Goal: Task Accomplishment & Management: Use online tool/utility

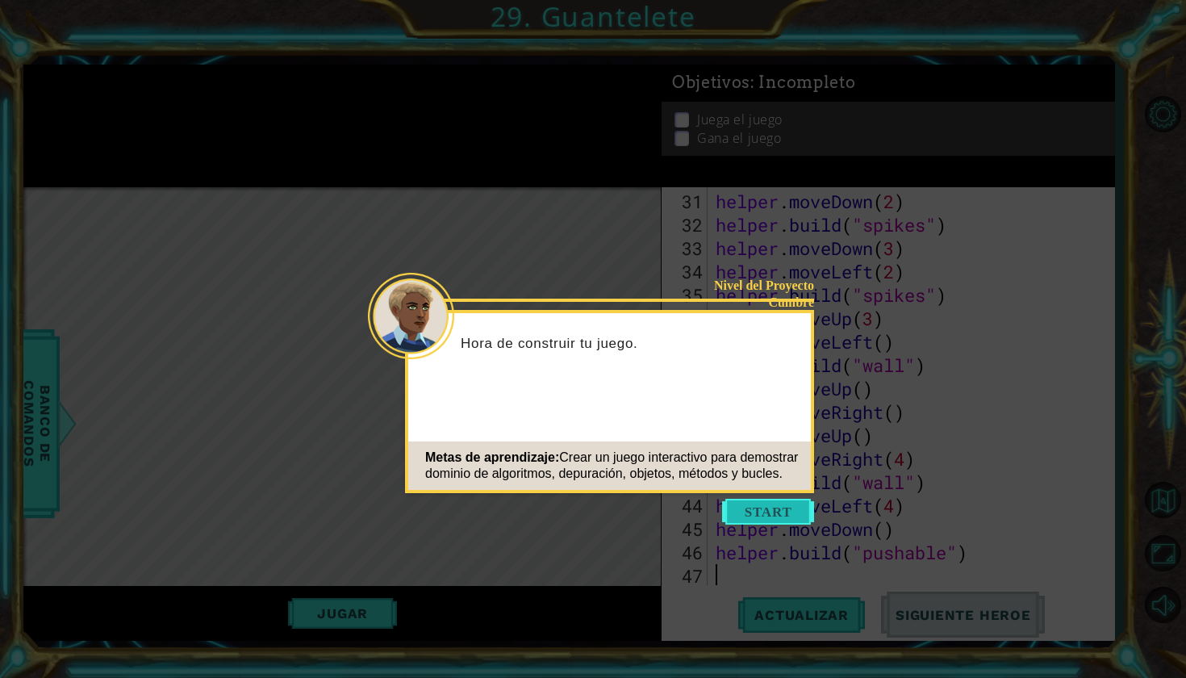
click at [756, 516] on button "Start" at bounding box center [768, 512] width 92 height 26
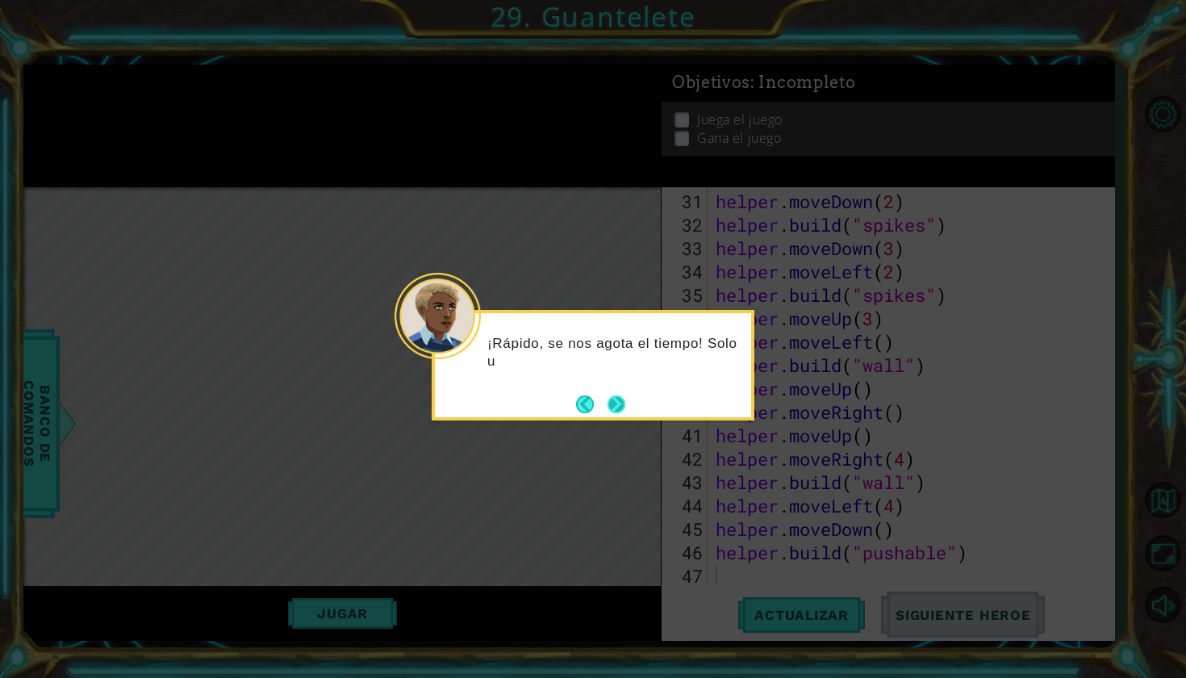
click at [621, 412] on button "Next" at bounding box center [616, 404] width 27 height 27
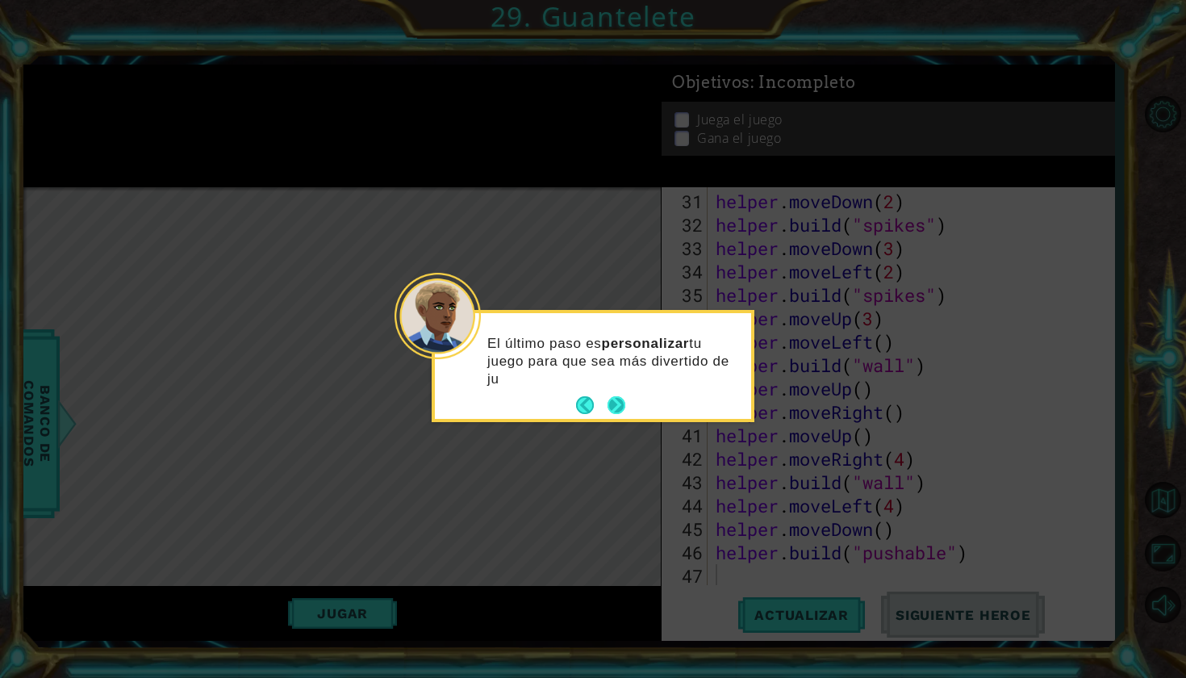
click at [612, 400] on button "Next" at bounding box center [615, 405] width 23 height 23
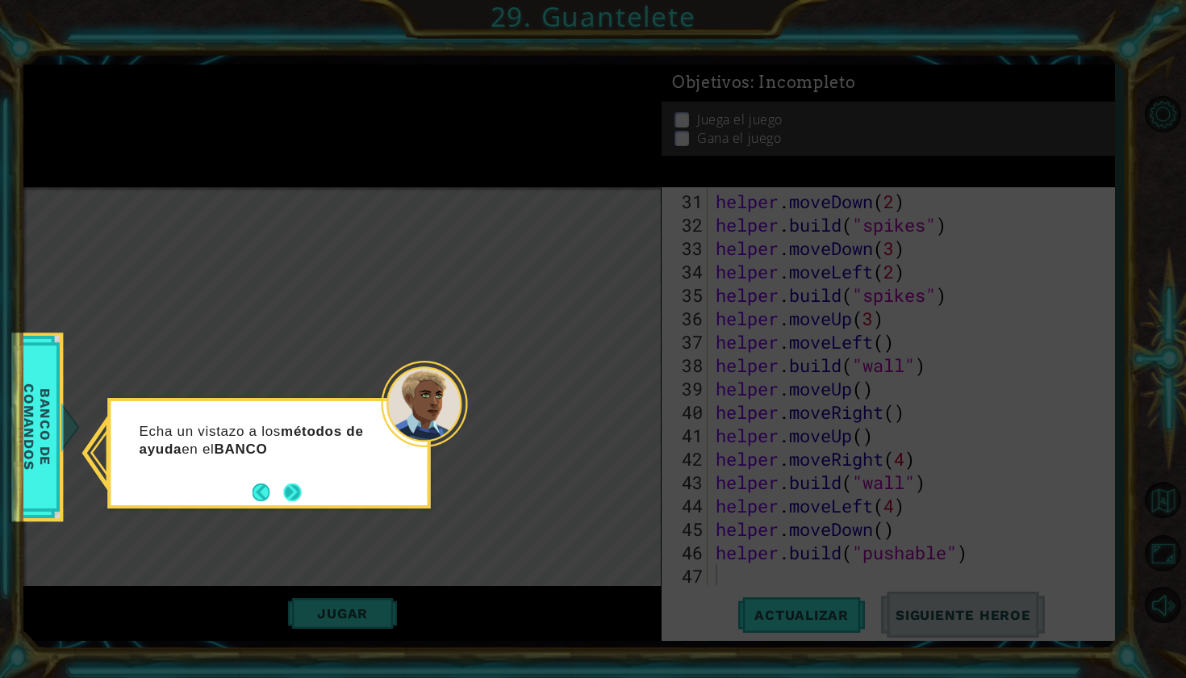
click at [298, 495] on button "Next" at bounding box center [292, 492] width 19 height 19
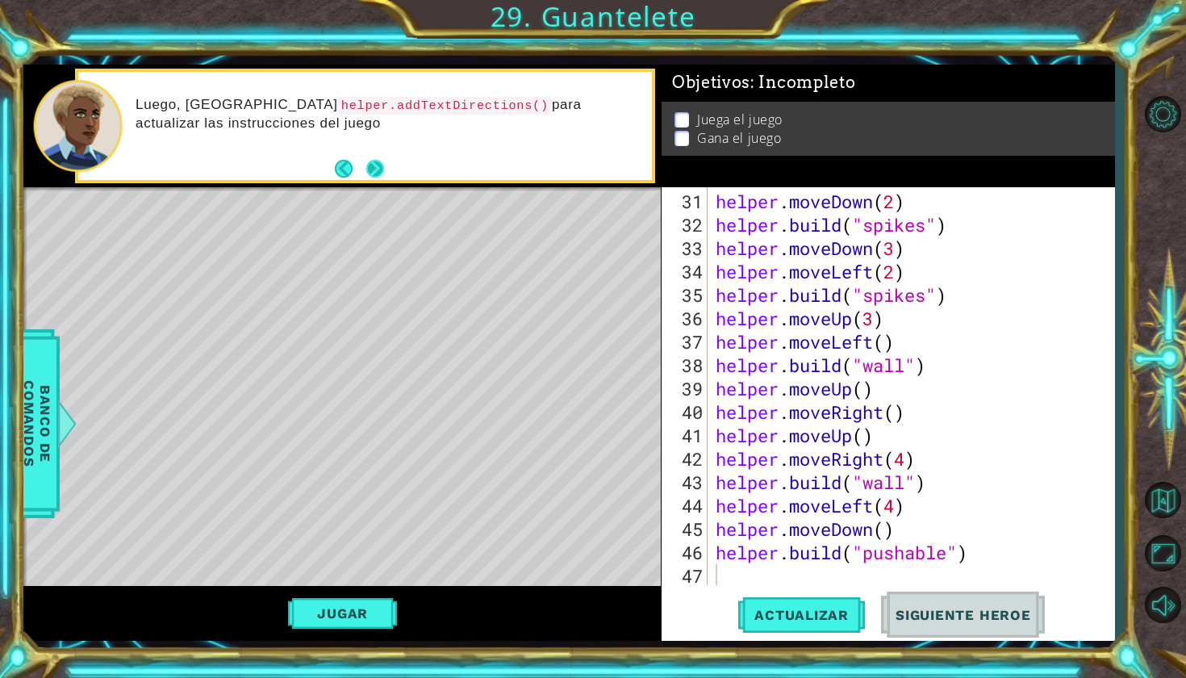
click at [375, 173] on button "Next" at bounding box center [375, 169] width 22 height 22
click at [374, 173] on button "Next" at bounding box center [375, 169] width 28 height 28
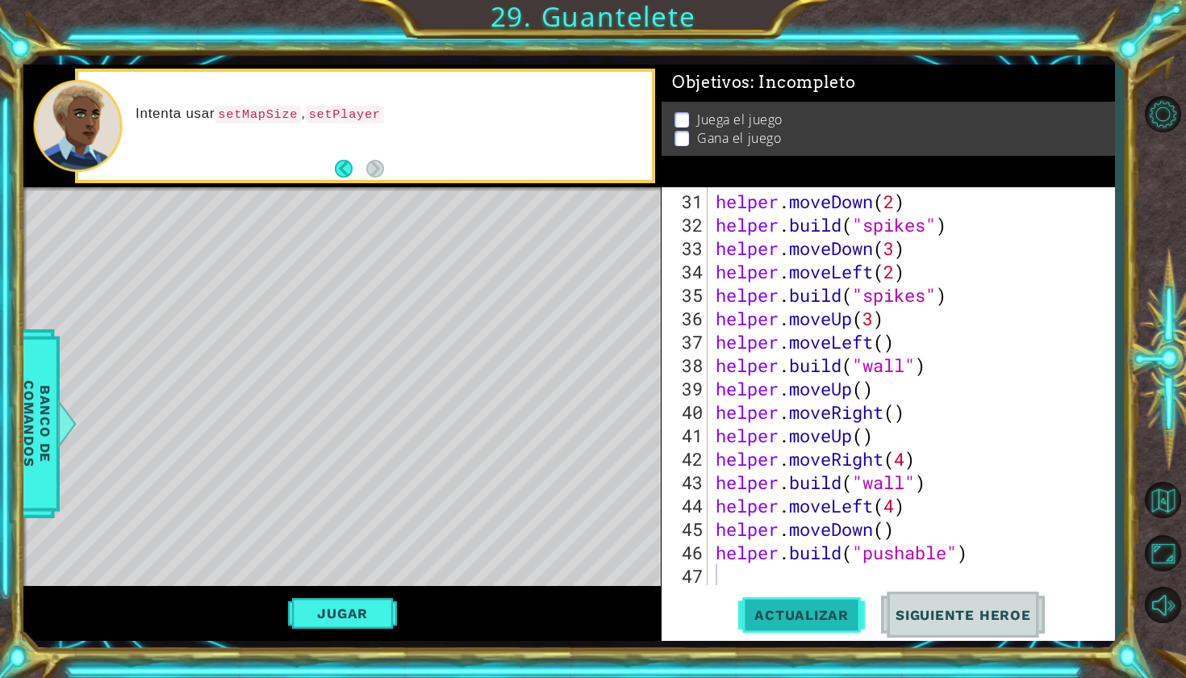
click at [829, 626] on button "Actualizar" at bounding box center [801, 613] width 127 height 45
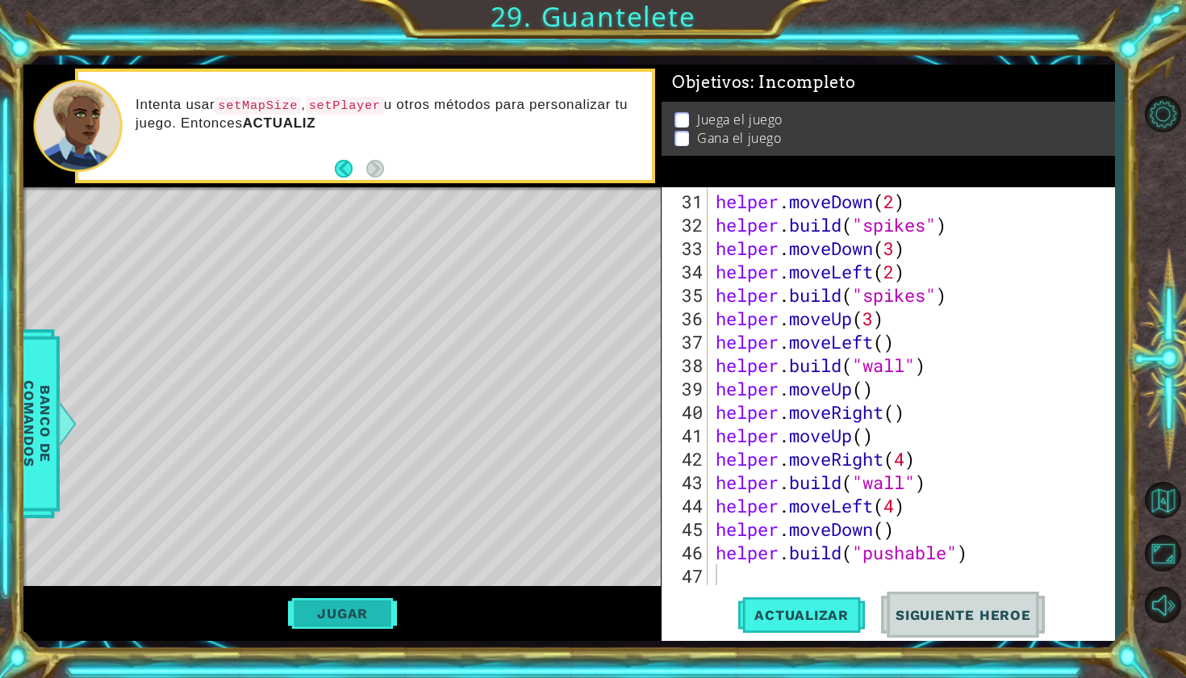
click at [325, 601] on button "Jugar" at bounding box center [342, 613] width 109 height 31
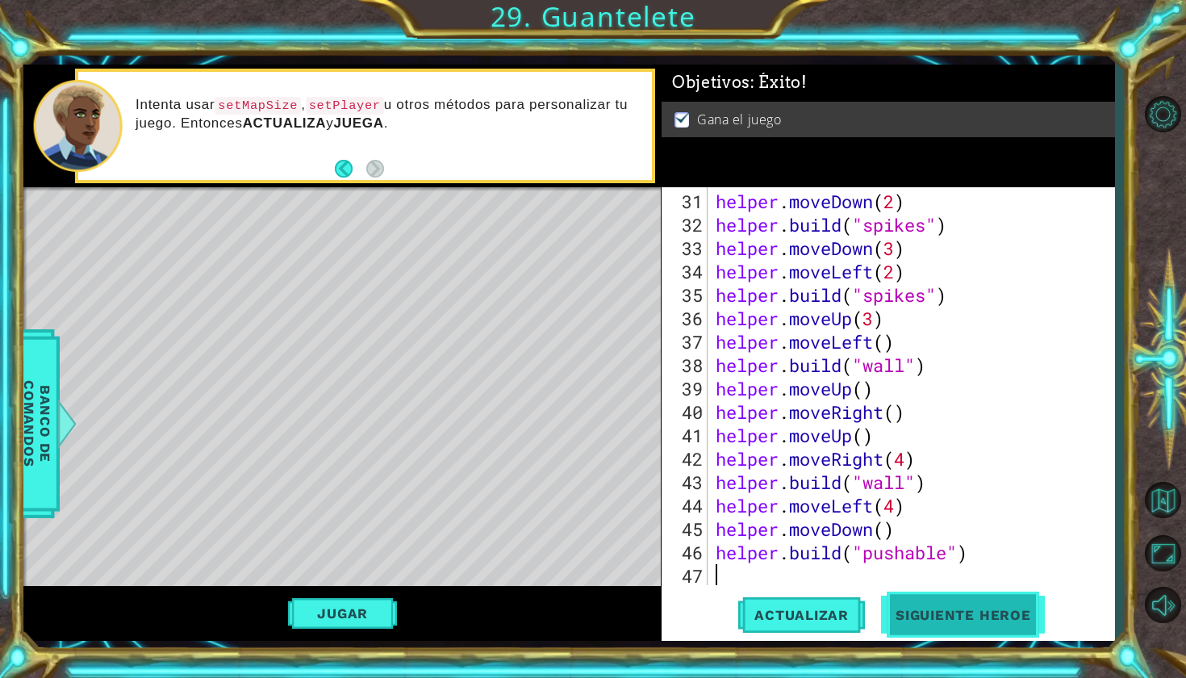
click at [1015, 604] on button "Siguiente Heroe" at bounding box center [964, 618] width 168 height 45
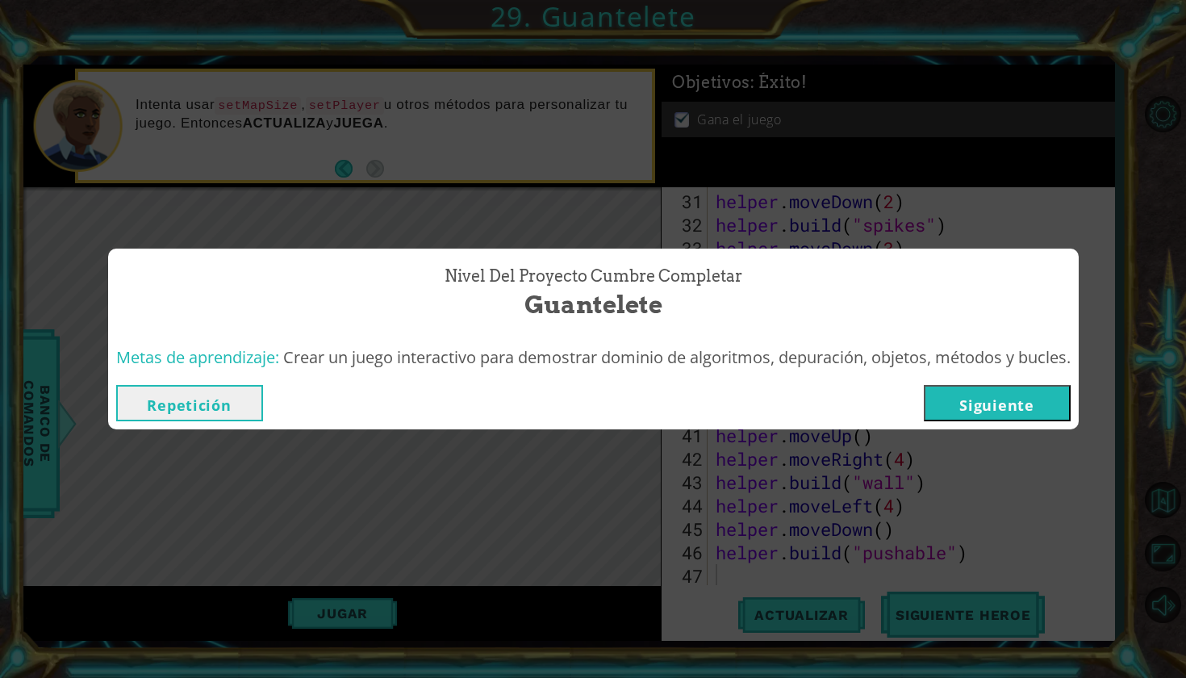
click at [992, 408] on button "Siguiente" at bounding box center [997, 403] width 147 height 36
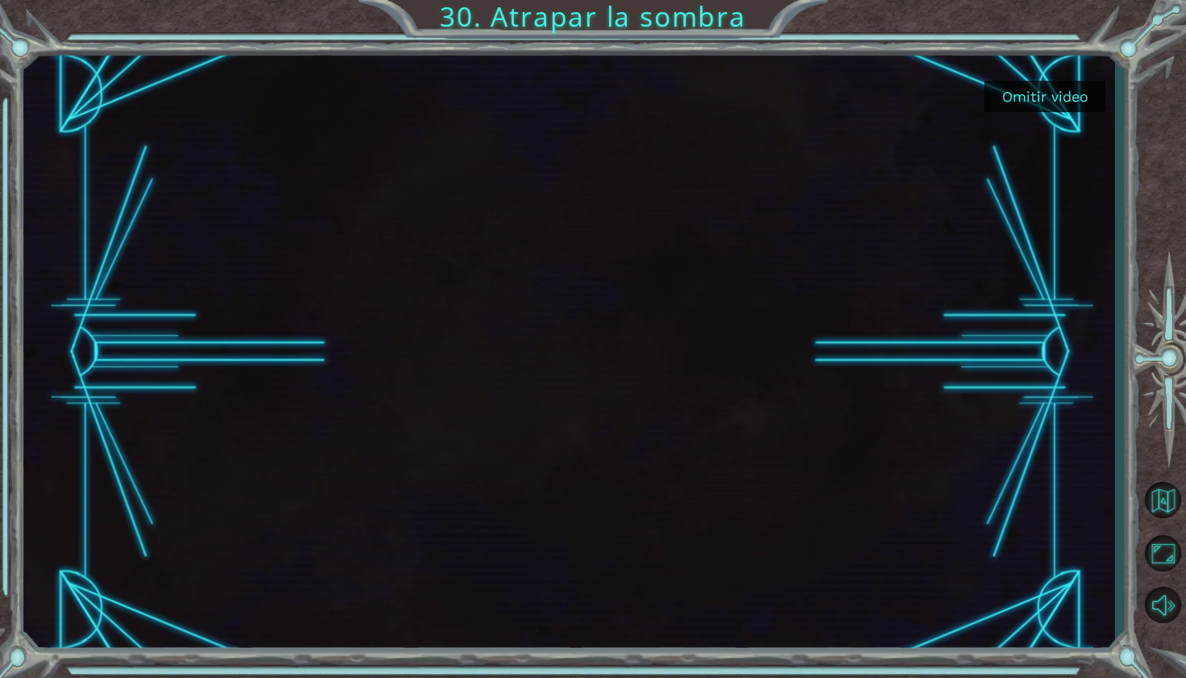
click at [1054, 103] on button "Omitir video" at bounding box center [1044, 96] width 121 height 31
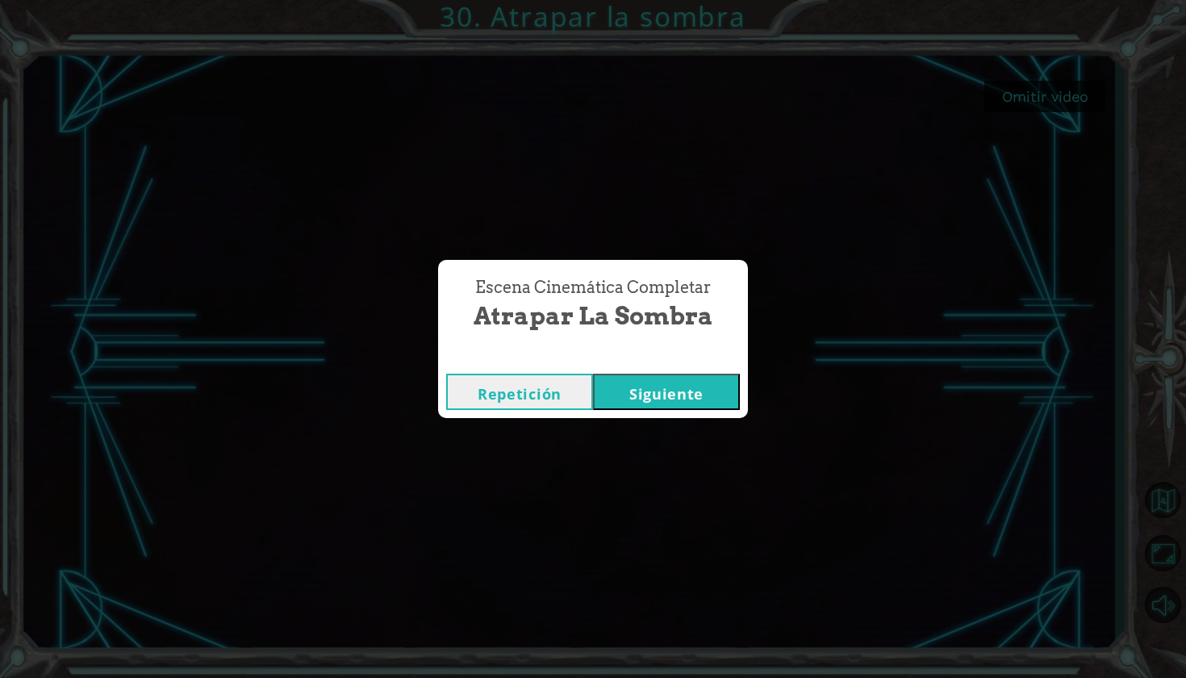
click at [669, 387] on button "Siguiente" at bounding box center [666, 392] width 147 height 36
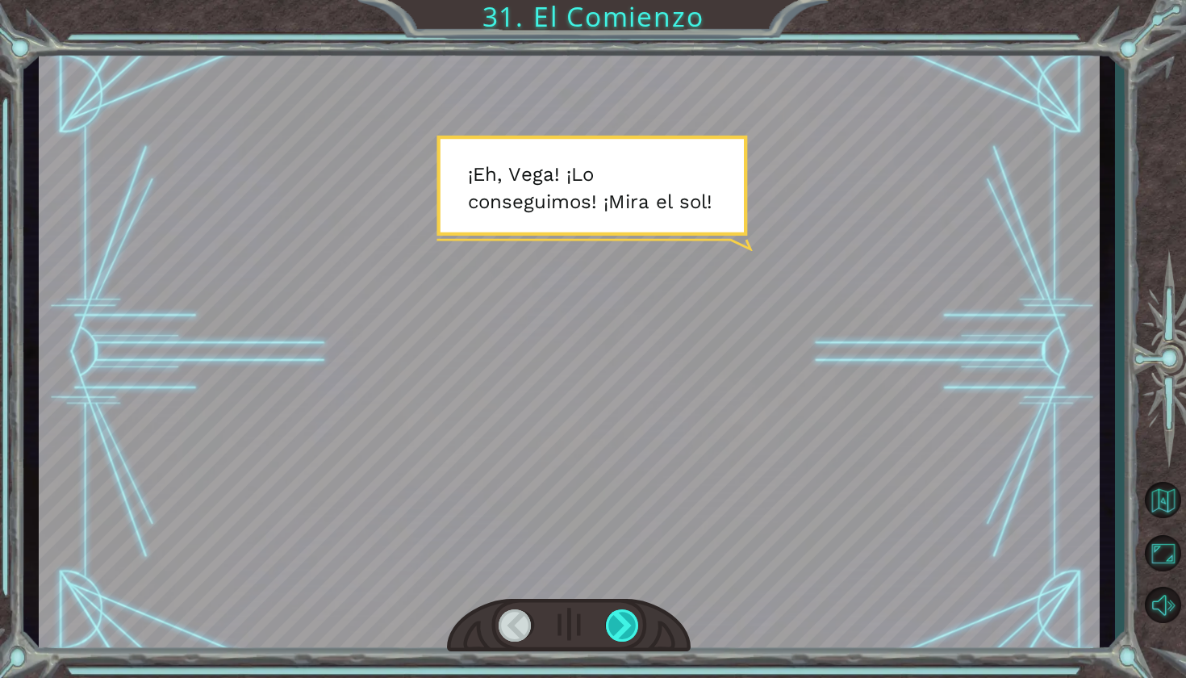
click at [623, 636] on div at bounding box center [623, 625] width 35 height 32
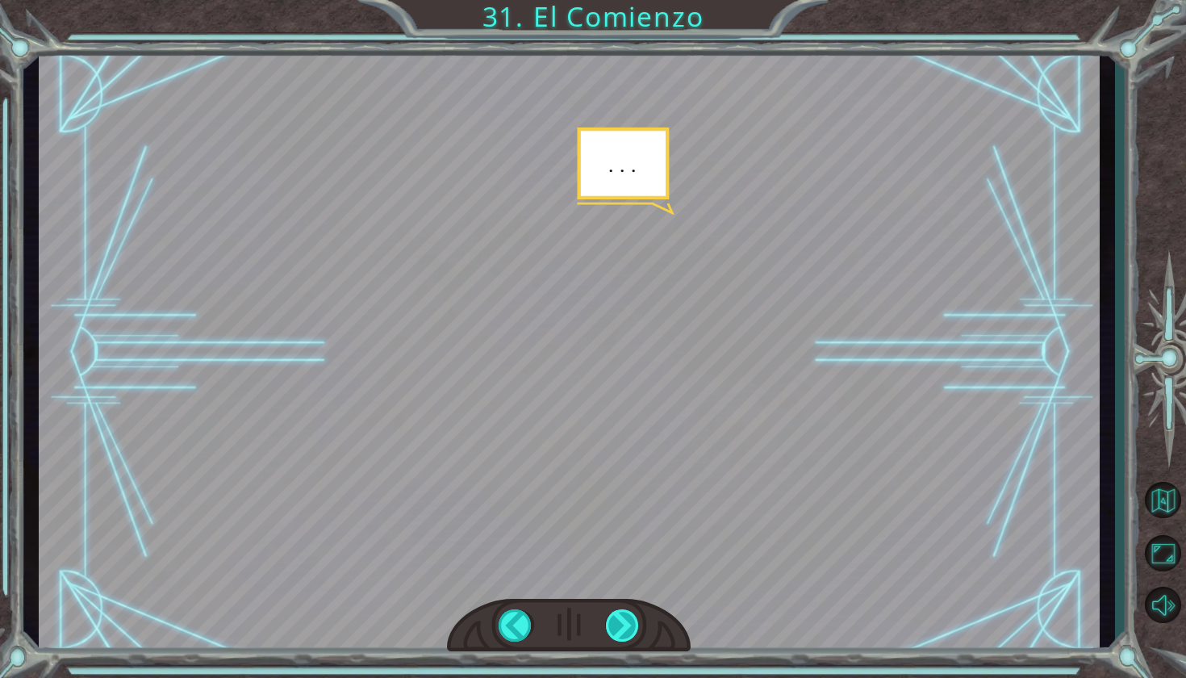
click at [623, 636] on div at bounding box center [623, 625] width 35 height 32
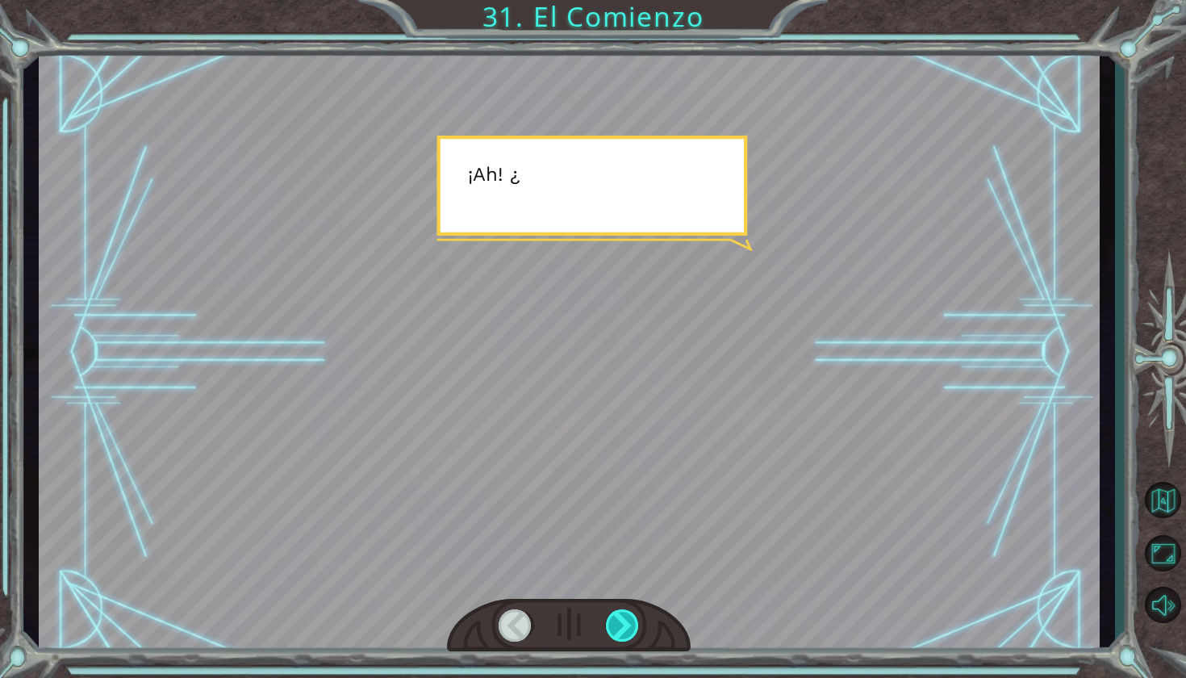
click at [623, 636] on div at bounding box center [623, 625] width 35 height 32
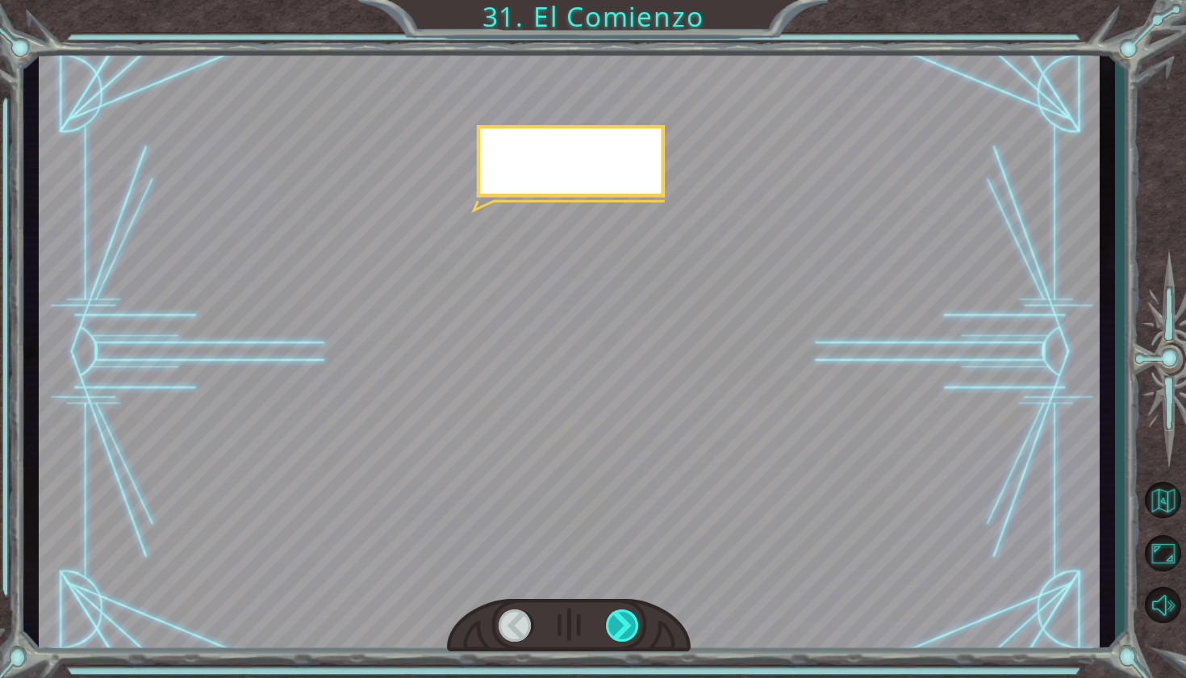
click at [623, 636] on div at bounding box center [623, 625] width 35 height 32
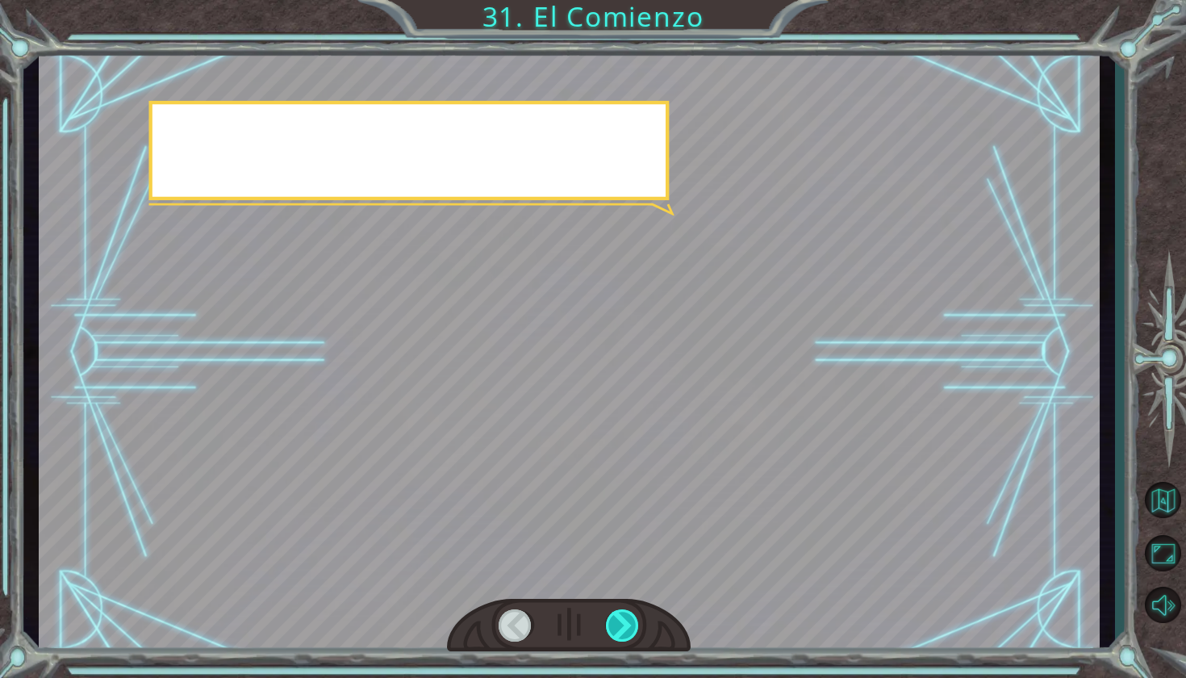
click at [623, 636] on div at bounding box center [623, 625] width 35 height 32
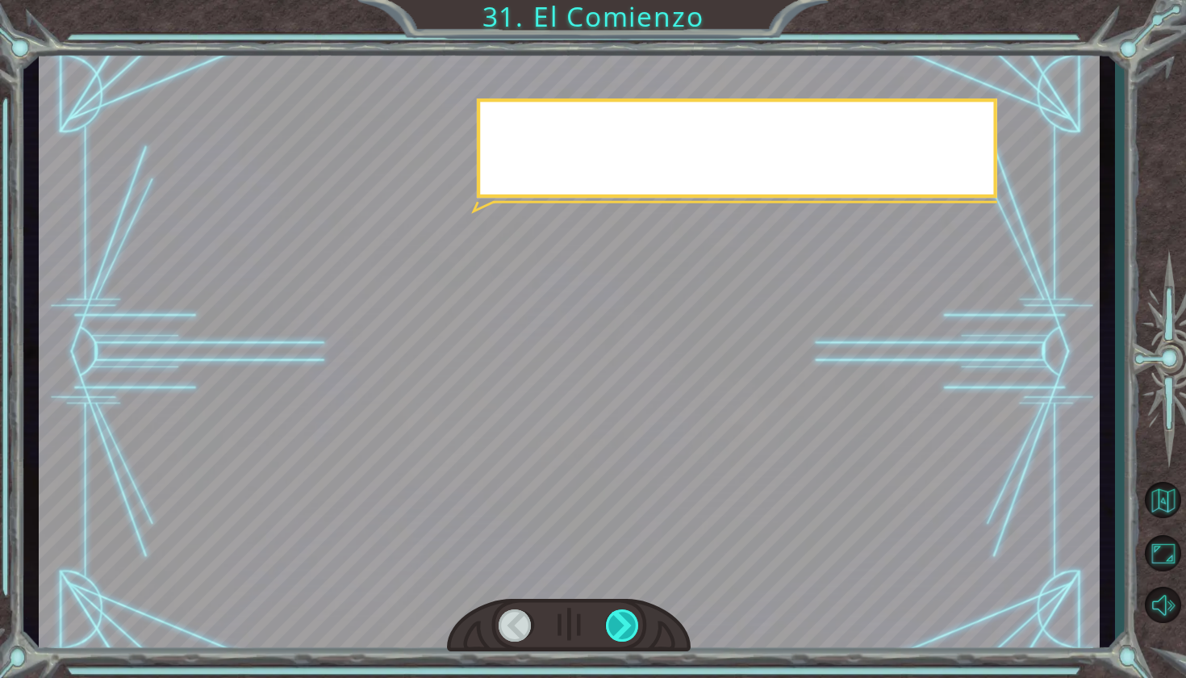
click at [623, 636] on div at bounding box center [623, 625] width 35 height 32
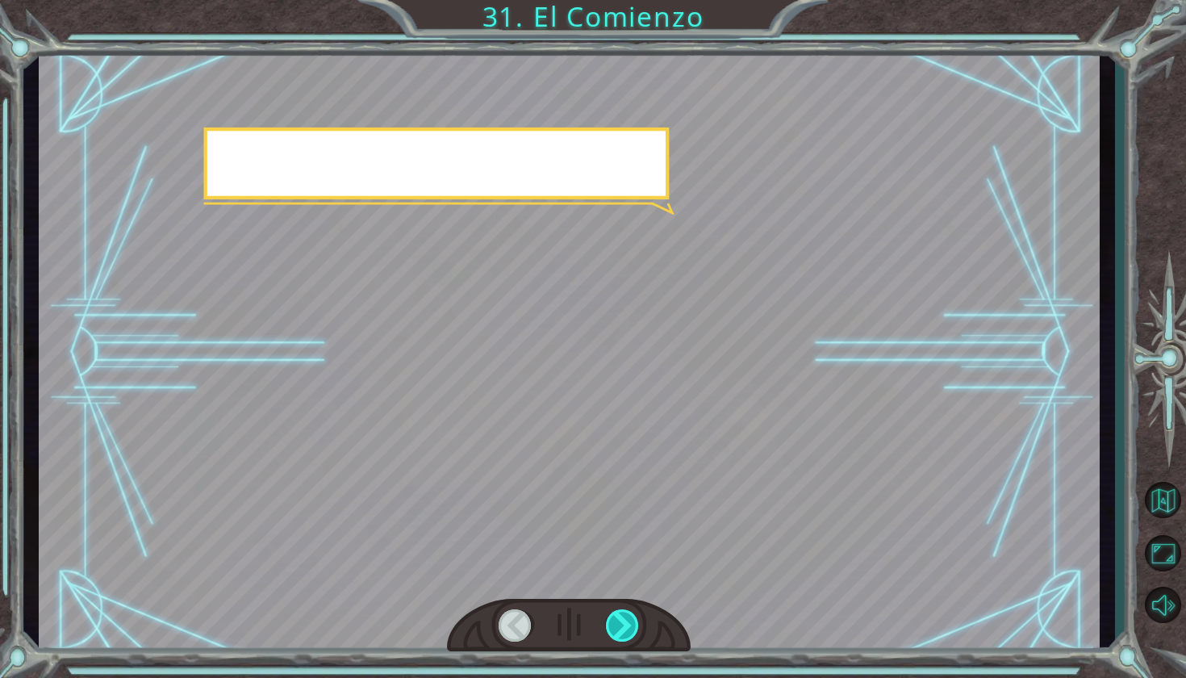
click at [623, 636] on div at bounding box center [623, 625] width 35 height 32
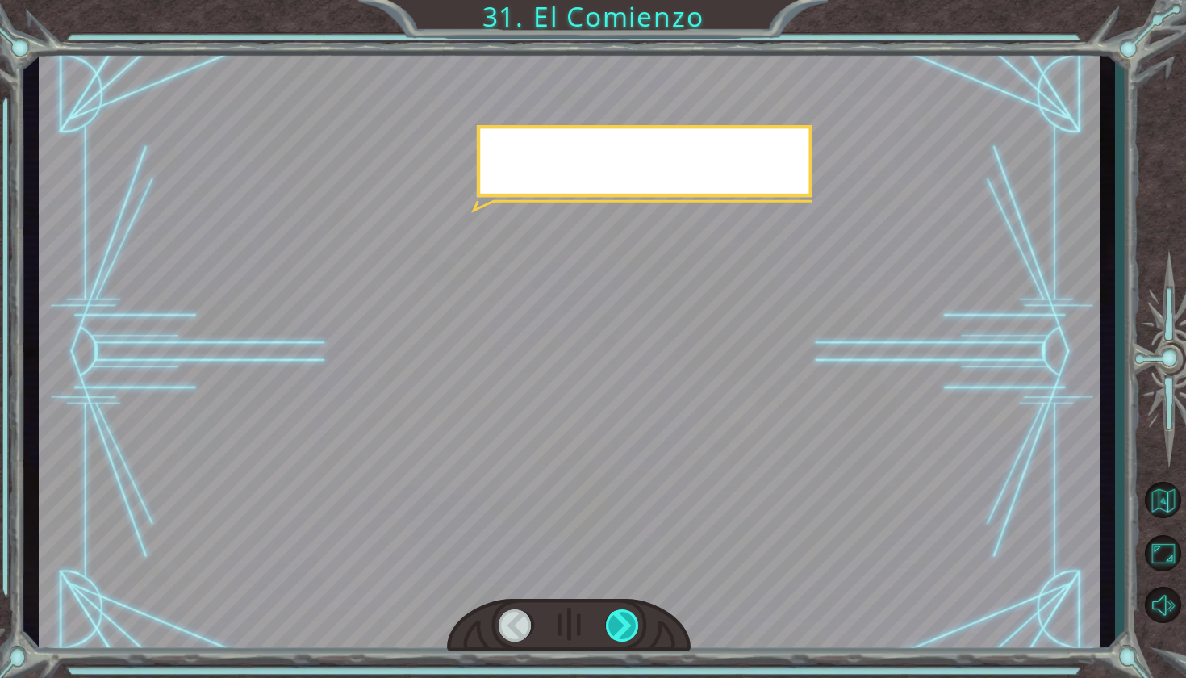
click at [623, 636] on div at bounding box center [623, 625] width 35 height 32
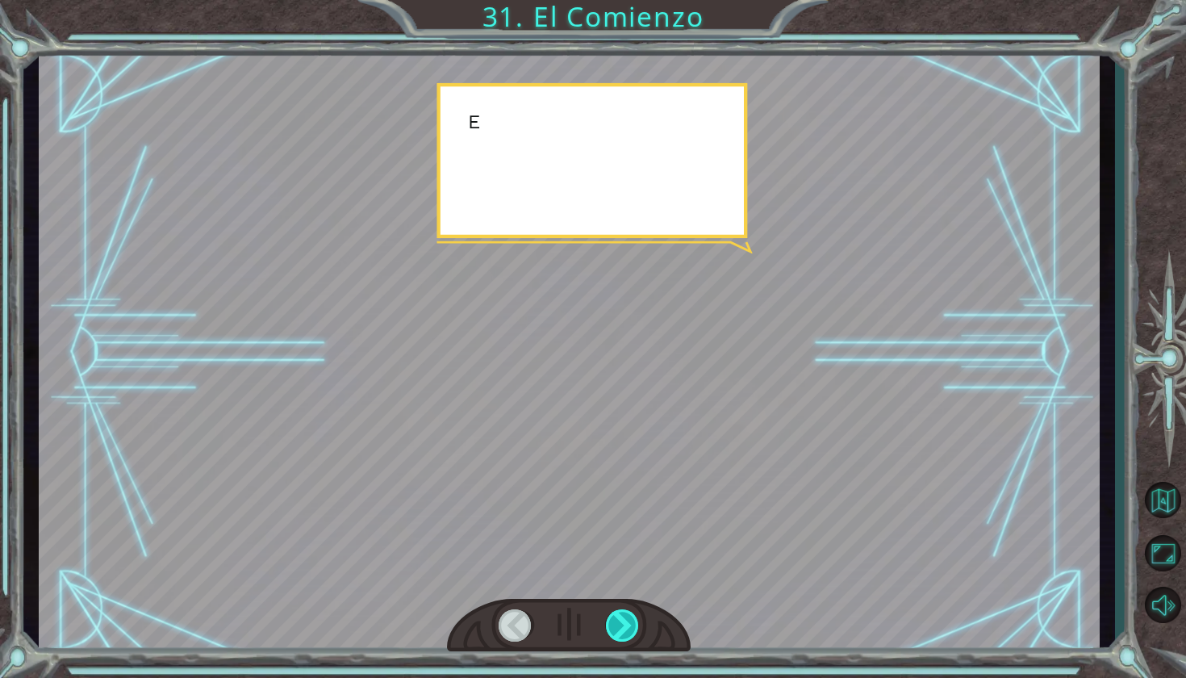
click at [623, 636] on div at bounding box center [623, 625] width 35 height 32
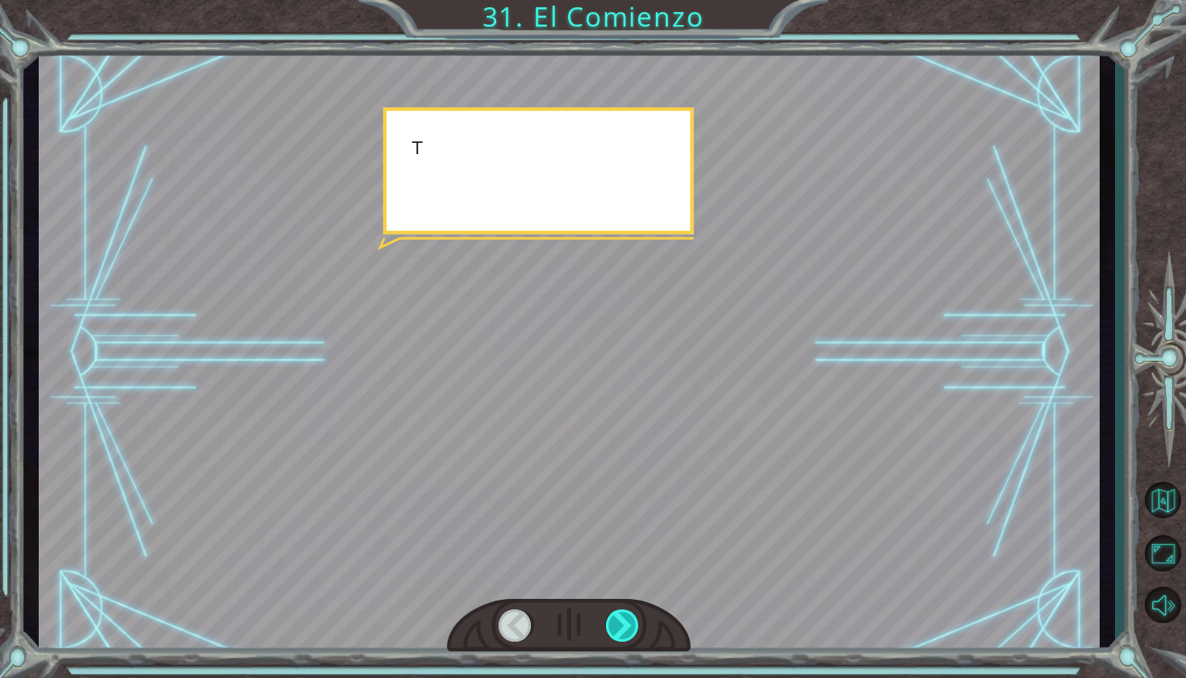
click at [623, 636] on div at bounding box center [623, 625] width 35 height 32
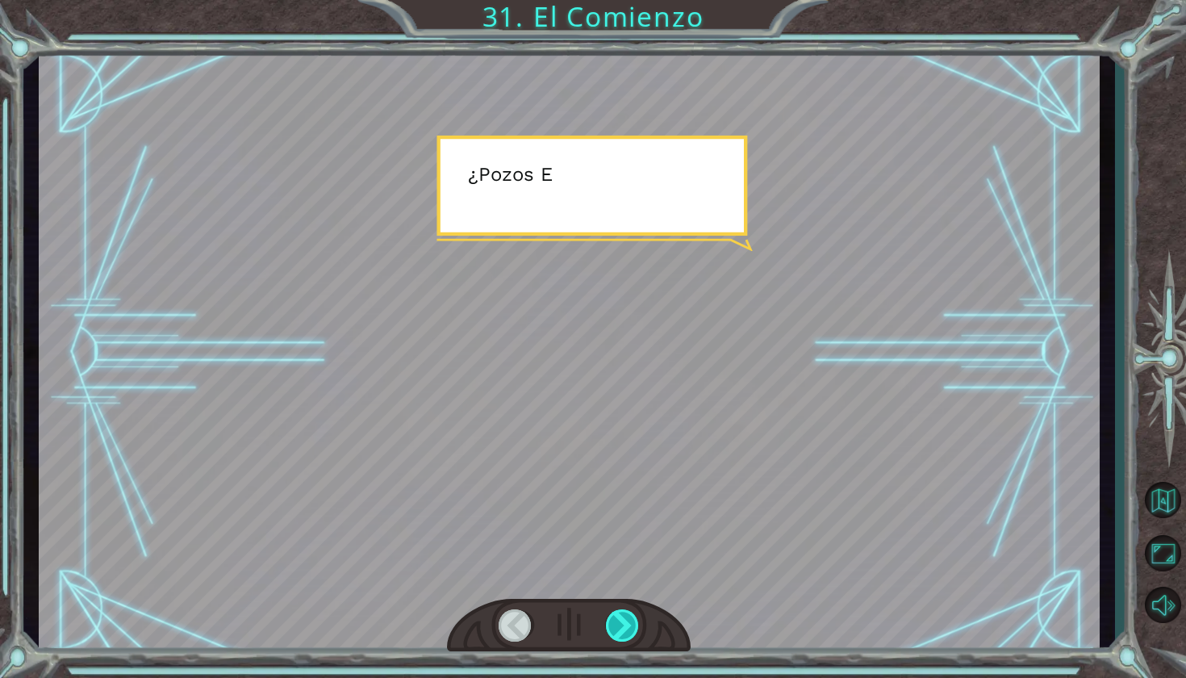
click at [623, 636] on div at bounding box center [623, 625] width 35 height 32
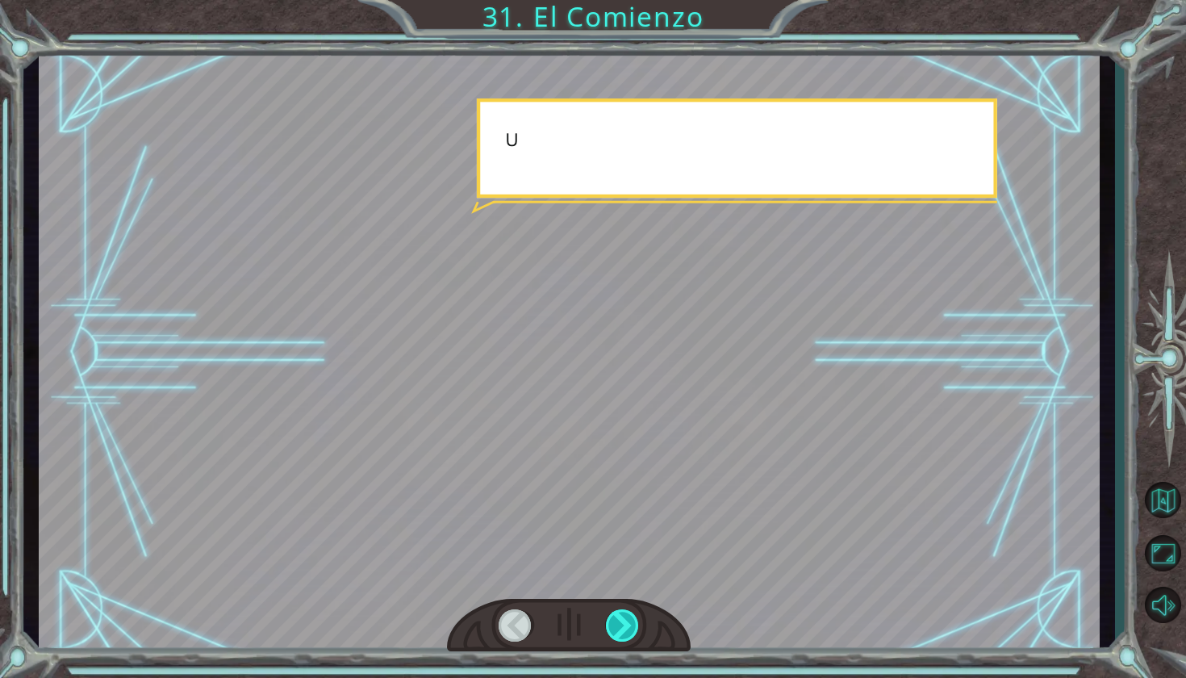
click at [623, 636] on div at bounding box center [623, 625] width 35 height 32
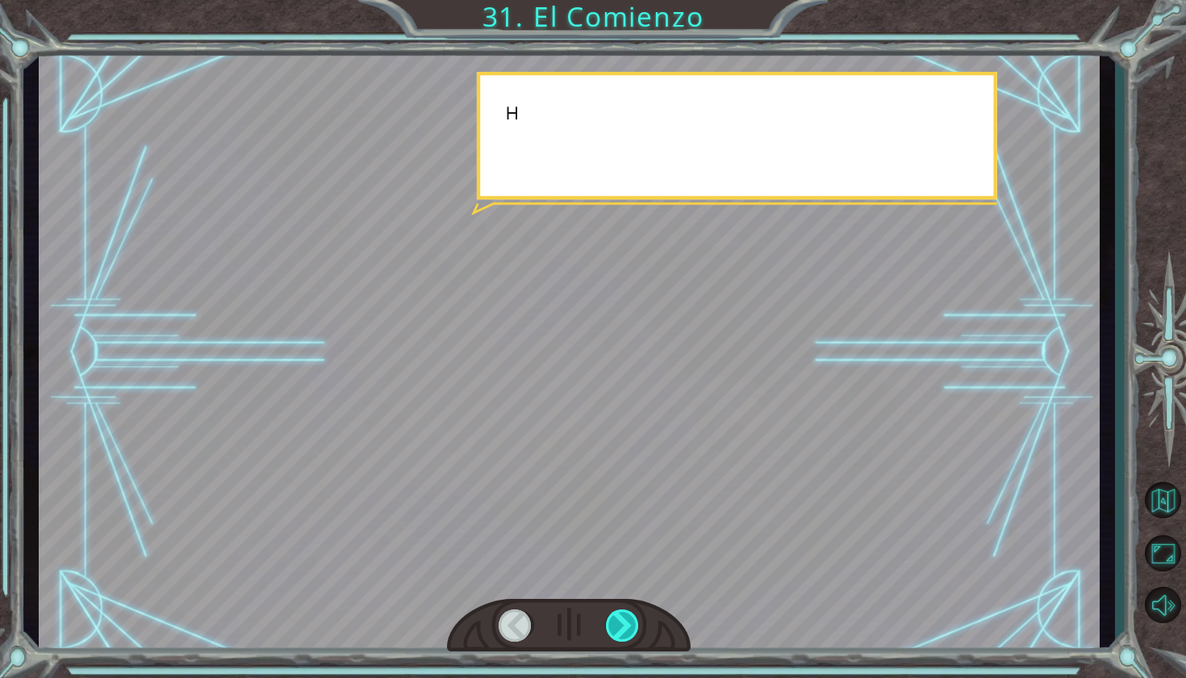
click at [623, 636] on div at bounding box center [623, 625] width 35 height 32
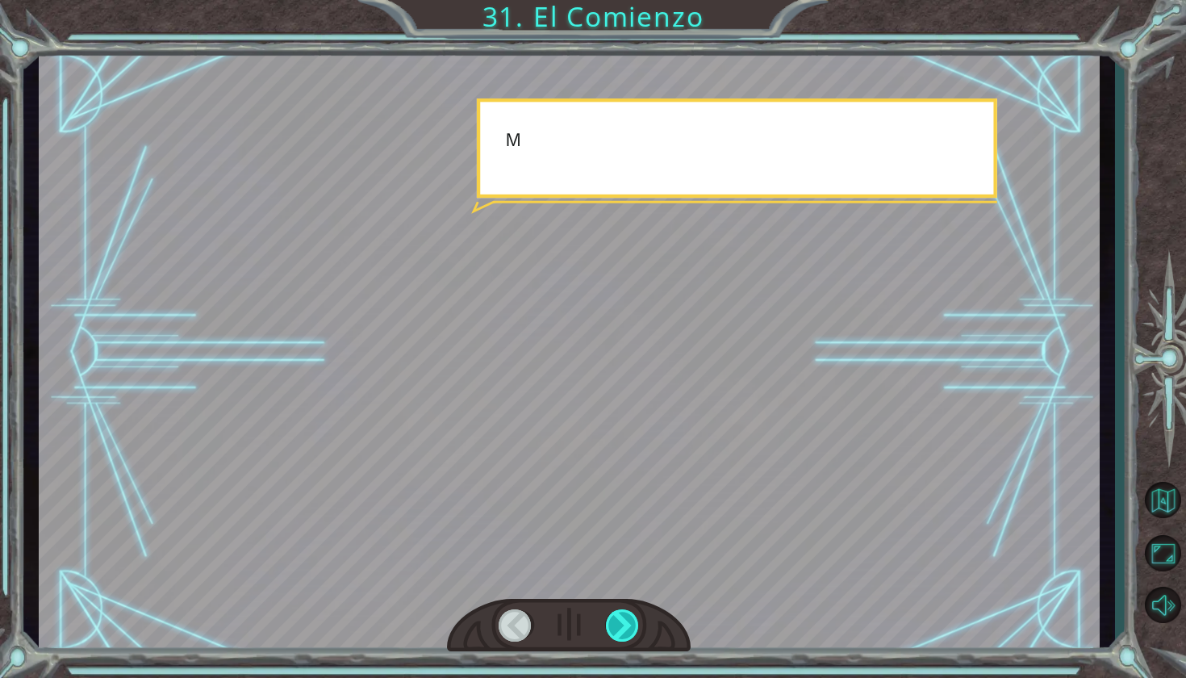
click at [623, 636] on div at bounding box center [623, 625] width 35 height 32
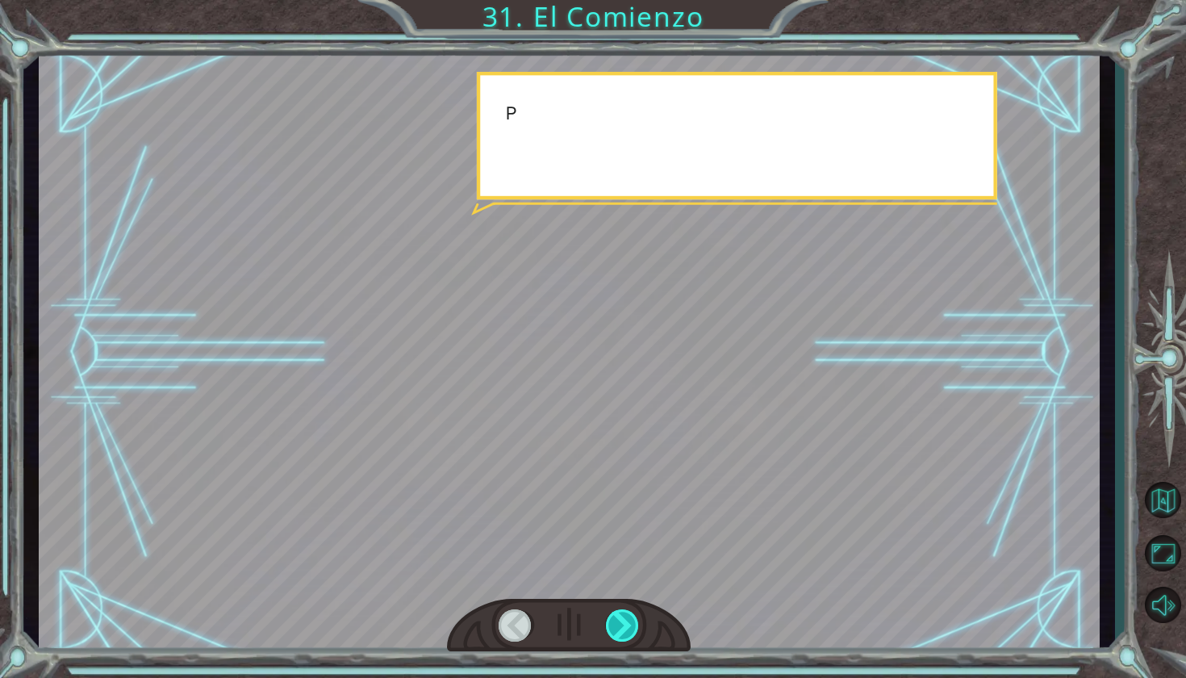
click at [623, 636] on div at bounding box center [623, 625] width 35 height 32
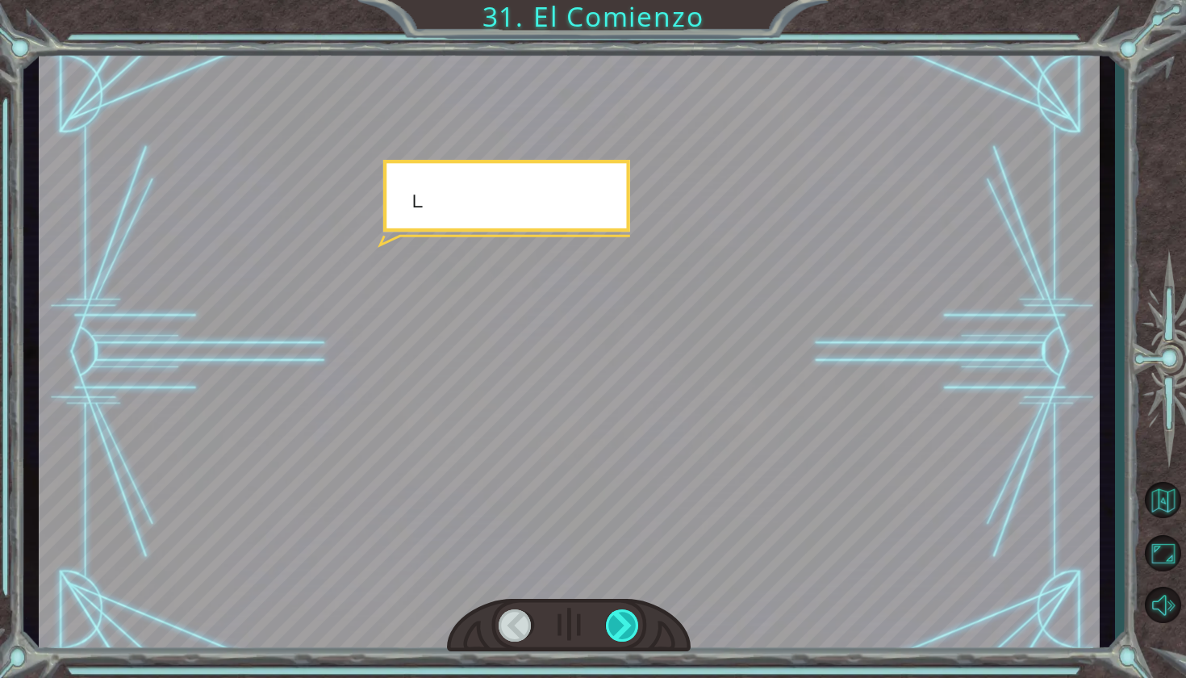
click at [623, 636] on div at bounding box center [623, 625] width 35 height 32
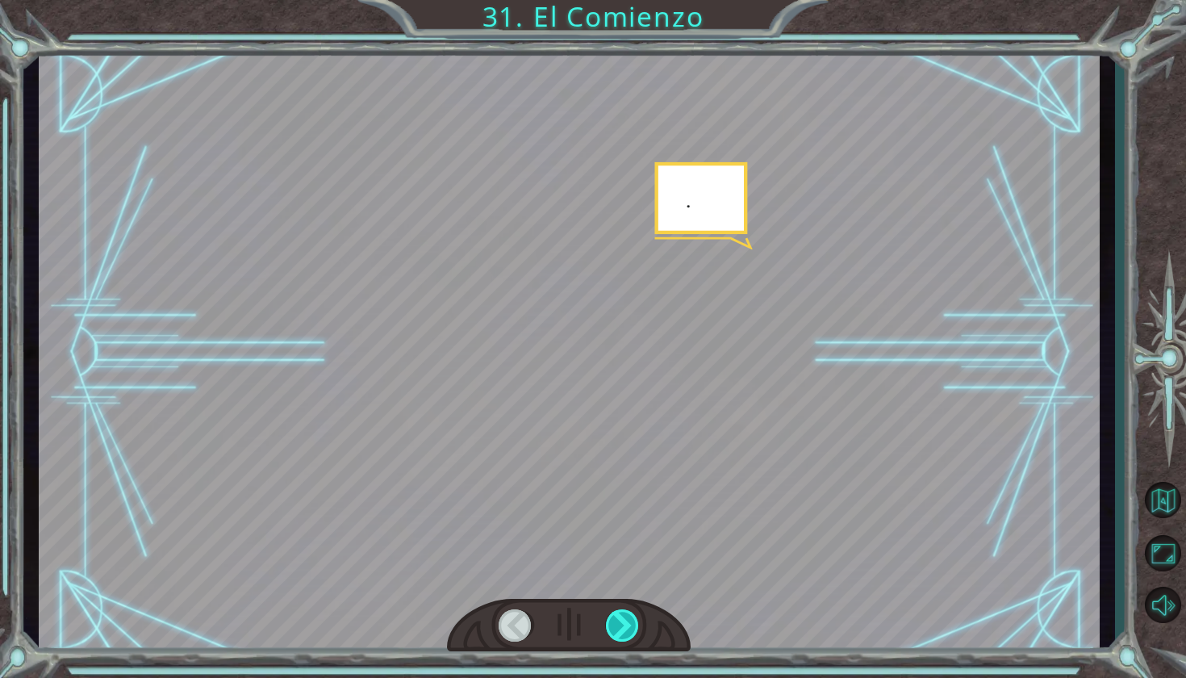
click at [623, 636] on div at bounding box center [623, 625] width 35 height 32
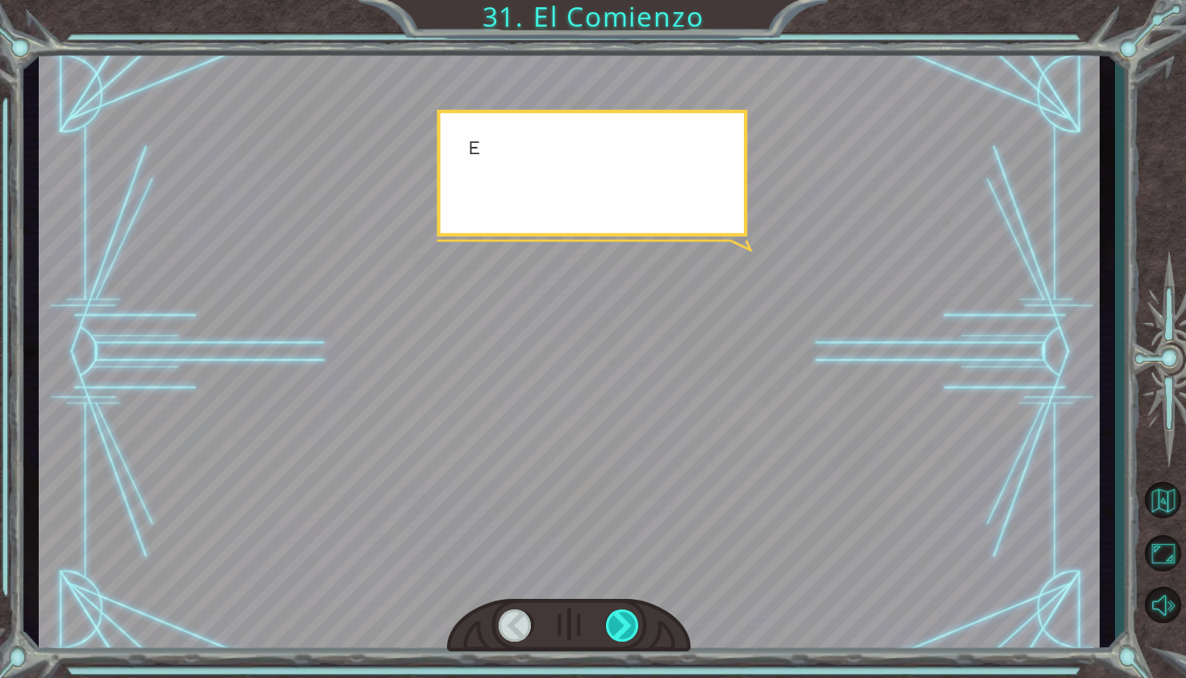
click at [623, 636] on div at bounding box center [623, 625] width 35 height 32
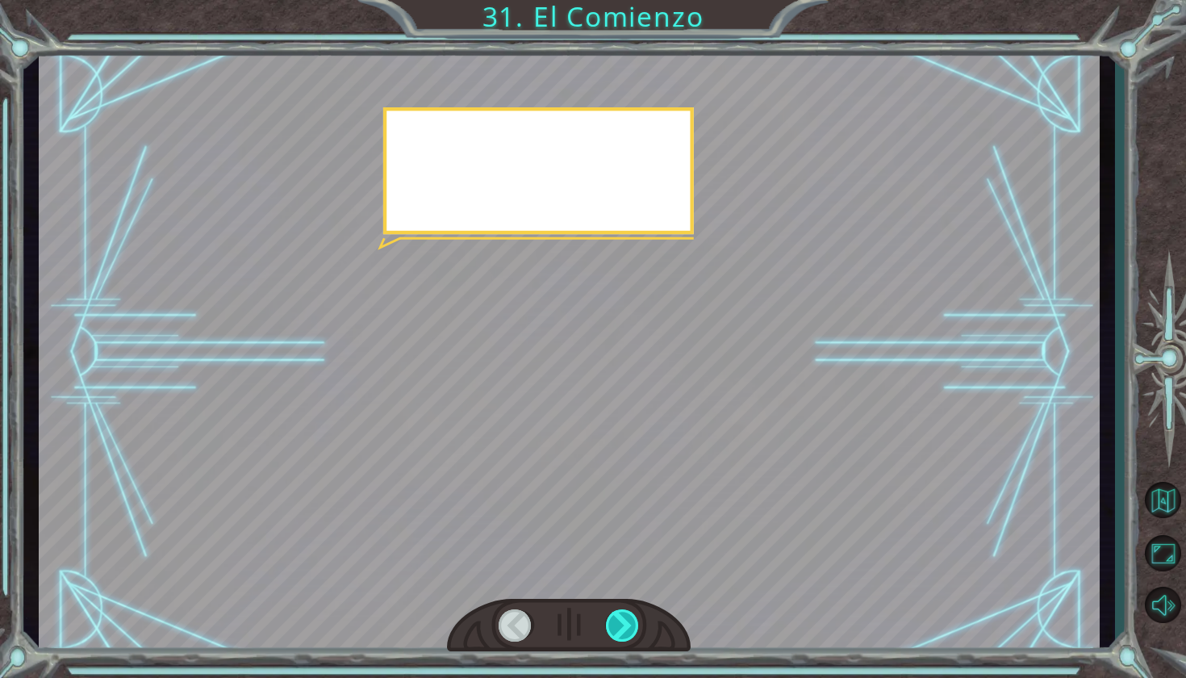
click at [623, 636] on div at bounding box center [623, 625] width 35 height 32
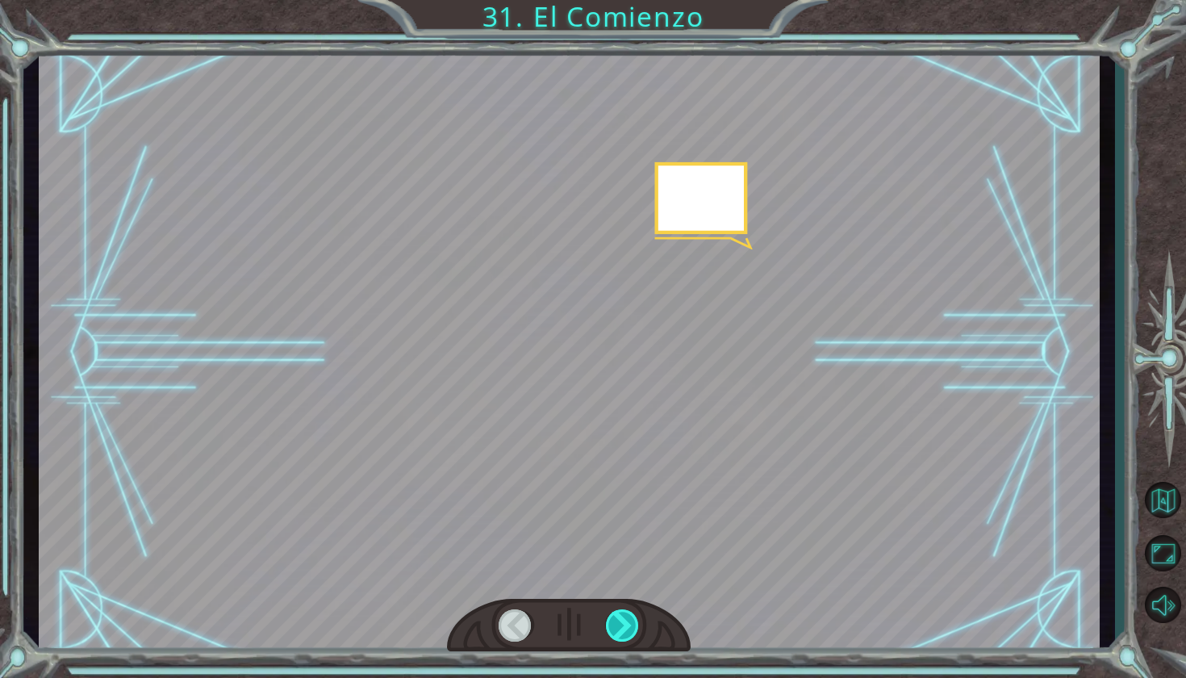
click at [623, 636] on div at bounding box center [623, 625] width 35 height 32
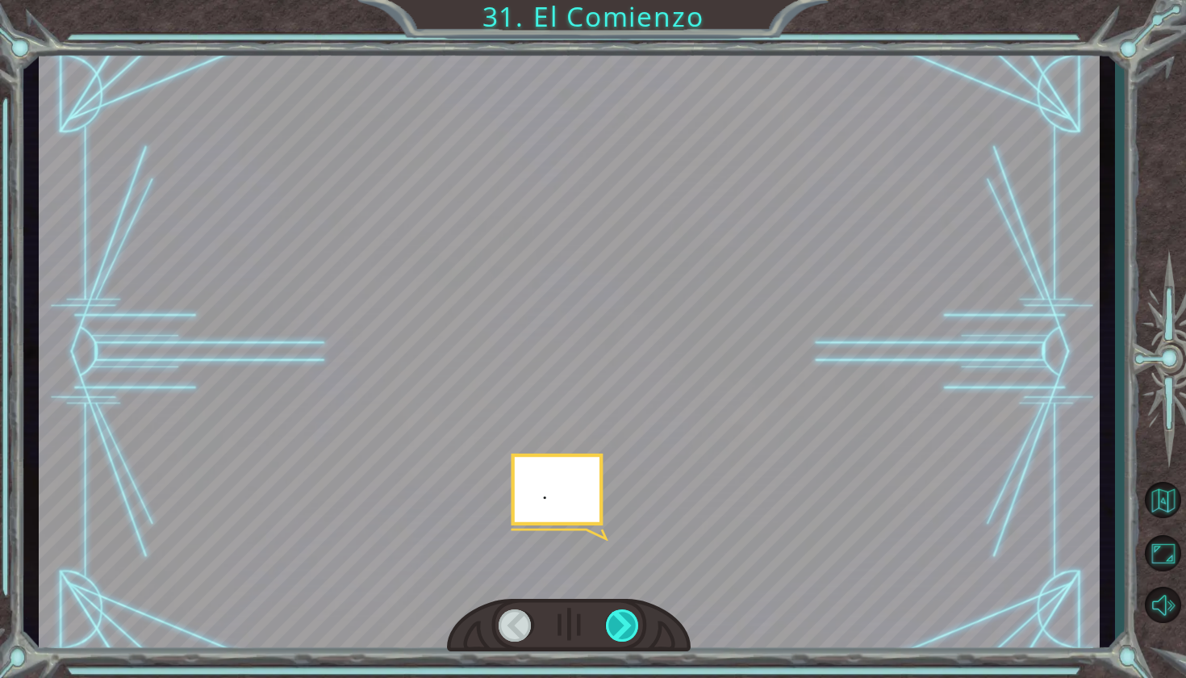
click at [623, 636] on div at bounding box center [623, 625] width 35 height 32
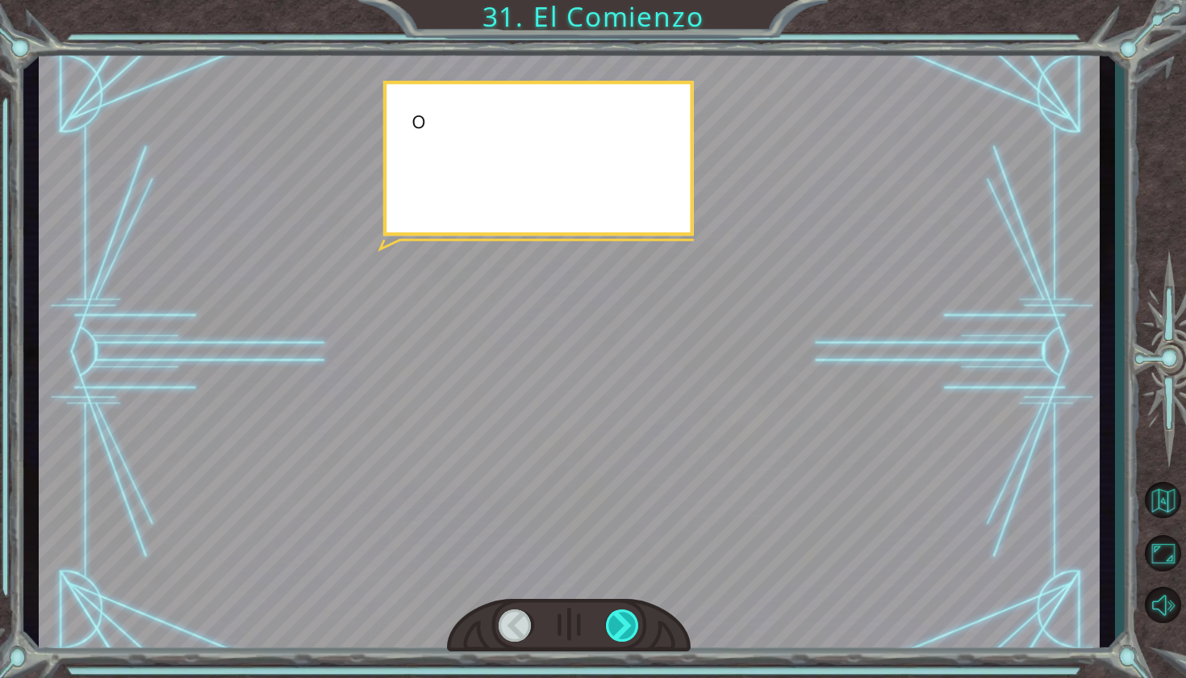
click at [623, 636] on div at bounding box center [623, 625] width 35 height 32
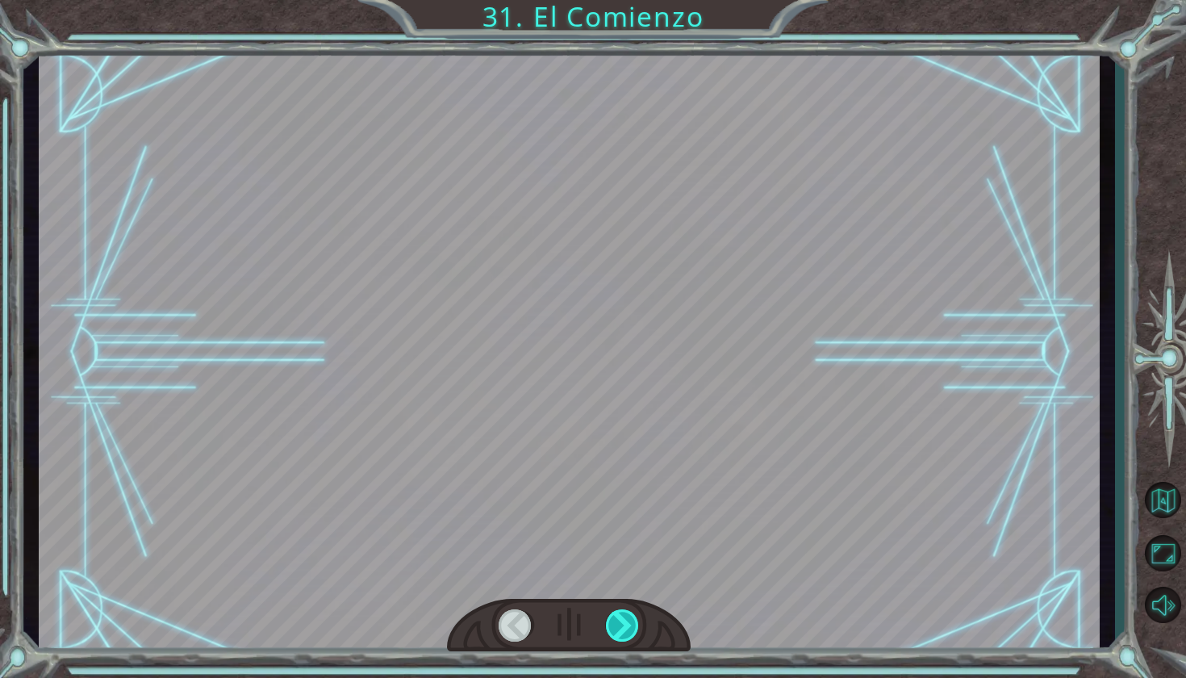
click at [623, 636] on div at bounding box center [623, 625] width 35 height 32
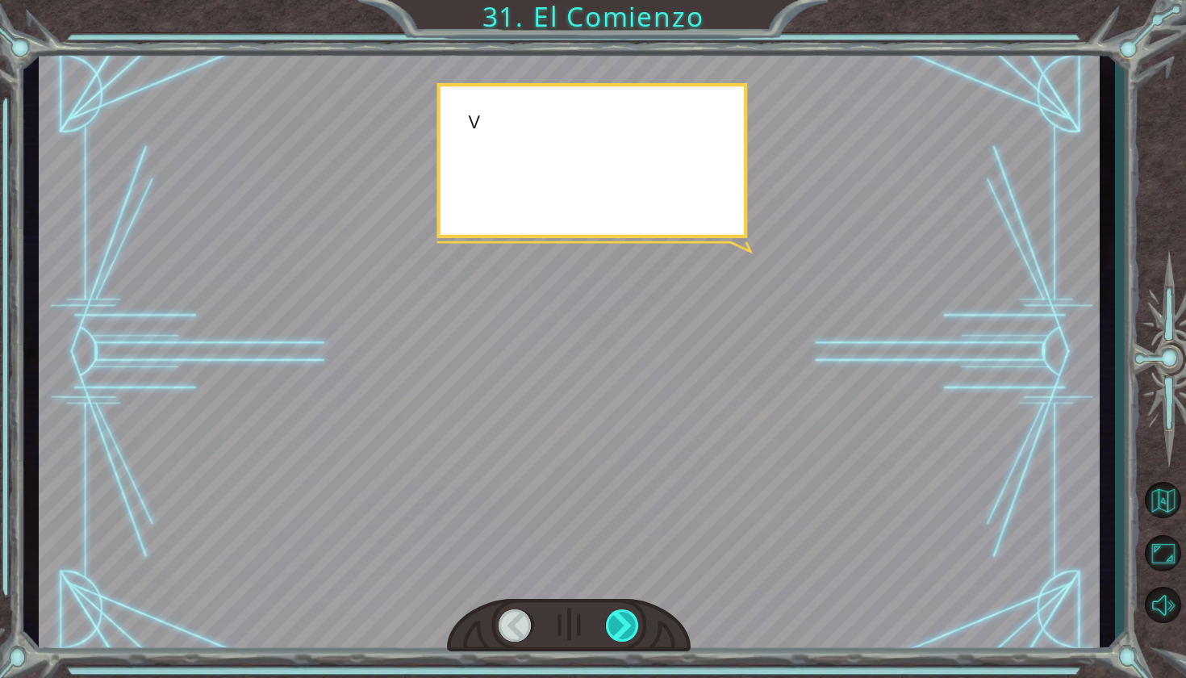
click at [623, 636] on div at bounding box center [623, 625] width 35 height 32
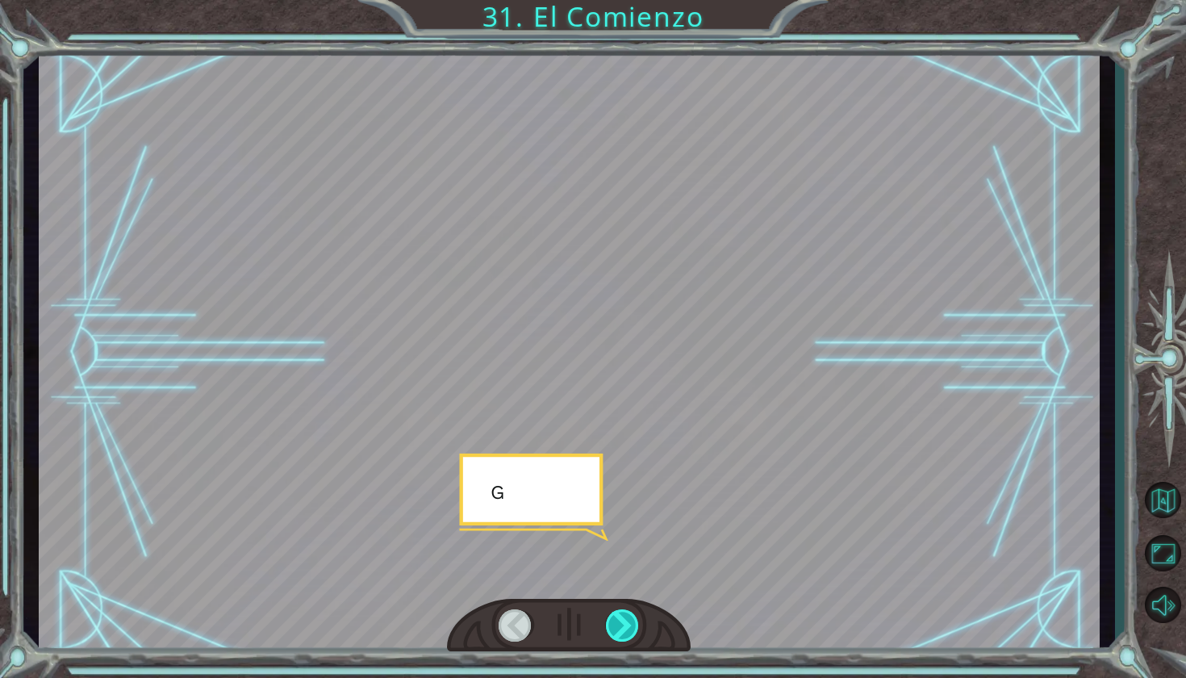
click at [623, 636] on div at bounding box center [623, 625] width 35 height 32
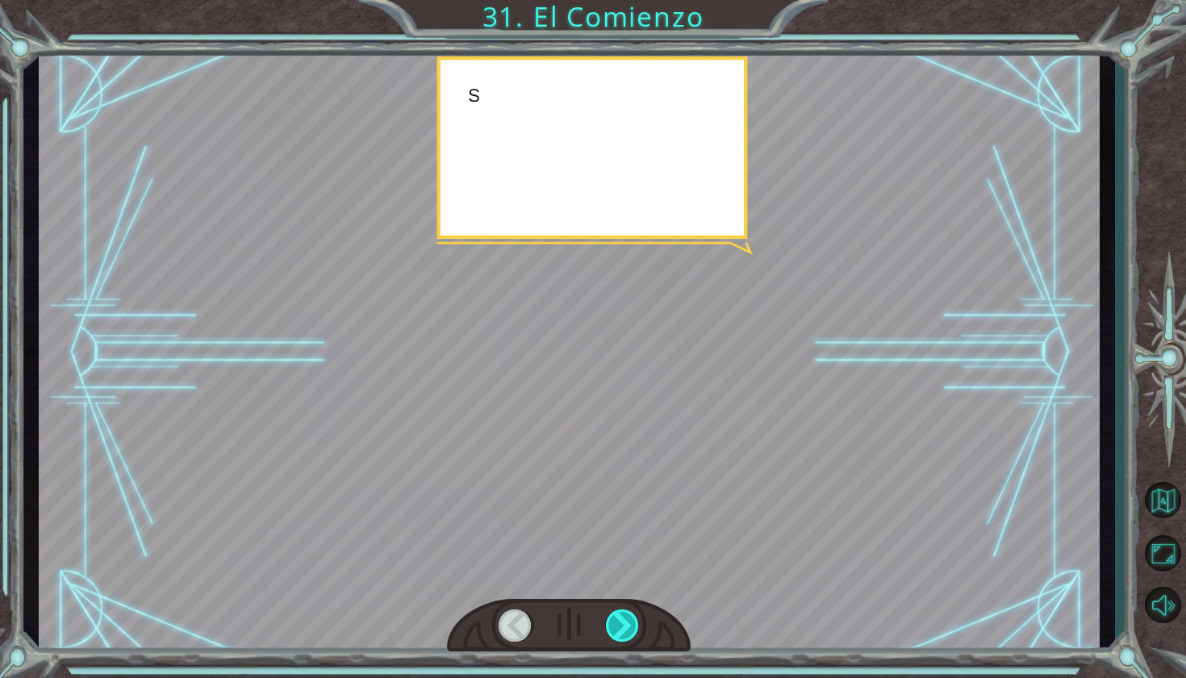
click at [623, 636] on div at bounding box center [623, 625] width 35 height 32
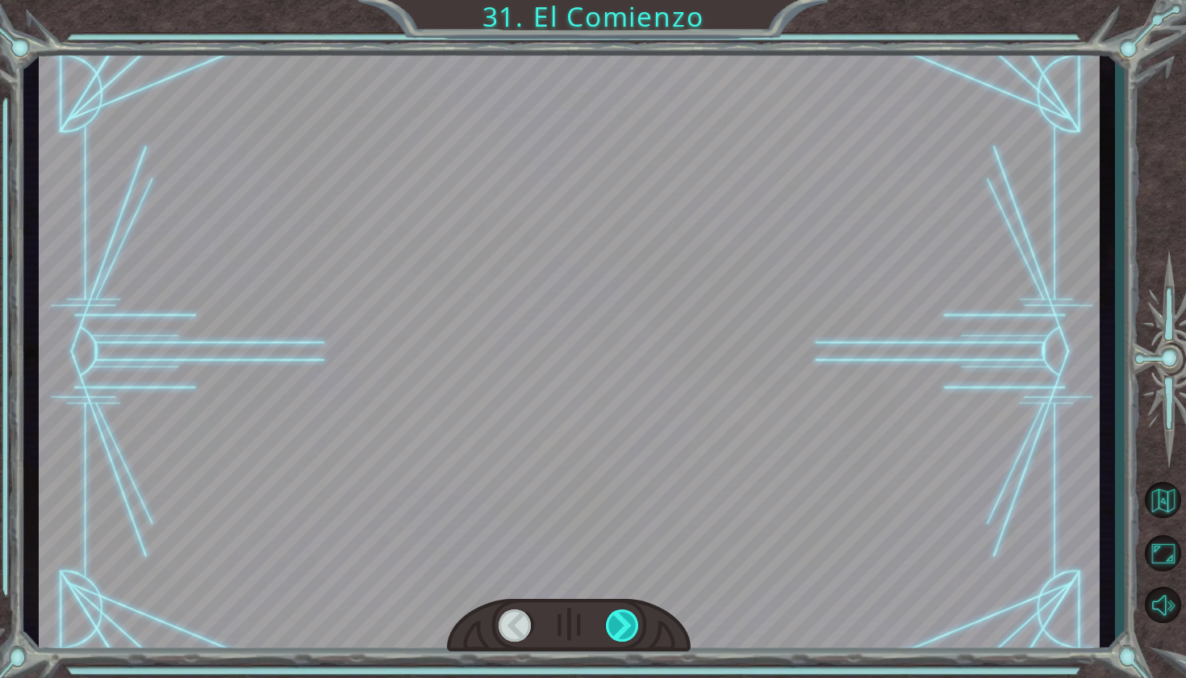
click at [623, 636] on div at bounding box center [623, 625] width 35 height 32
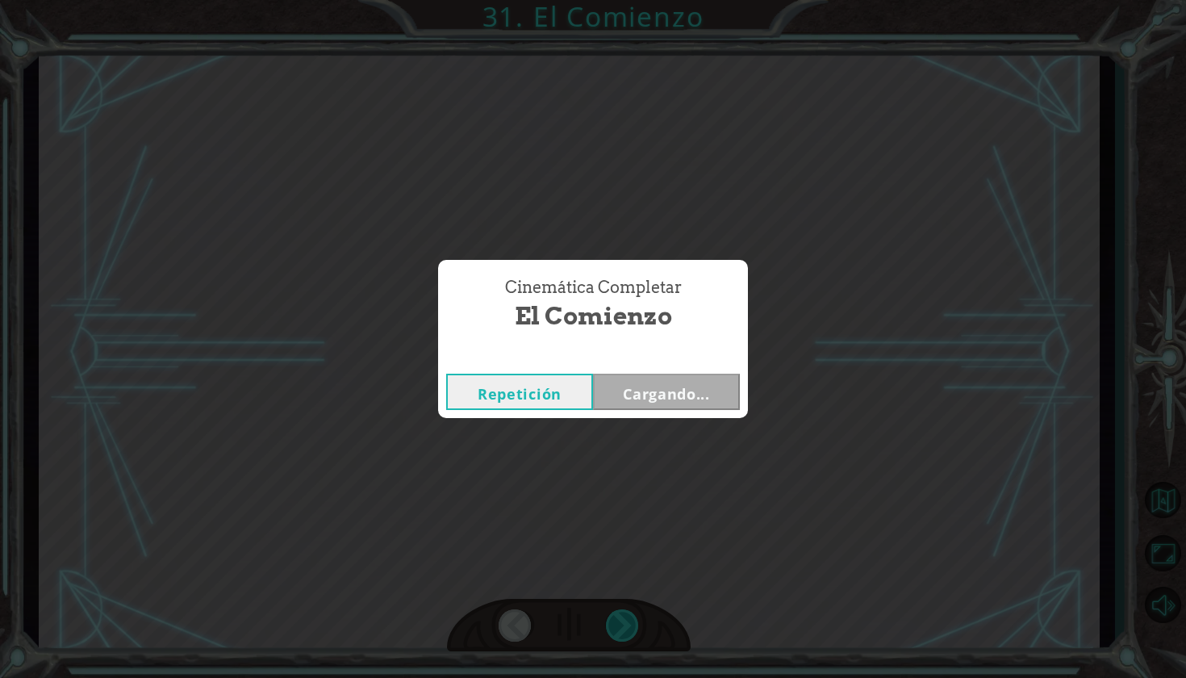
click at [623, 636] on div "Cinemática Completar El Comienzo Repetición Cargando..." at bounding box center [593, 339] width 1186 height 678
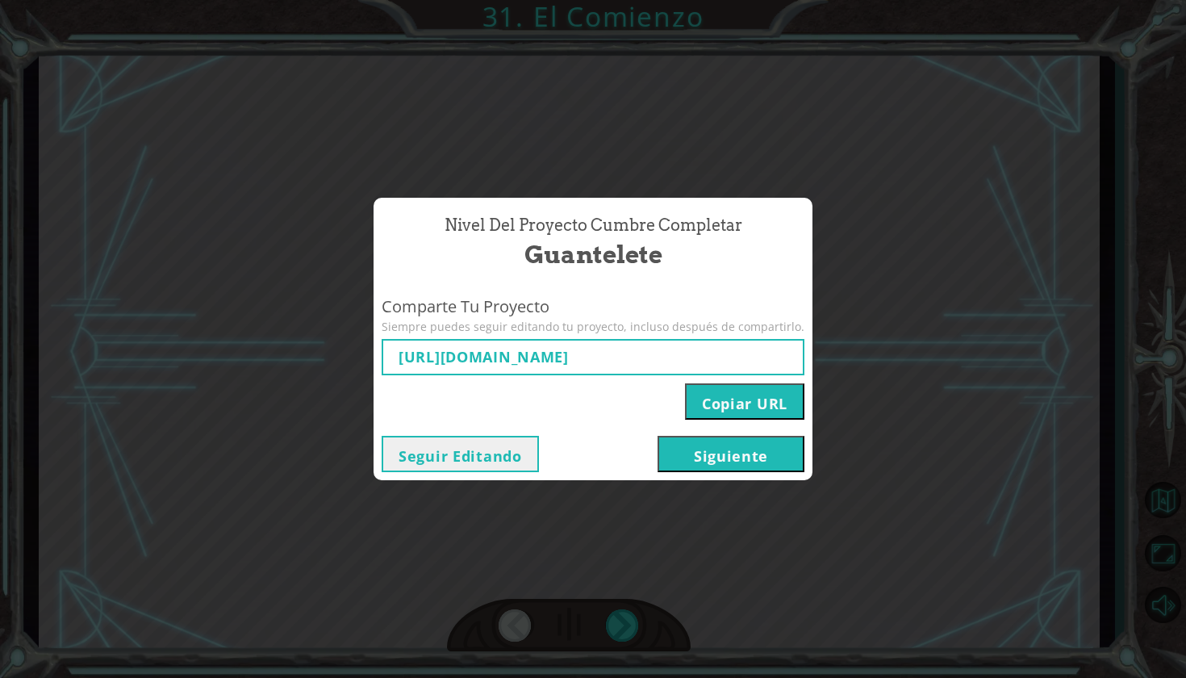
type input "[URL][DOMAIN_NAME]"
click at [739, 458] on button "Siguiente" at bounding box center [731, 454] width 147 height 36
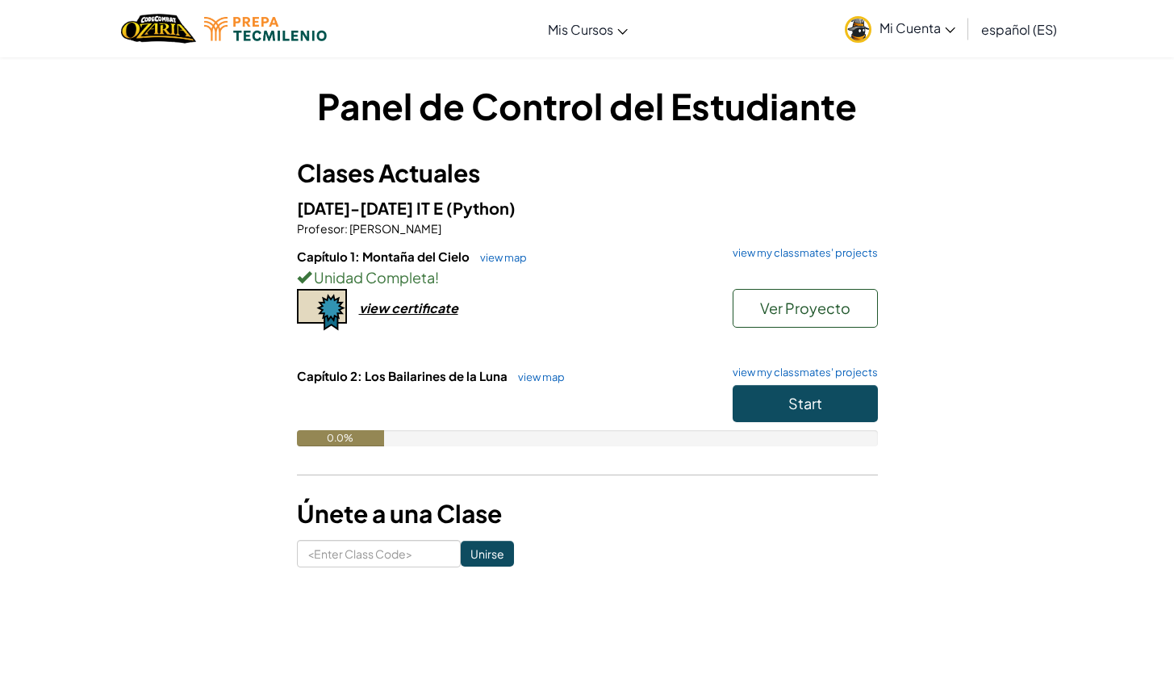
click at [431, 312] on div "view certificate" at bounding box center [408, 307] width 99 height 17
click at [800, 407] on span "Start" at bounding box center [805, 403] width 34 height 19
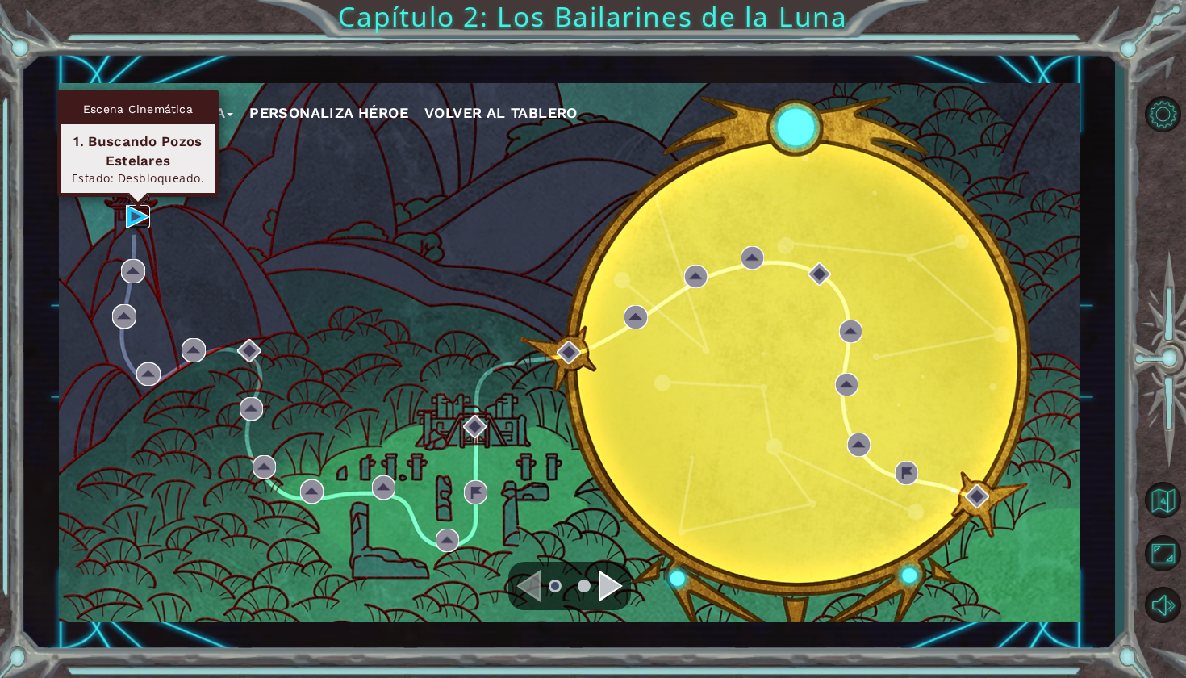
click at [137, 220] on img at bounding box center [137, 216] width 23 height 23
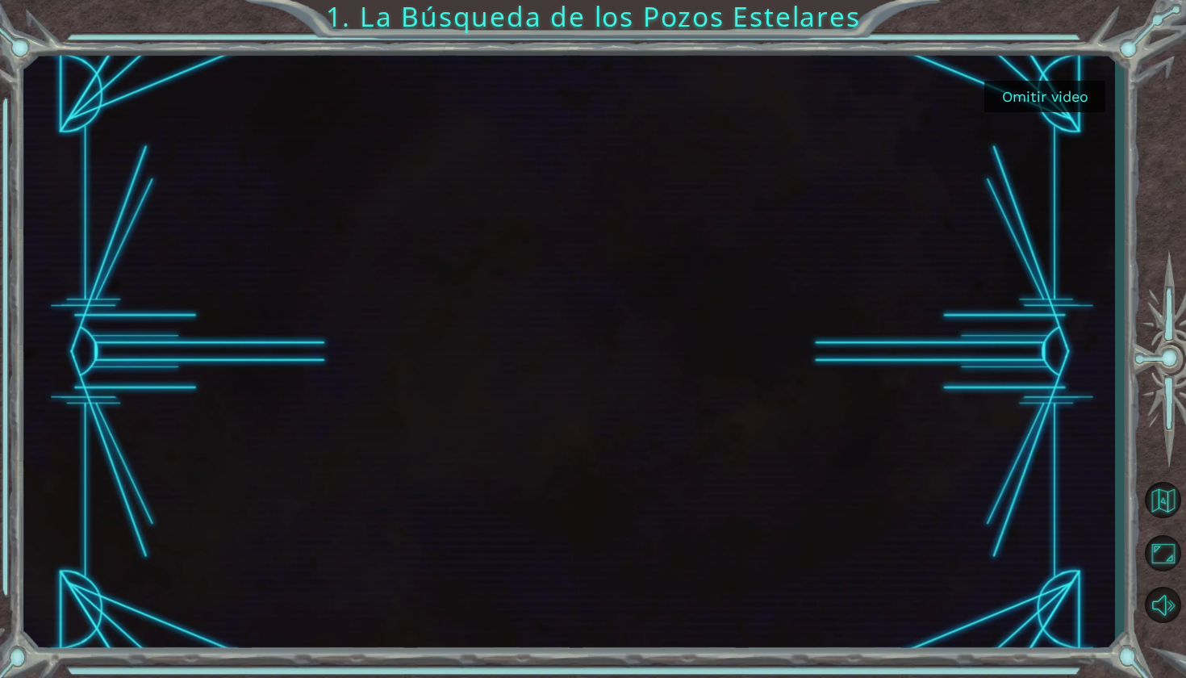
click at [1027, 93] on button "Omitir video" at bounding box center [1044, 96] width 121 height 31
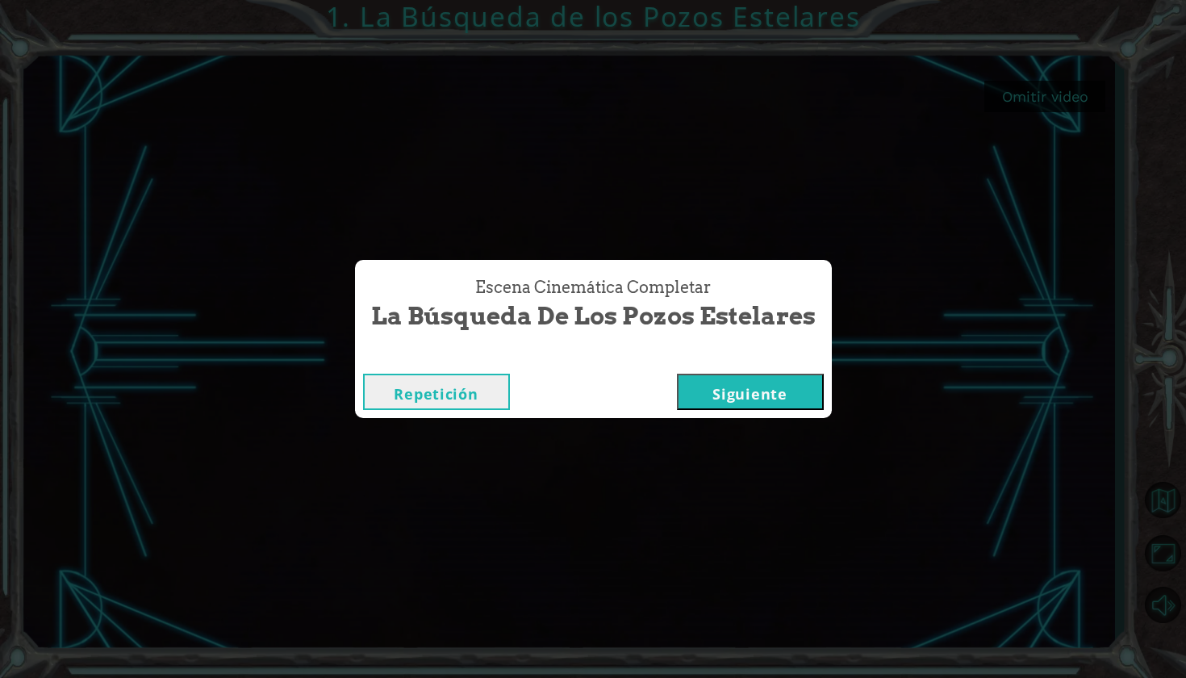
click at [784, 407] on button "Siguiente" at bounding box center [750, 392] width 147 height 36
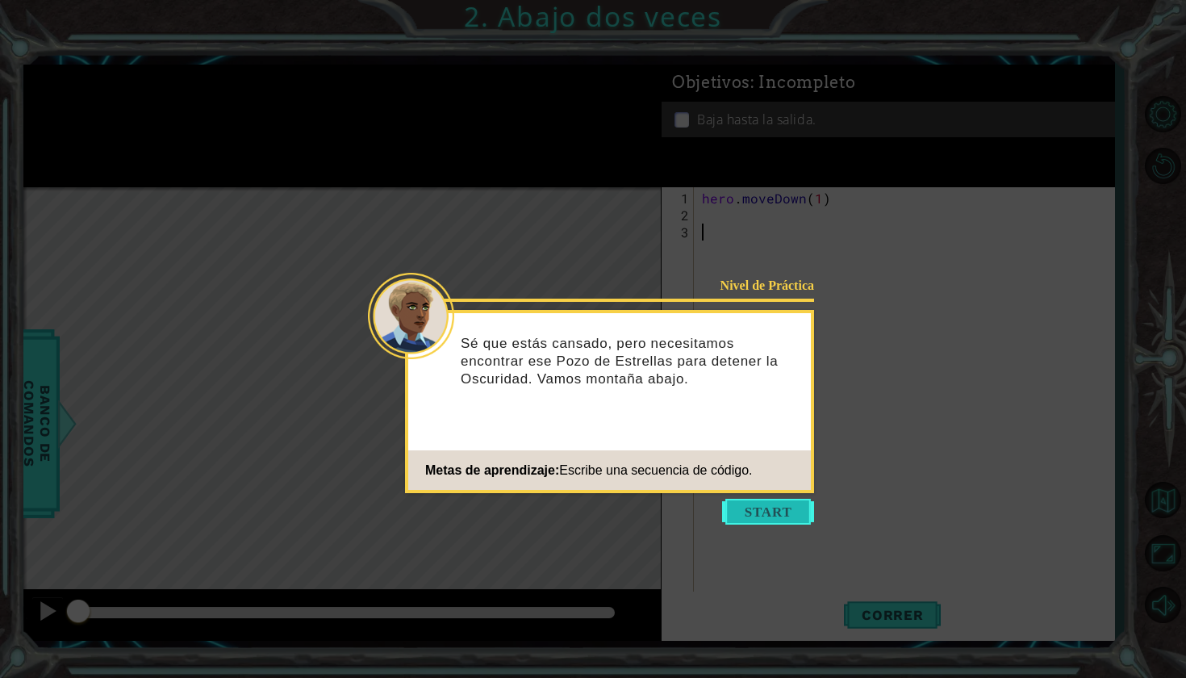
click at [767, 509] on button "Start" at bounding box center [768, 512] width 92 height 26
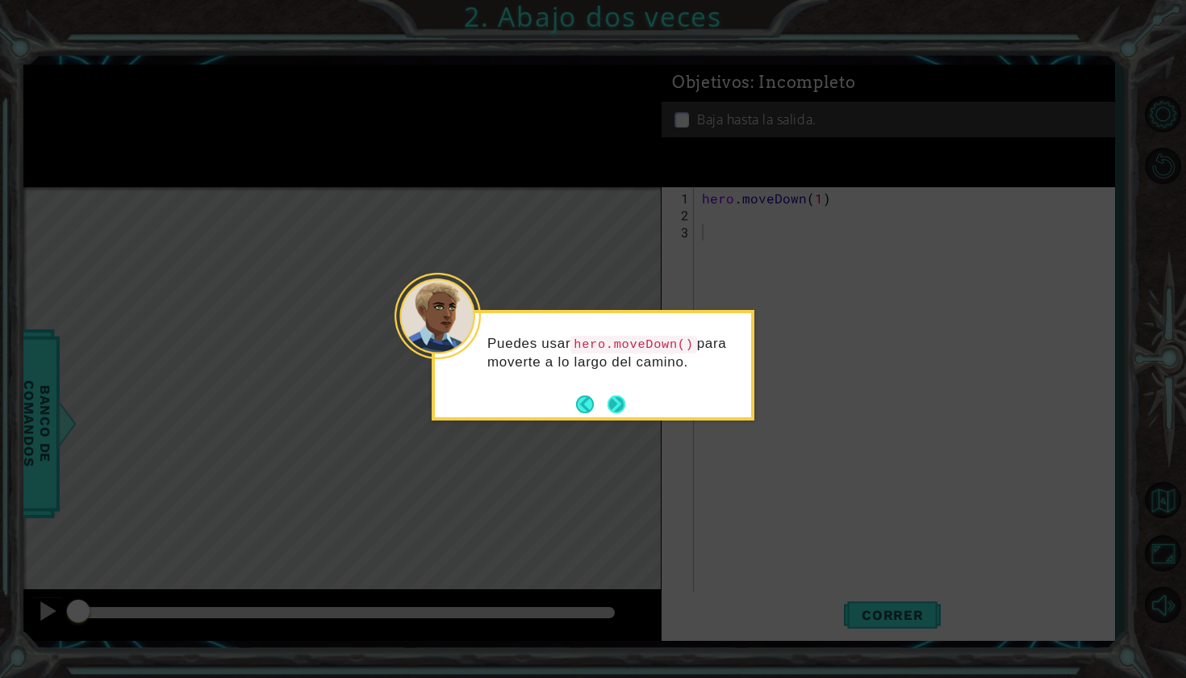
click at [619, 408] on button "Next" at bounding box center [617, 404] width 26 height 26
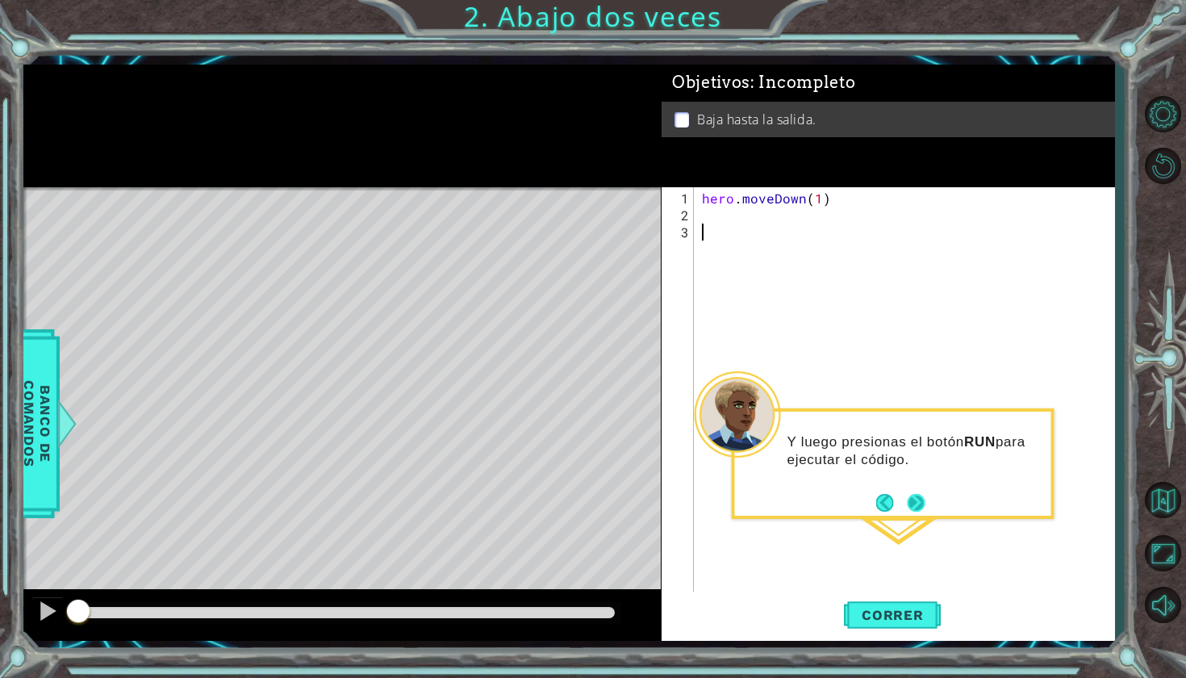
click at [921, 502] on button "Next" at bounding box center [916, 502] width 25 height 25
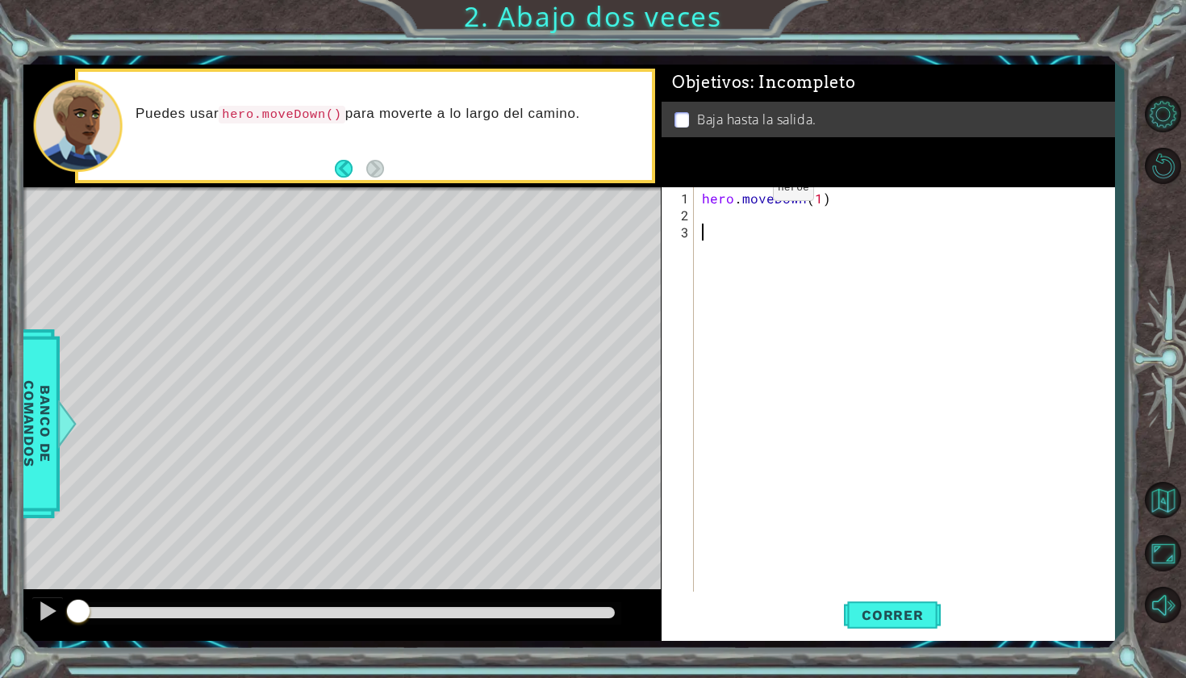
type textarea "z"
click at [821, 203] on div "hero . moveDown ( 1 )" at bounding box center [909, 410] width 420 height 441
type textarea "hero.moveDown(3)"
click at [860, 612] on span "Correr" at bounding box center [893, 615] width 94 height 16
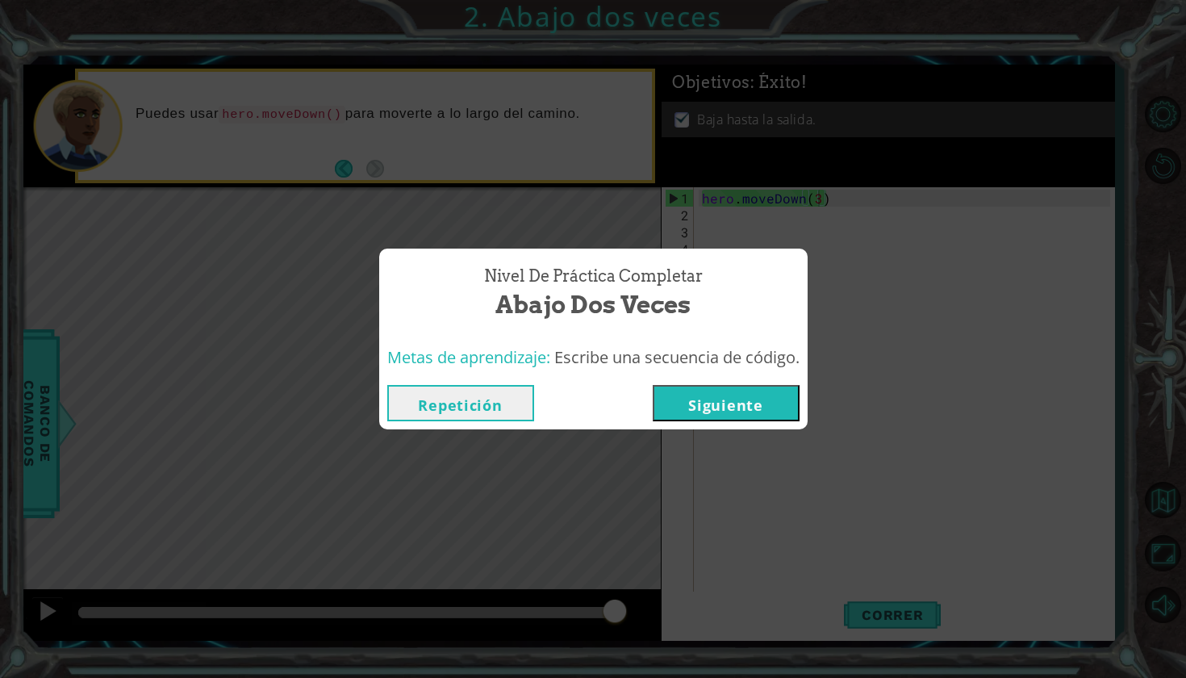
click at [763, 395] on button "Siguiente" at bounding box center [726, 403] width 147 height 36
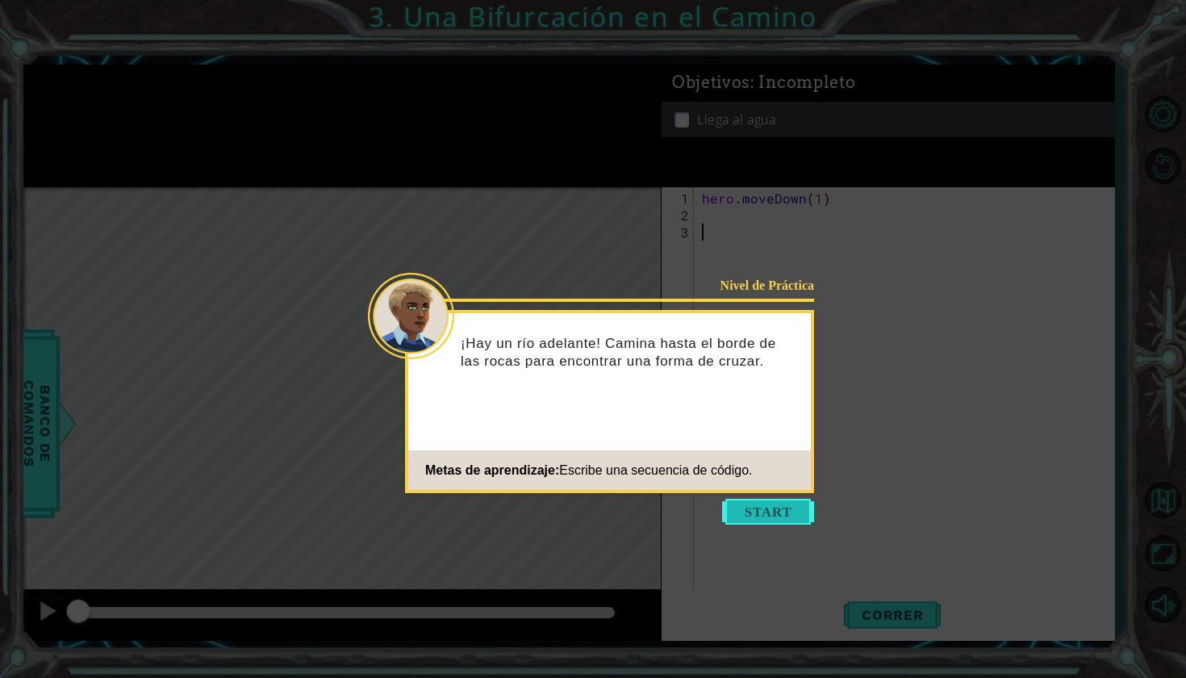
click at [771, 508] on button "Start" at bounding box center [768, 512] width 92 height 26
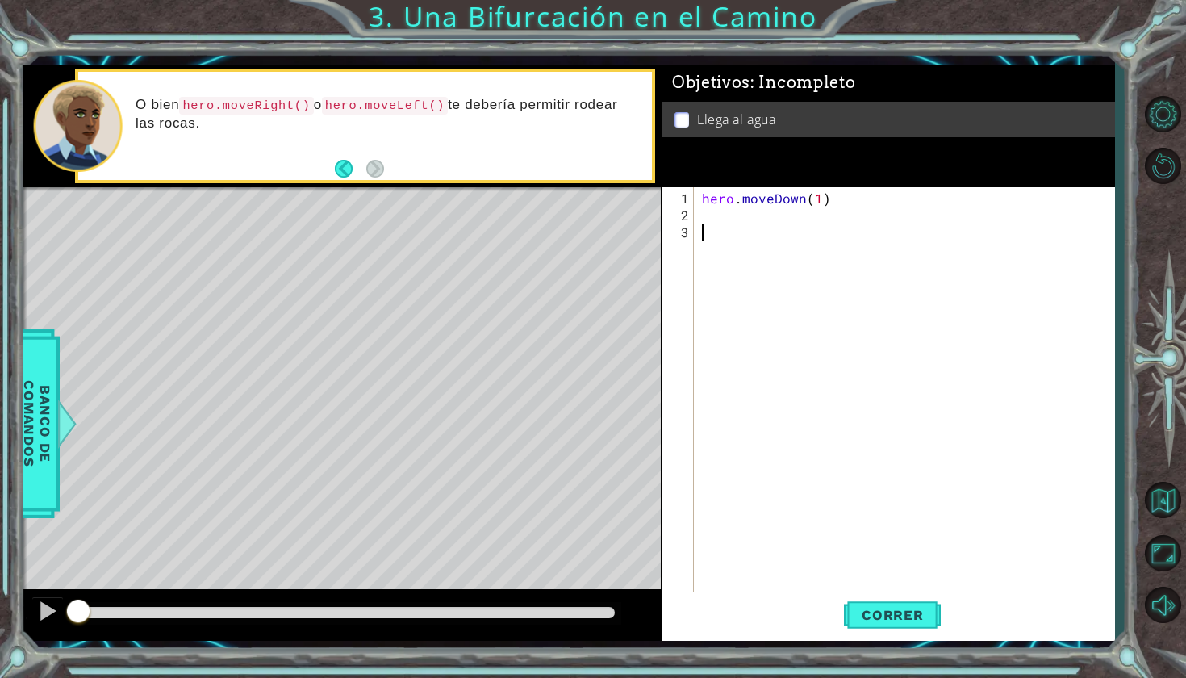
click at [718, 217] on div "hero . moveDown ( 1 )" at bounding box center [909, 410] width 420 height 441
click at [933, 624] on button "Correr" at bounding box center [892, 613] width 97 height 45
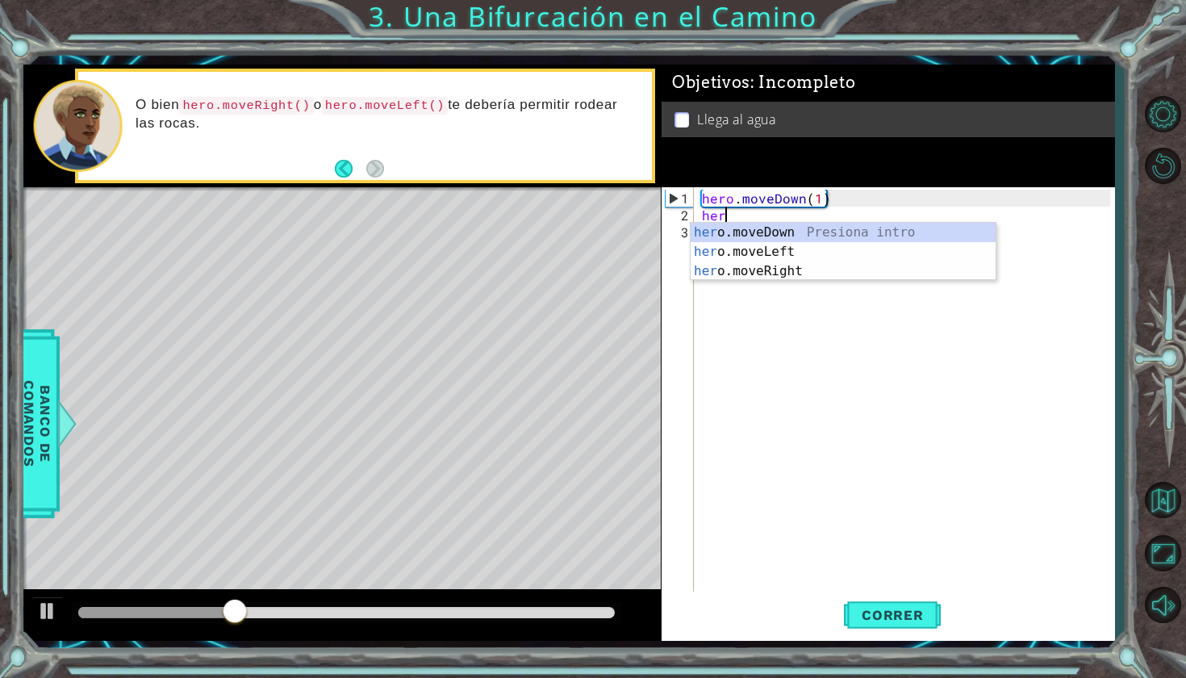
scroll to position [0, 1]
click at [757, 261] on div "hero .moveDown Presiona intro hero .moveLeft Presiona intro hero .moveRight Pre…" at bounding box center [843, 271] width 305 height 97
type textarea "hero.moveRight(1)"
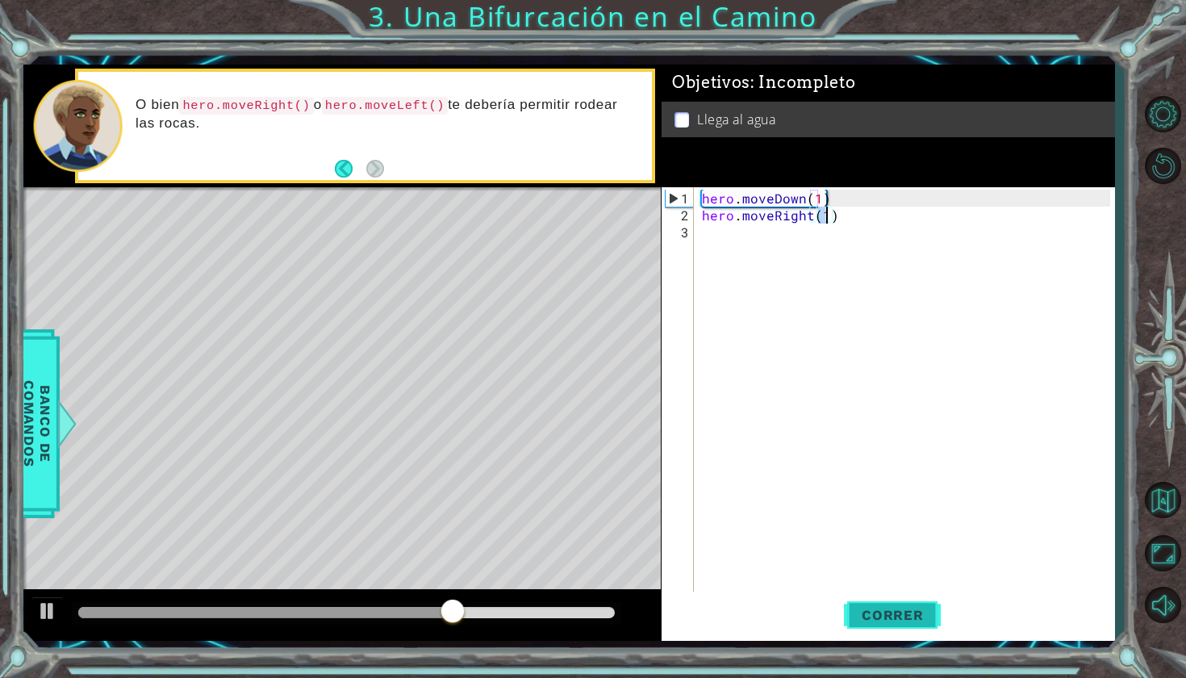
click at [882, 616] on span "Correr" at bounding box center [893, 615] width 94 height 16
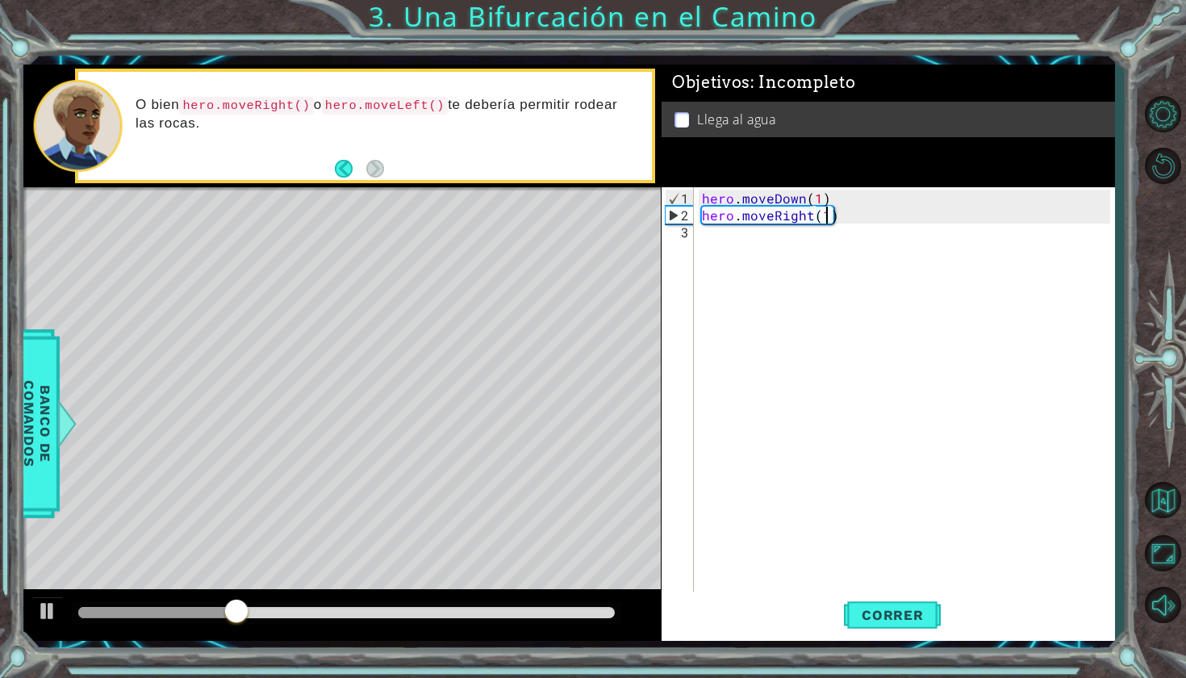
click at [699, 244] on div "hero . moveDown ( 1 ) hero . moveRight ( 1 )" at bounding box center [909, 410] width 420 height 441
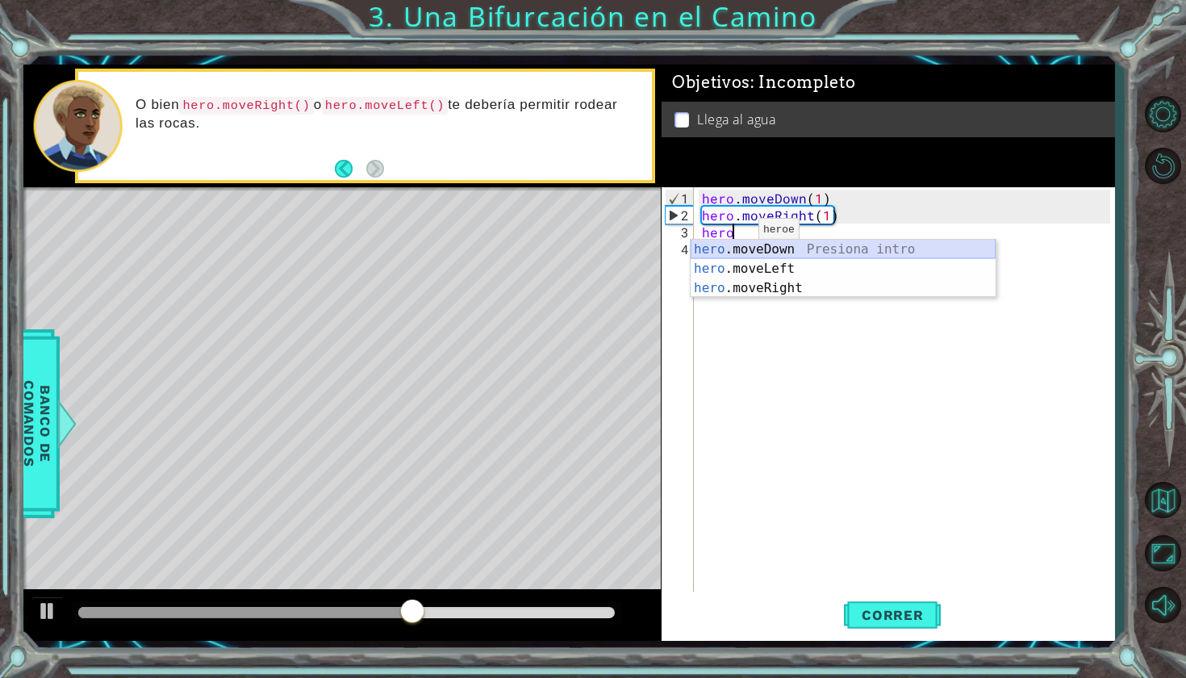
click at [788, 246] on div "hero .moveDown Presiona intro hero .moveLeft Presiona intro hero .moveRight Pre…" at bounding box center [843, 288] width 305 height 97
type textarea "hero.moveDown(1)"
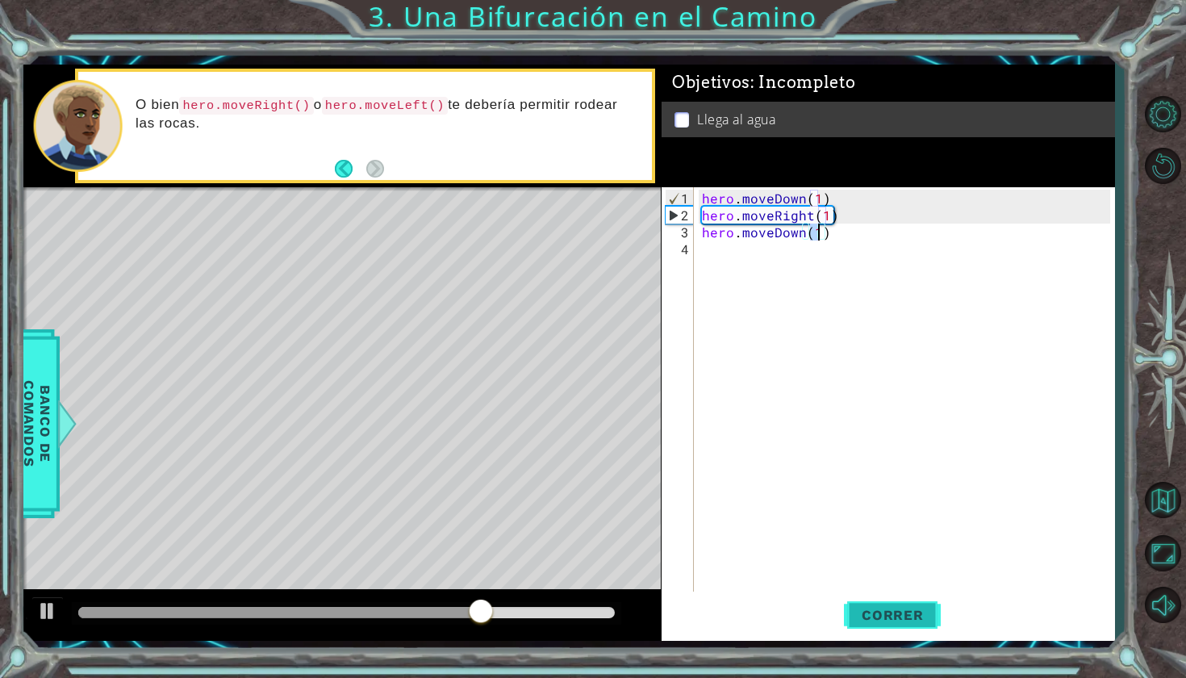
click at [875, 622] on span "Correr" at bounding box center [893, 615] width 94 height 16
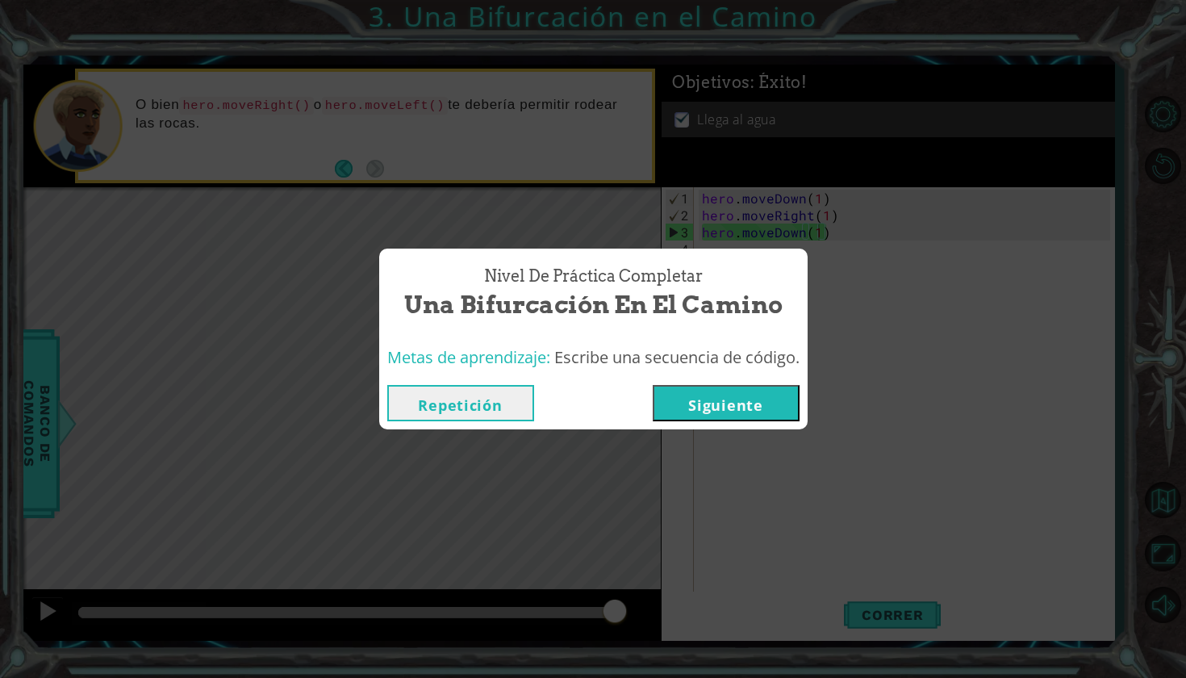
click at [776, 408] on button "Siguiente" at bounding box center [726, 403] width 147 height 36
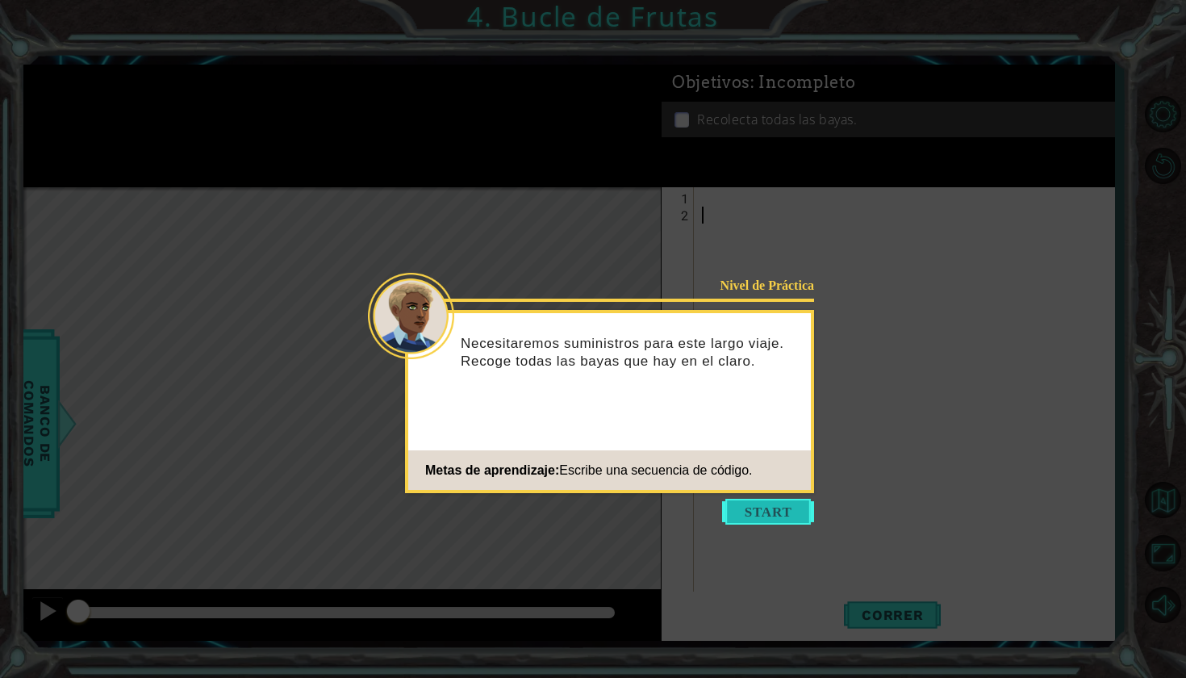
click at [802, 506] on button "Start" at bounding box center [768, 512] width 92 height 26
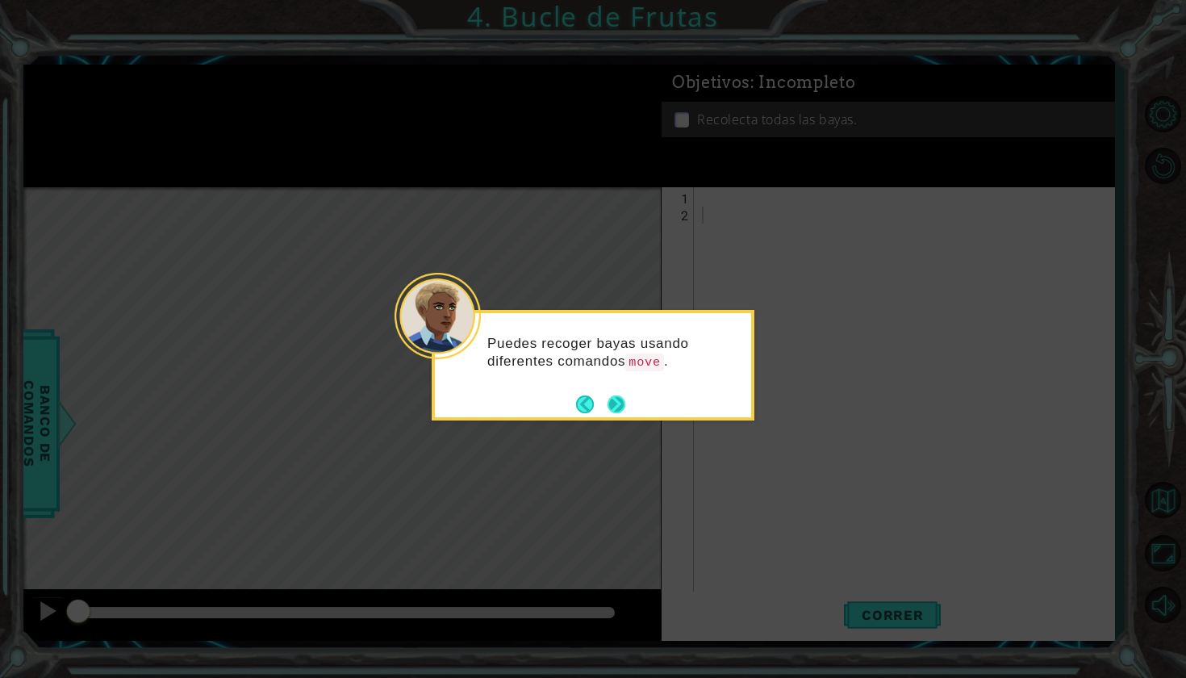
click at [609, 392] on button "Next" at bounding box center [616, 404] width 30 height 30
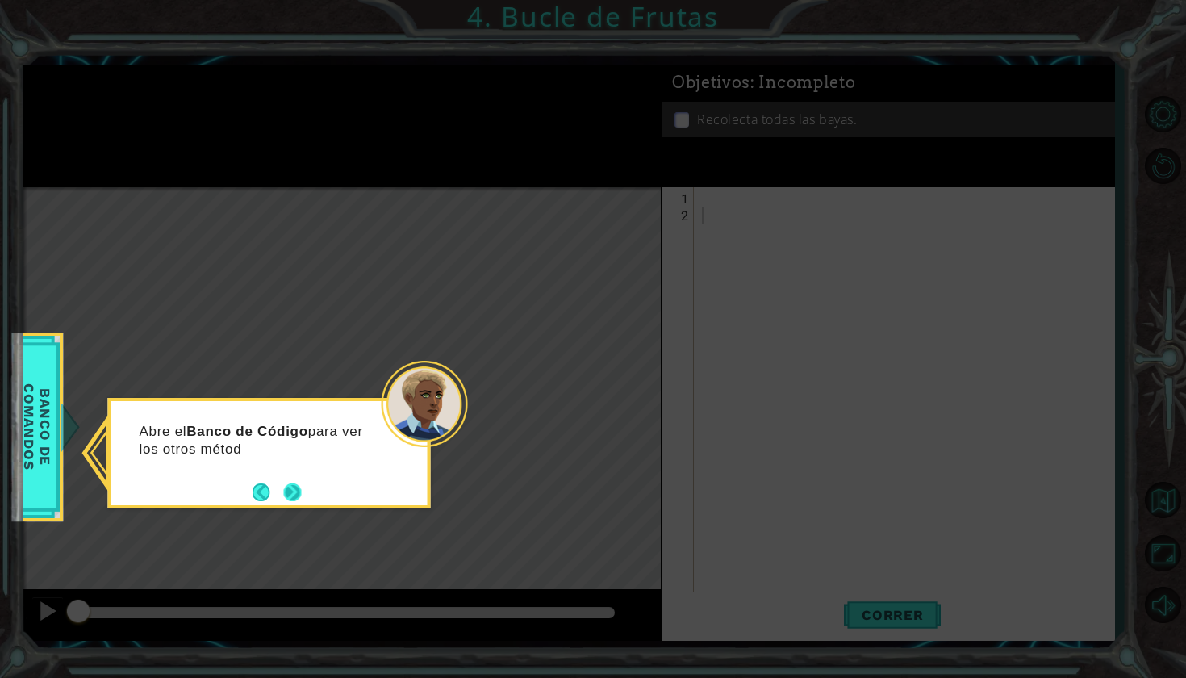
click at [302, 489] on button "Next" at bounding box center [293, 492] width 30 height 30
click at [276, 480] on footer at bounding box center [277, 492] width 49 height 24
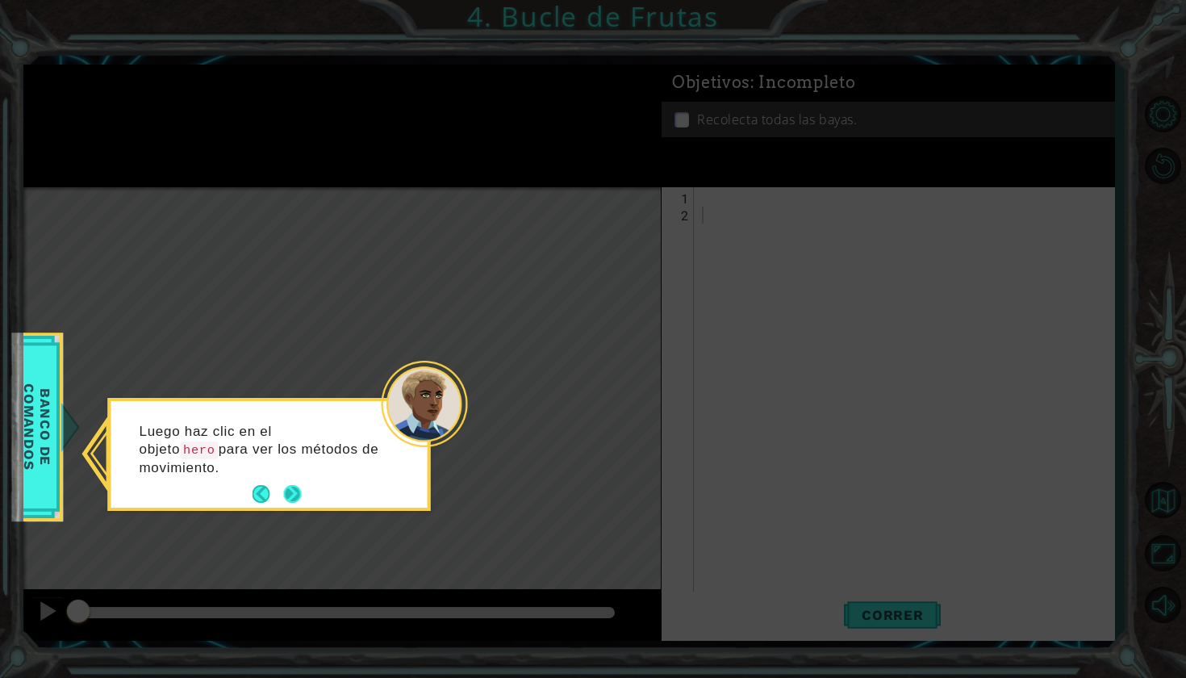
click at [290, 490] on button "Next" at bounding box center [292, 494] width 18 height 18
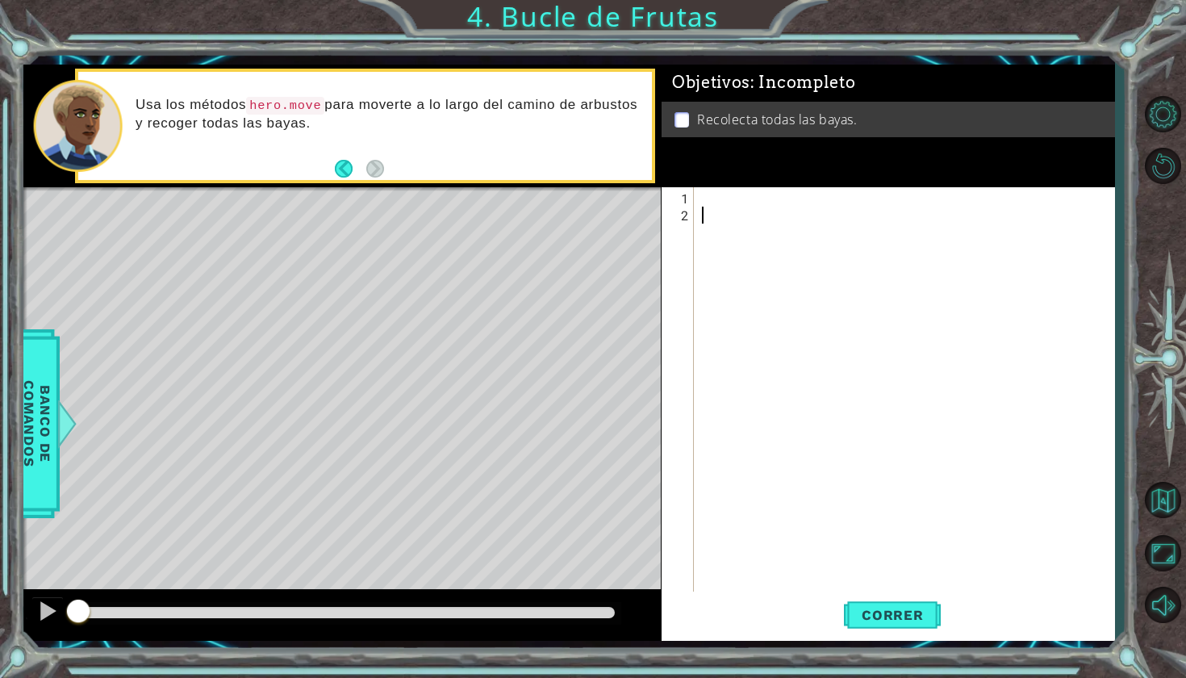
click at [744, 214] on div at bounding box center [909, 410] width 420 height 441
click at [709, 199] on div at bounding box center [909, 410] width 420 height 441
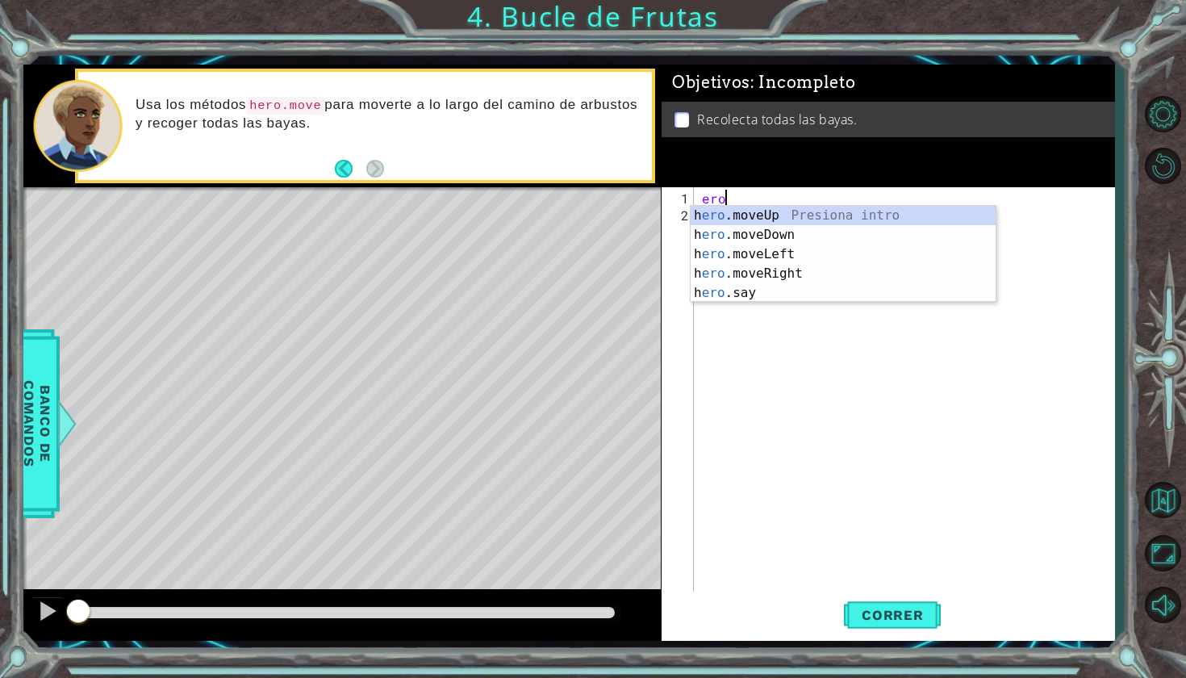
type textarea "e"
click at [878, 224] on div "hero .moveUp Presiona intro hero .moveDown Presiona intro hero .moveLeft Presio…" at bounding box center [843, 274] width 305 height 136
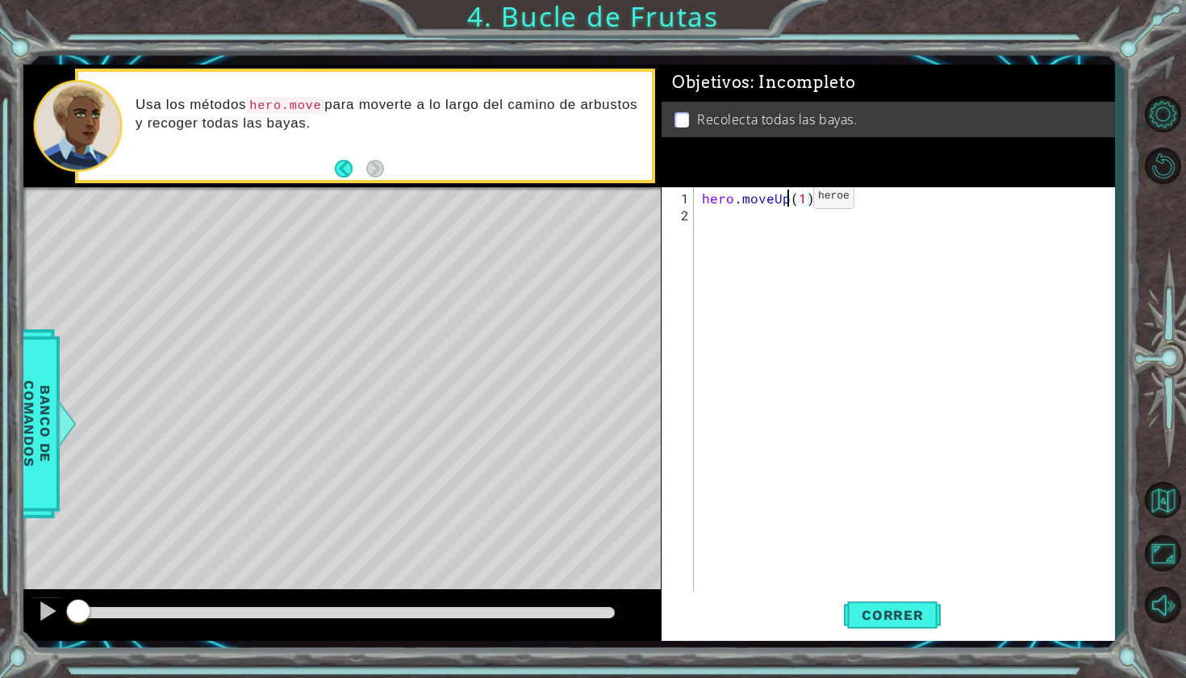
click at [786, 203] on div "hero . moveUp ( 1 )" at bounding box center [909, 410] width 420 height 441
click at [926, 622] on span "Correr" at bounding box center [893, 615] width 94 height 16
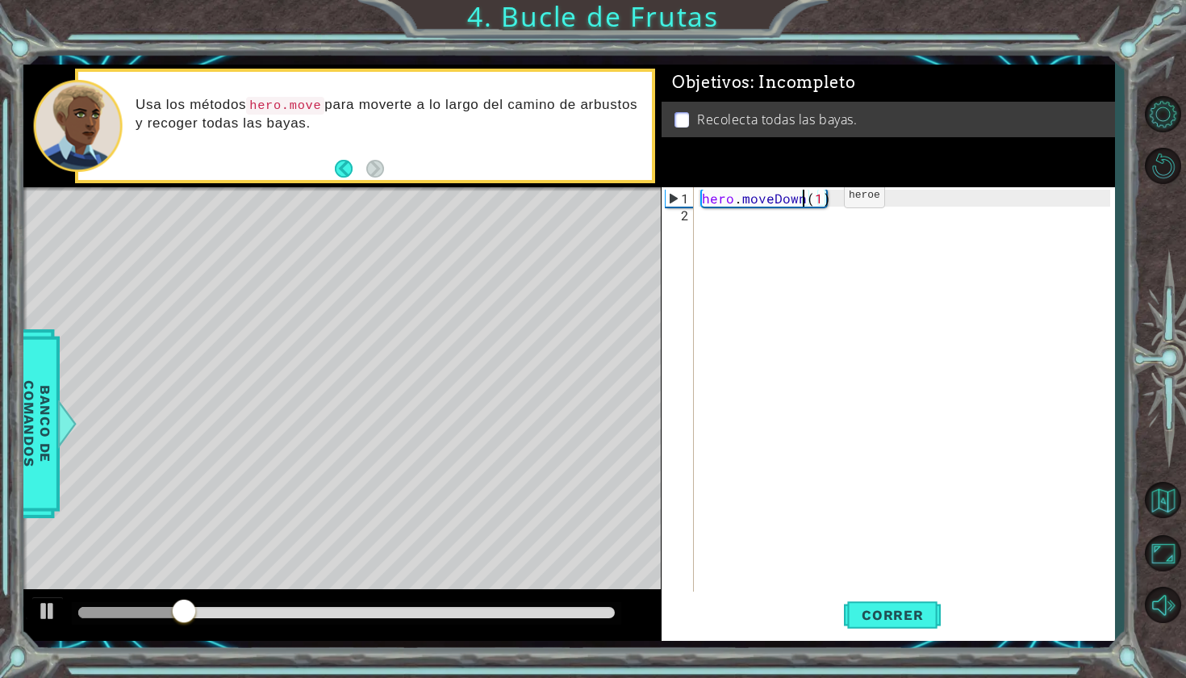
click at [817, 202] on div "hero . moveDown ( 1 )" at bounding box center [909, 410] width 420 height 441
type textarea "hero.moveDown(2)"
click at [896, 630] on button "Correr" at bounding box center [892, 613] width 97 height 45
click at [714, 230] on div "hero . moveDown ( 2 )" at bounding box center [909, 410] width 420 height 441
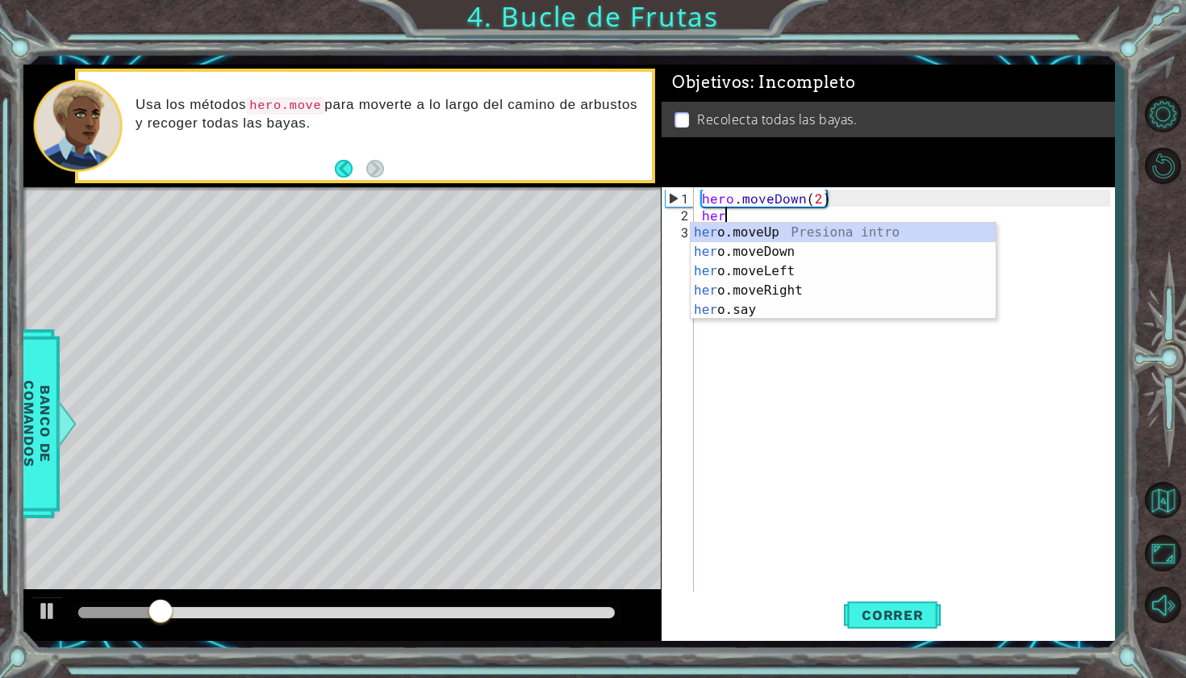
scroll to position [0, 1]
click at [734, 266] on div "hero .moveUp Presiona intro hero .moveDown Presiona intro hero .moveLeft Presio…" at bounding box center [843, 291] width 305 height 136
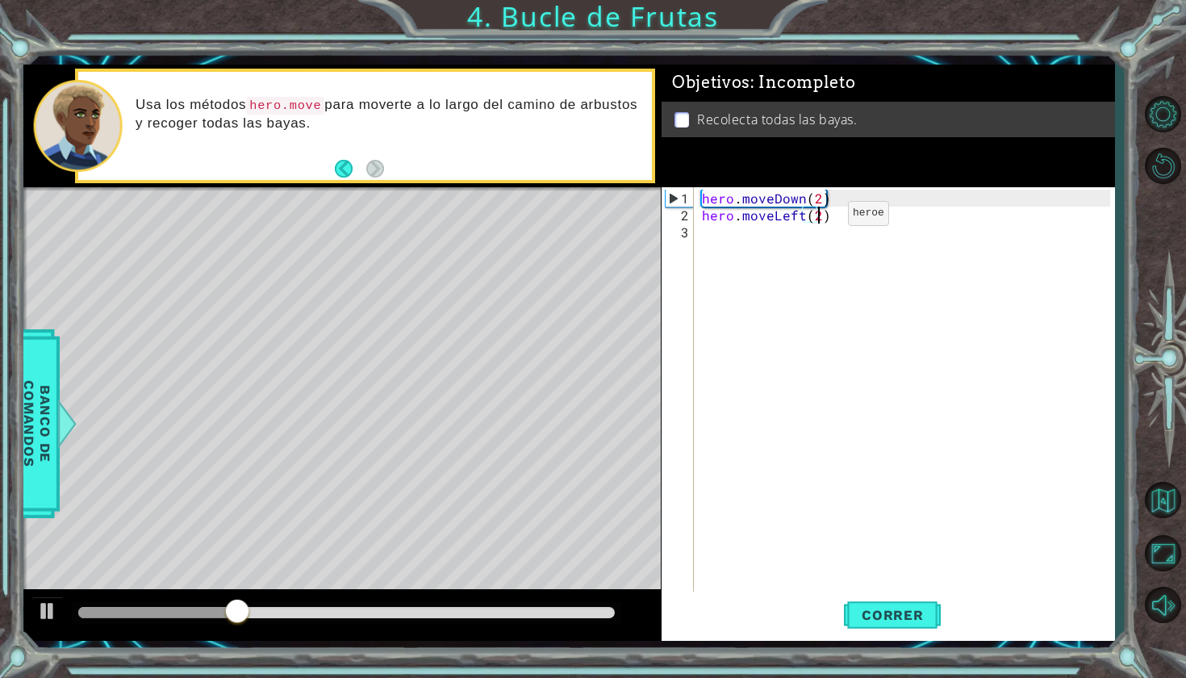
scroll to position [0, 7]
type textarea "hero.moveLeft(2)"
click at [900, 622] on span "Correr" at bounding box center [893, 615] width 94 height 16
click at [714, 243] on div "hero . moveDown ( 2 ) hero . moveLeft ( 2 )" at bounding box center [909, 410] width 420 height 441
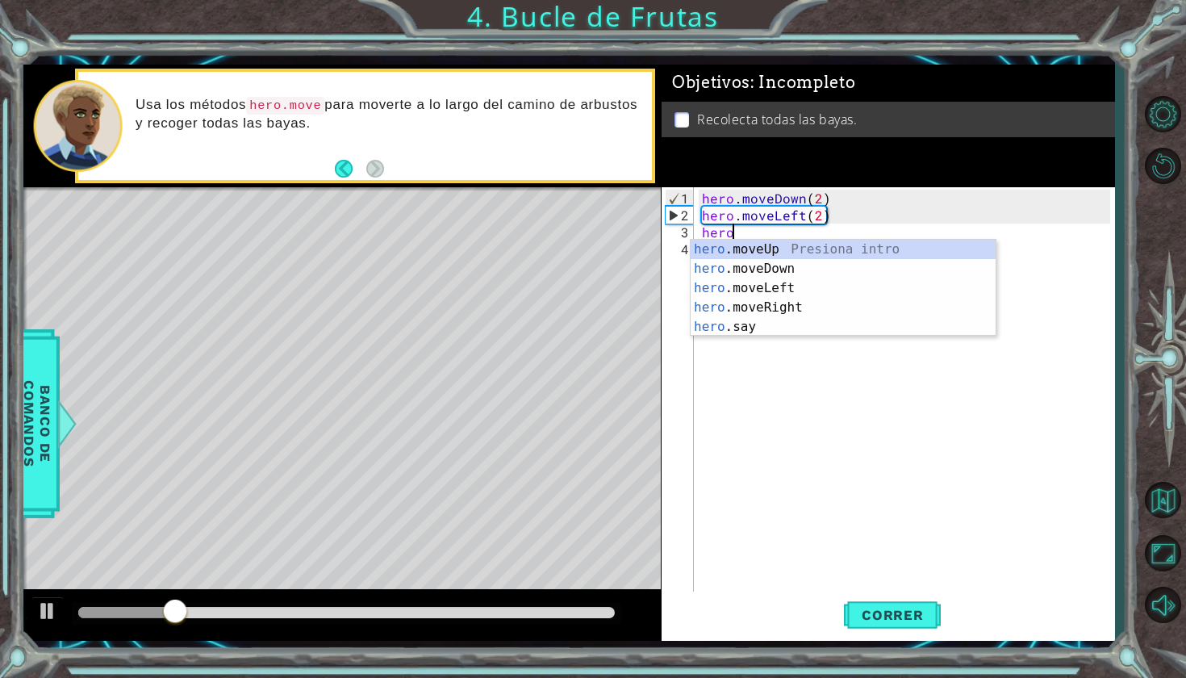
scroll to position [0, 2]
click at [740, 253] on div "hero.m oveUp Presiona intro hero.m oveDown Presiona intro hero.m oveLeft Presio…" at bounding box center [843, 298] width 305 height 116
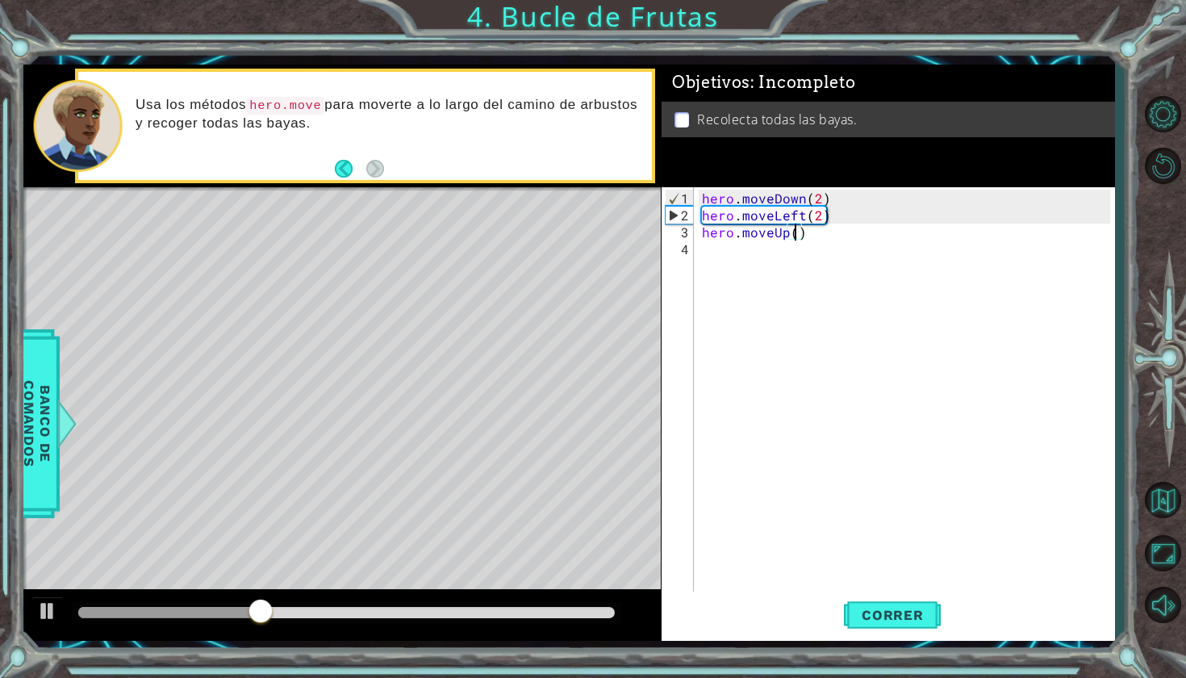
scroll to position [0, 6]
type textarea "hero.moveUp(2)"
click at [899, 617] on span "Correr" at bounding box center [893, 615] width 94 height 16
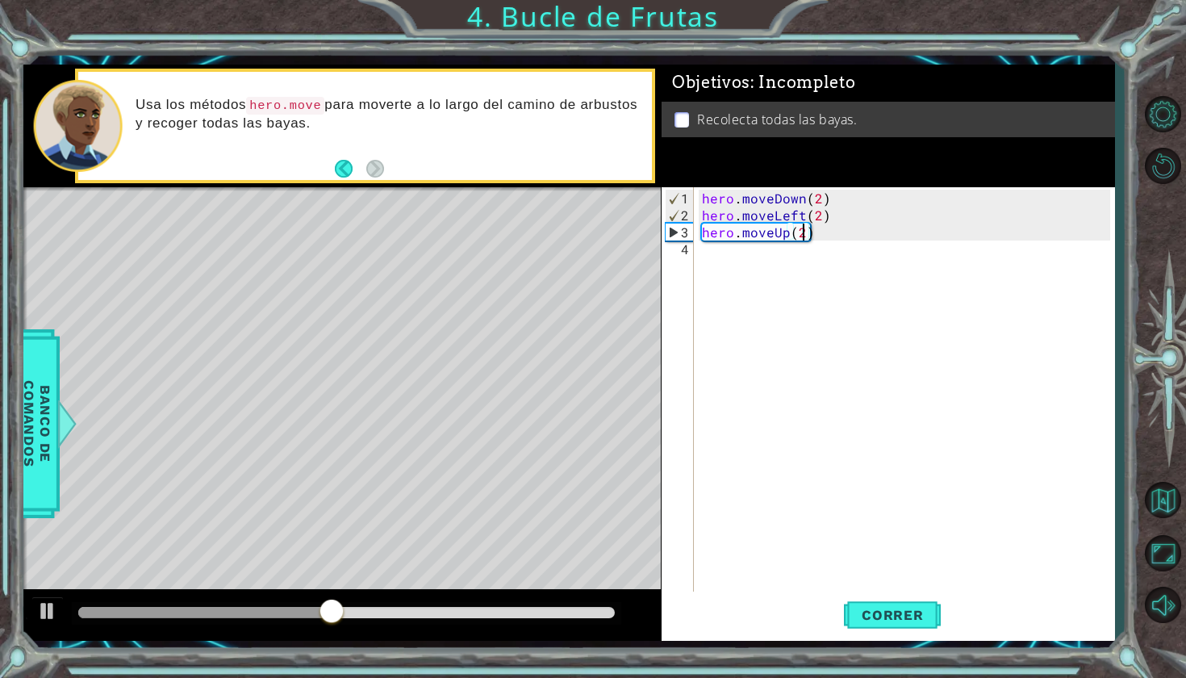
click at [700, 266] on div "hero . moveDown ( 2 ) hero . moveLeft ( 2 ) hero . moveUp ( 2 )" at bounding box center [909, 410] width 420 height 441
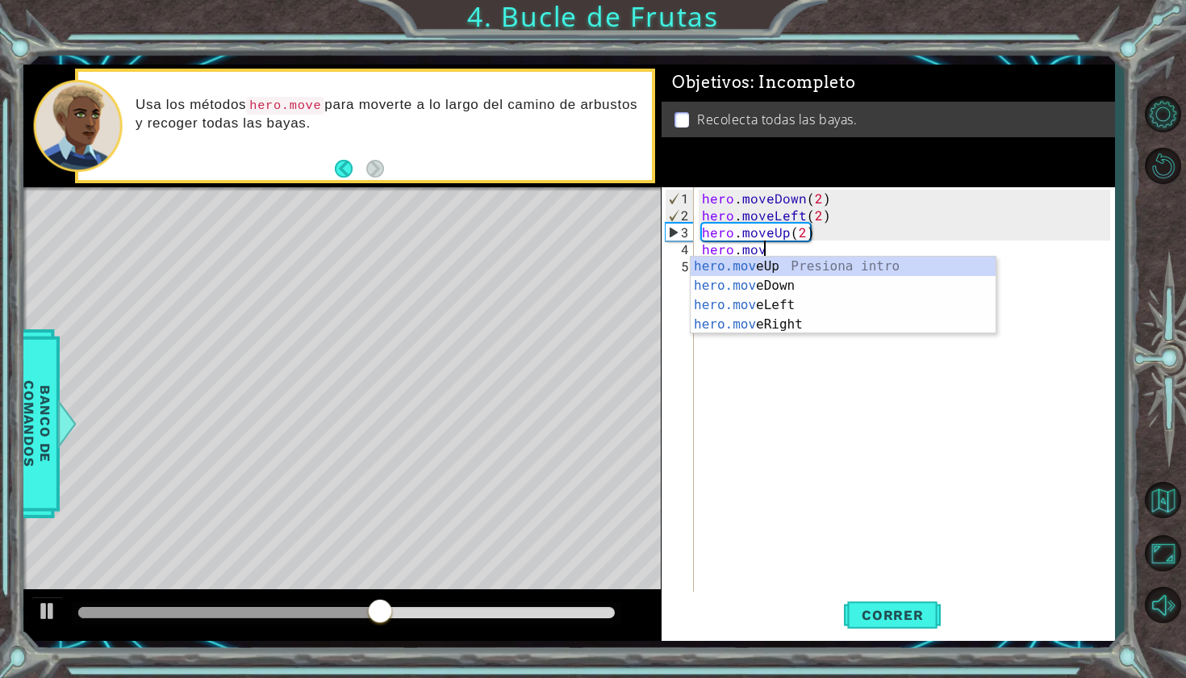
scroll to position [0, 3]
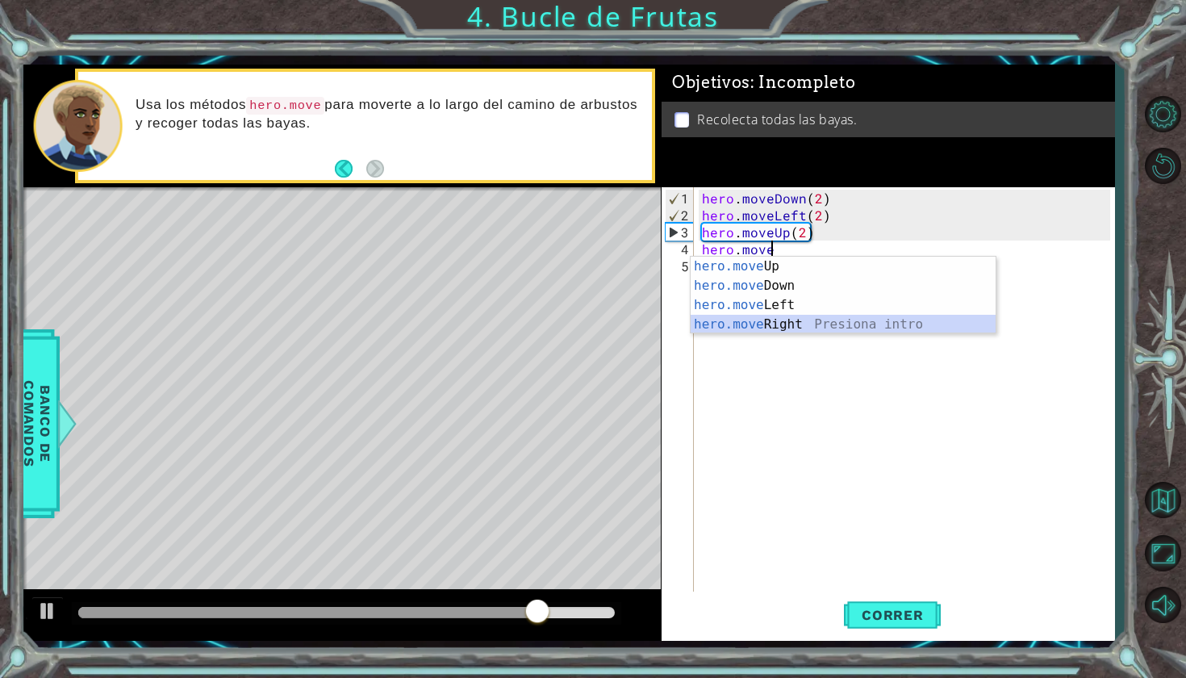
click at [789, 331] on div "hero.move Up Presiona intro hero.move Down Presiona intro hero.move Left Presio…" at bounding box center [843, 315] width 305 height 116
type textarea "hero.moveRight(1)"
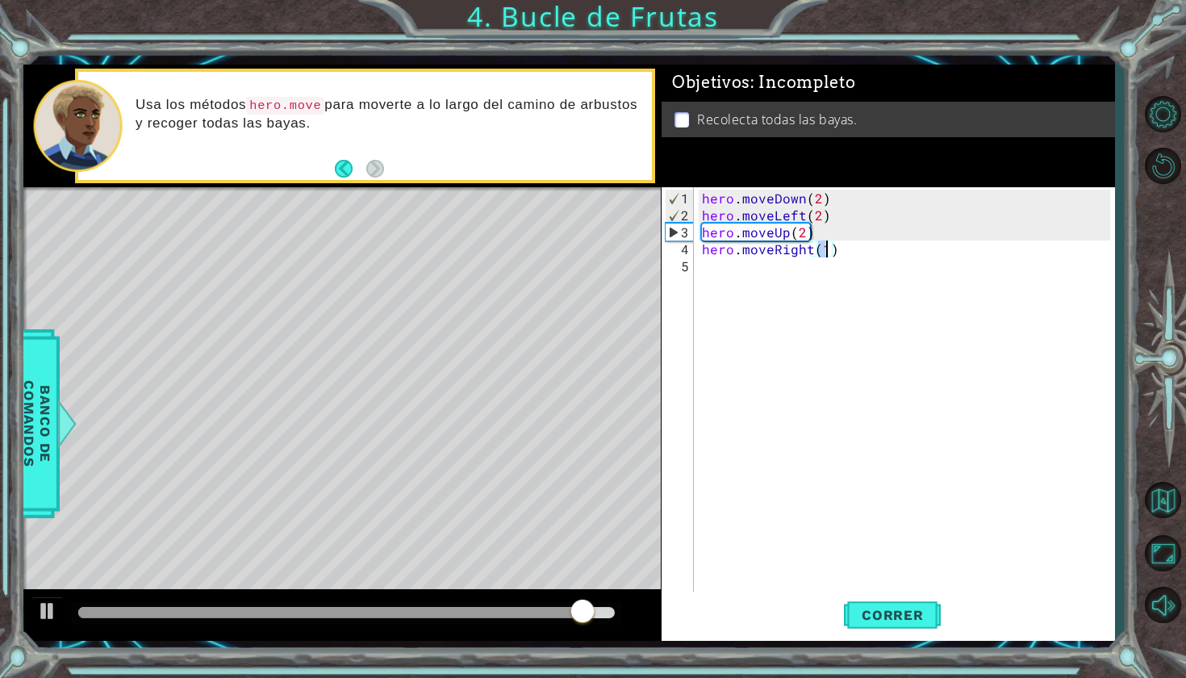
click at [821, 258] on div "hero . moveDown ( 2 ) hero . moveLeft ( 2 ) hero . moveUp ( 2 ) hero . moveRigh…" at bounding box center [909, 410] width 420 height 441
click at [827, 249] on div "hero . moveDown ( 2 ) hero . moveLeft ( 2 ) hero . moveUp ( 2 ) hero . moveRigh…" at bounding box center [909, 410] width 420 height 441
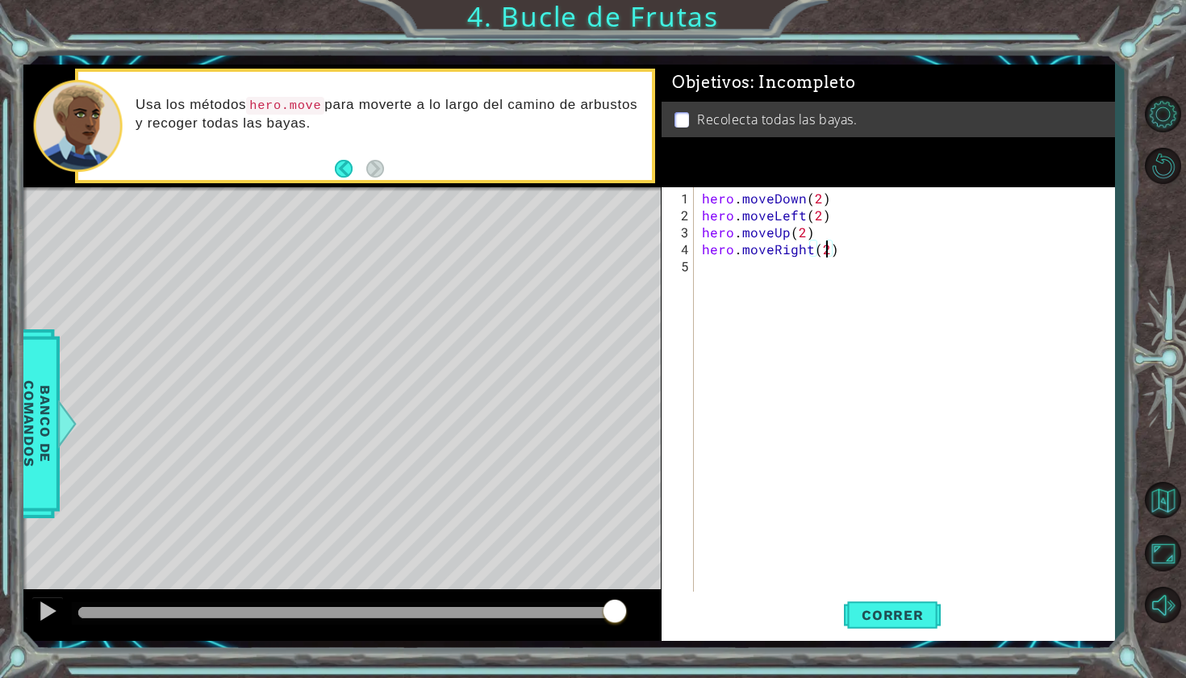
scroll to position [0, 7]
type textarea "hero.moveRight(2)"
click at [927, 626] on button "Correr" at bounding box center [892, 613] width 97 height 45
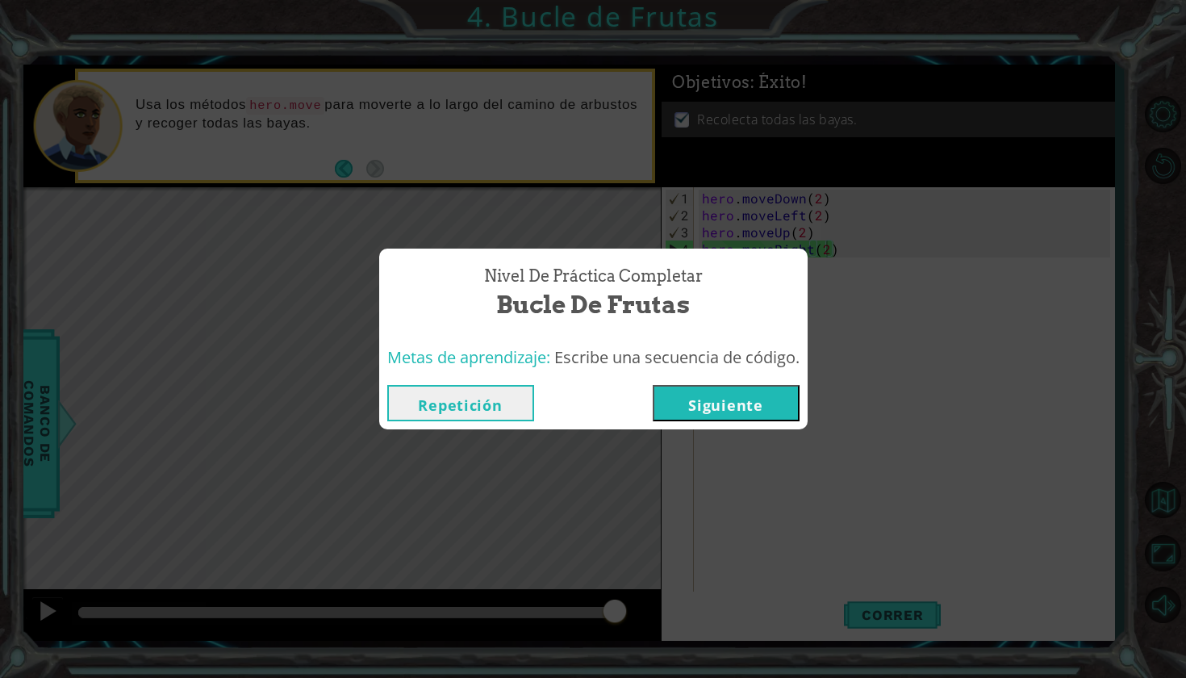
click at [738, 416] on button "Siguiente" at bounding box center [726, 403] width 147 height 36
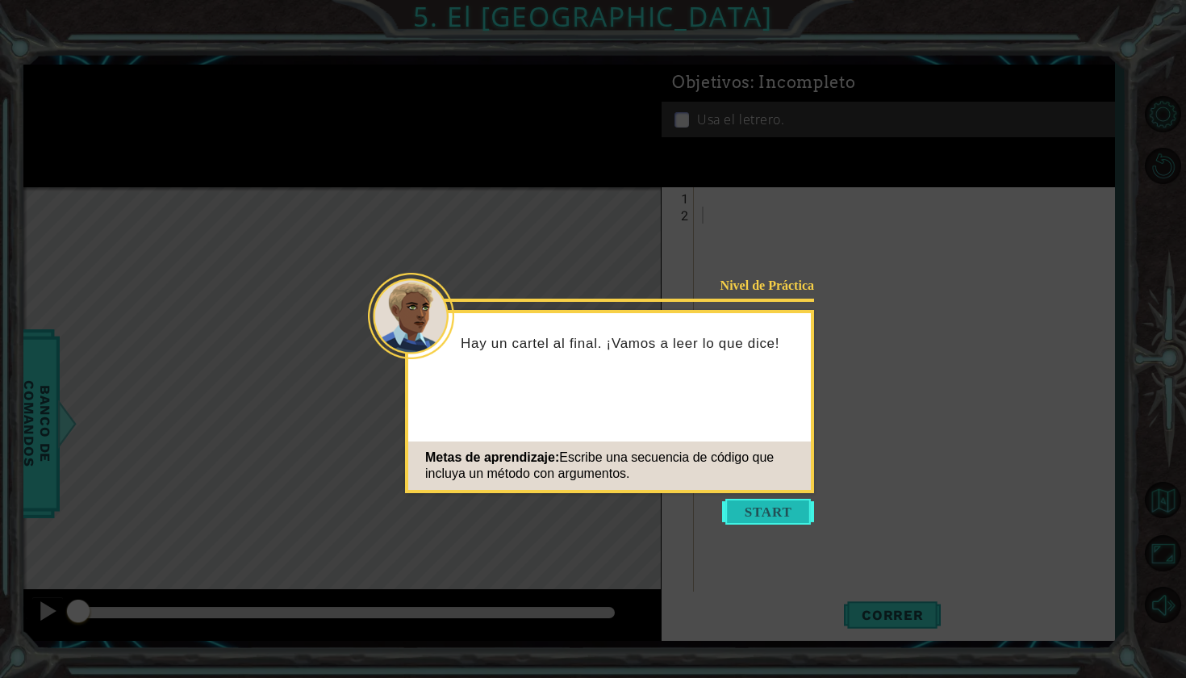
click at [792, 515] on button "Start" at bounding box center [768, 512] width 92 height 26
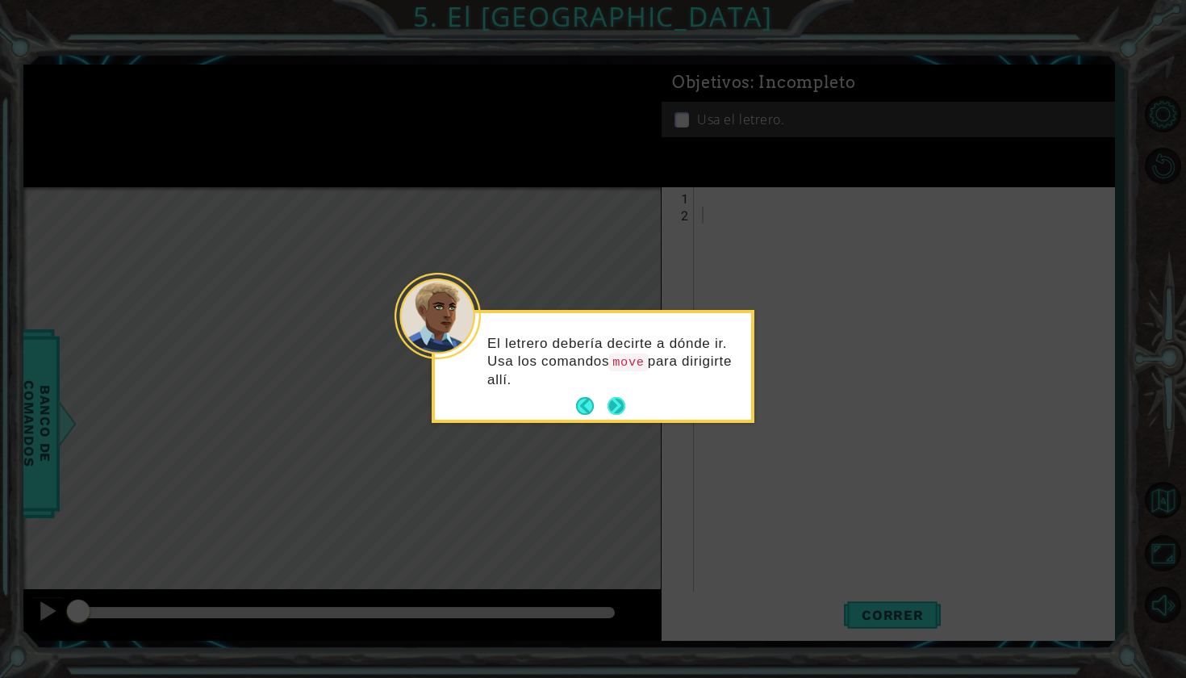
click at [612, 407] on button "Next" at bounding box center [616, 406] width 23 height 23
click at [613, 406] on button "Next" at bounding box center [616, 405] width 19 height 19
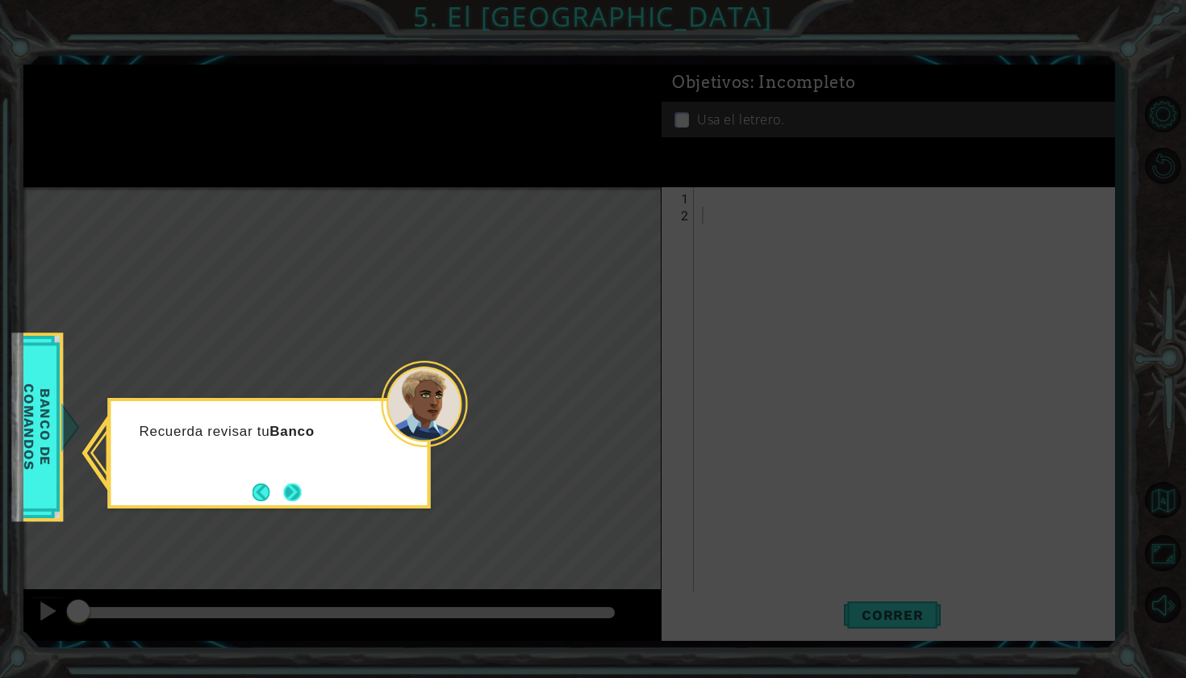
click at [295, 487] on button "Next" at bounding box center [292, 492] width 19 height 19
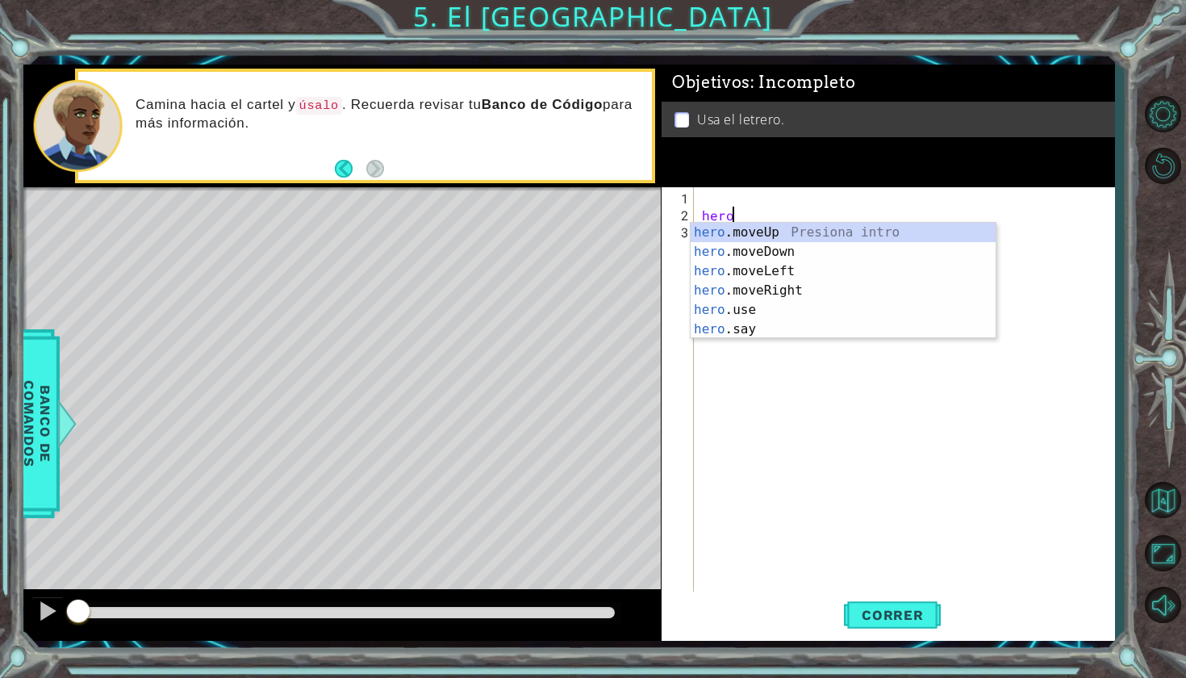
scroll to position [0, 2]
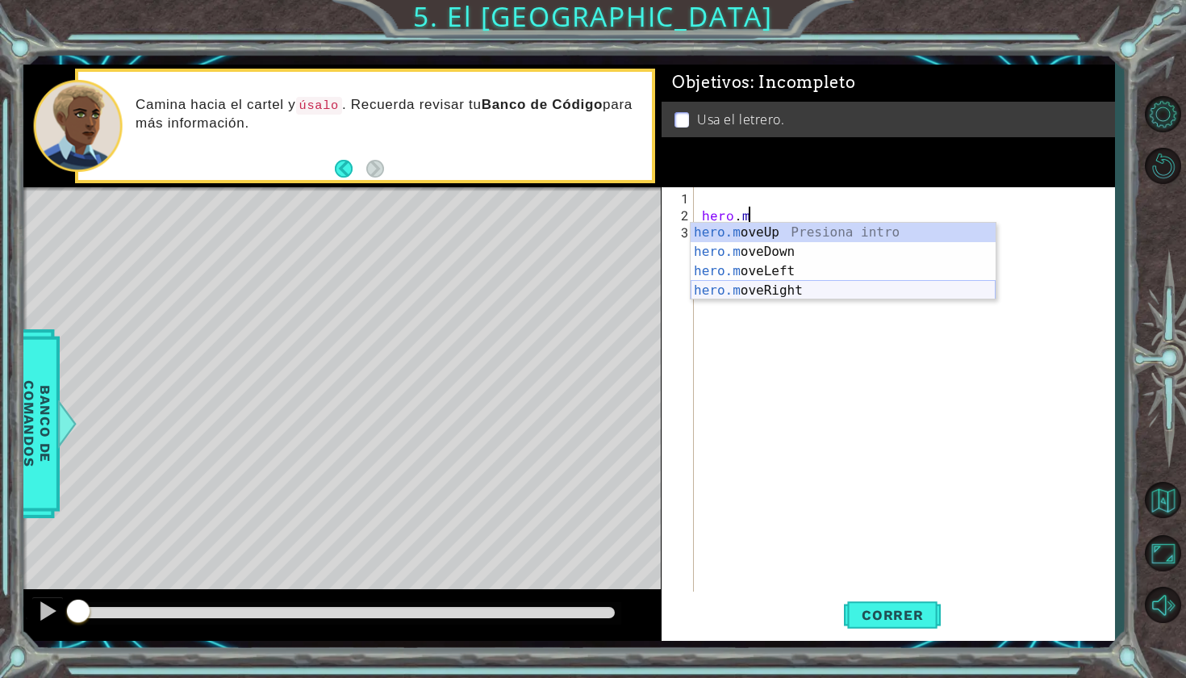
click at [793, 293] on div "hero.m oveUp Presiona intro hero.m oveDown Presiona intro hero.m oveLeft Presio…" at bounding box center [843, 281] width 305 height 116
type textarea "hero.moveRight(1)"
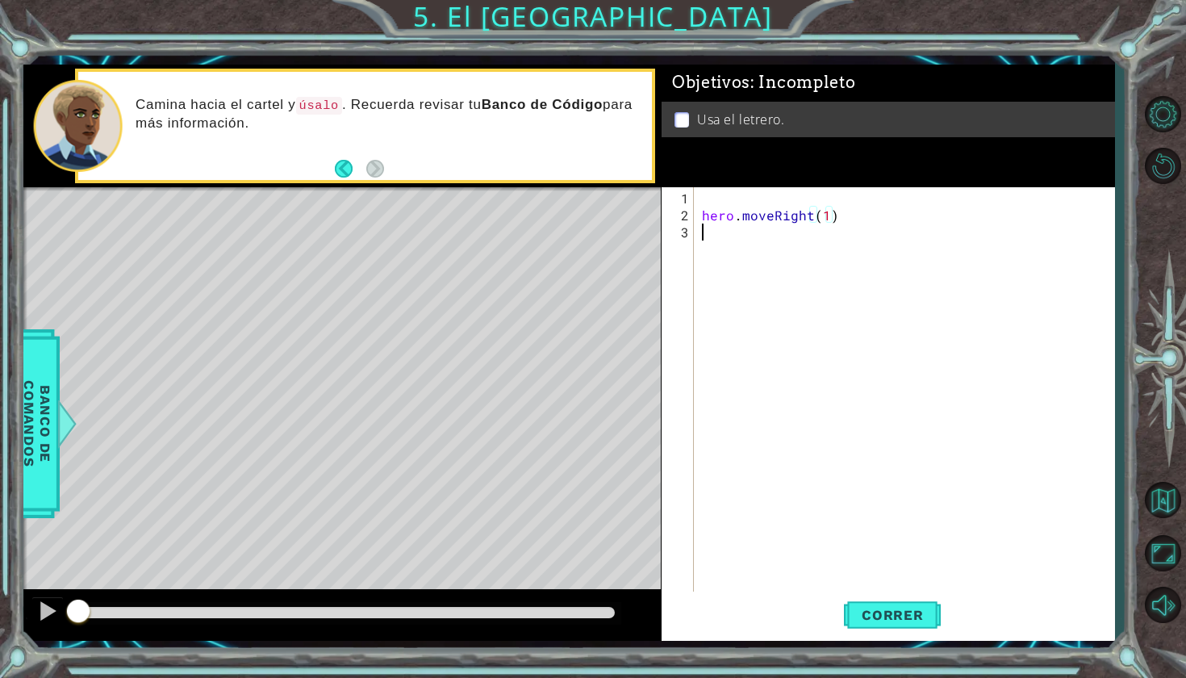
click at [718, 244] on div "hero . moveRight ( 1 )" at bounding box center [909, 410] width 420 height 441
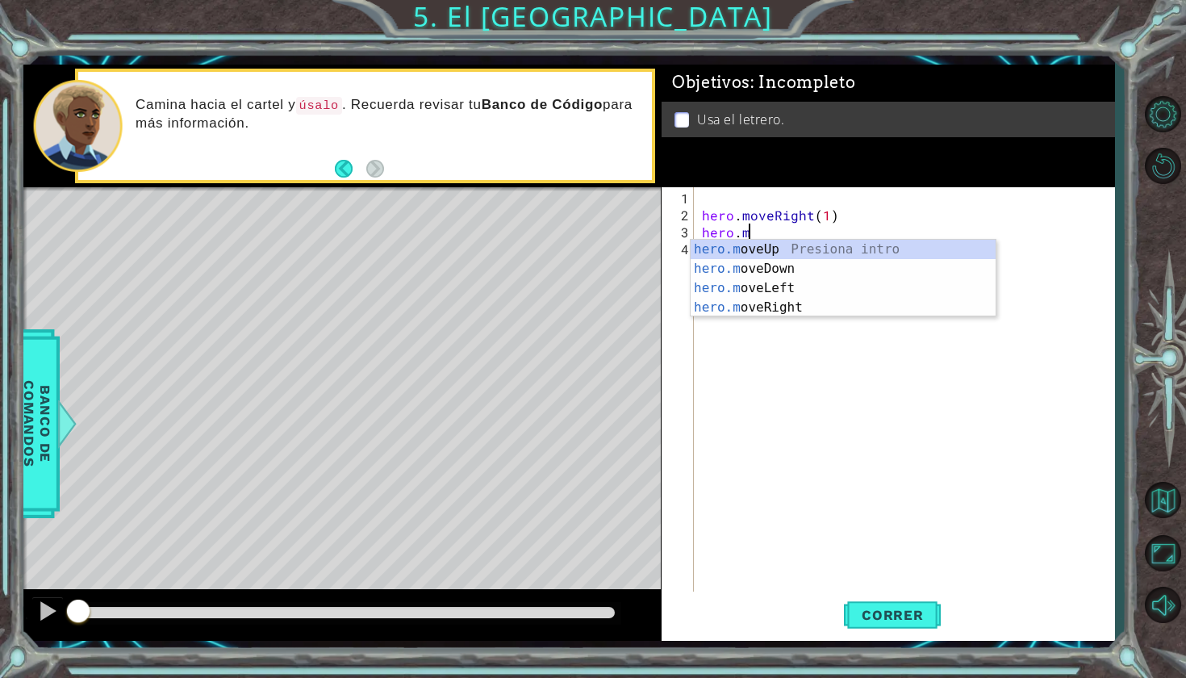
scroll to position [0, 2]
click at [844, 226] on div "hero . moveRight ( 1 ) hero . mov" at bounding box center [909, 410] width 420 height 441
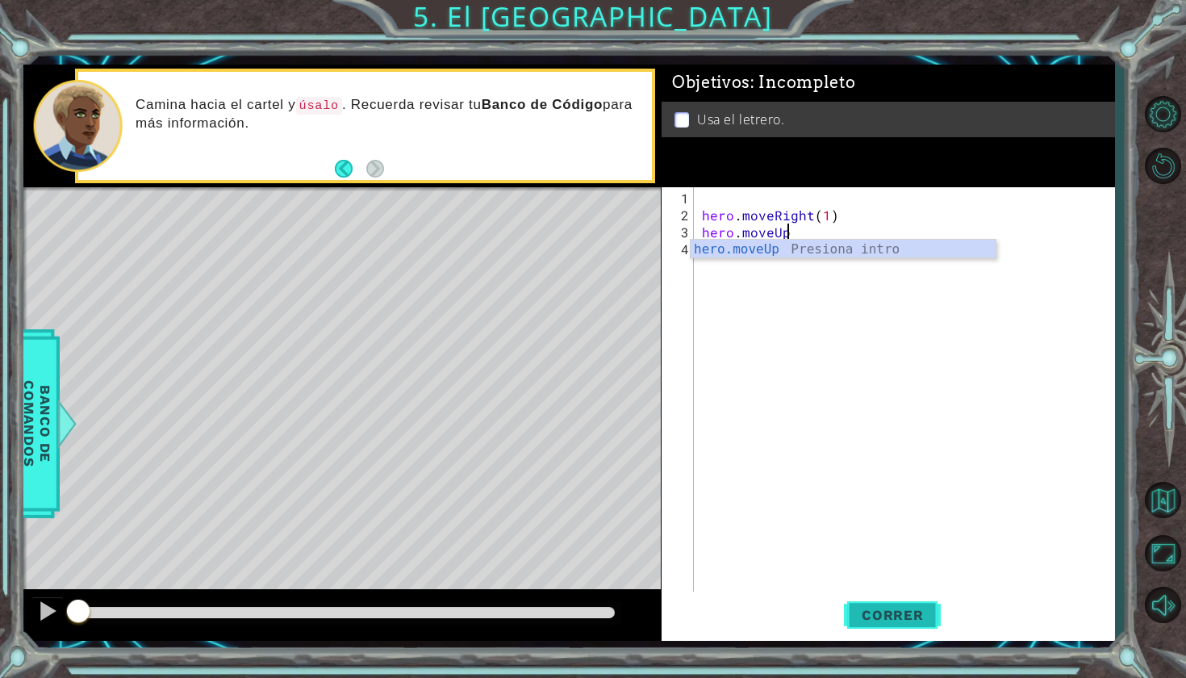
click at [901, 626] on button "Correr" at bounding box center [892, 613] width 97 height 45
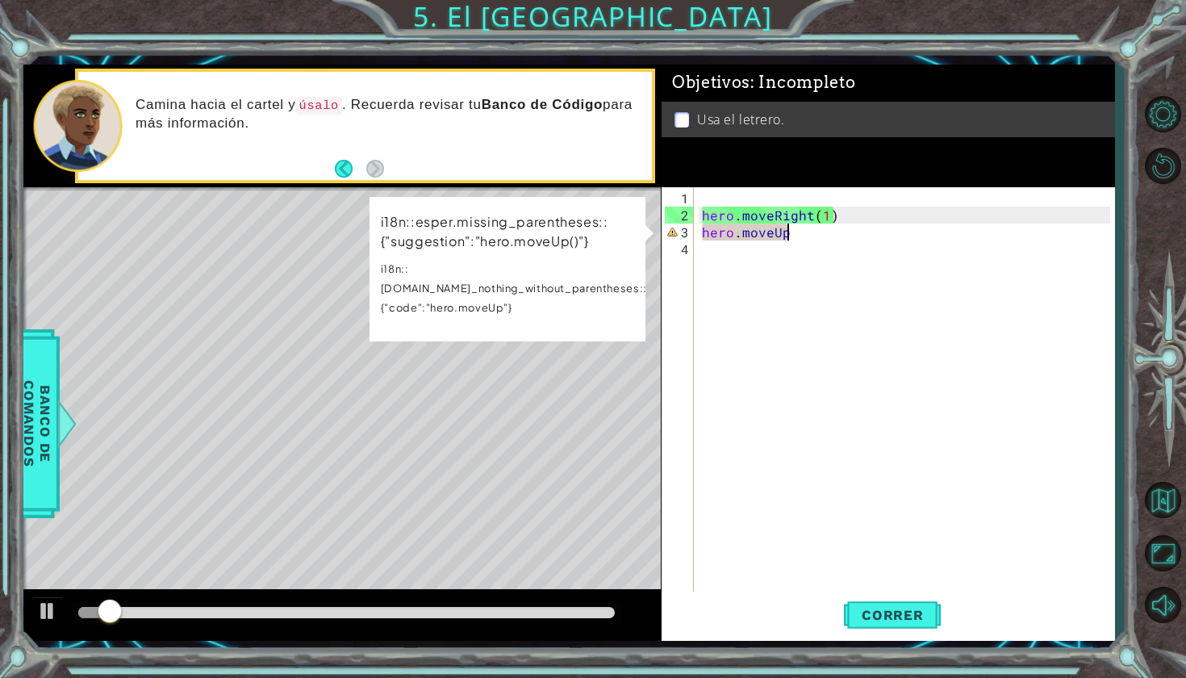
scroll to position [0, 5]
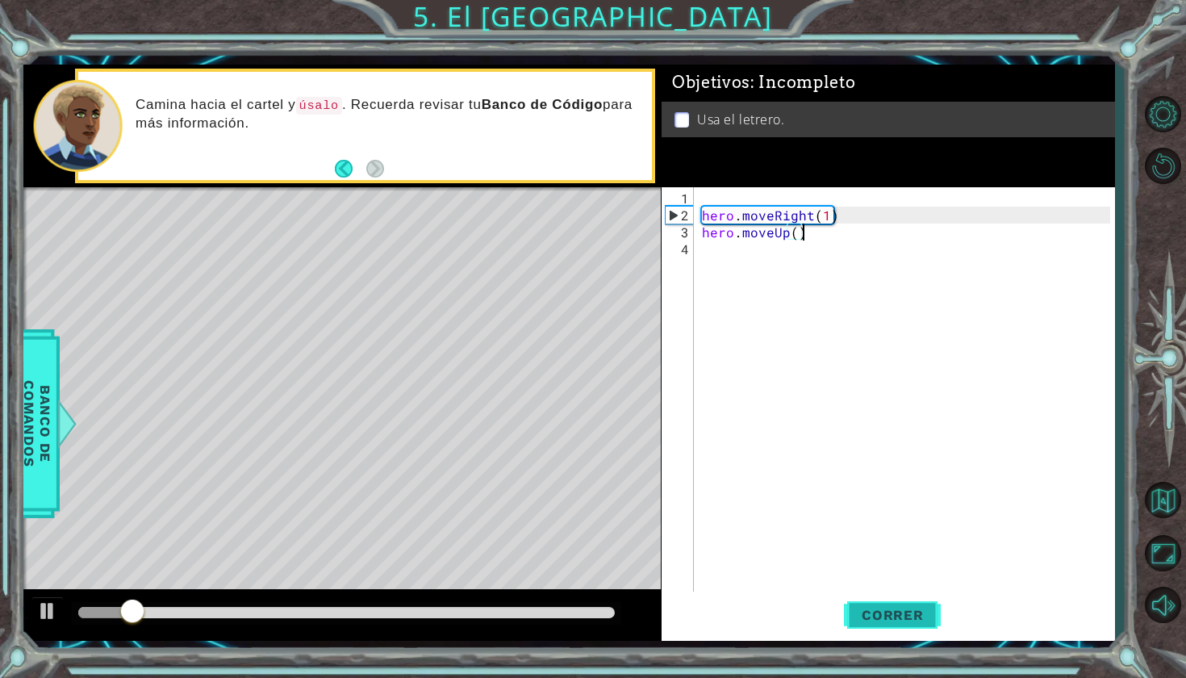
type textarea "hero.moveUp()"
click at [915, 628] on button "Correr" at bounding box center [892, 613] width 97 height 45
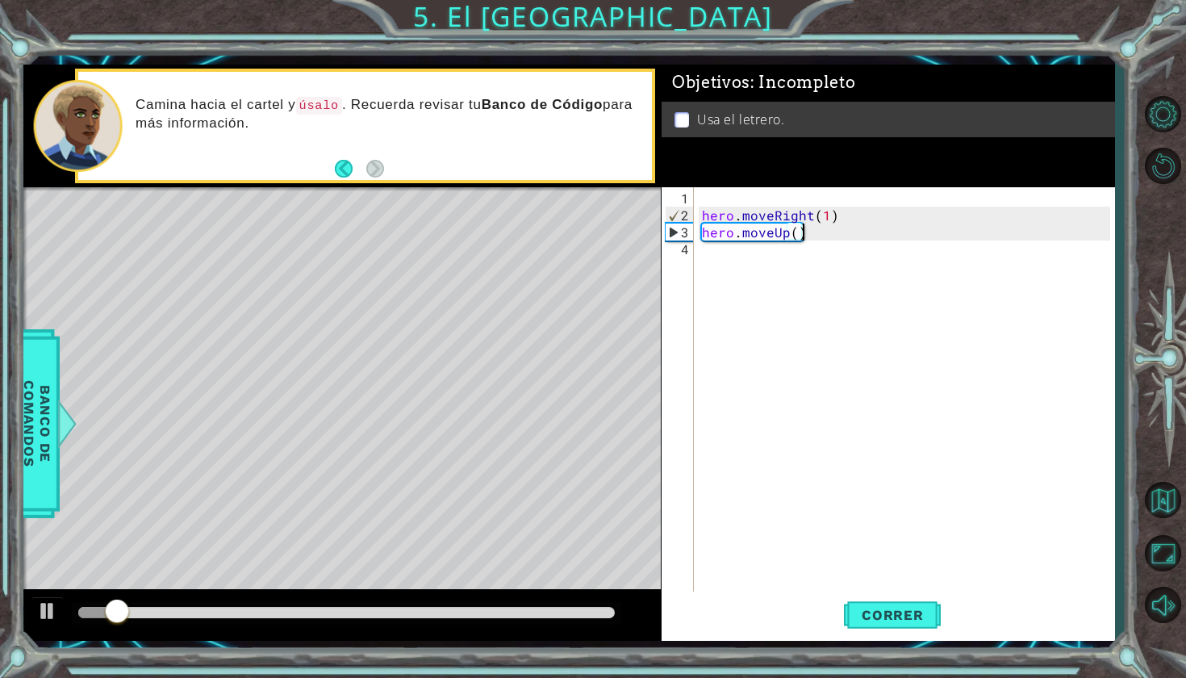
click at [712, 261] on div "hero . moveRight ( 1 ) hero . moveUp ( )" at bounding box center [909, 410] width 420 height 441
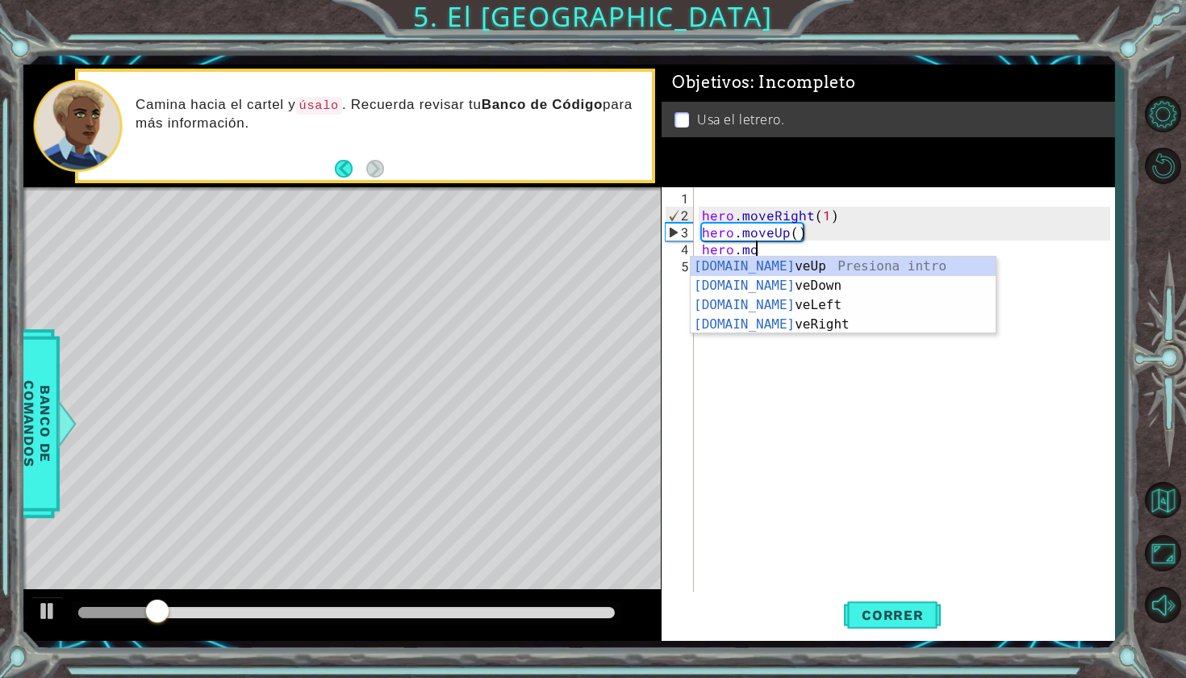
scroll to position [0, 2]
click at [763, 310] on div "[DOMAIN_NAME] veUp Presiona intro [DOMAIN_NAME] veDown Presiona intro [DOMAIN_N…" at bounding box center [843, 315] width 305 height 116
type textarea "hero.moveLeft(1)"
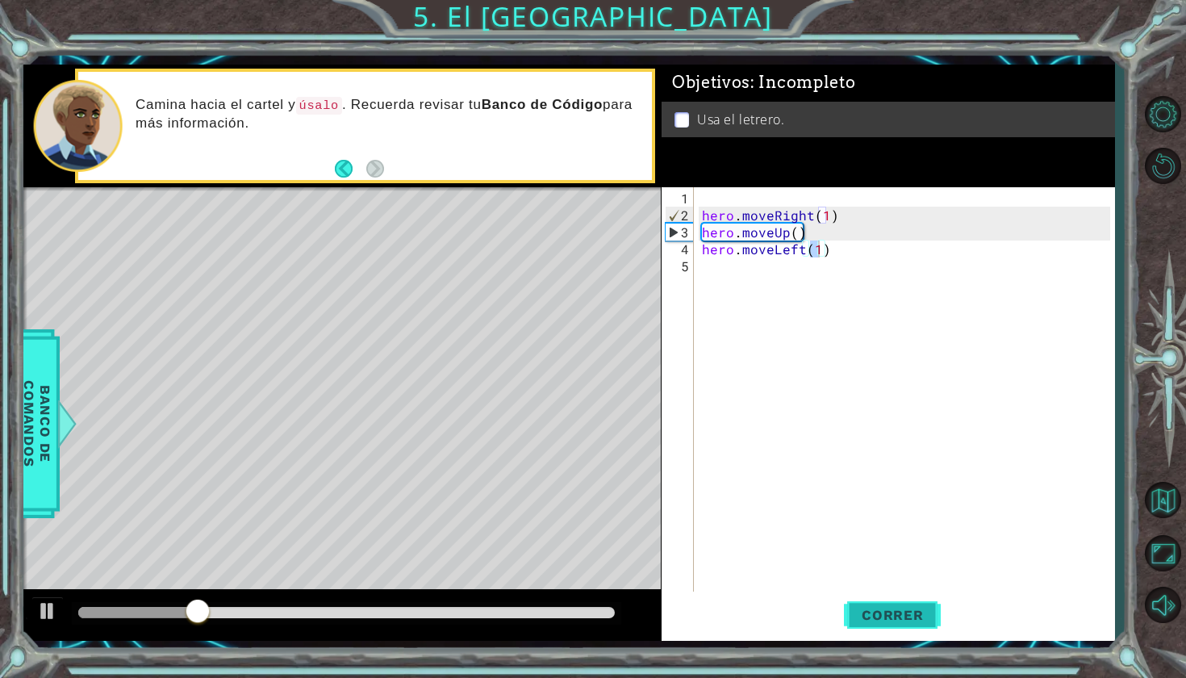
click at [888, 607] on span "Correr" at bounding box center [893, 615] width 94 height 16
click at [703, 262] on div "hero . moveRight ( 1 ) hero . moveUp ( ) hero . moveLeft ( 1 )" at bounding box center [909, 410] width 420 height 441
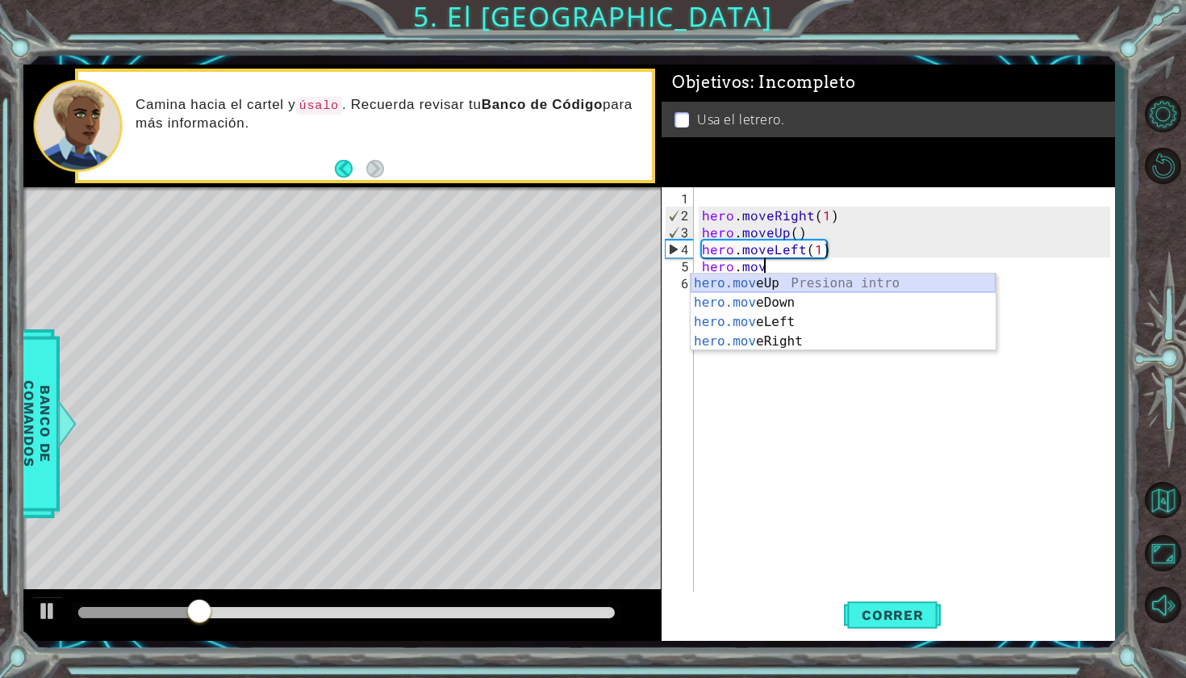
click at [771, 290] on div "hero.mov eUp Presiona intro hero.mov eDown Presiona intro hero.mov eLeft Presio…" at bounding box center [843, 332] width 305 height 116
type textarea "hero.moveUp(1)"
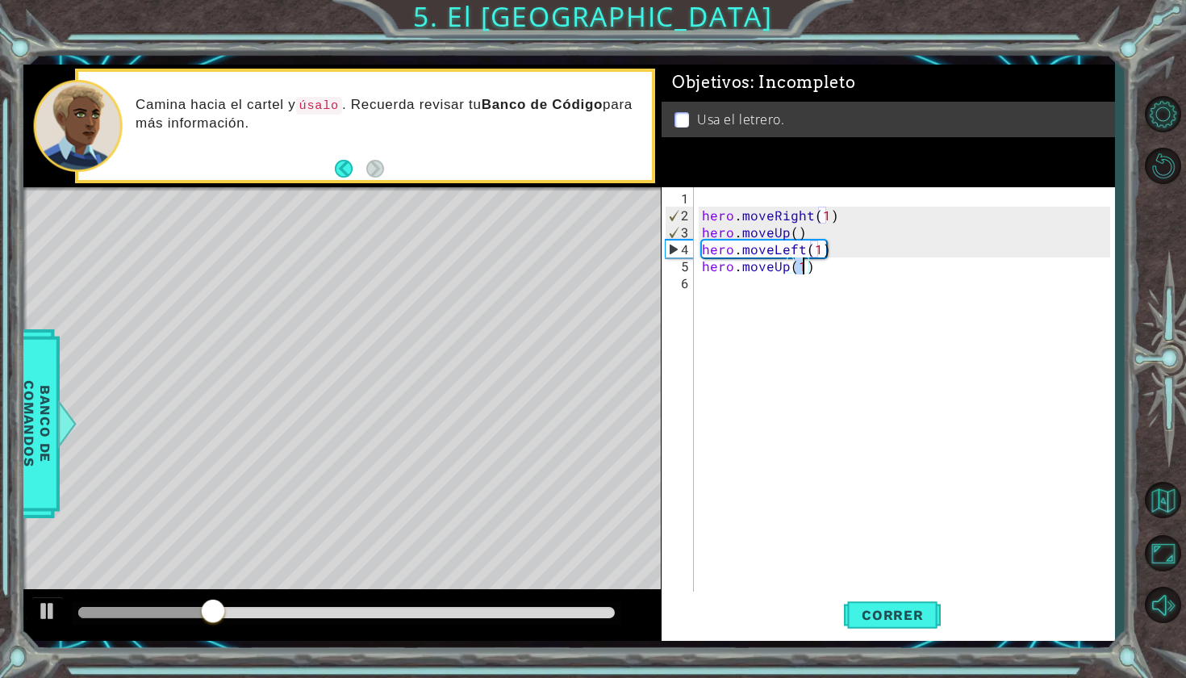
click at [701, 294] on div "hero . moveRight ( 1 ) hero . moveUp ( ) hero . moveLeft ( 1 ) hero . moveUp ( …" at bounding box center [909, 410] width 420 height 441
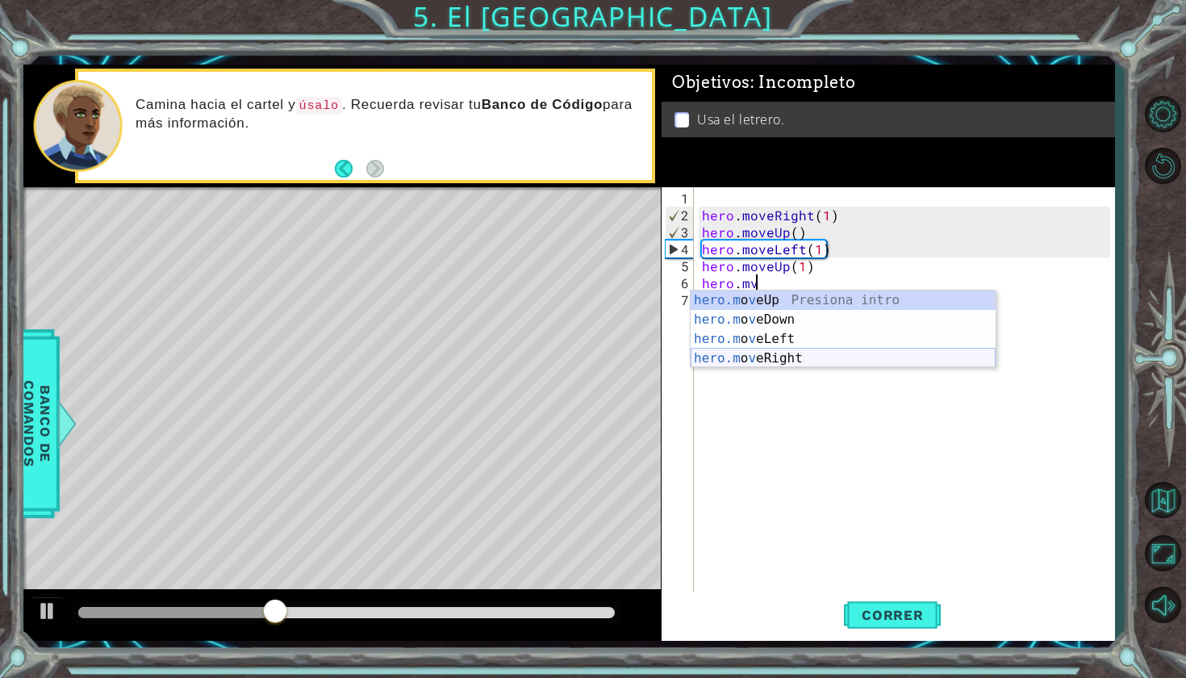
click at [746, 357] on div "hero.m o v eUp Presiona intro hero.m o v eDown Presiona intro hero.m o v eLeft …" at bounding box center [843, 348] width 305 height 116
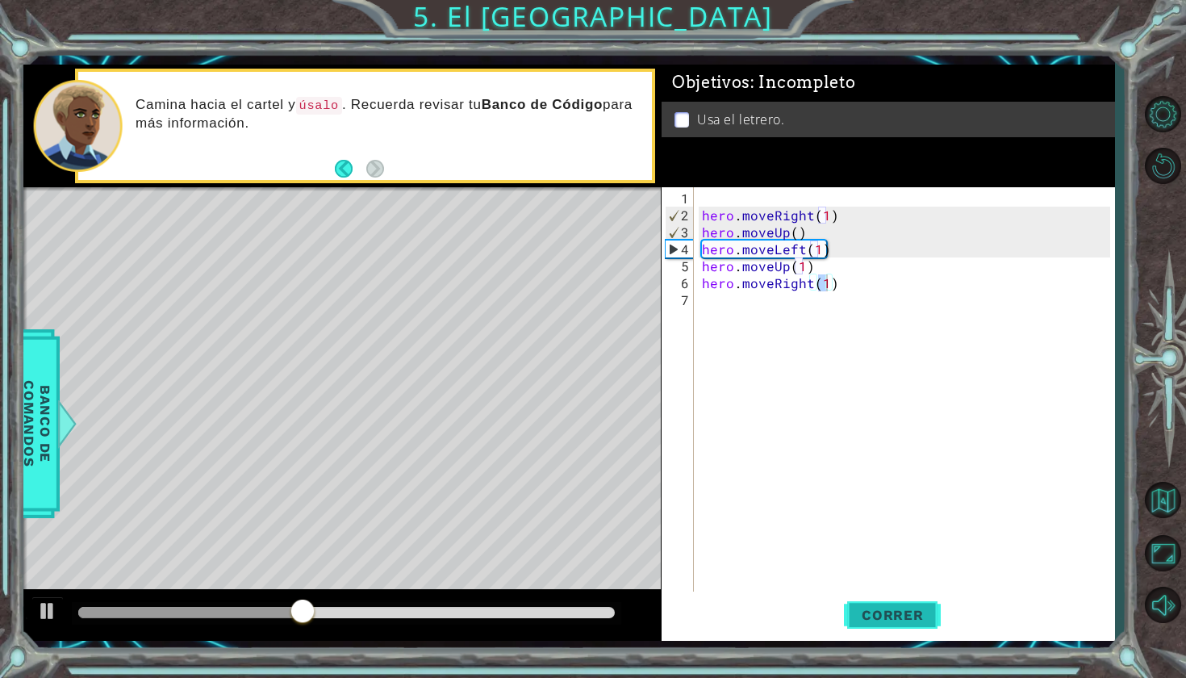
click at [884, 607] on span "Correr" at bounding box center [893, 615] width 94 height 16
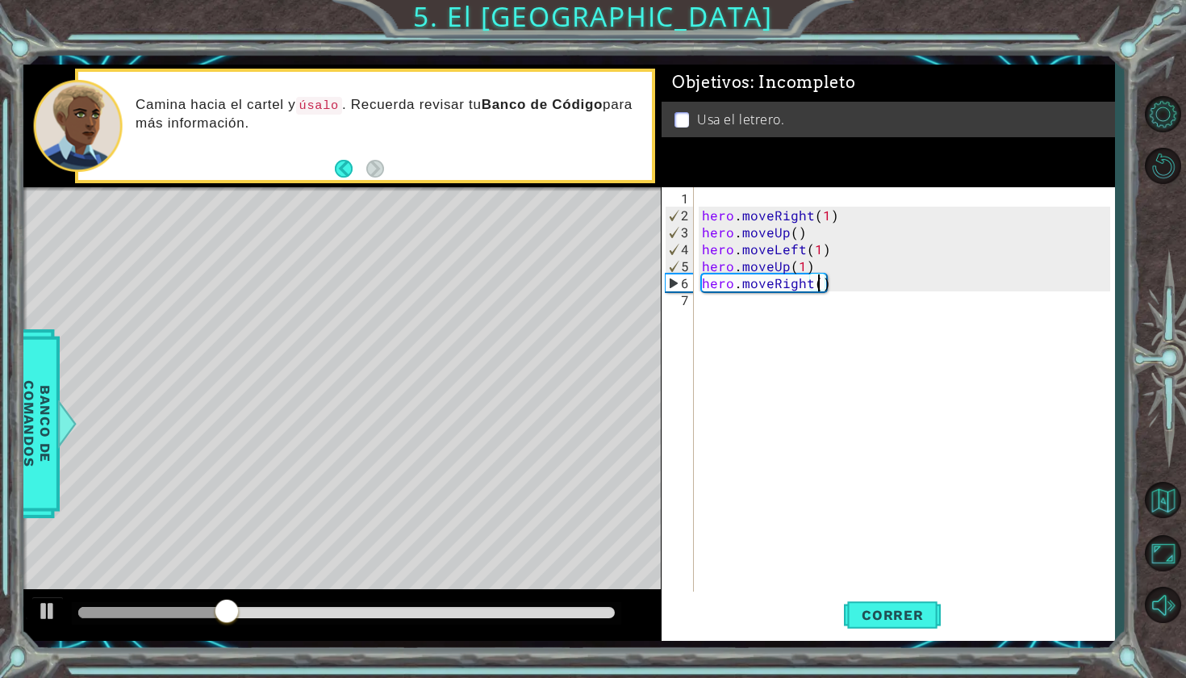
type textarea "hero.moveRight(2)"
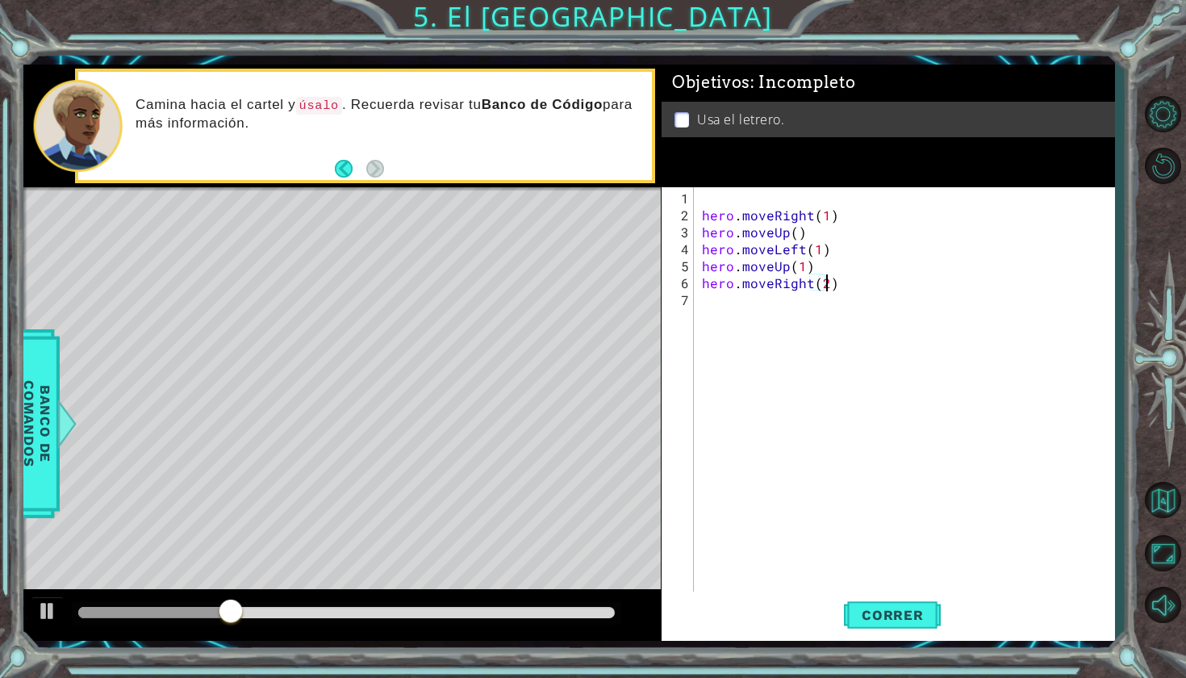
scroll to position [0, 7]
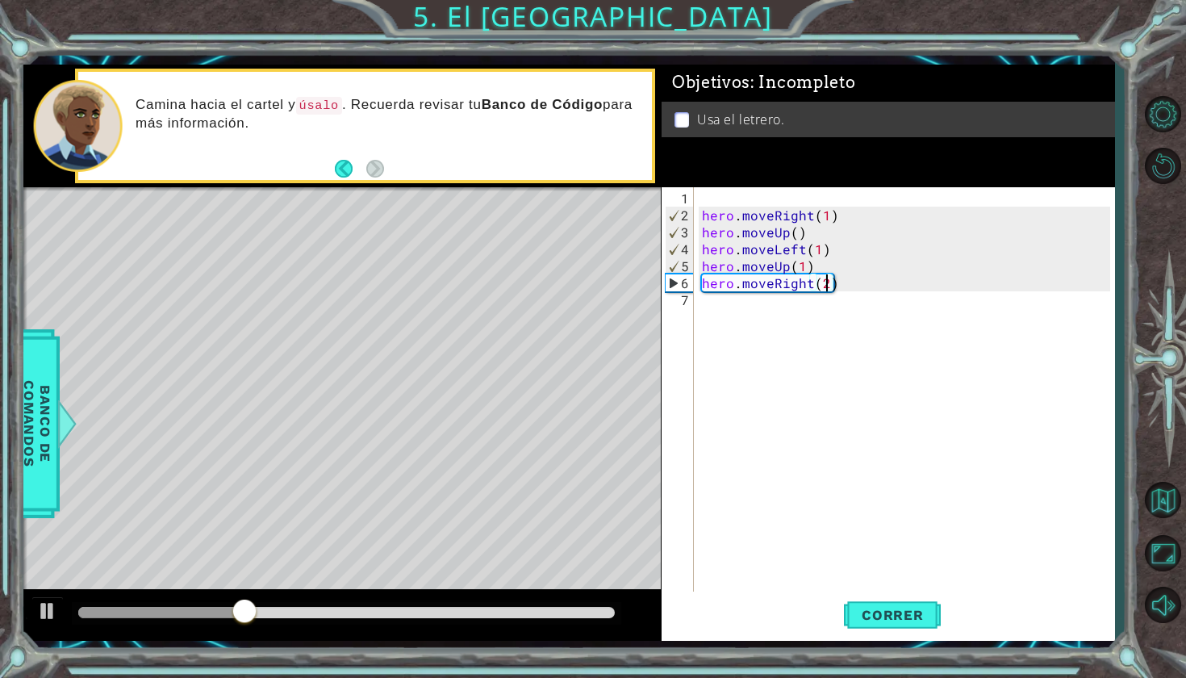
click at [704, 306] on div "hero . moveRight ( 1 ) hero . moveUp ( ) hero . moveLeft ( 1 ) hero . moveUp ( …" at bounding box center [909, 410] width 420 height 441
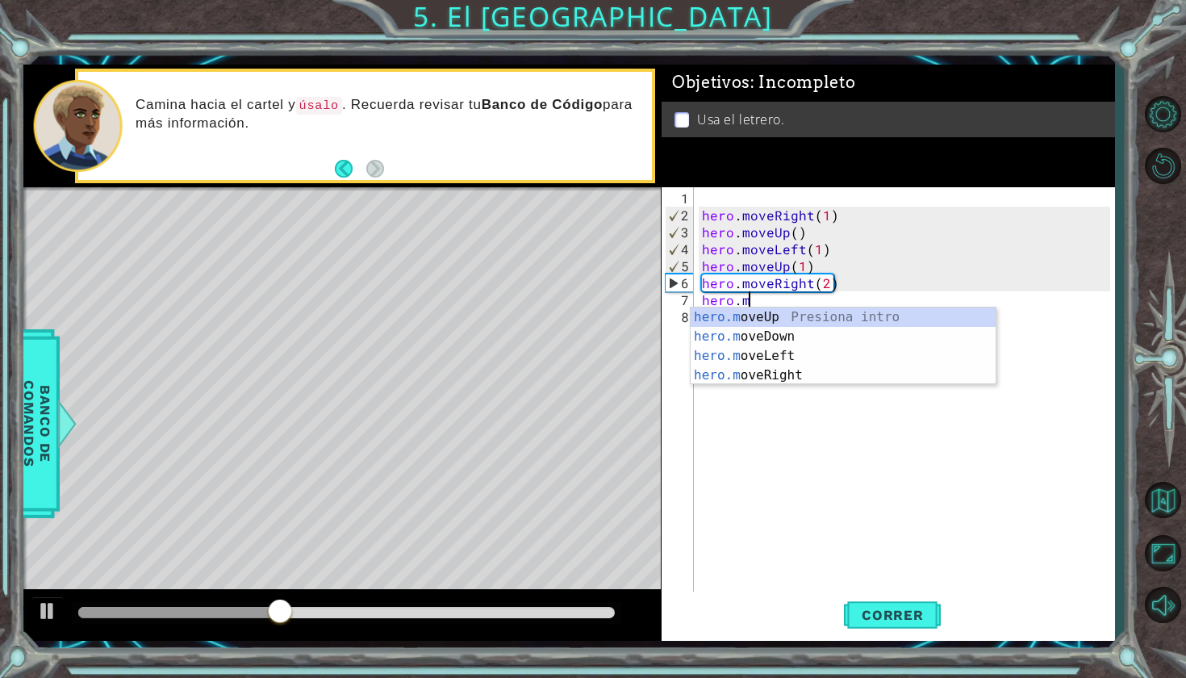
scroll to position [0, 2]
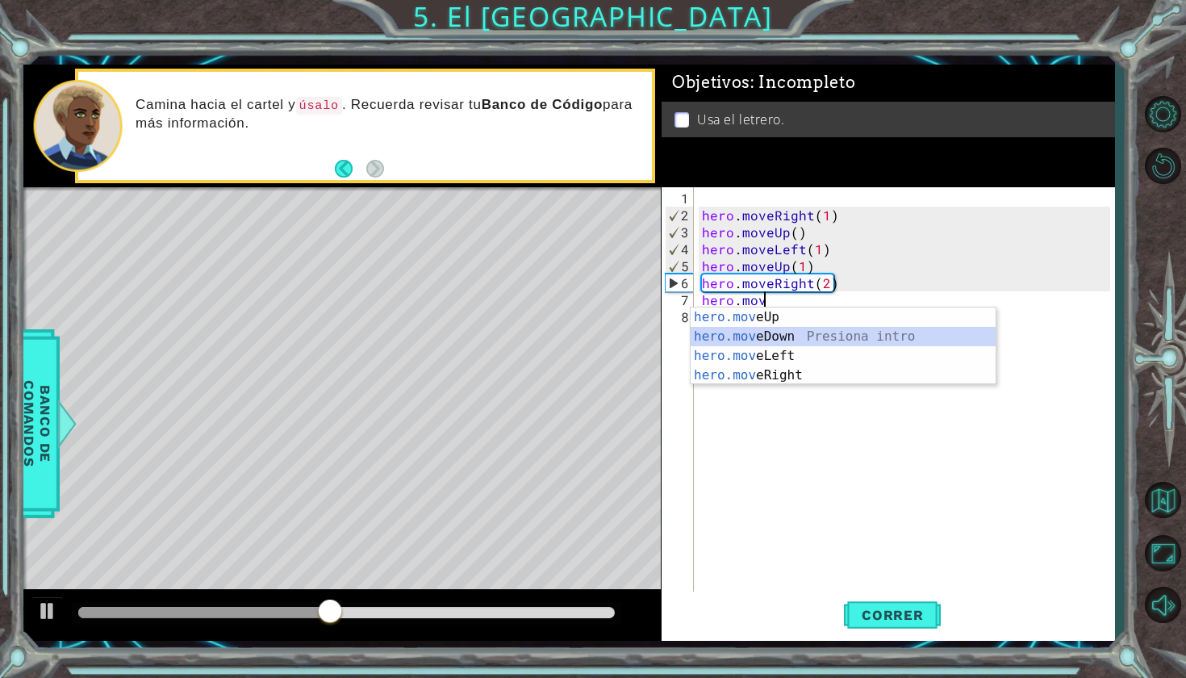
click at [776, 337] on div "hero.mov eUp Presiona intro hero.mov eDown Presiona intro hero.mov eLeft Presio…" at bounding box center [843, 365] width 305 height 116
type textarea "hero.moveDown(1)"
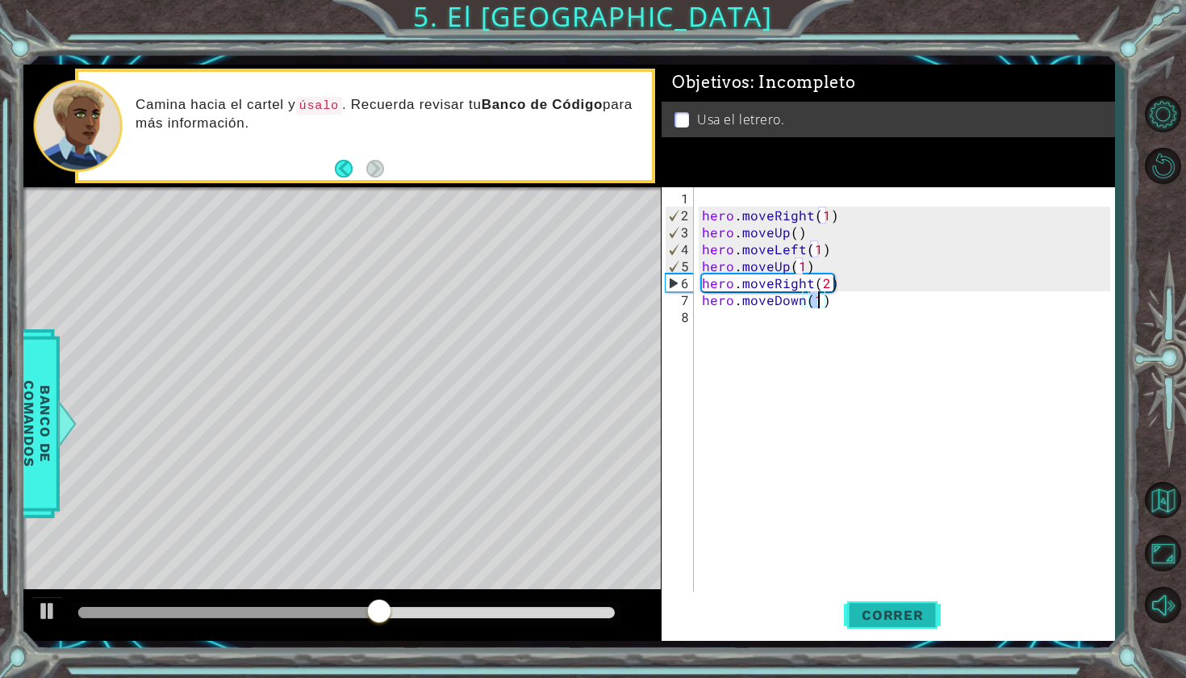
click at [921, 624] on button "Correr" at bounding box center [892, 613] width 97 height 45
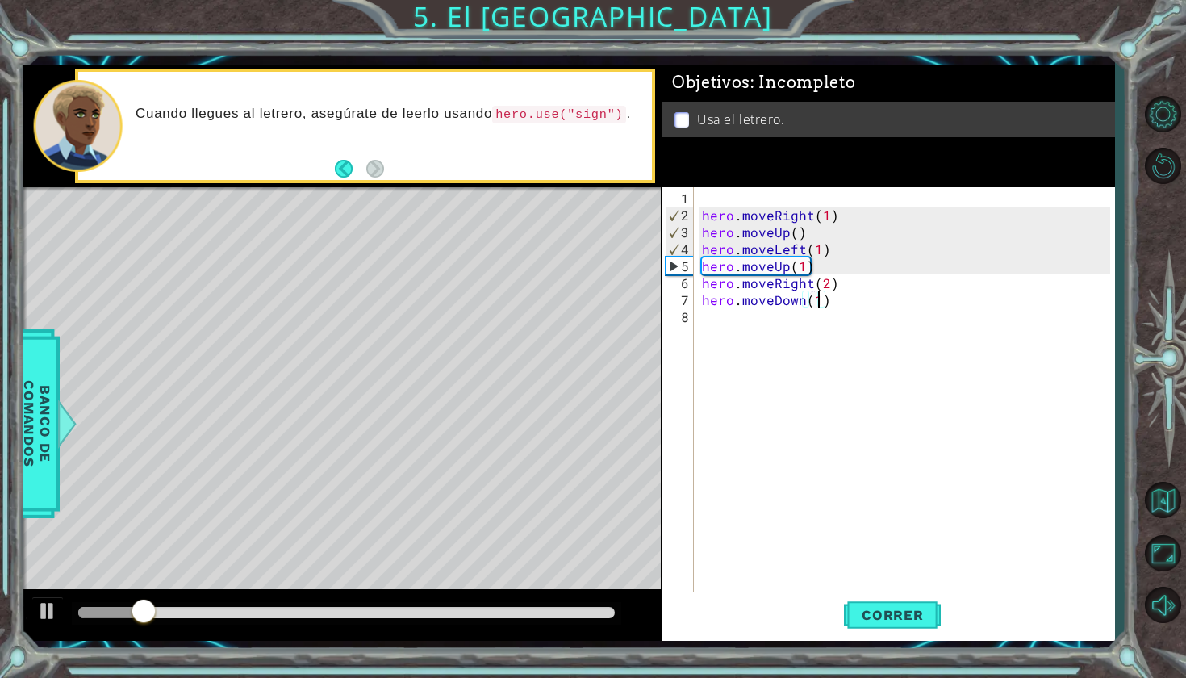
click at [714, 324] on div "hero . moveRight ( 1 ) hero . moveUp ( ) hero . moveLeft ( 1 ) hero . moveUp ( …" at bounding box center [909, 410] width 420 height 441
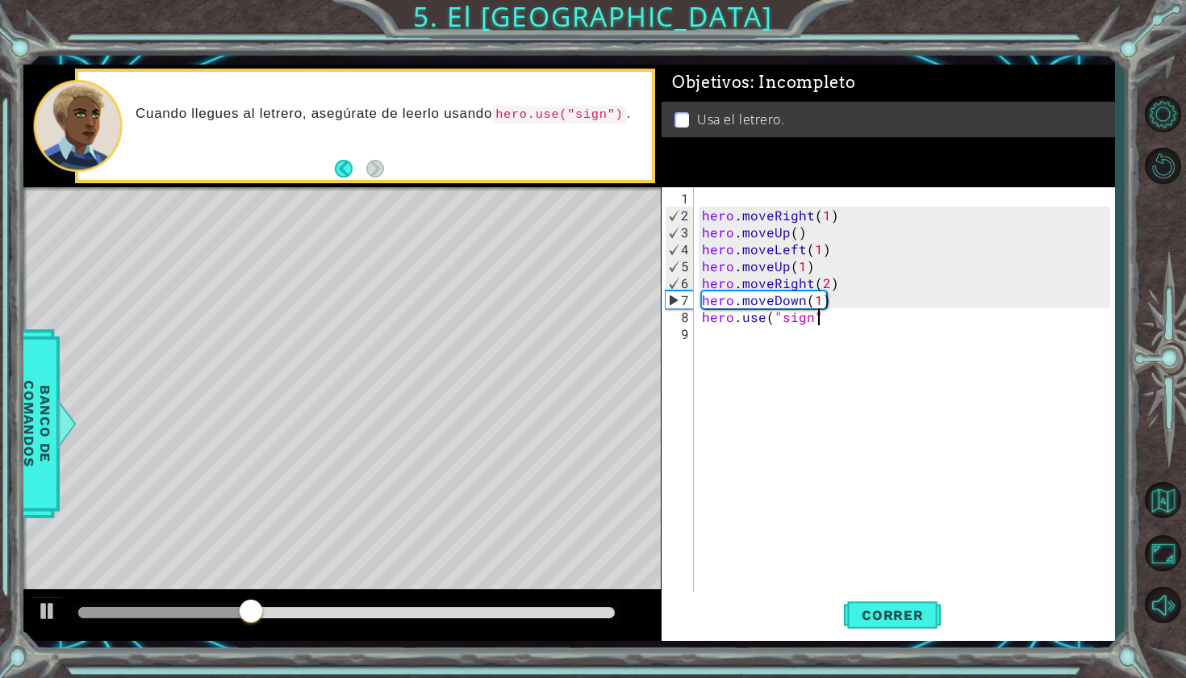
scroll to position [0, 6]
type textarea "hero.use("sign")"
click at [871, 627] on button "Correr" at bounding box center [892, 613] width 97 height 45
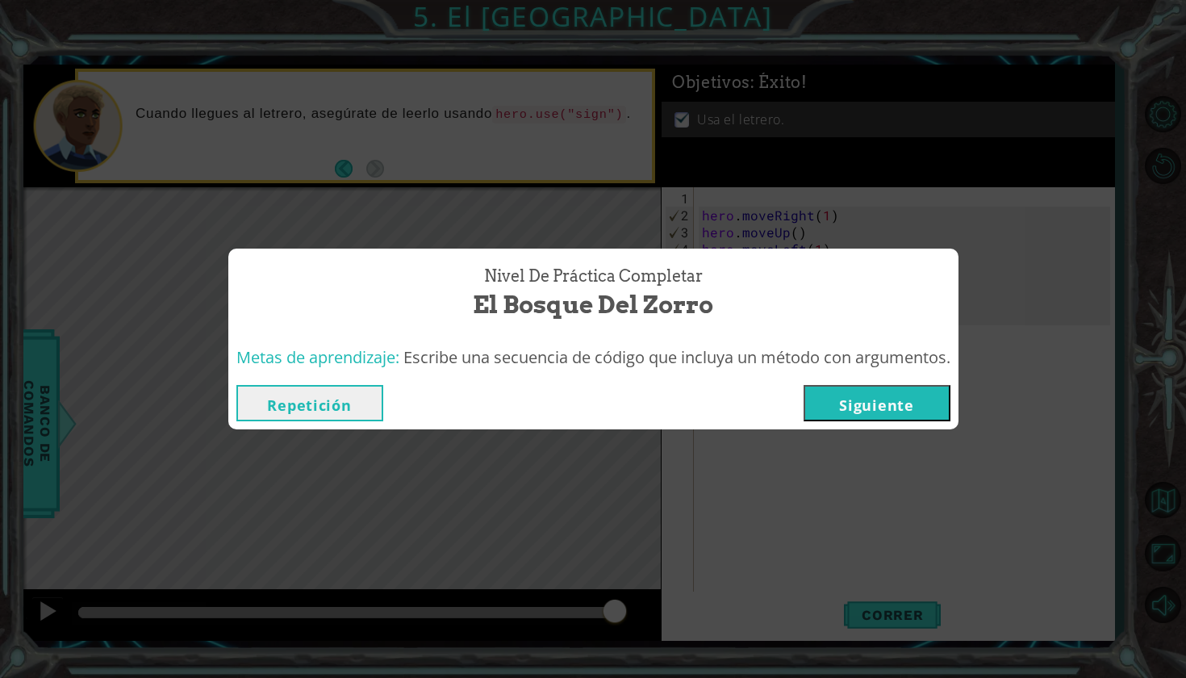
click at [920, 407] on button "Siguiente" at bounding box center [877, 403] width 147 height 36
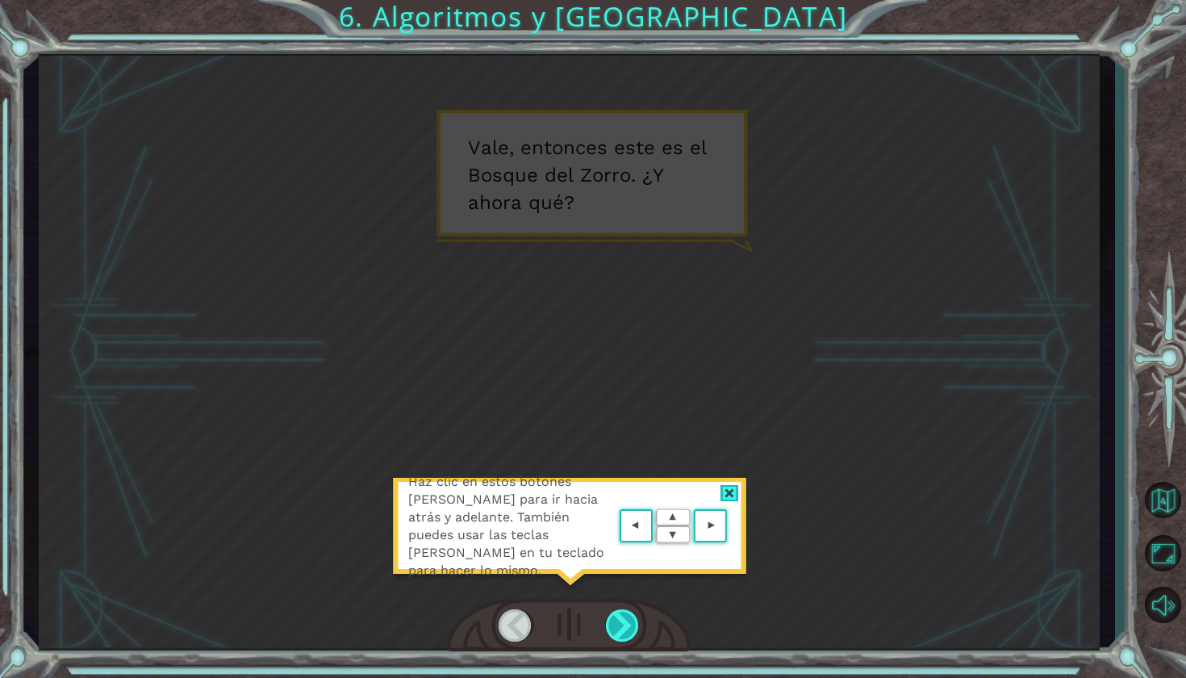
click at [621, 629] on div at bounding box center [623, 625] width 35 height 32
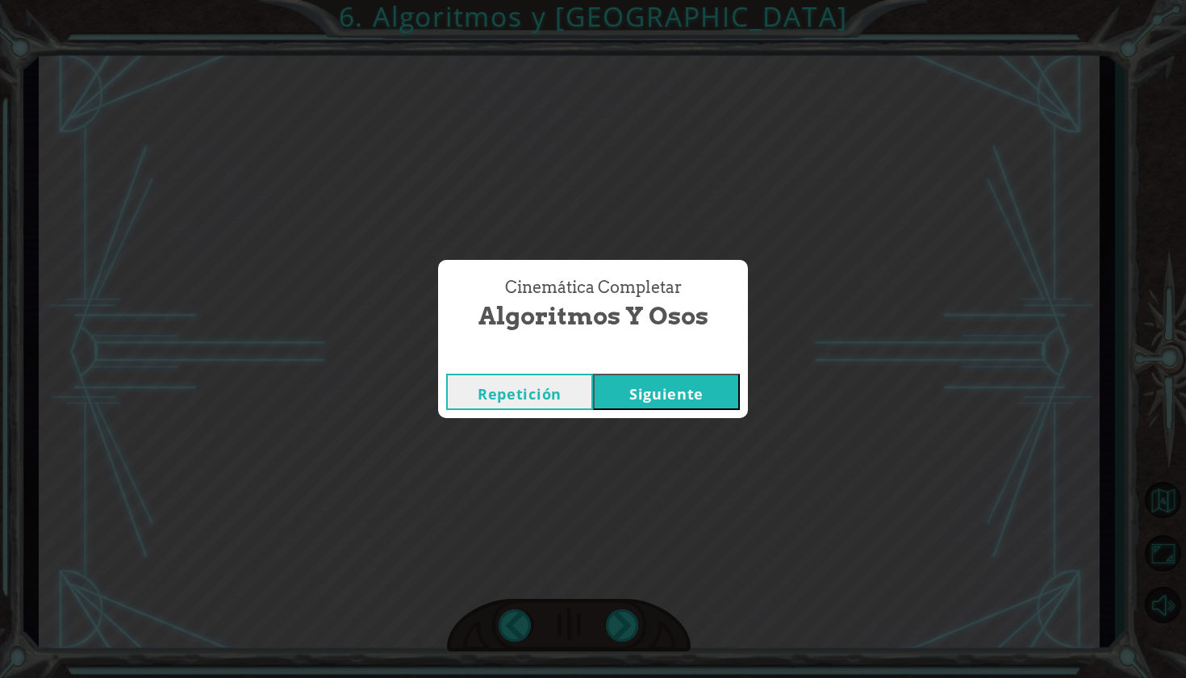
click at [655, 387] on button "Siguiente" at bounding box center [666, 392] width 147 height 36
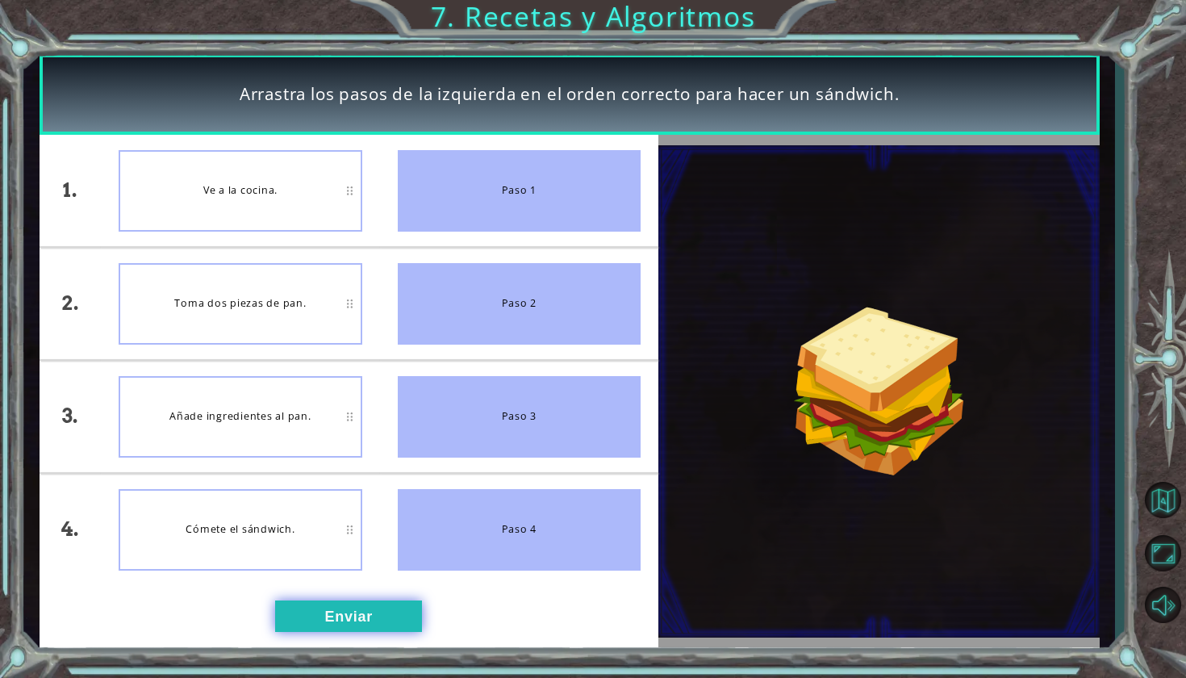
click at [360, 621] on button "Enviar" at bounding box center [348, 616] width 147 height 32
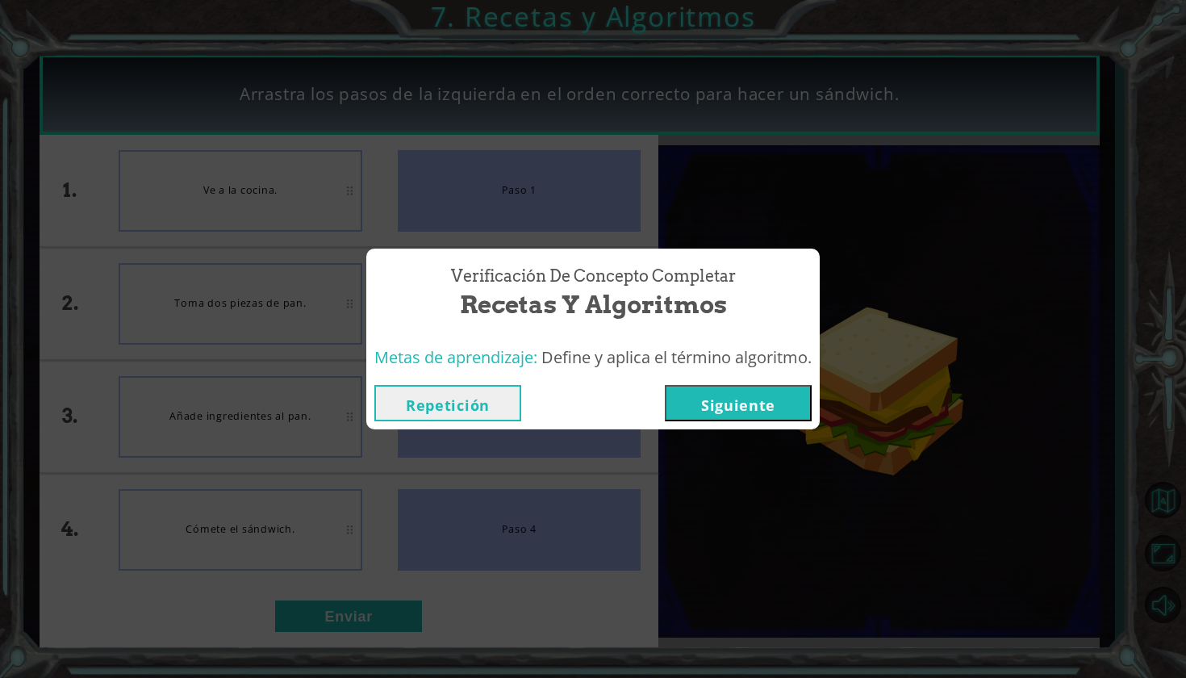
click at [700, 409] on button "Siguiente" at bounding box center [738, 403] width 147 height 36
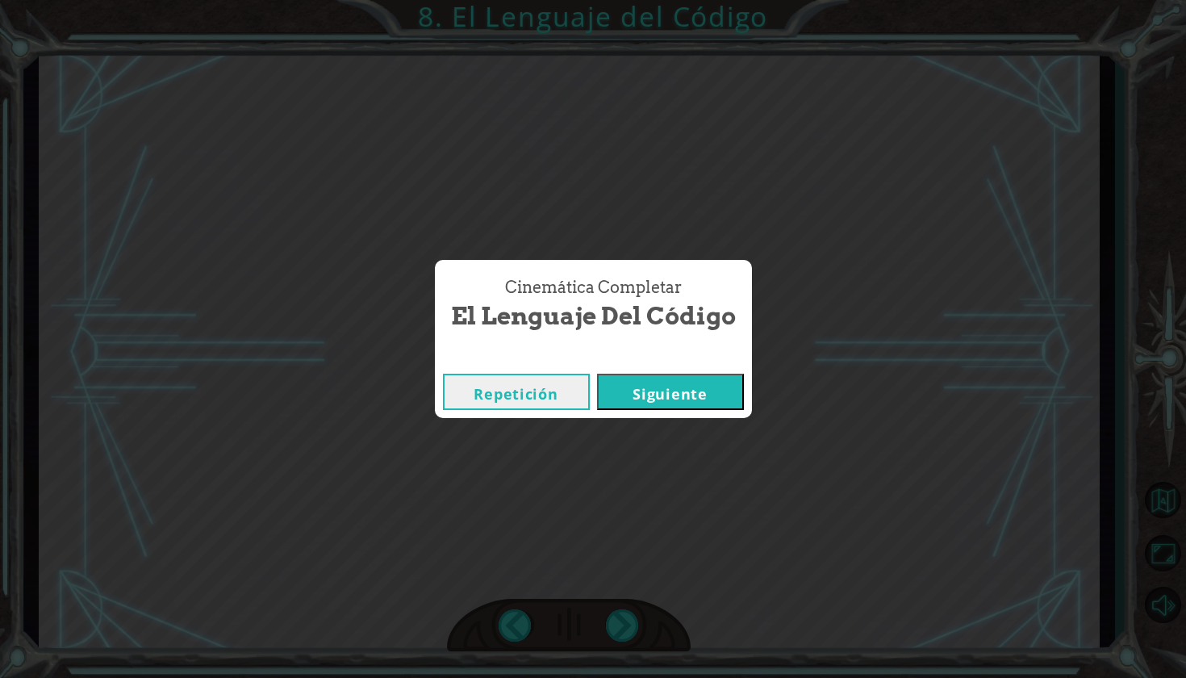
click at [717, 402] on button "Siguiente" at bounding box center [670, 392] width 147 height 36
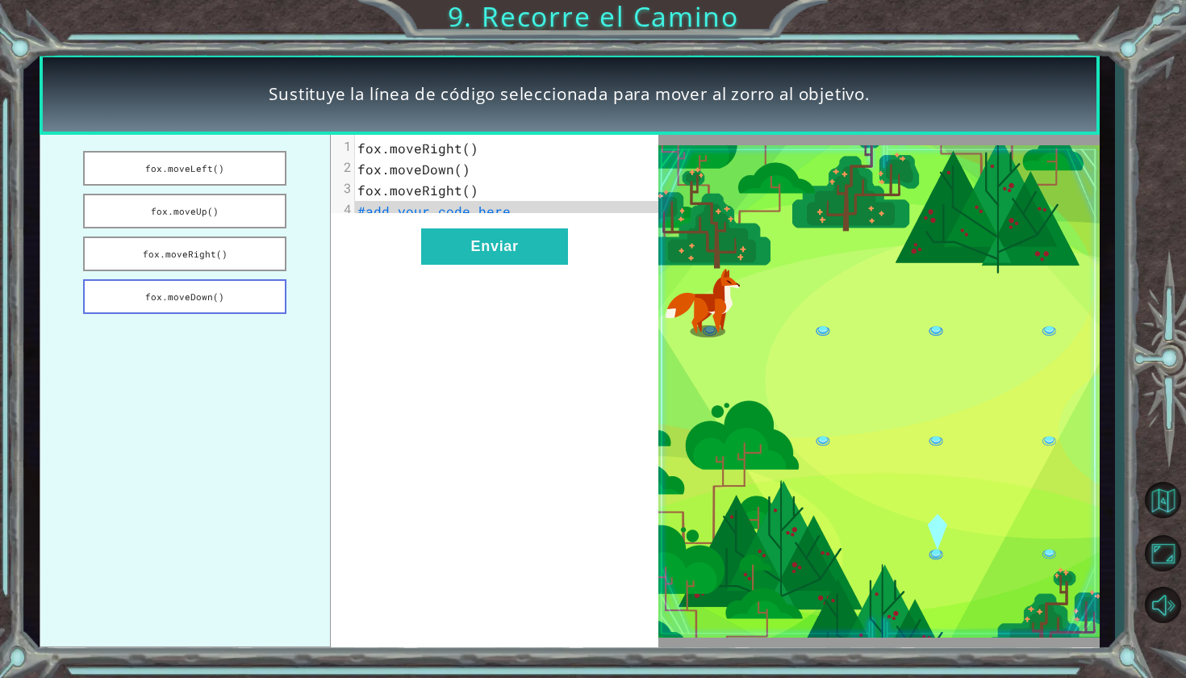
click at [221, 292] on button "fox.moveDown()" at bounding box center [184, 296] width 203 height 35
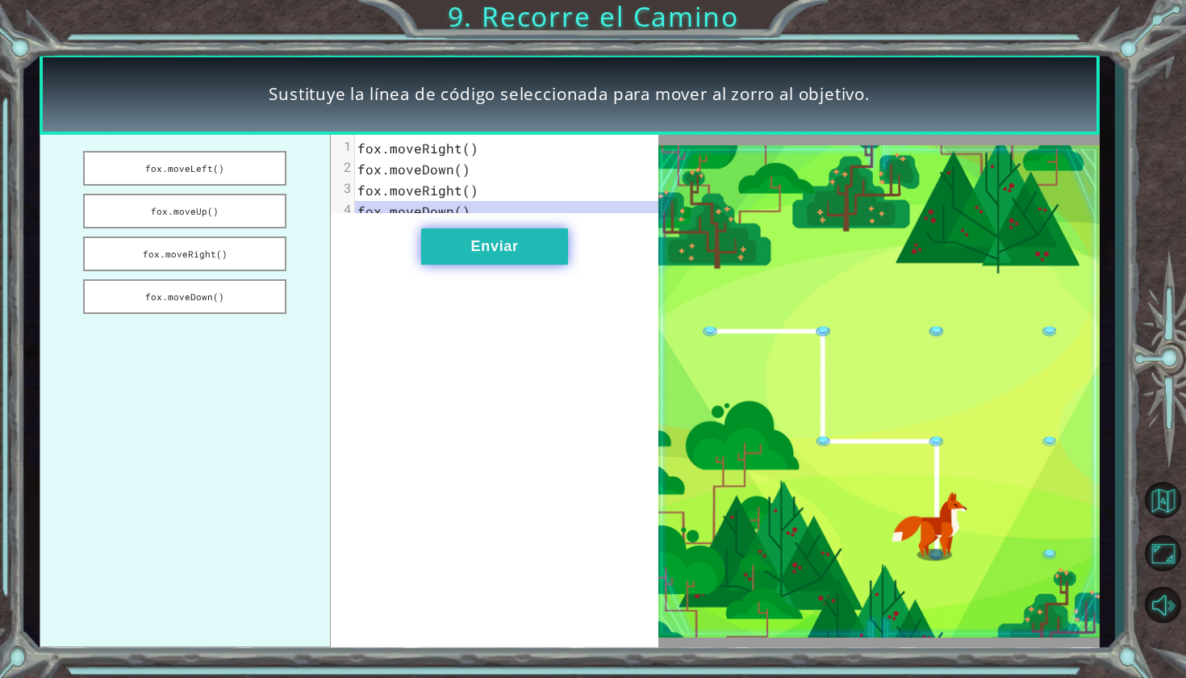
click at [460, 252] on button "Enviar" at bounding box center [494, 246] width 147 height 36
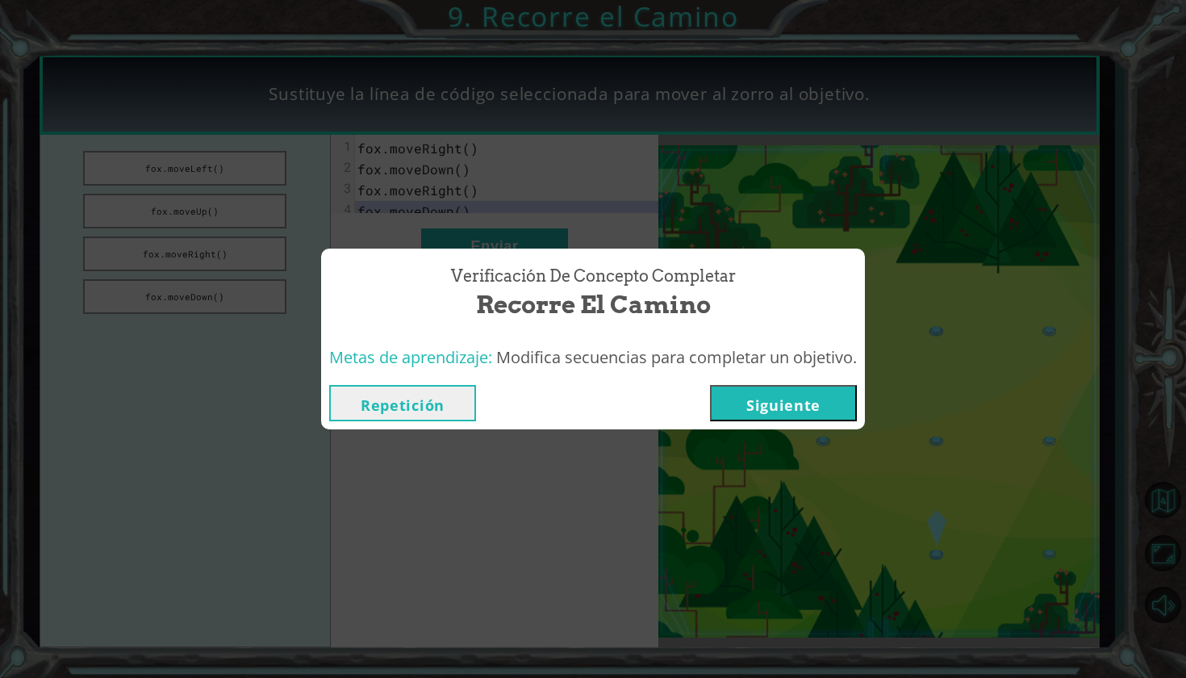
click at [829, 434] on div "Verificación de Concepto Completar Recorre el Camino Metas de aprendizaje: Modi…" at bounding box center [593, 339] width 1186 height 678
click at [838, 408] on button "Siguiente" at bounding box center [783, 403] width 147 height 36
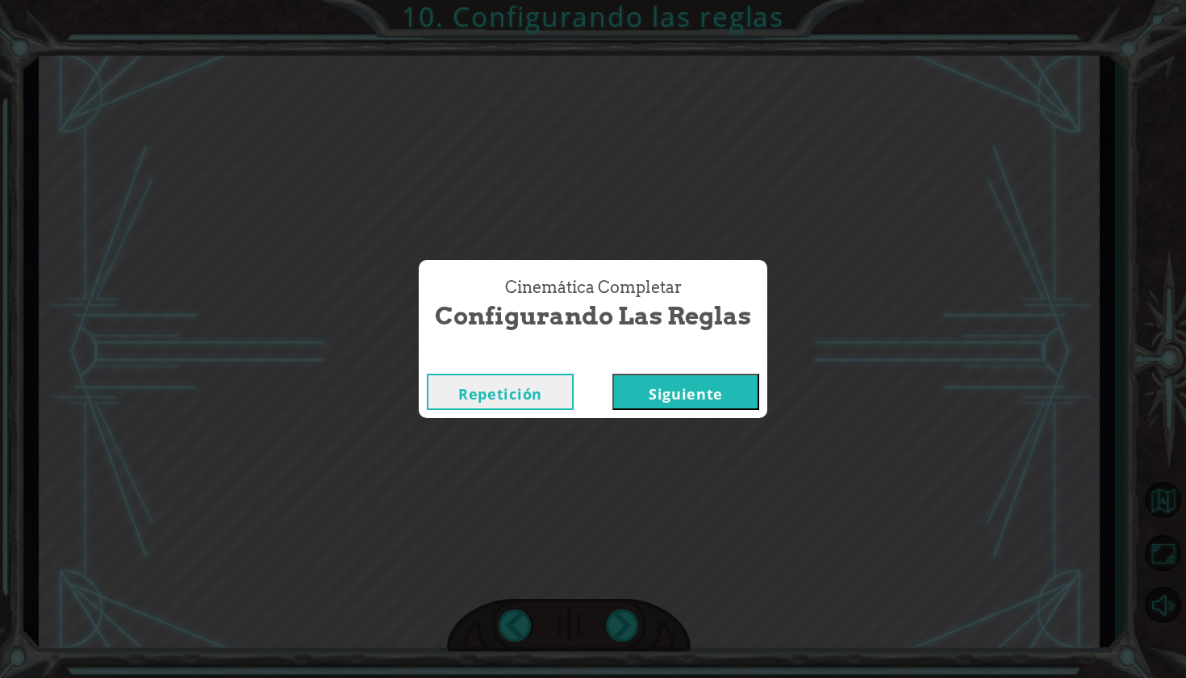
click at [721, 397] on button "Siguiente" at bounding box center [685, 392] width 147 height 36
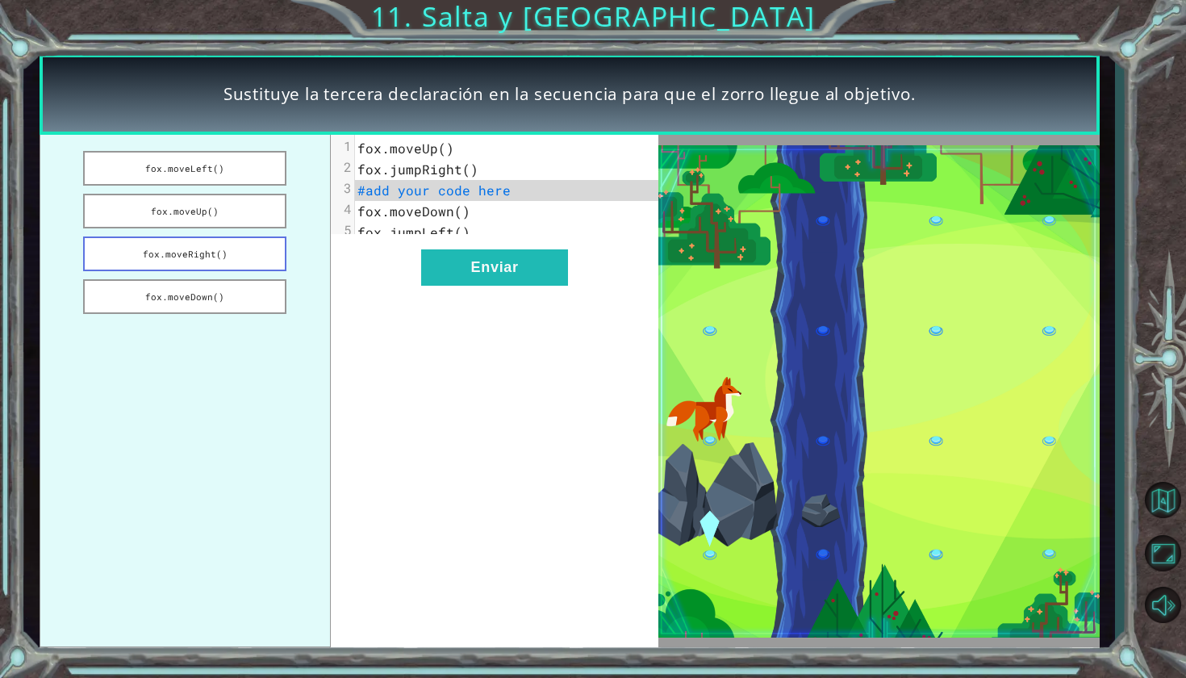
click at [212, 259] on button "fox.moveRight()" at bounding box center [184, 253] width 203 height 35
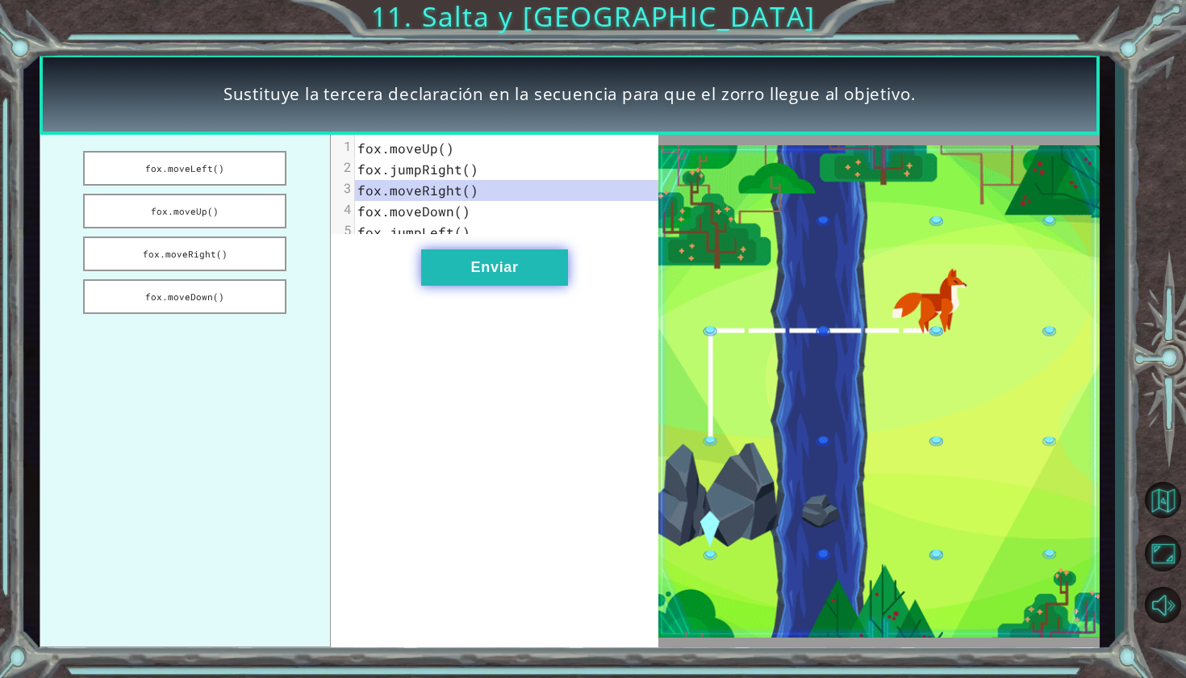
click at [458, 271] on button "Enviar" at bounding box center [494, 267] width 147 height 36
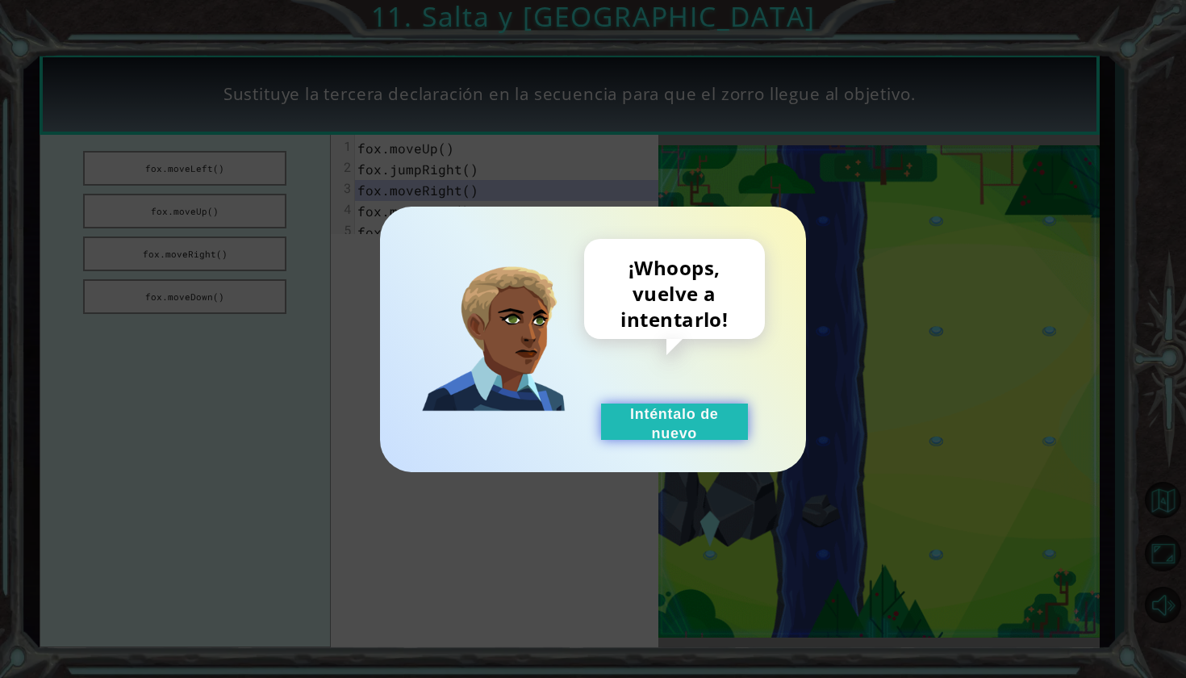
click at [729, 421] on button "Inténtalo de nuevo" at bounding box center [674, 421] width 147 height 36
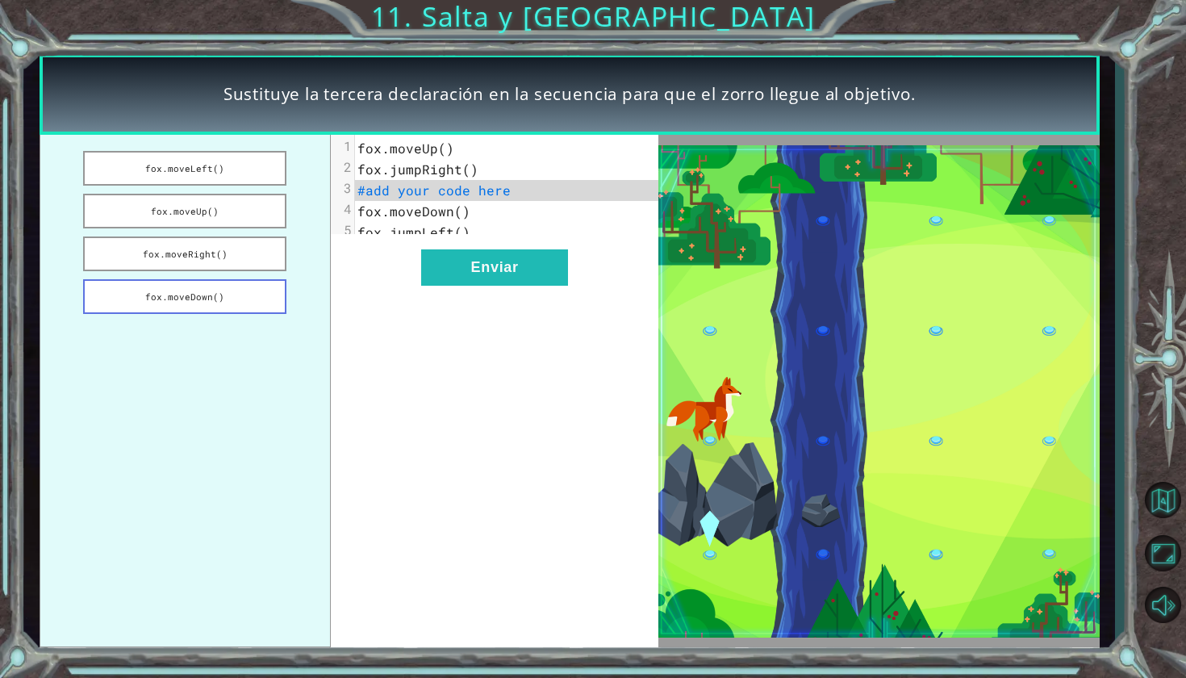
click at [243, 291] on button "fox.moveDown()" at bounding box center [184, 296] width 203 height 35
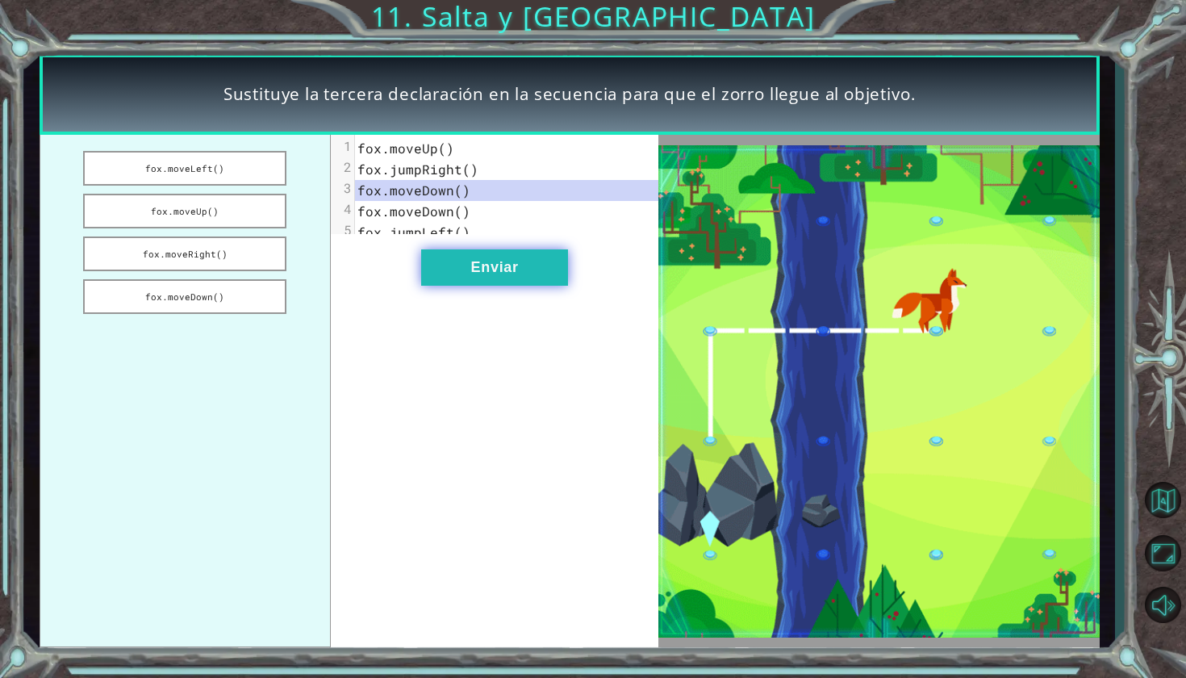
click at [529, 286] on button "Enviar" at bounding box center [494, 267] width 147 height 36
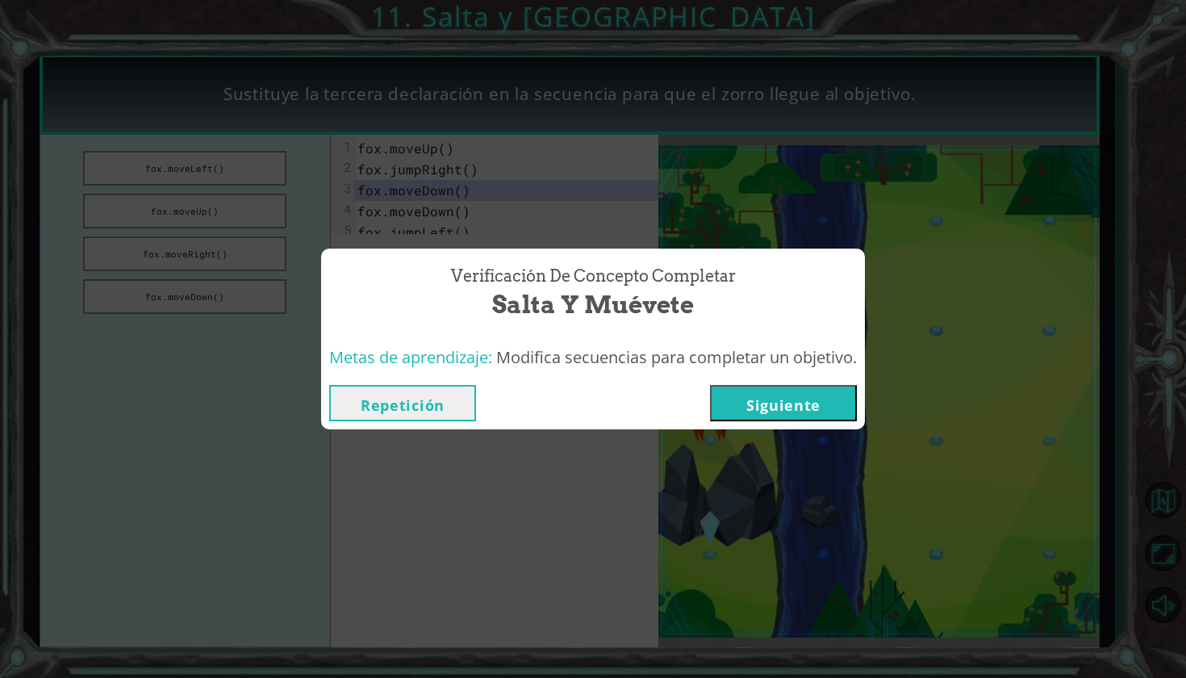
click at [802, 411] on button "Siguiente" at bounding box center [783, 403] width 147 height 36
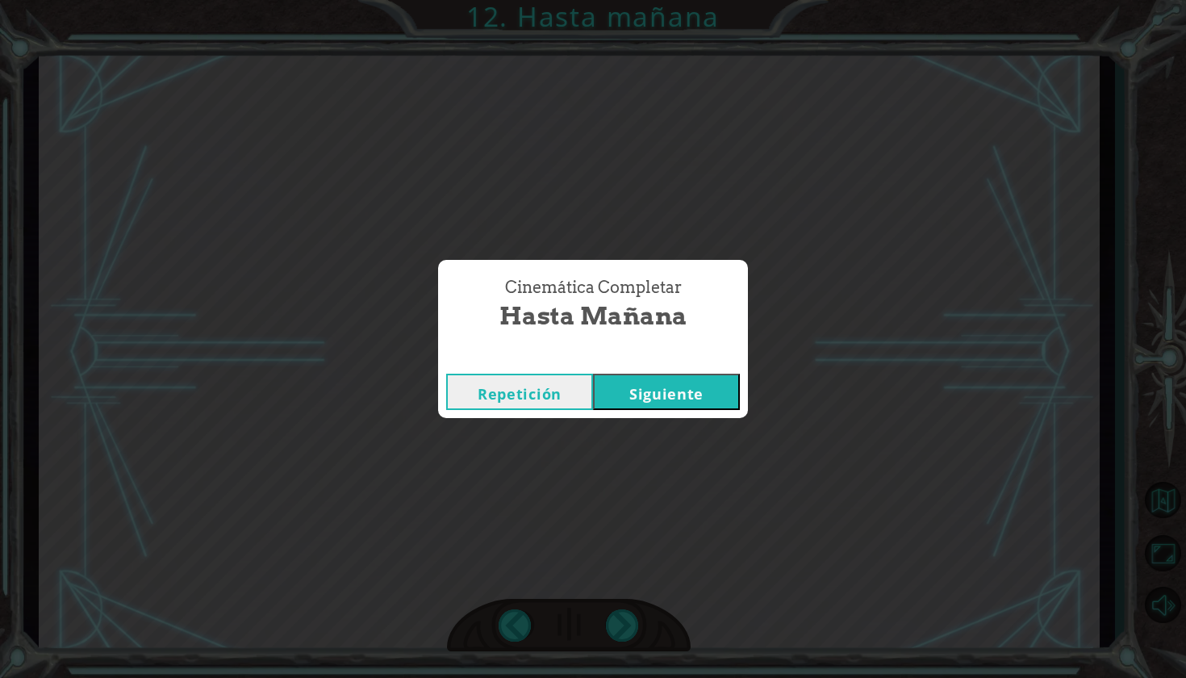
click at [725, 401] on button "Siguiente" at bounding box center [666, 392] width 147 height 36
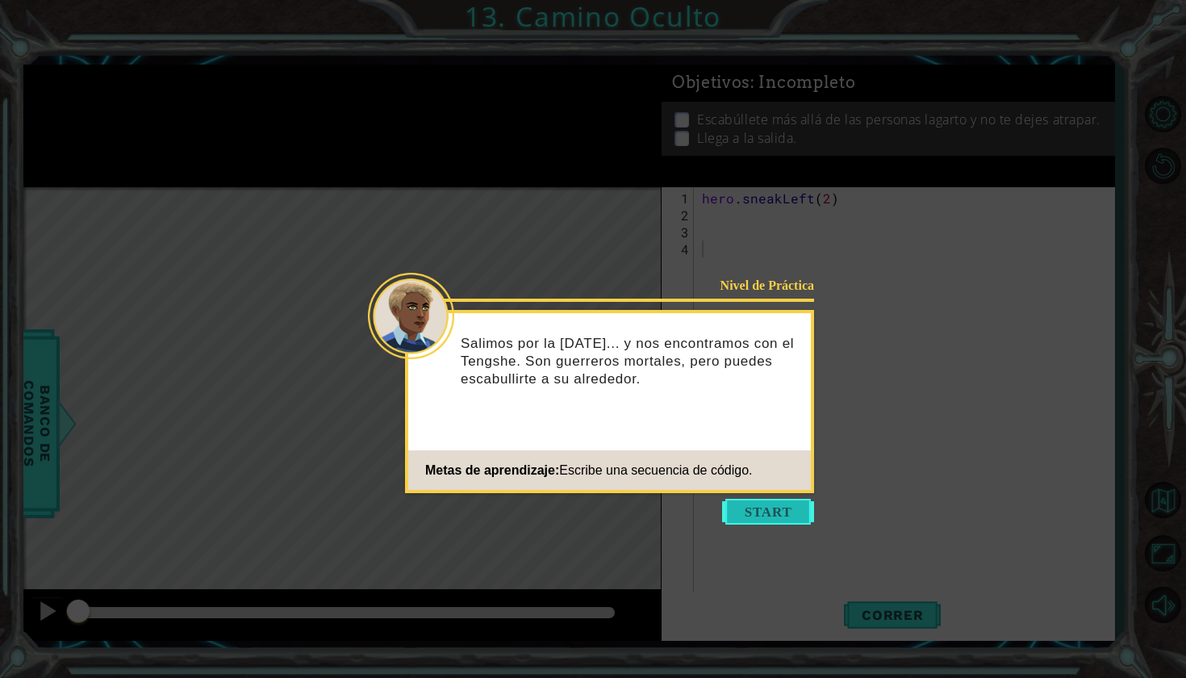
click at [796, 505] on button "Start" at bounding box center [768, 512] width 92 height 26
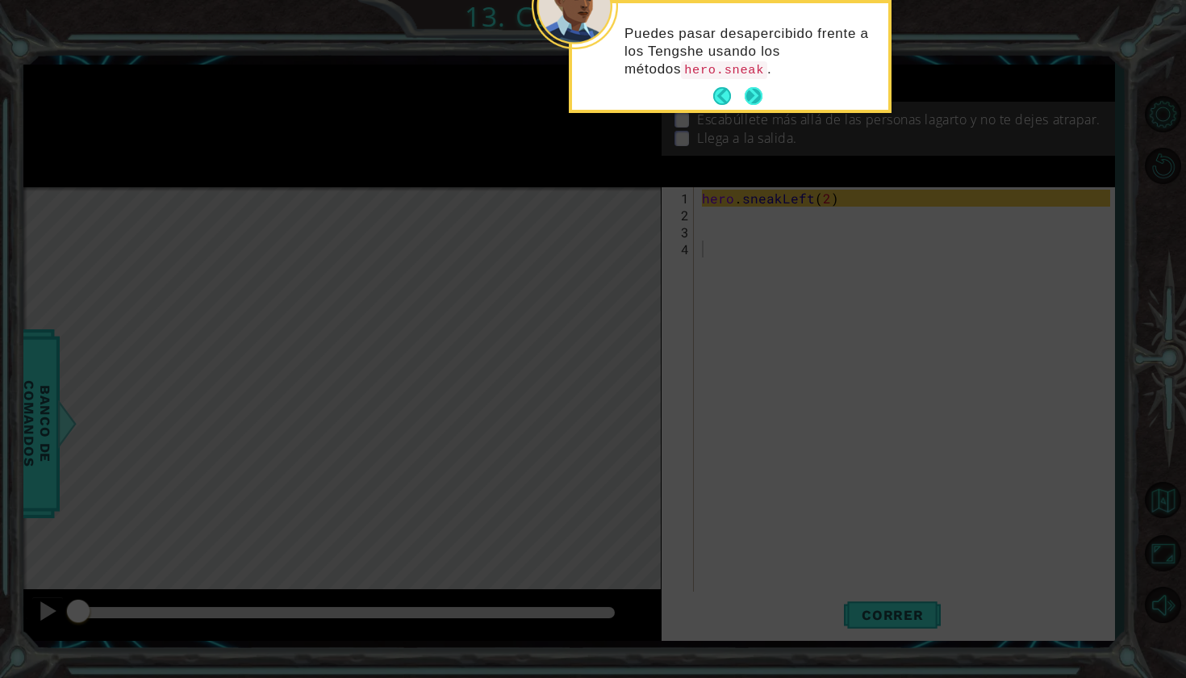
click at [751, 94] on button "Next" at bounding box center [753, 96] width 28 height 28
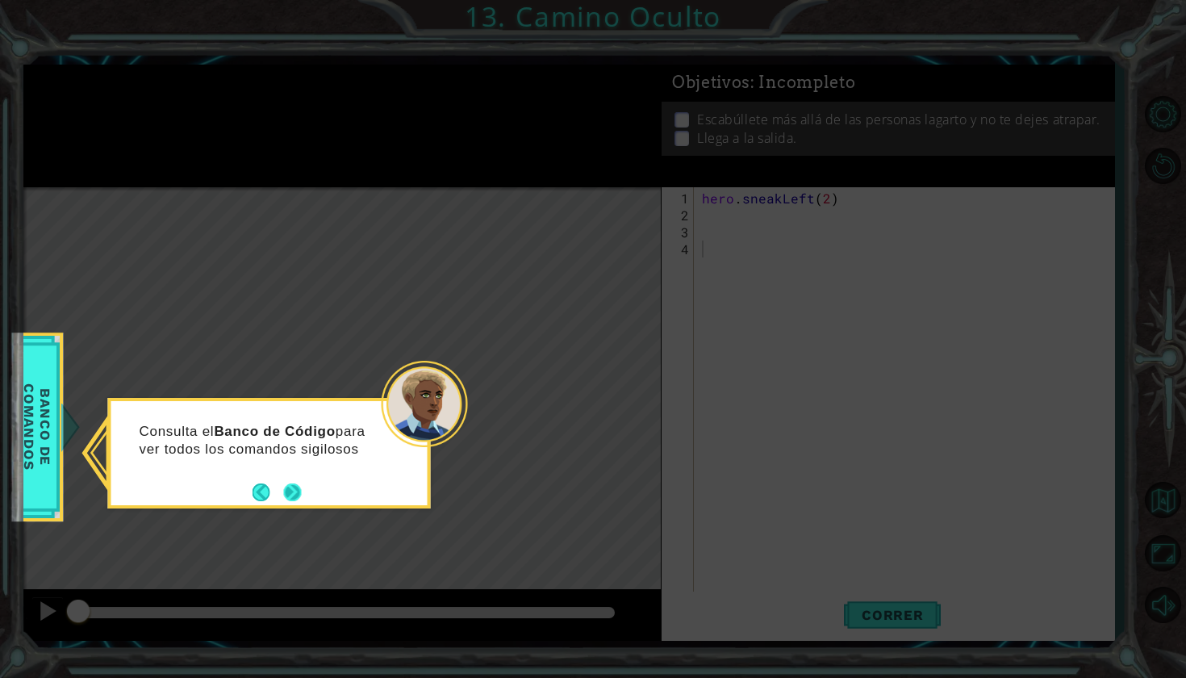
click at [287, 500] on button "Next" at bounding box center [292, 491] width 27 height 27
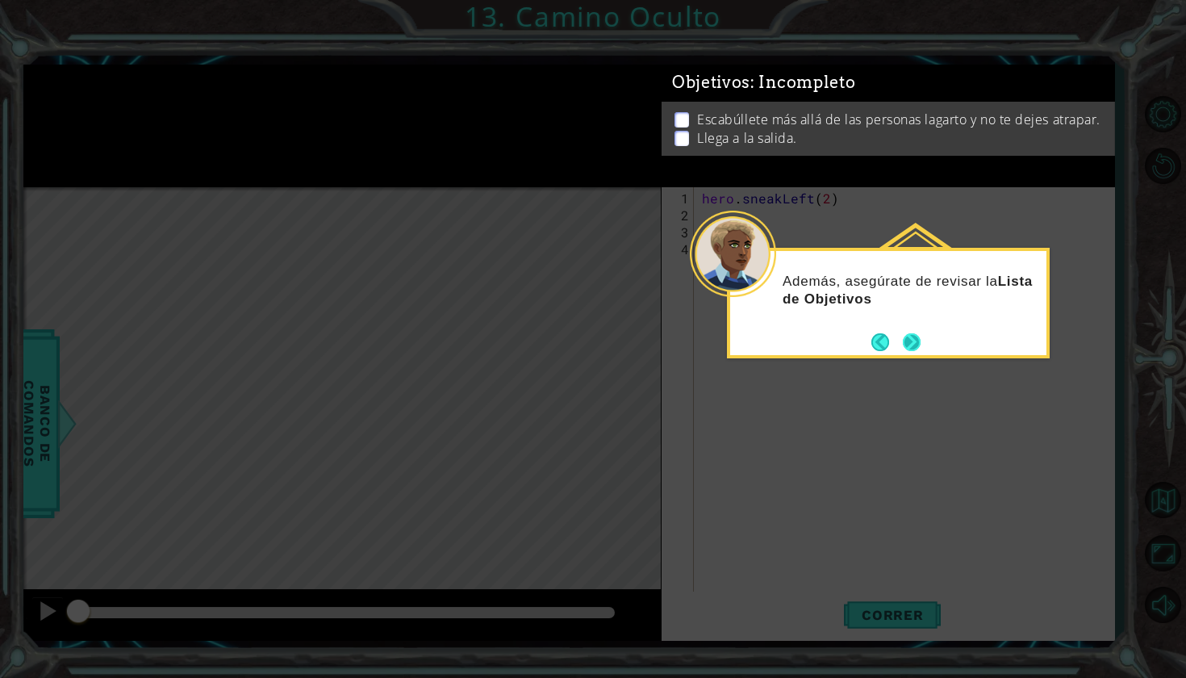
click at [918, 339] on button "Next" at bounding box center [912, 342] width 22 height 22
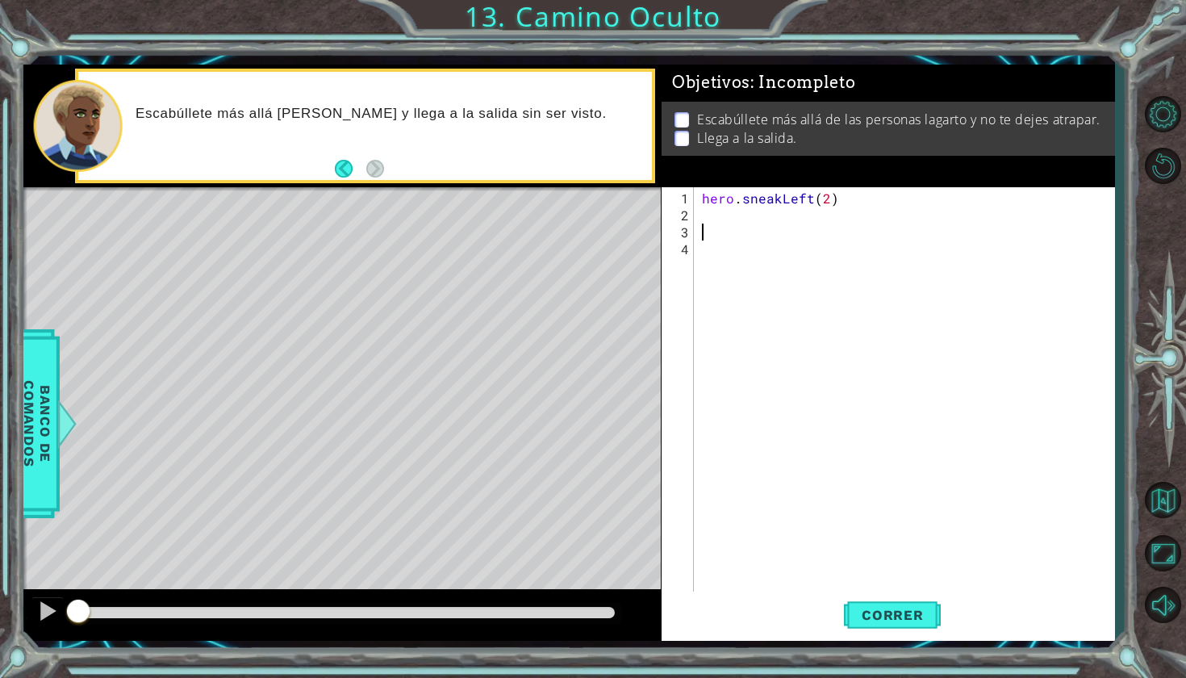
click at [725, 223] on div "hero . sneakLeft ( 2 )" at bounding box center [909, 410] width 420 height 441
click at [717, 216] on div "hero . sneakLeft ( 2 )" at bounding box center [909, 410] width 420 height 441
click at [915, 617] on span "Correr" at bounding box center [893, 615] width 94 height 16
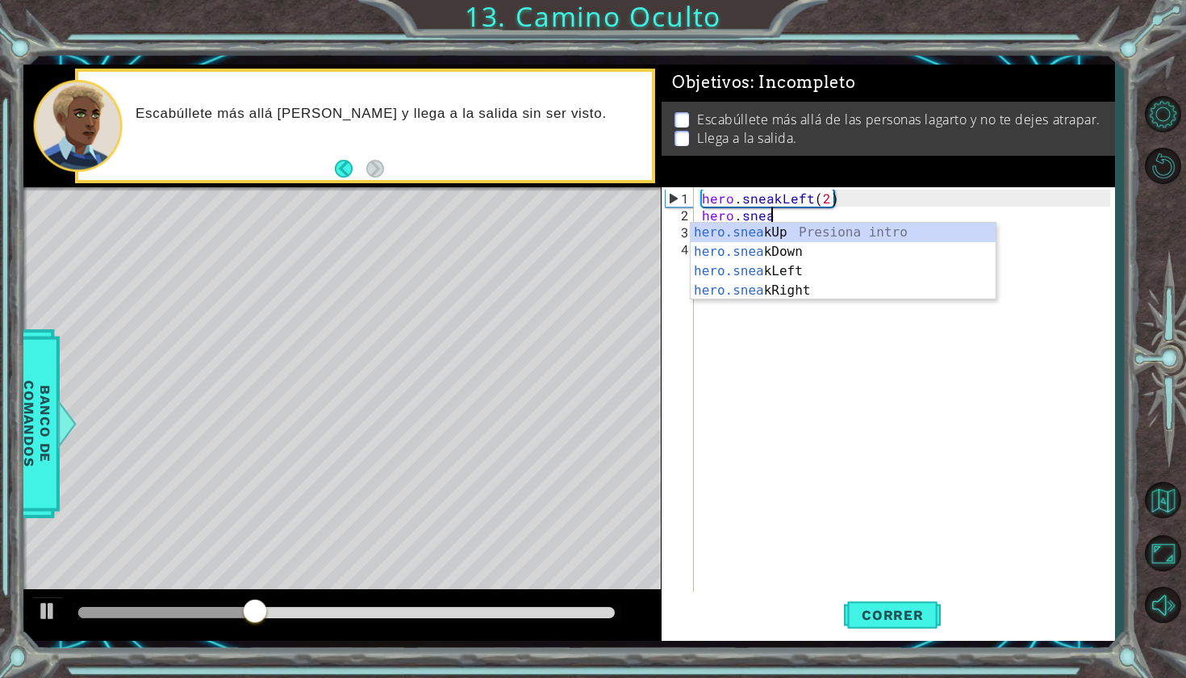
scroll to position [0, 4]
click at [817, 236] on div "hero.sneak Up Presiona intro hero.sneak Down Presiona intro hero.sneak Left Pre…" at bounding box center [843, 281] width 305 height 116
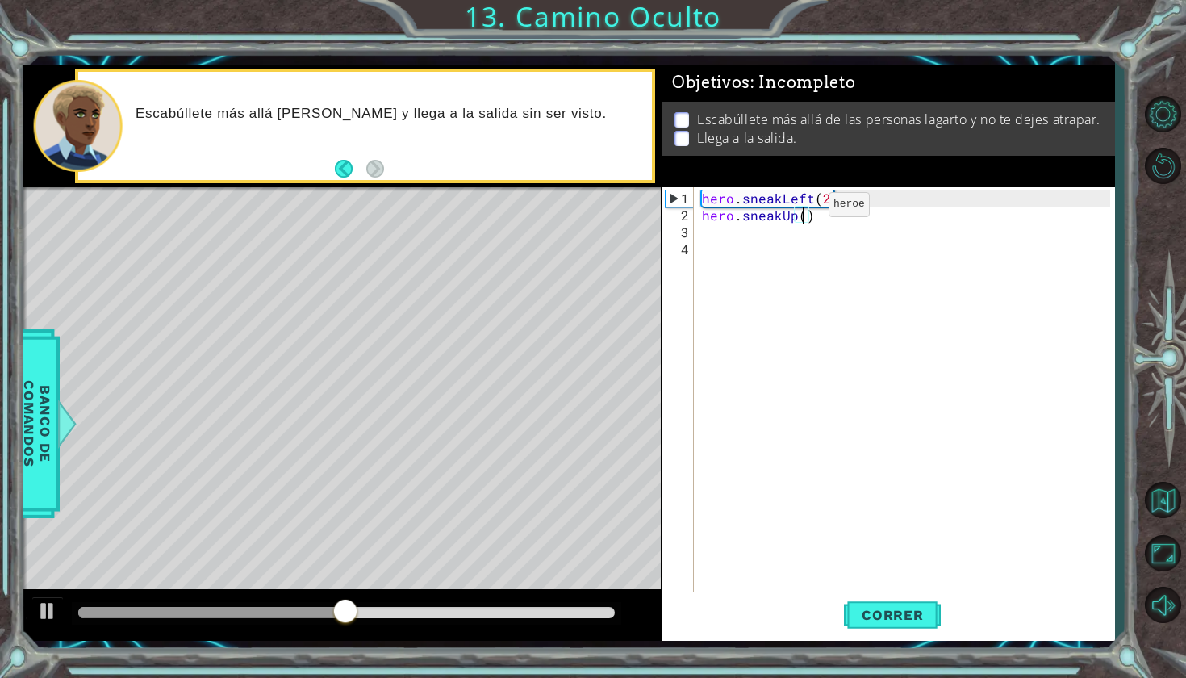
scroll to position [0, 6]
type textarea "hero.sneakUp(3)"
click at [885, 619] on span "Correr" at bounding box center [893, 615] width 94 height 16
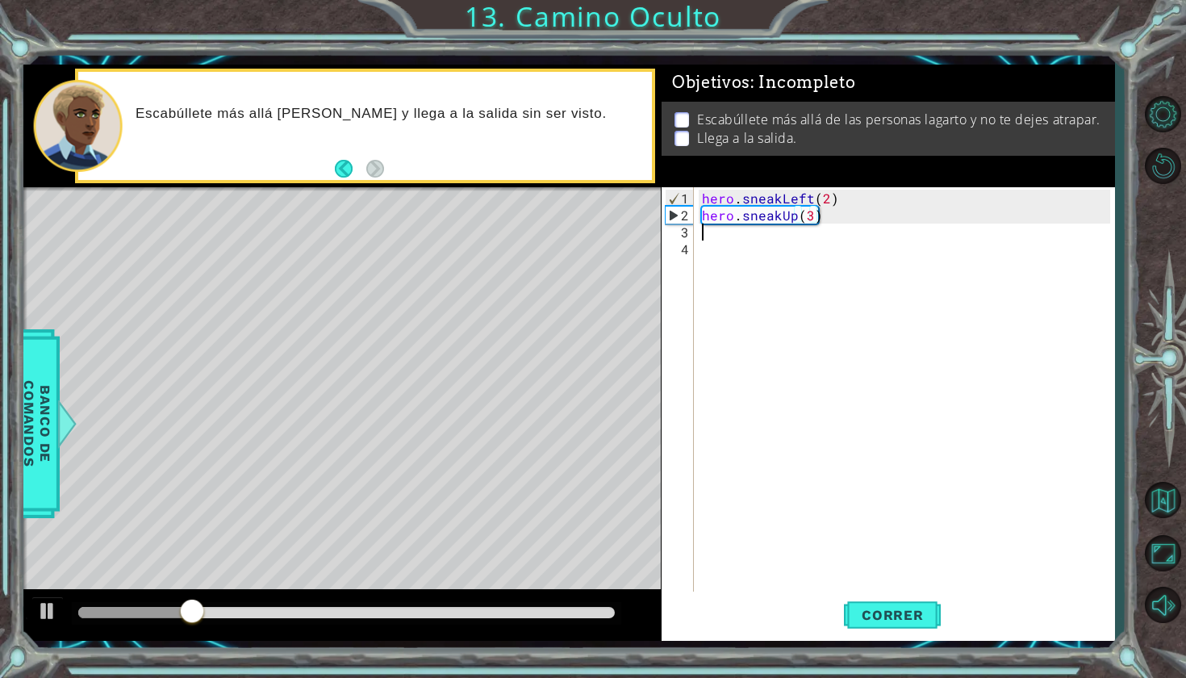
click at [716, 233] on div "hero . sneakLeft ( 2 ) hero . sneakUp ( 3 )" at bounding box center [909, 410] width 420 height 441
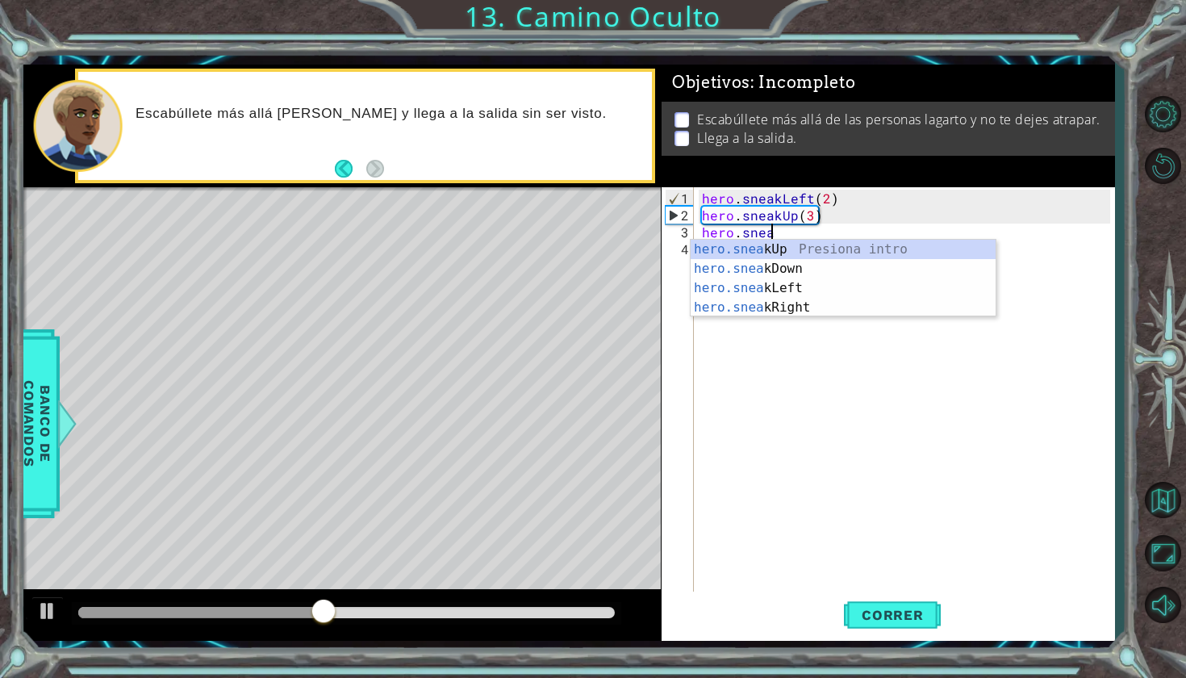
scroll to position [0, 4]
click at [811, 214] on div "hero . sneakLeft ( 2 ) hero . sneakUp ( 3 ) hero . sneak" at bounding box center [909, 410] width 420 height 441
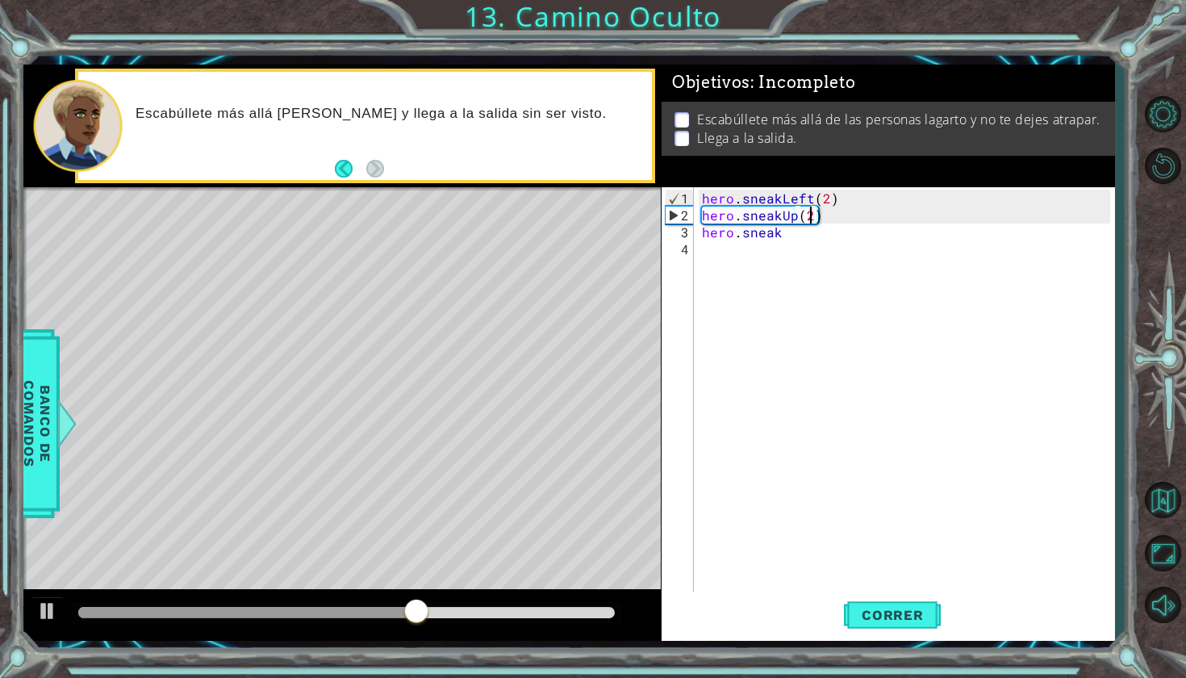
scroll to position [0, 6]
click at [781, 236] on div "hero . sneakLeft ( 2 ) hero . sneakUp ( 2 ) hero . sneak" at bounding box center [909, 410] width 420 height 441
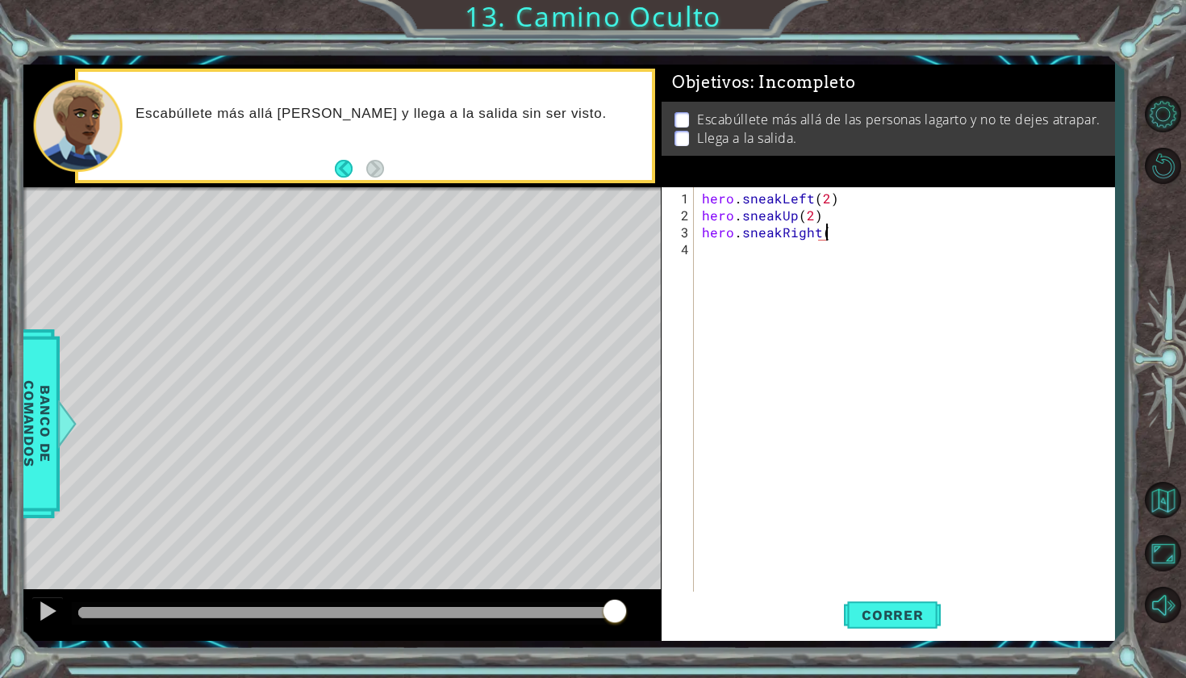
scroll to position [0, 7]
type textarea "hero.sneakRight(2)"
click at [921, 607] on span "Correr" at bounding box center [893, 615] width 94 height 16
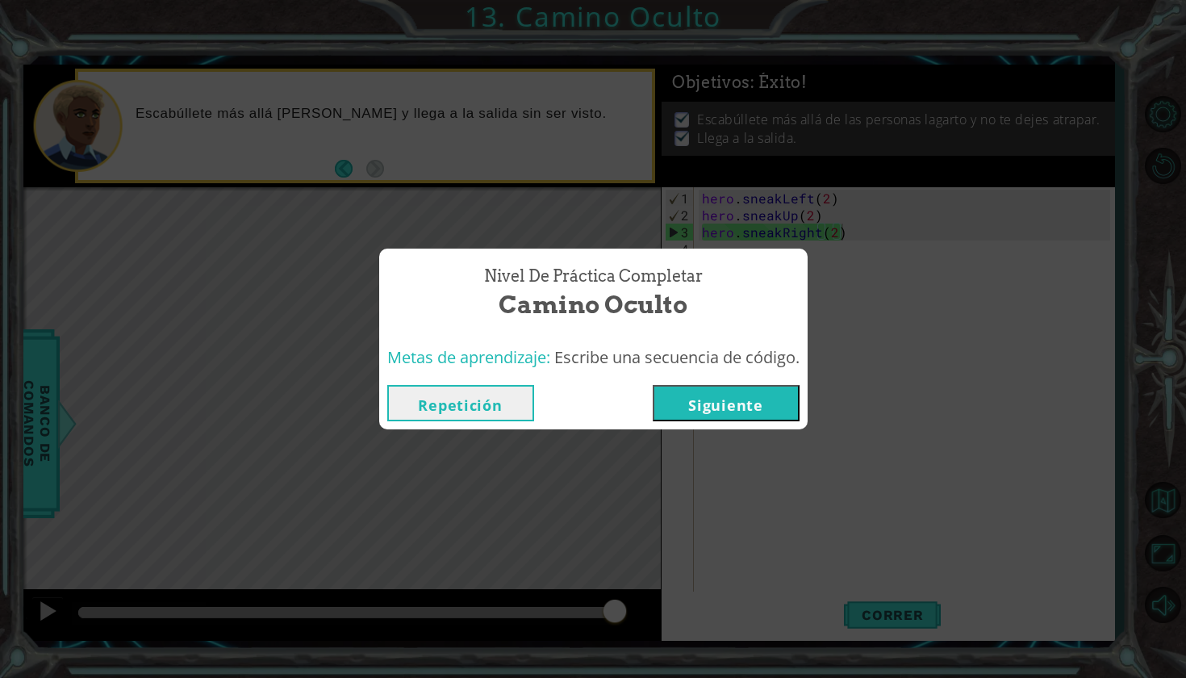
click at [736, 400] on button "Siguiente" at bounding box center [726, 403] width 147 height 36
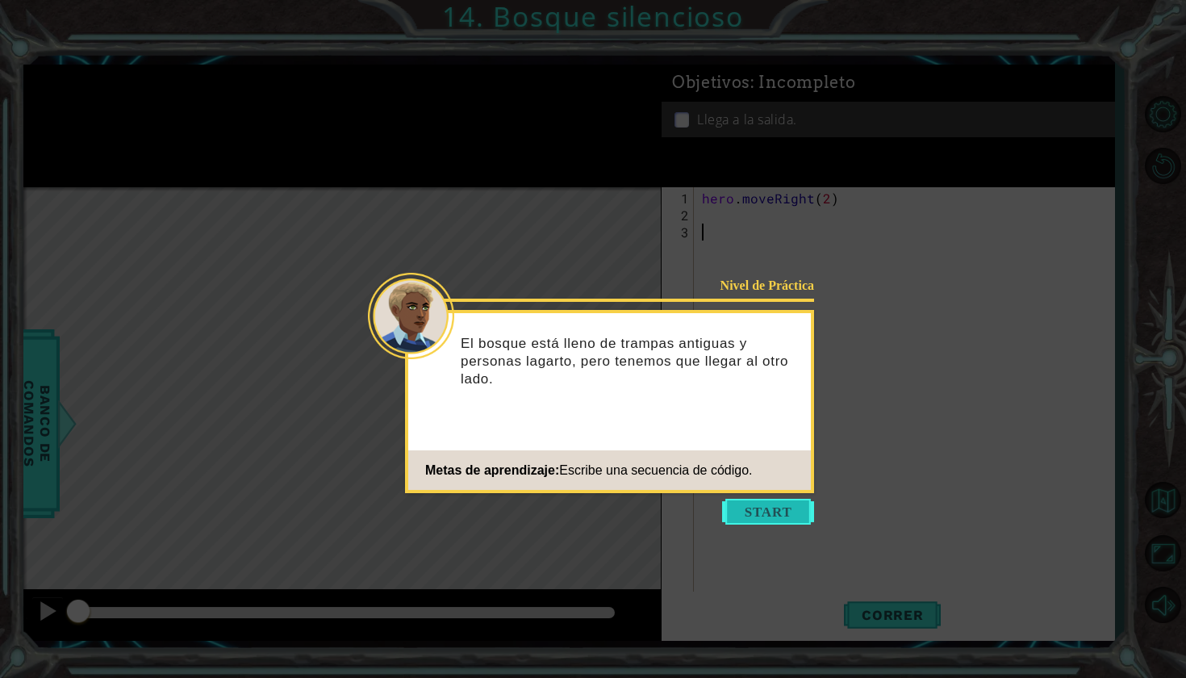
click at [765, 520] on button "Start" at bounding box center [768, 512] width 92 height 26
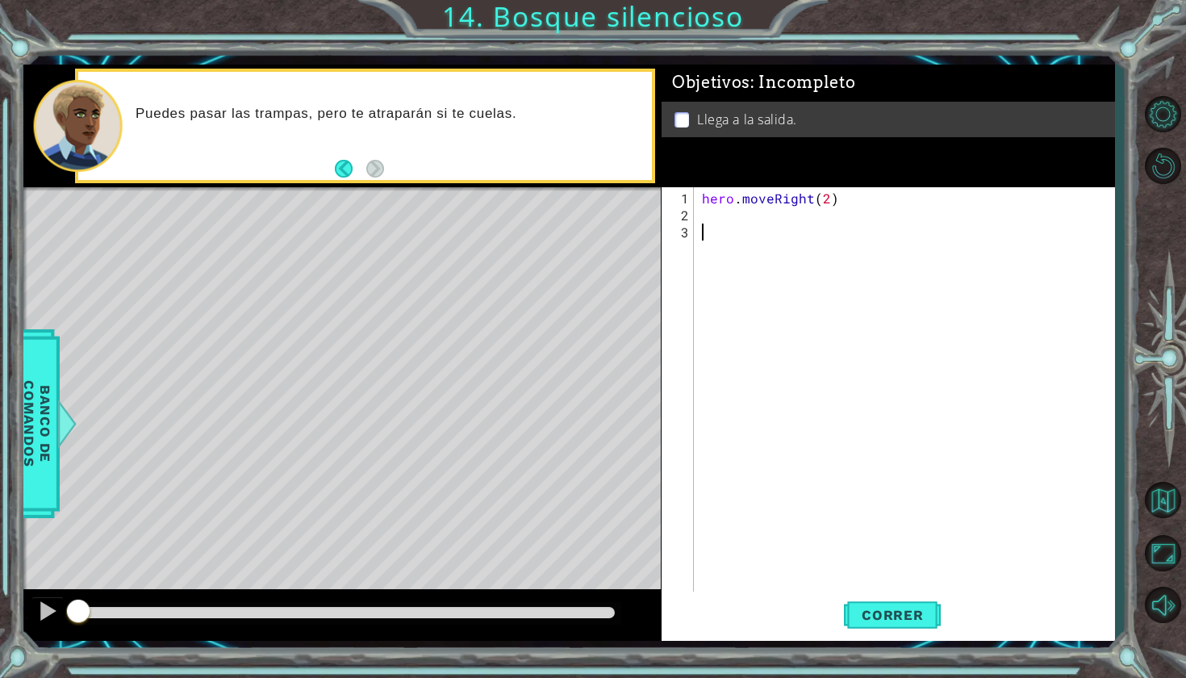
click at [391, 161] on div "Puedes pasar las trampas, pero te atraparán si te cuelas." at bounding box center [365, 126] width 574 height 109
click at [708, 213] on div "hero . moveRight ( 2 )" at bounding box center [909, 410] width 420 height 441
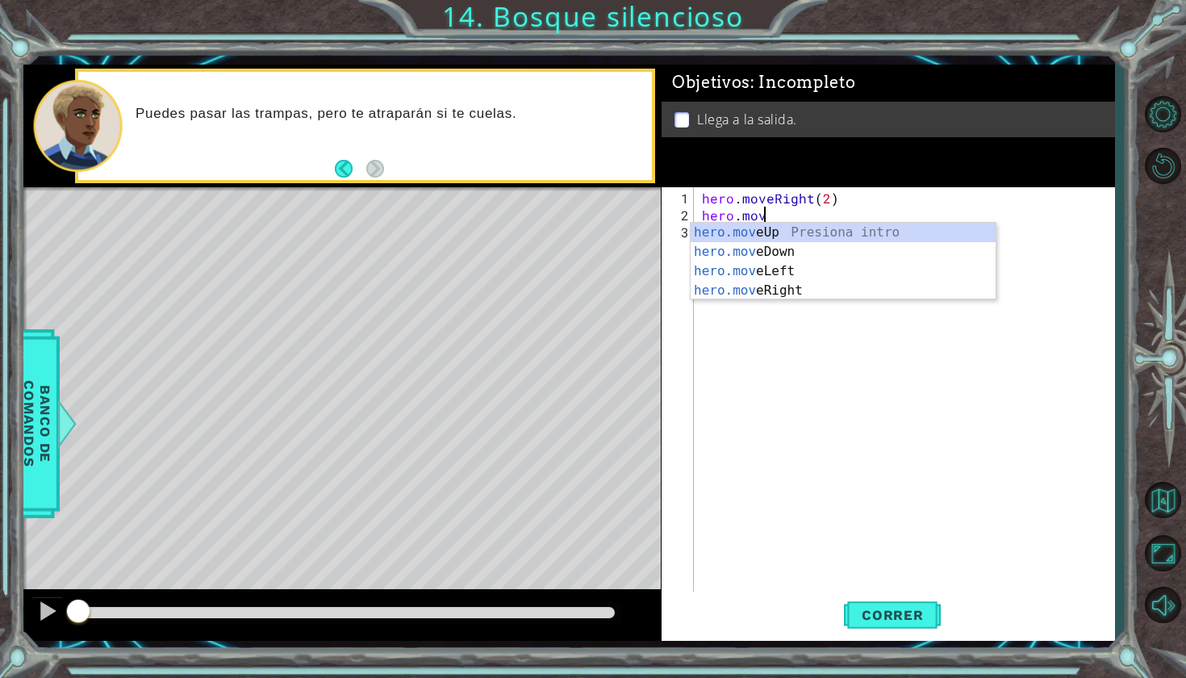
scroll to position [0, 3]
click at [762, 256] on div "hero.move Up Presiona intro hero.move Down Presiona intro hero.move Left Presio…" at bounding box center [843, 281] width 305 height 116
type textarea "hero.moveDown(1)"
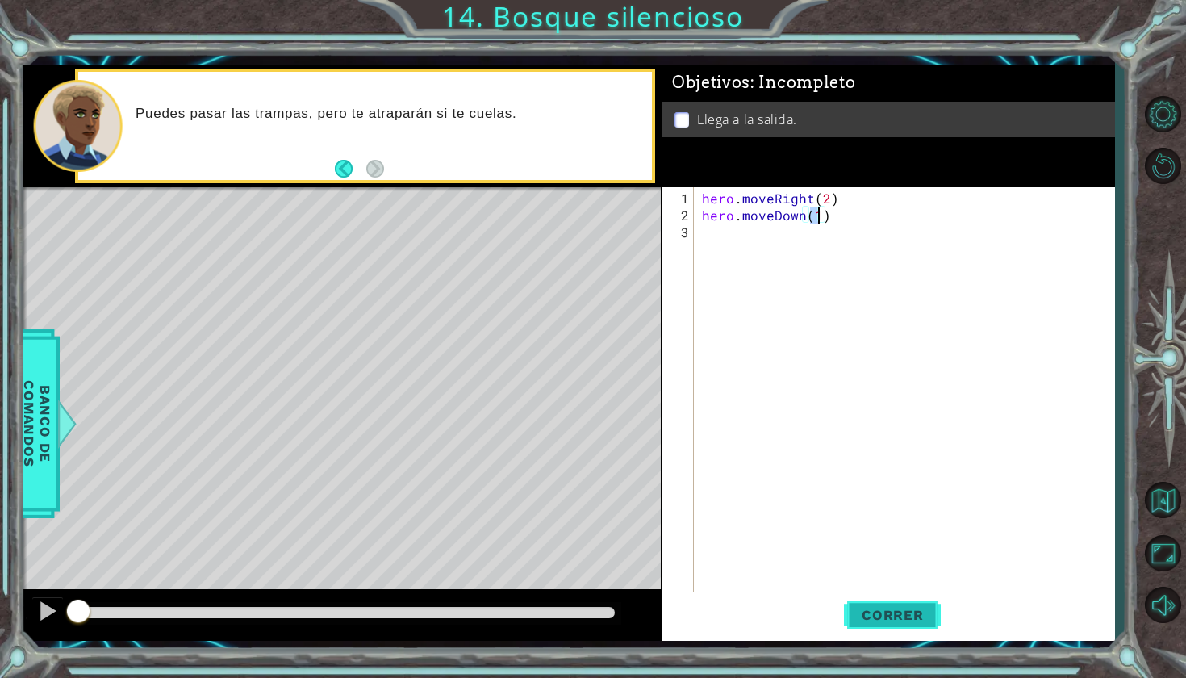
click at [872, 620] on span "Correr" at bounding box center [893, 615] width 94 height 16
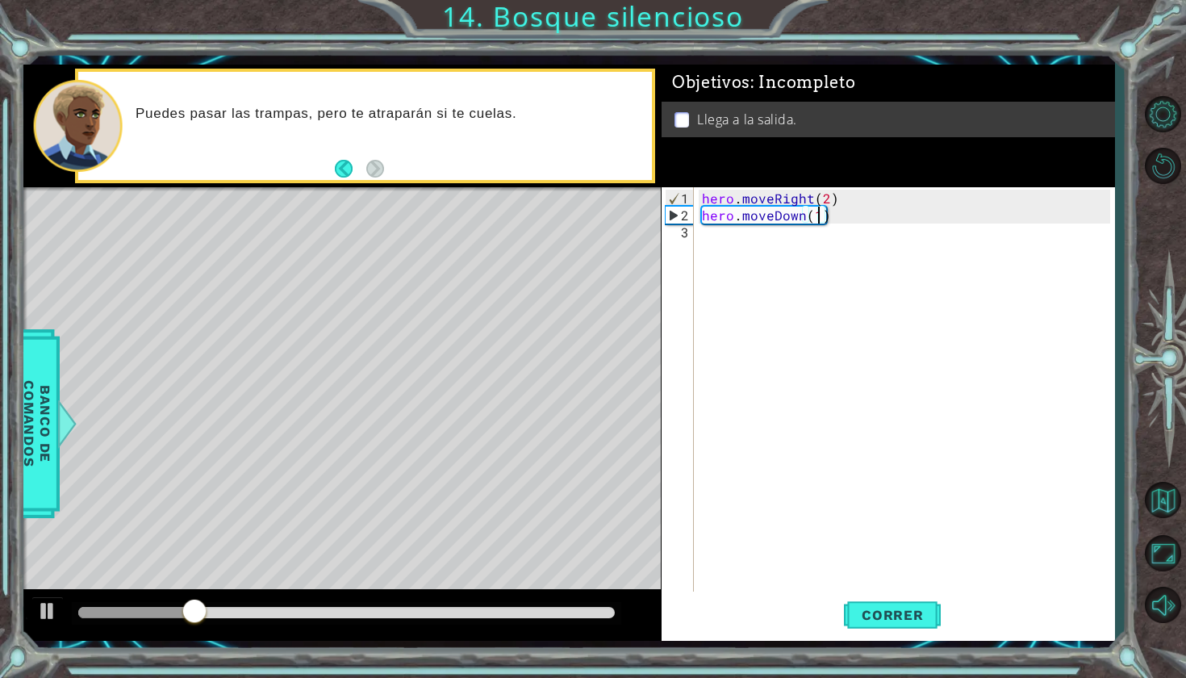
click at [703, 238] on div "hero . moveRight ( 2 ) hero . moveDown ( 1 )" at bounding box center [909, 410] width 420 height 441
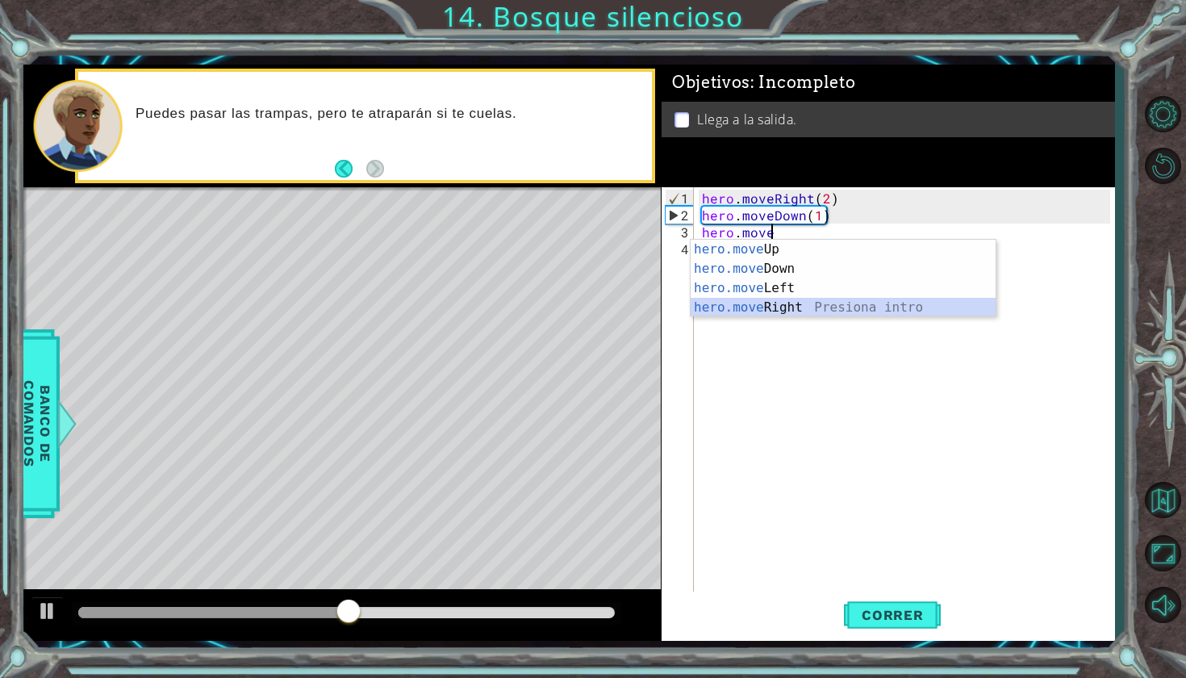
click at [742, 314] on div "hero.move Up Presiona intro hero.move Down Presiona intro hero.move Left Presio…" at bounding box center [843, 298] width 305 height 116
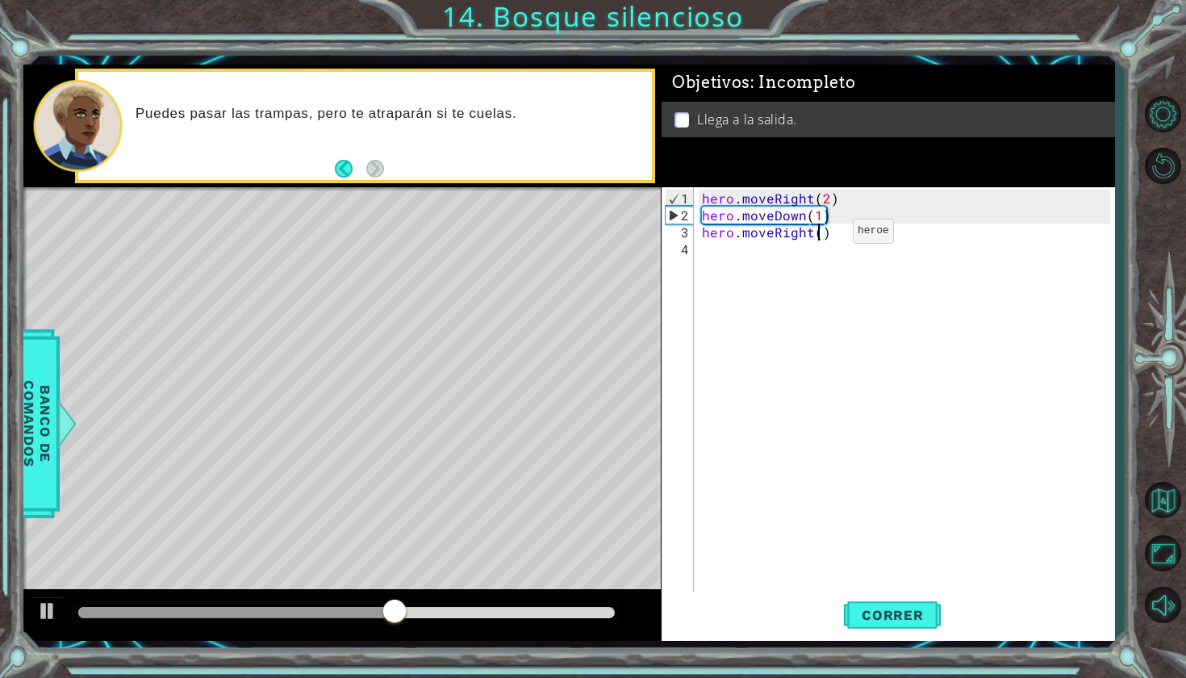
scroll to position [0, 7]
click at [872, 616] on span "Correr" at bounding box center [893, 615] width 94 height 16
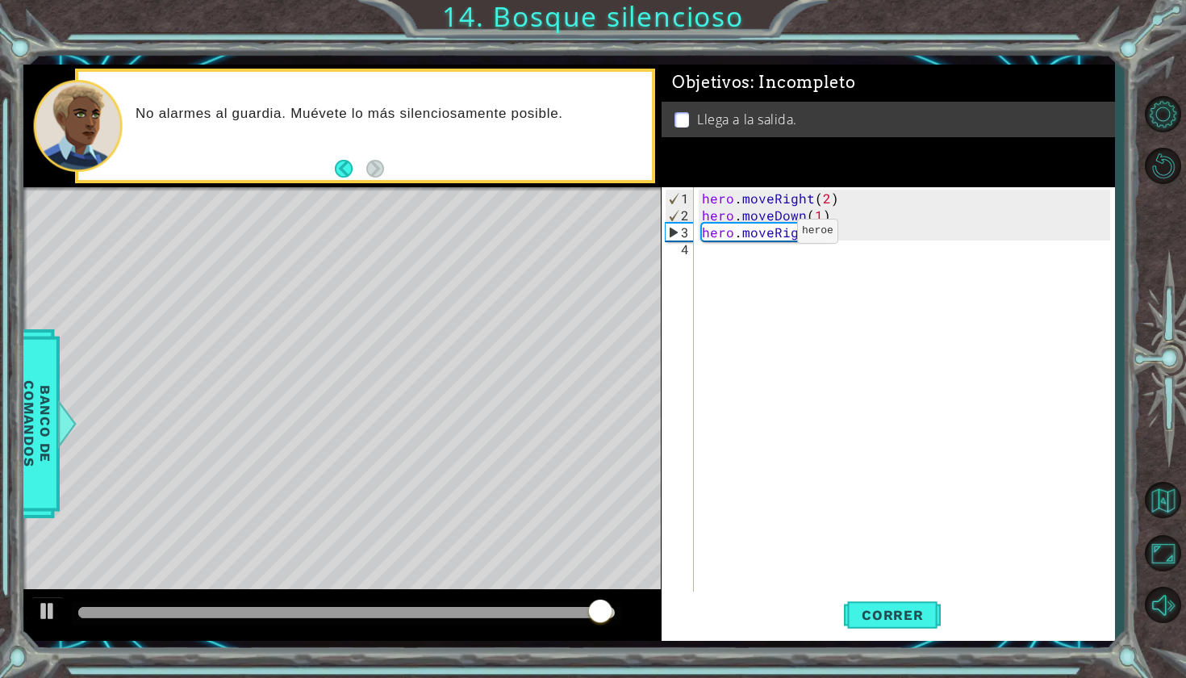
click at [769, 234] on div "hero . moveRight ( 2 ) hero . moveDown ( 1 ) hero . moveRight ( 2 )" at bounding box center [909, 410] width 420 height 441
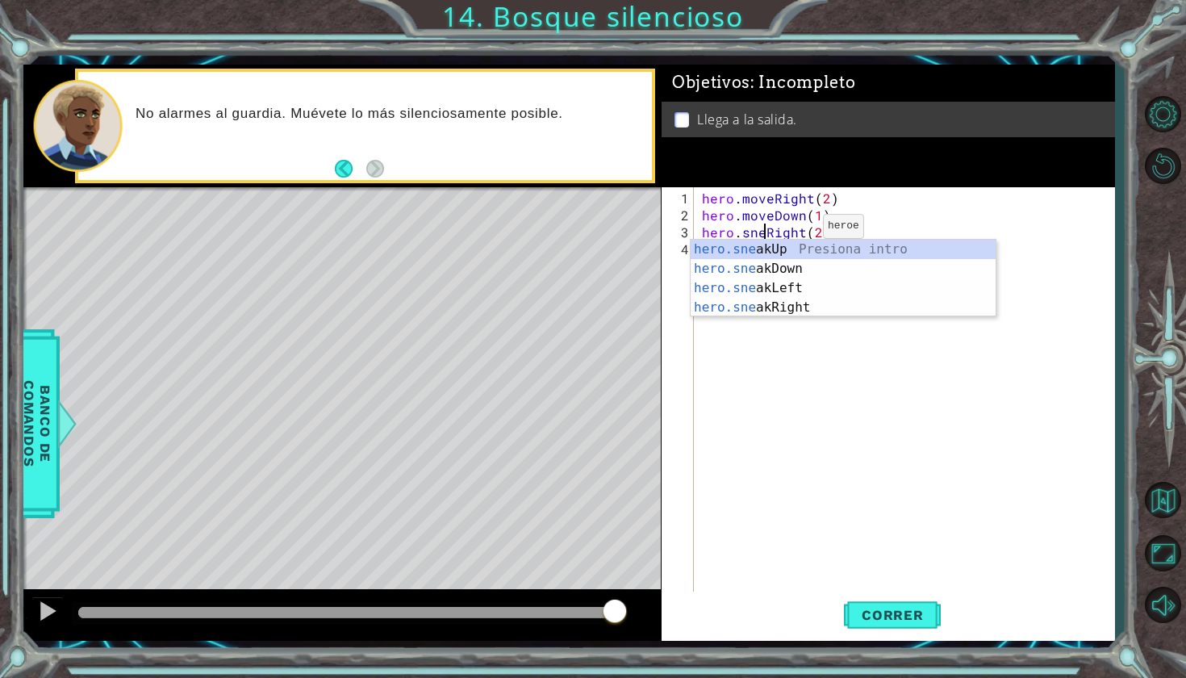
scroll to position [0, 4]
click at [774, 307] on div "hero.sneak Up Presiona intro hero.sneak Down Presiona intro hero.sneak Left Pre…" at bounding box center [843, 298] width 305 height 116
type textarea "hero.sneakRight(1)(2)"
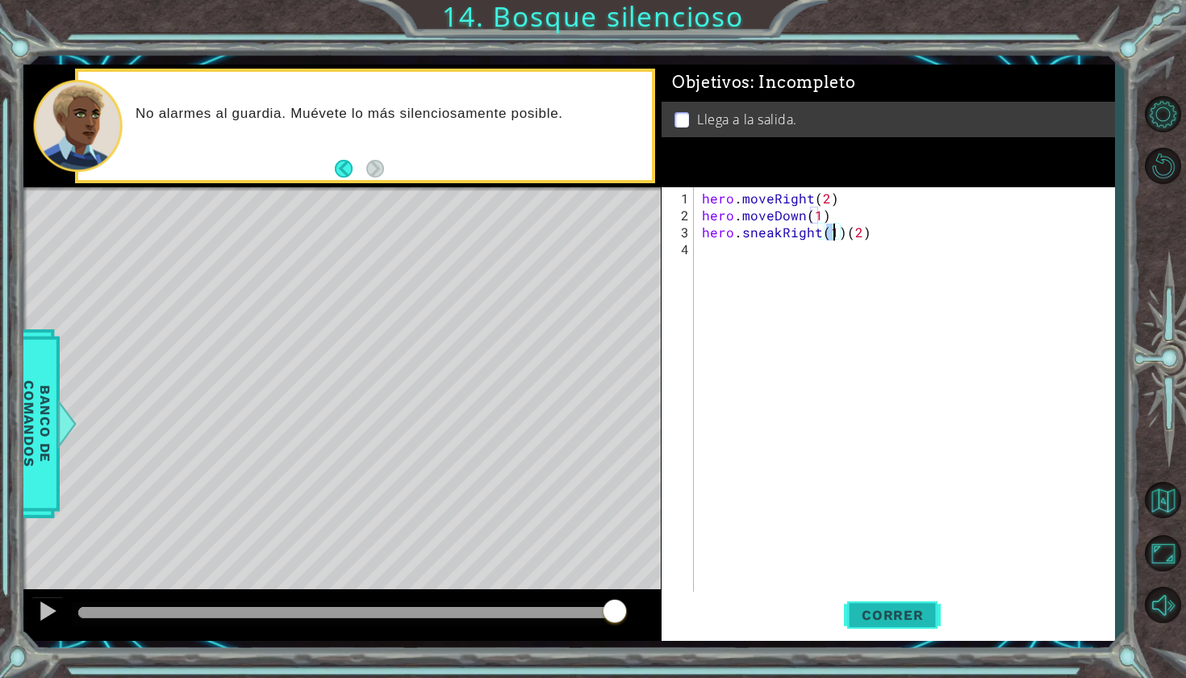
click at [895, 627] on button "Correr" at bounding box center [892, 613] width 97 height 45
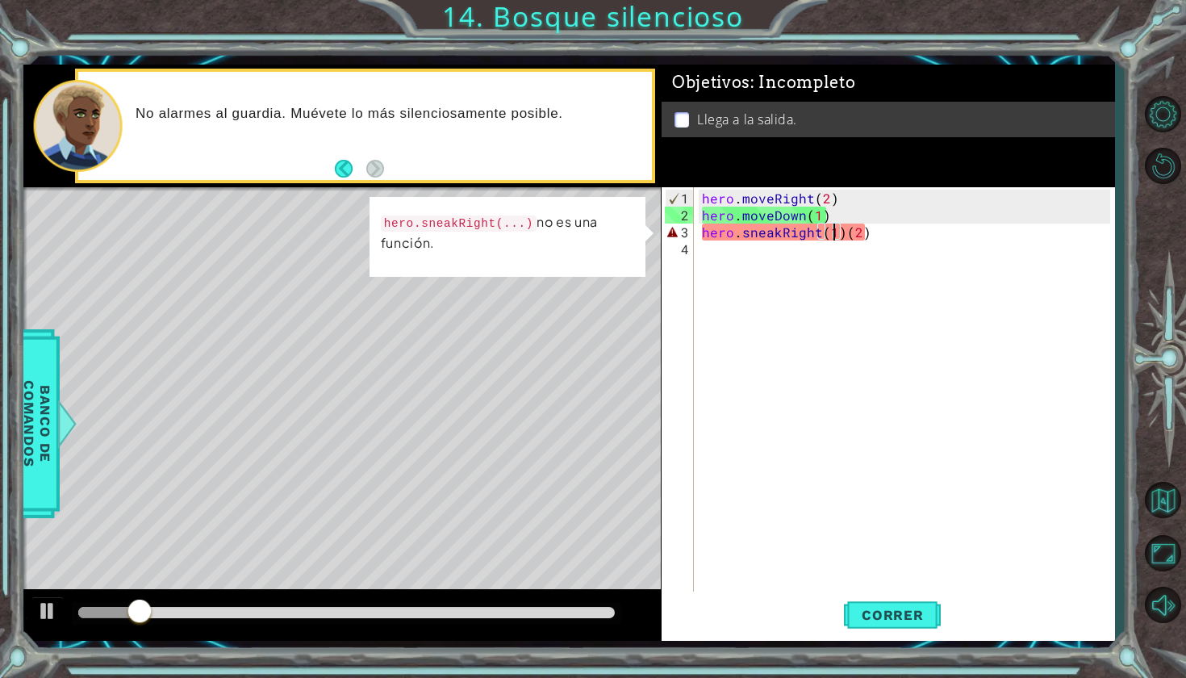
click at [871, 244] on div "hero . moveRight ( 2 ) hero . moveDown ( 1 ) hero . sneakRight ( 1 ) ( 2 )" at bounding box center [909, 410] width 420 height 441
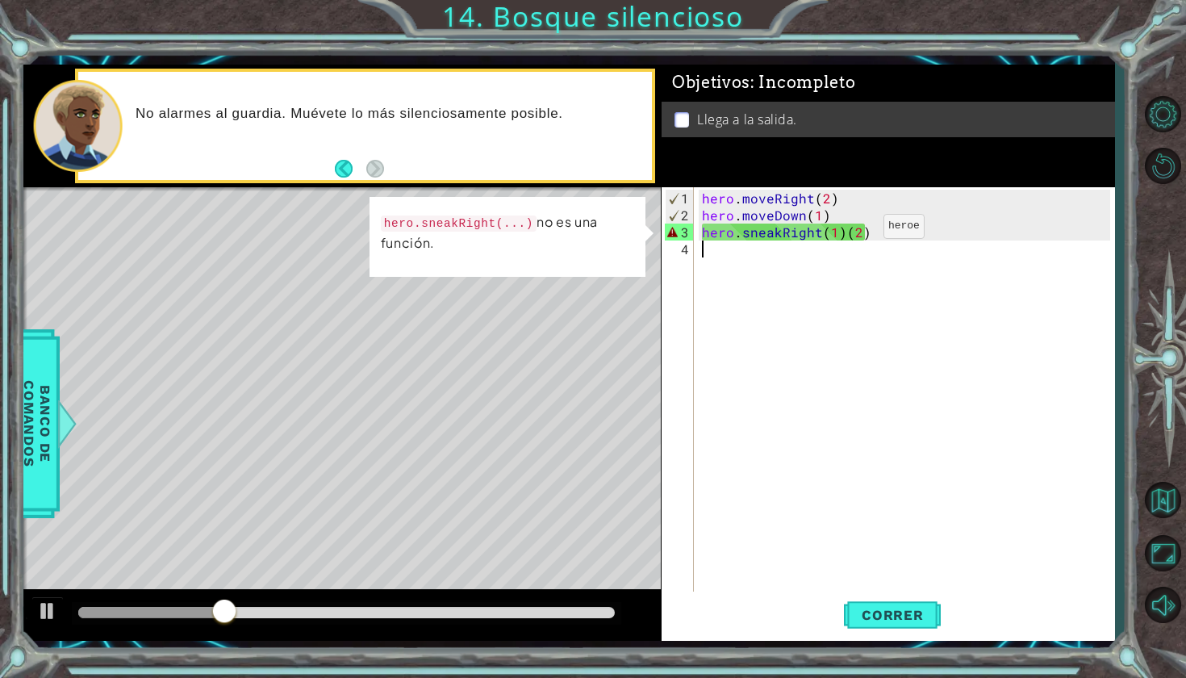
click at [856, 232] on div "hero . moveRight ( 2 ) hero . moveDown ( 1 ) hero . sneakRight ( 1 ) ( 2 )" at bounding box center [909, 410] width 420 height 441
click at [874, 234] on div "hero . moveRight ( 2 ) hero . moveDown ( 1 ) hero . sneakRight ( 1 ) ( 2 )" at bounding box center [909, 410] width 420 height 441
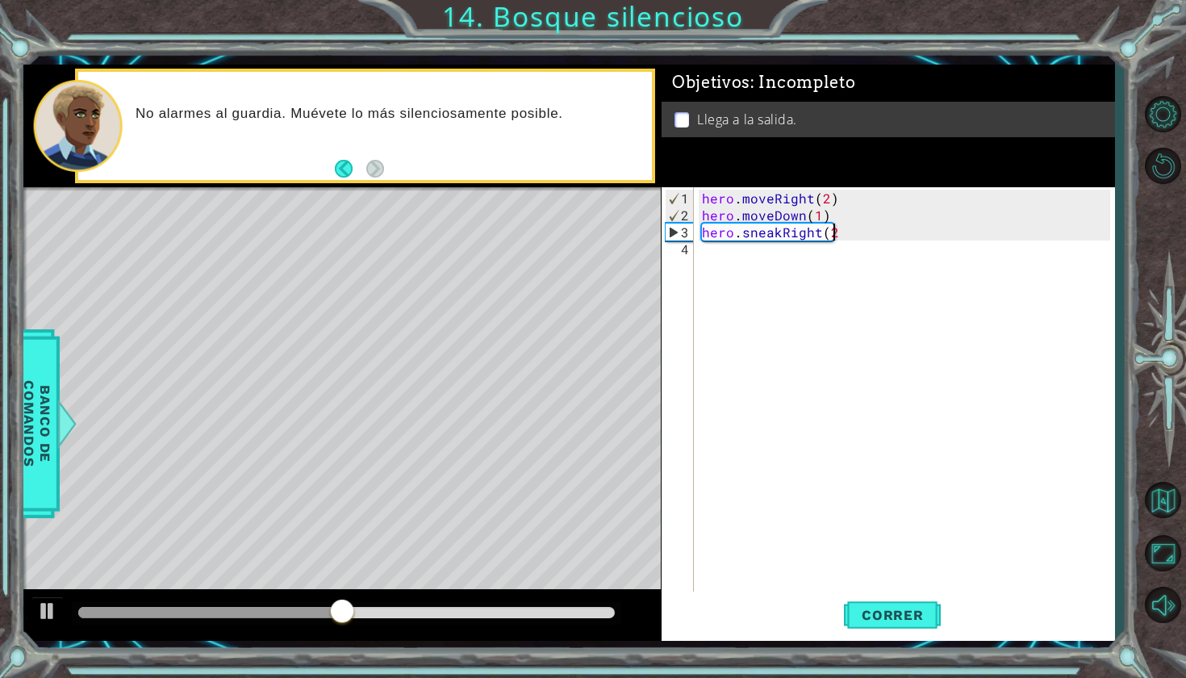
scroll to position [0, 7]
type textarea "hero.sneakRight(2)"
click at [896, 611] on span "Correr" at bounding box center [893, 615] width 94 height 16
click at [699, 265] on div "hero . moveRight ( 2 ) hero . moveDown ( 1 ) hero . sneakRight ( 2 )" at bounding box center [905, 390] width 412 height 407
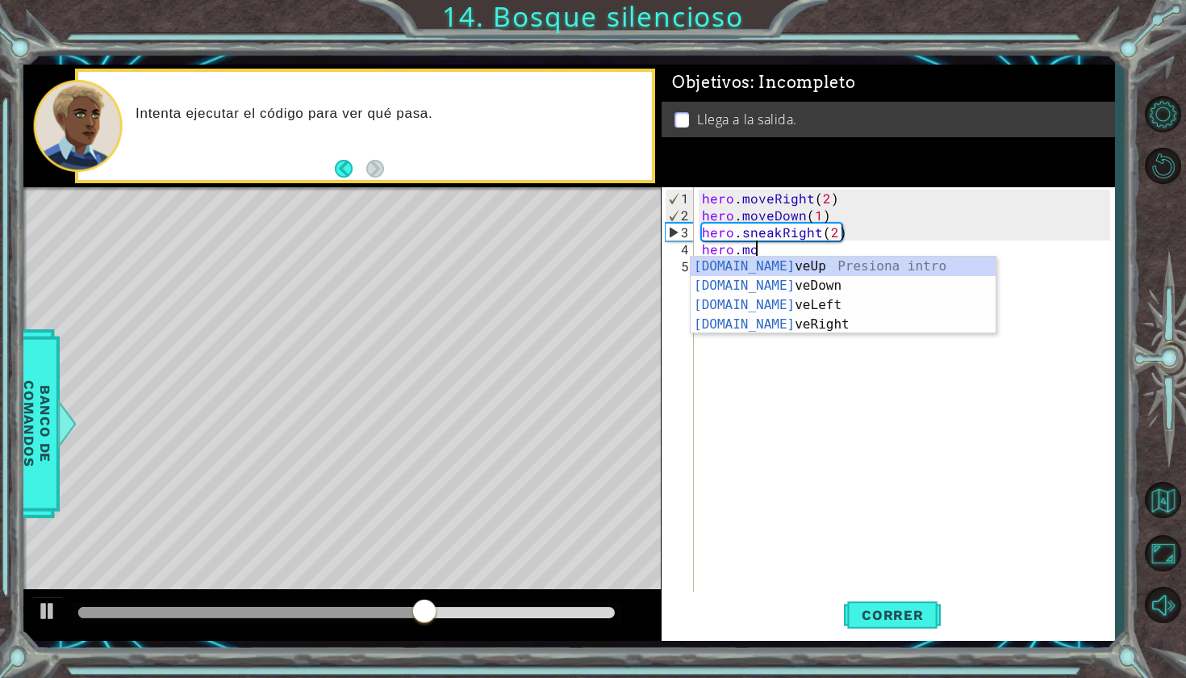
scroll to position [0, 2]
click at [701, 270] on div "[DOMAIN_NAME] veUp Presiona intro [DOMAIN_NAME] veDown Presiona intro [DOMAIN_N…" at bounding box center [843, 315] width 305 height 116
type textarea "hero.moveUp(1)"
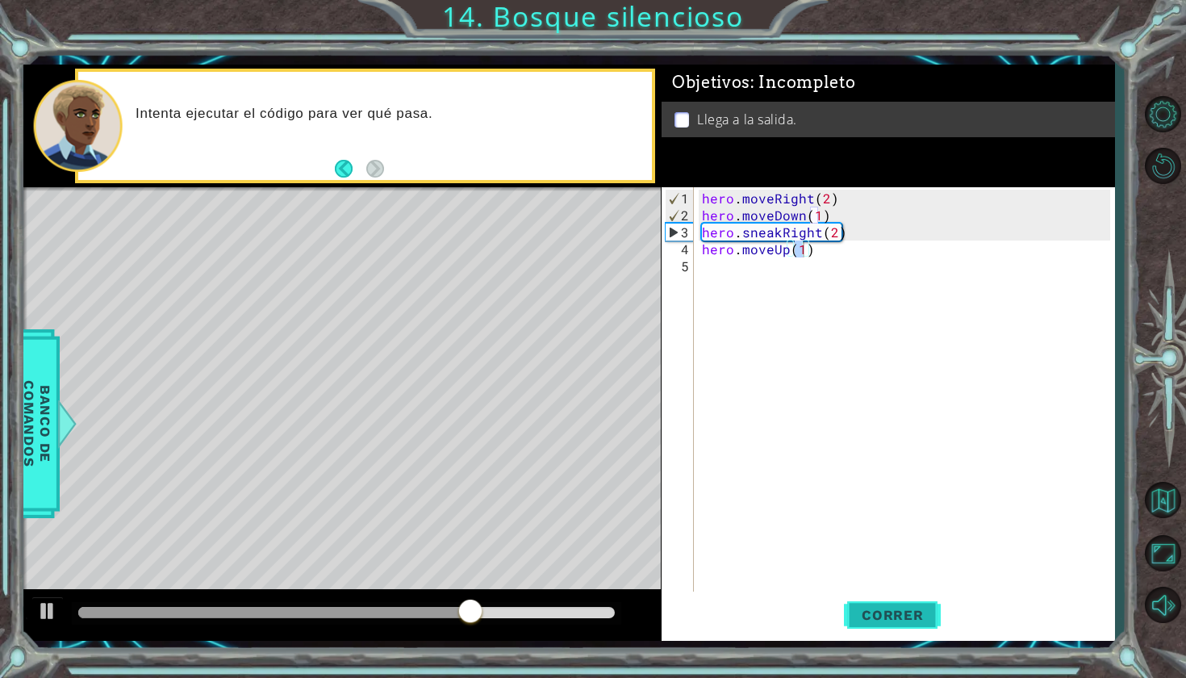
click at [875, 614] on span "Correr" at bounding box center [893, 615] width 94 height 16
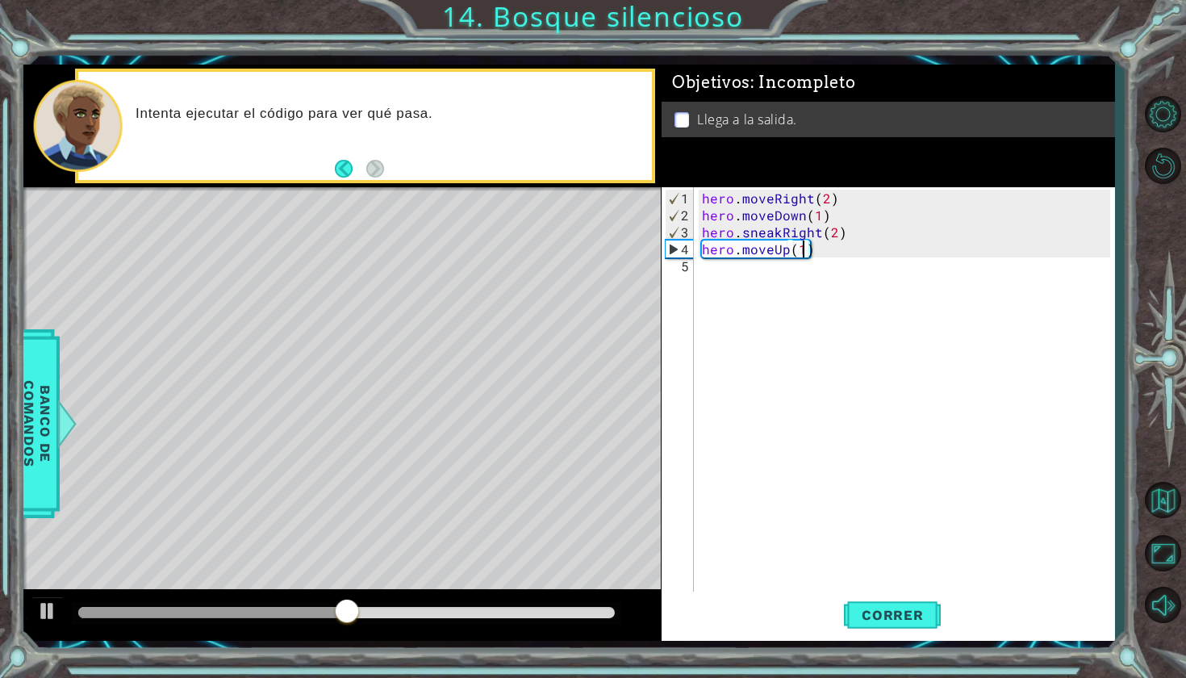
click at [697, 283] on div "hero.moveUp(1) 1 2 3 4 5 hero . moveRight ( 2 ) hero . moveDown ( 1 ) hero . sn…" at bounding box center [886, 390] width 449 height 407
click at [706, 271] on div "hero . moveRight ( 2 ) hero . moveDown ( 1 ) hero . sneakRight ( 2 ) hero . mov…" at bounding box center [909, 410] width 420 height 441
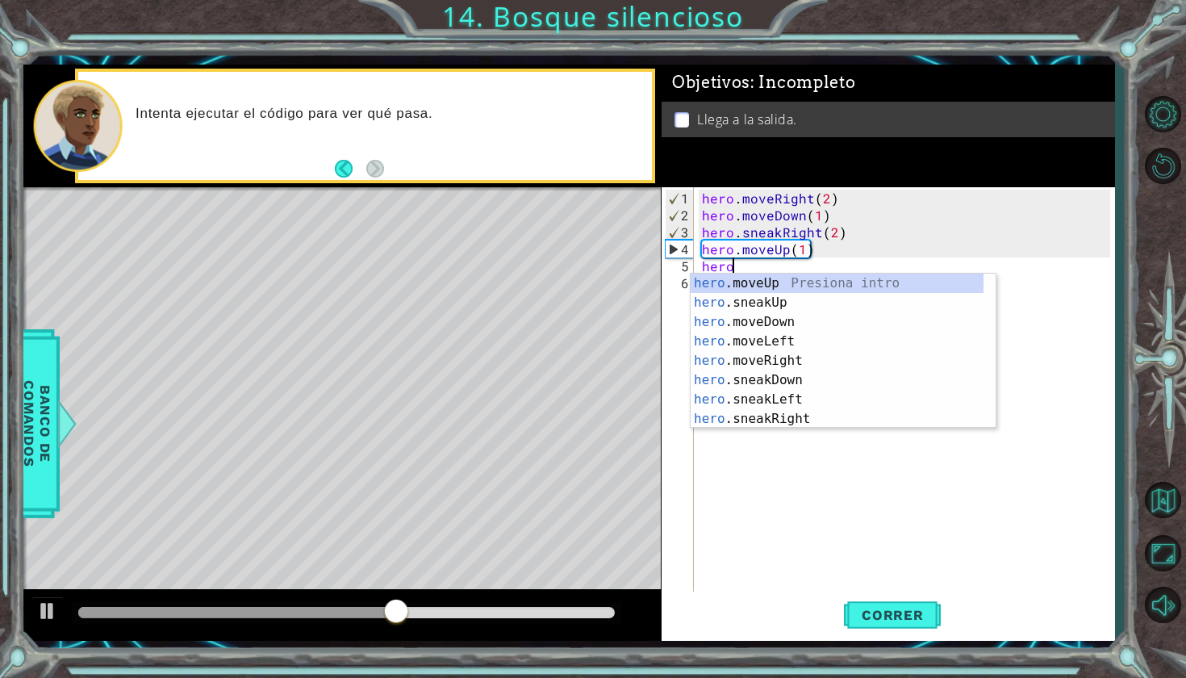
scroll to position [0, 2]
click at [733, 358] on div "hero. moveUp Presiona intro hero. sneakUp Presiona intro hero. moveDown Presion…" at bounding box center [837, 371] width 293 height 194
type textarea "hero.moveRight(1)"
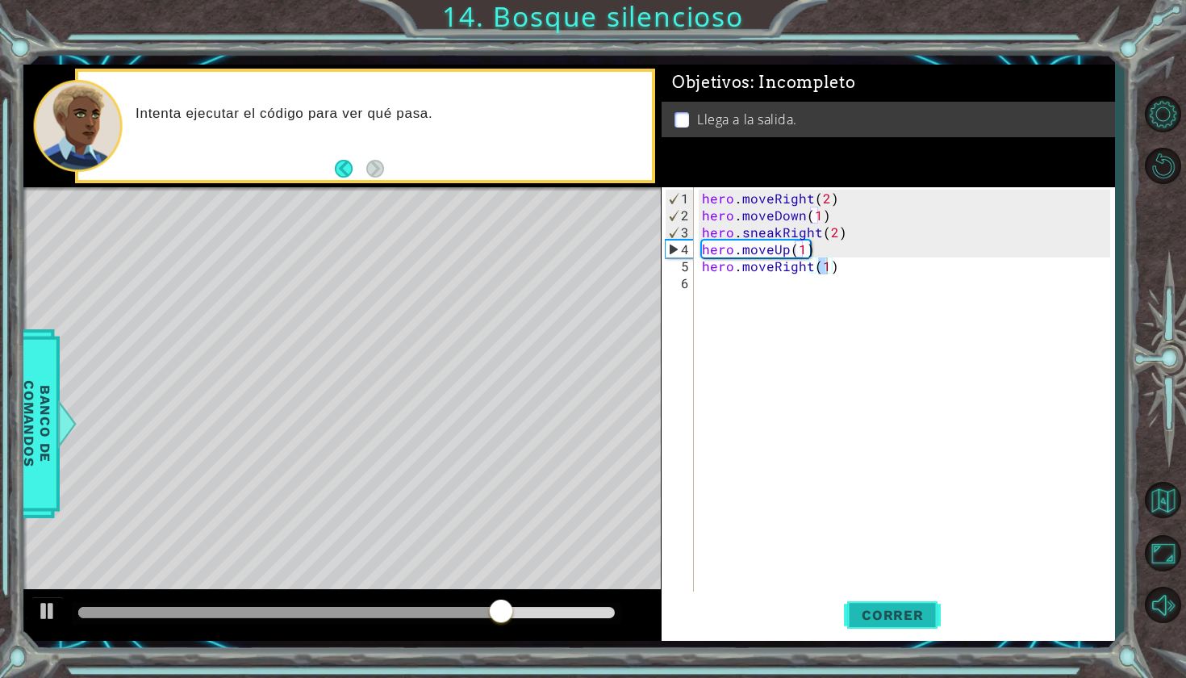
click at [905, 604] on button "Correr" at bounding box center [892, 613] width 97 height 45
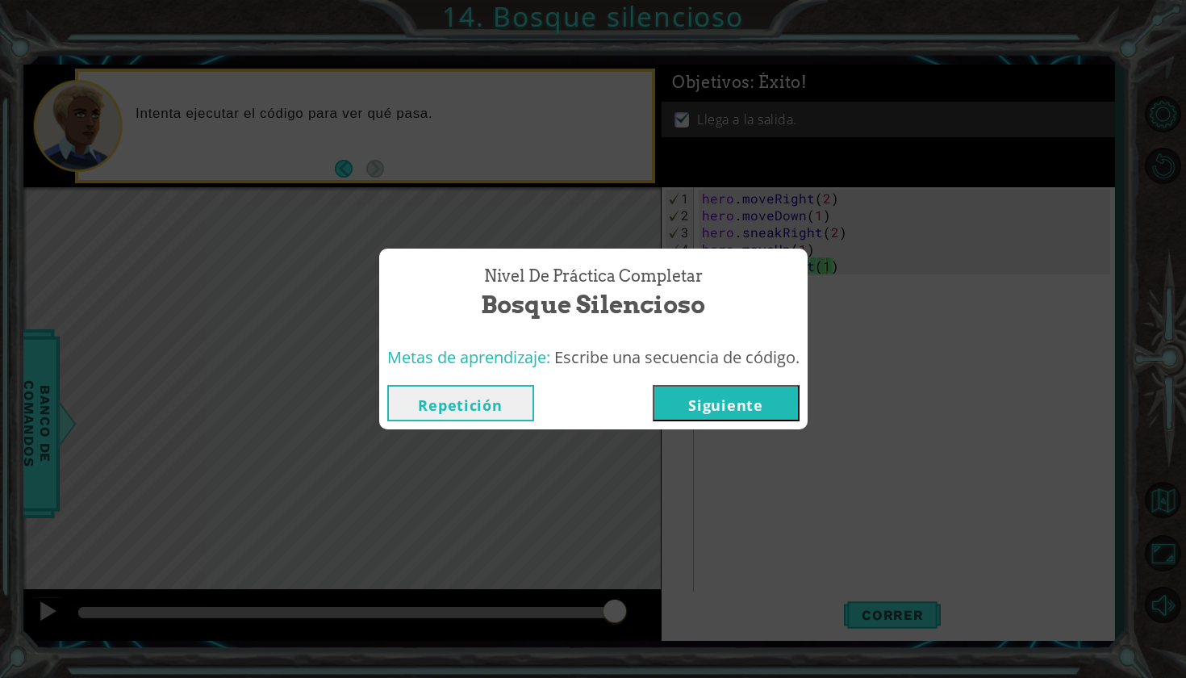
click at [764, 412] on button "Siguiente" at bounding box center [726, 403] width 147 height 36
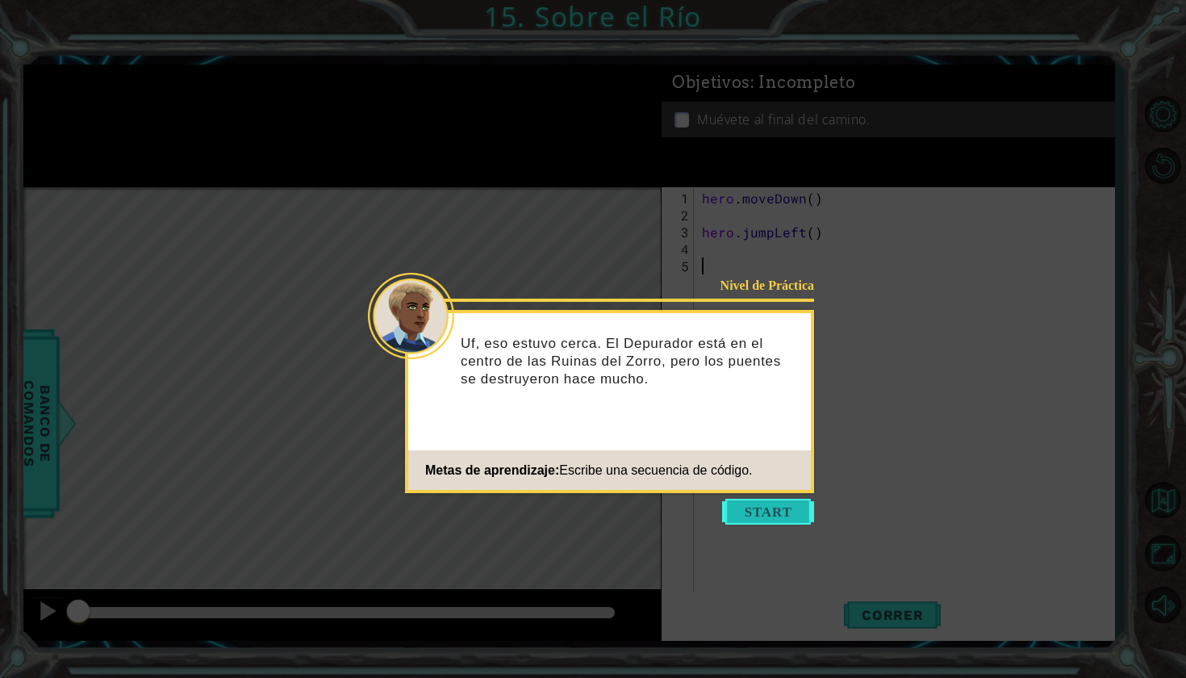
click at [742, 513] on button "Start" at bounding box center [768, 512] width 92 height 26
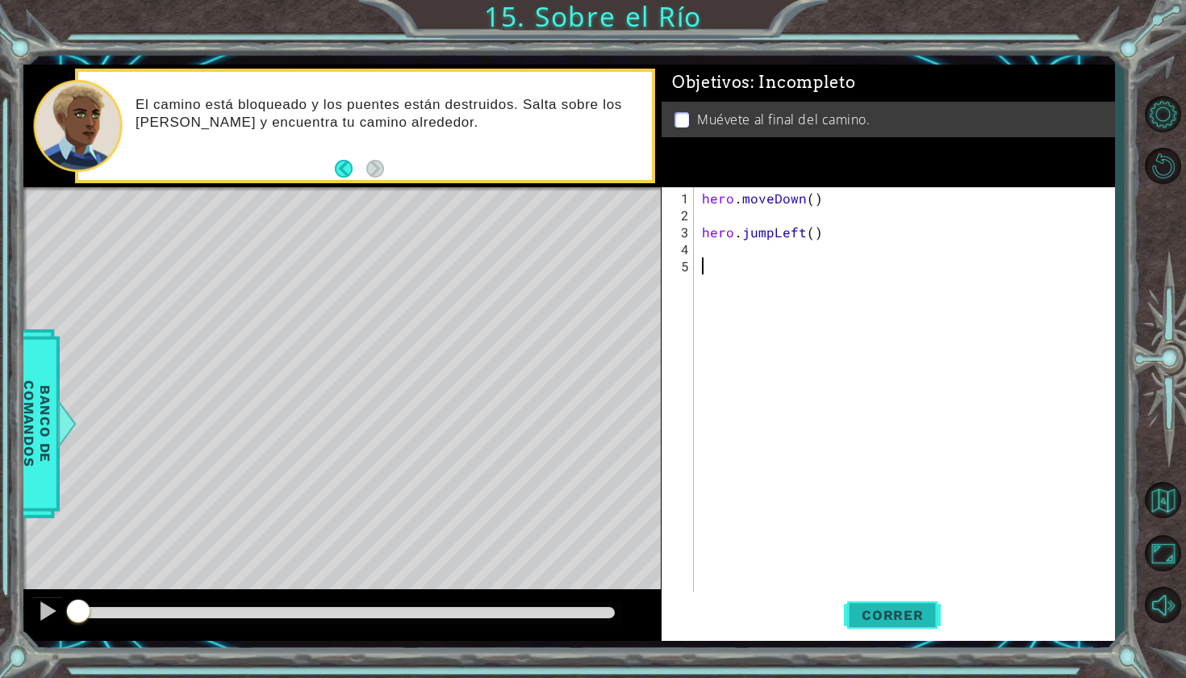
click at [883, 626] on button "Correr" at bounding box center [892, 613] width 97 height 45
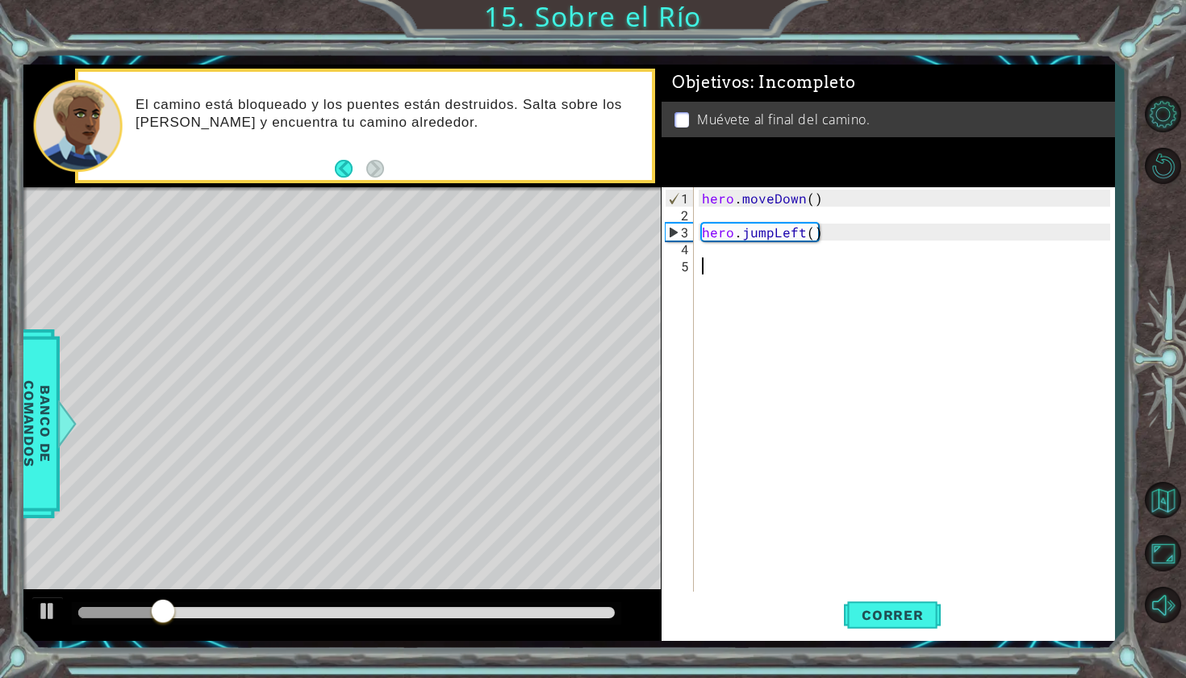
click at [708, 253] on div "hero . moveDown ( ) hero . jumpLeft ( )" at bounding box center [909, 410] width 420 height 441
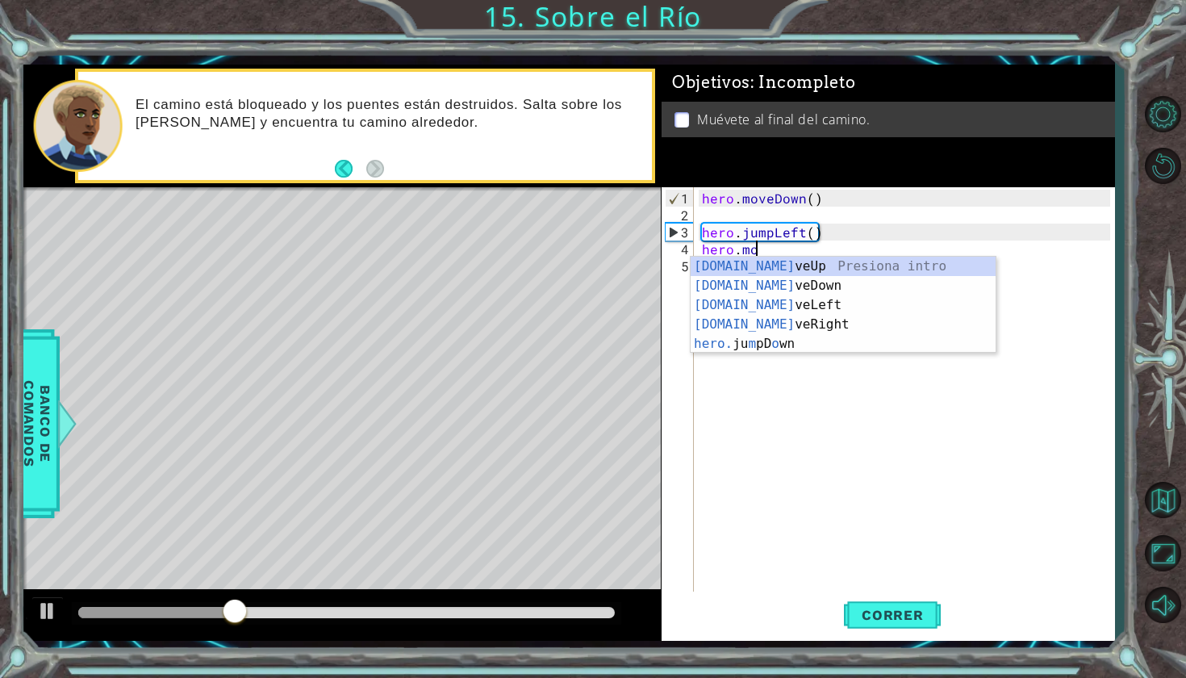
scroll to position [0, 2]
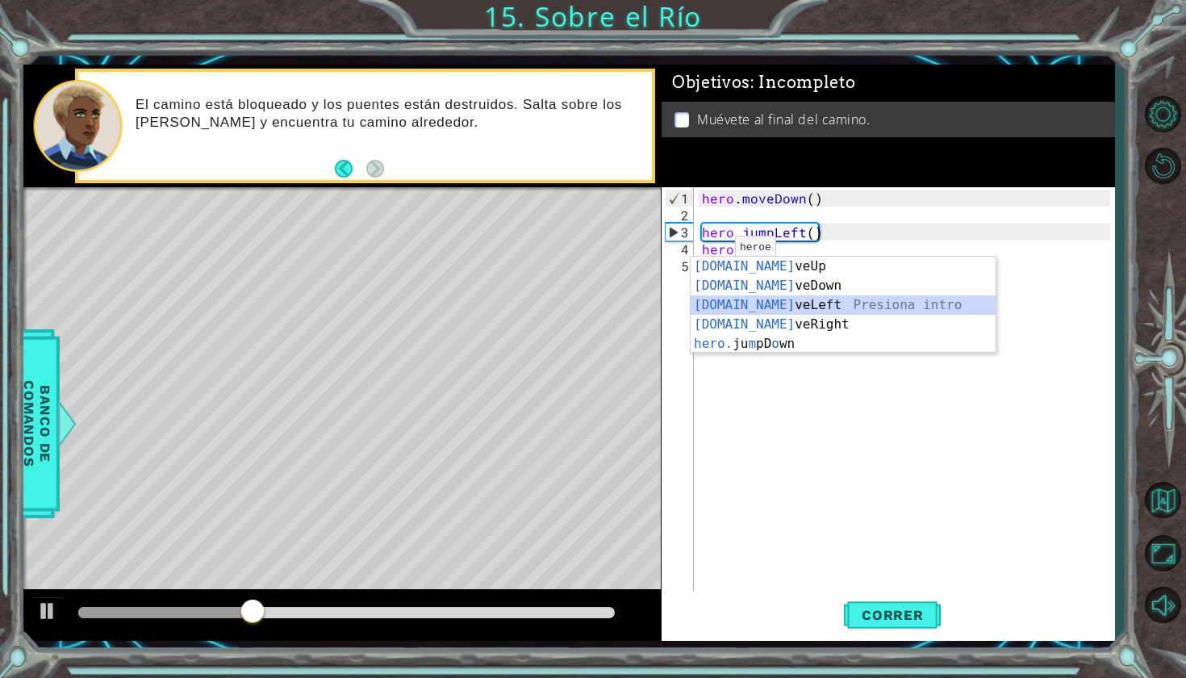
click at [700, 301] on div "[DOMAIN_NAME] veUp Presiona intro [DOMAIN_NAME] veDown Presiona intro [DOMAIN_N…" at bounding box center [843, 325] width 305 height 136
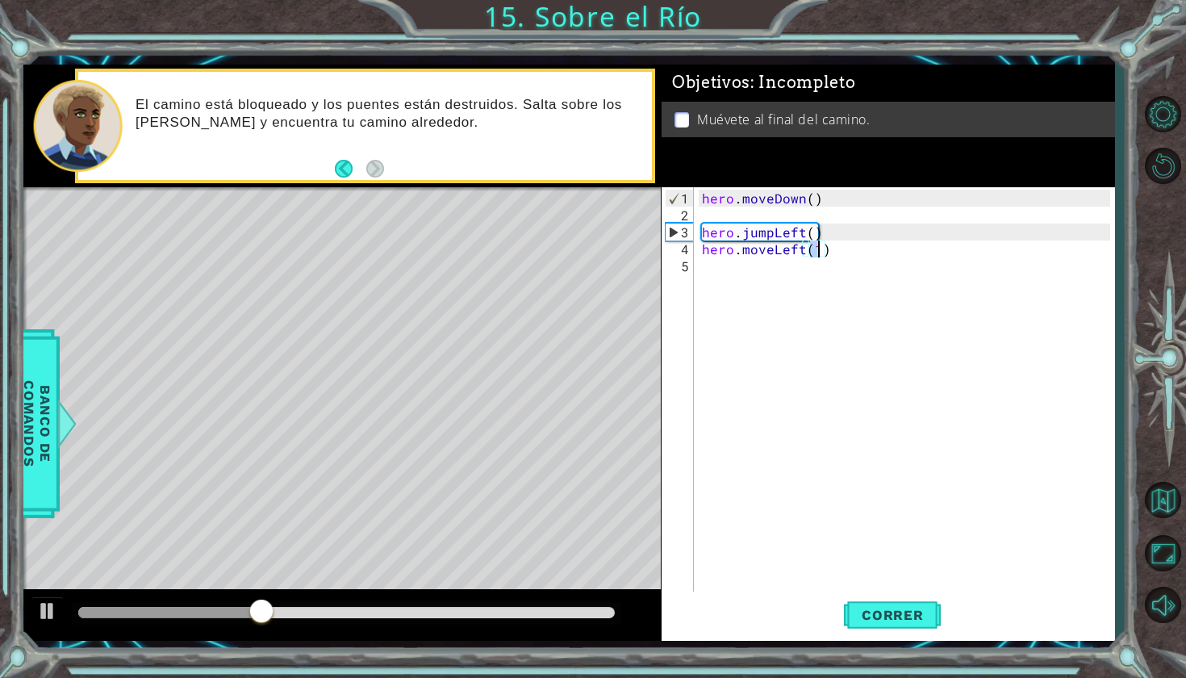
click at [704, 270] on div "hero . moveDown ( ) hero . jumpLeft ( ) hero . moveLeft ( 1 )" at bounding box center [909, 410] width 420 height 441
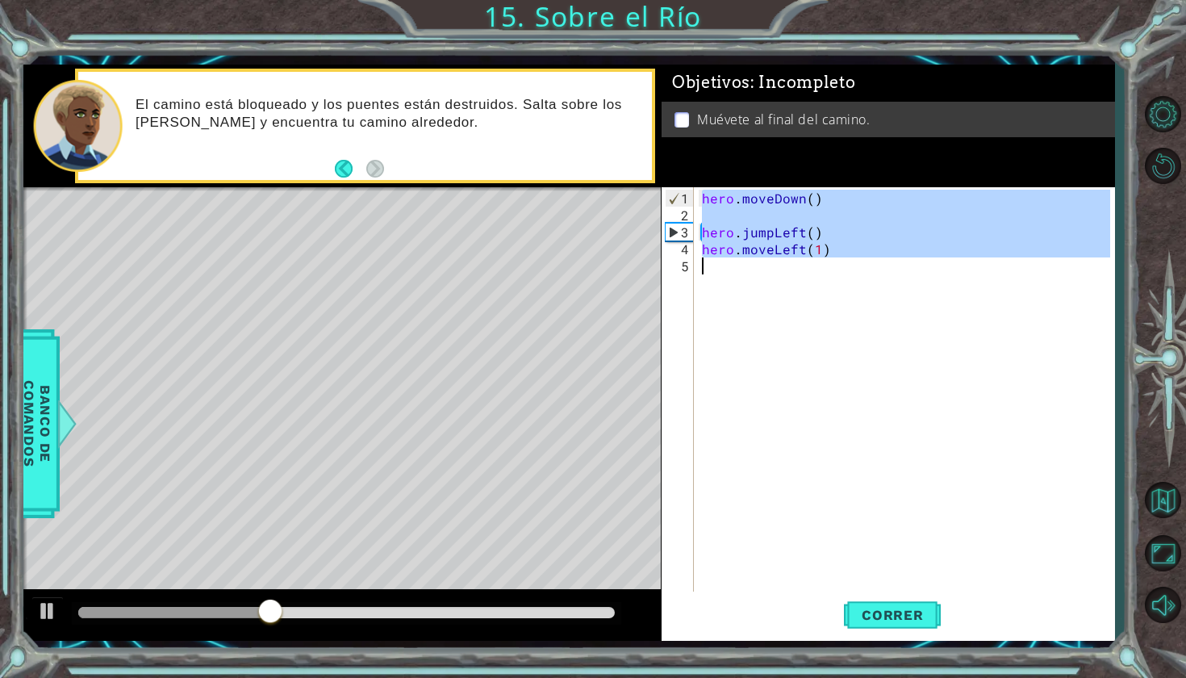
type textarea "h"
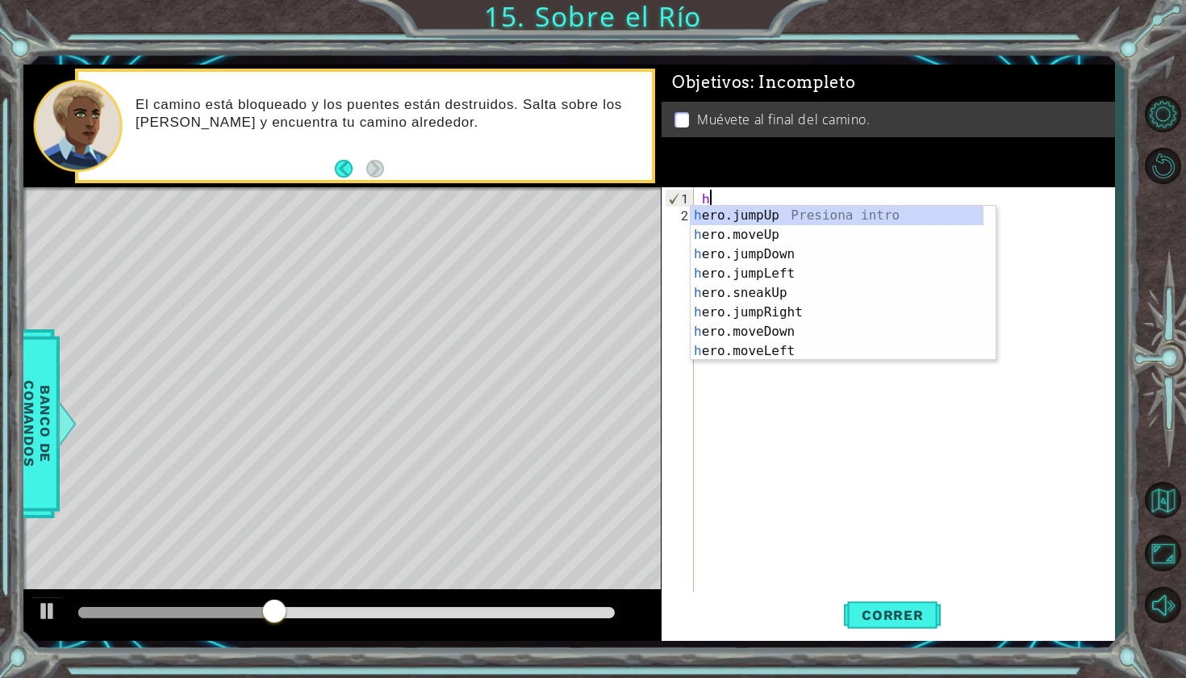
scroll to position [0, 0]
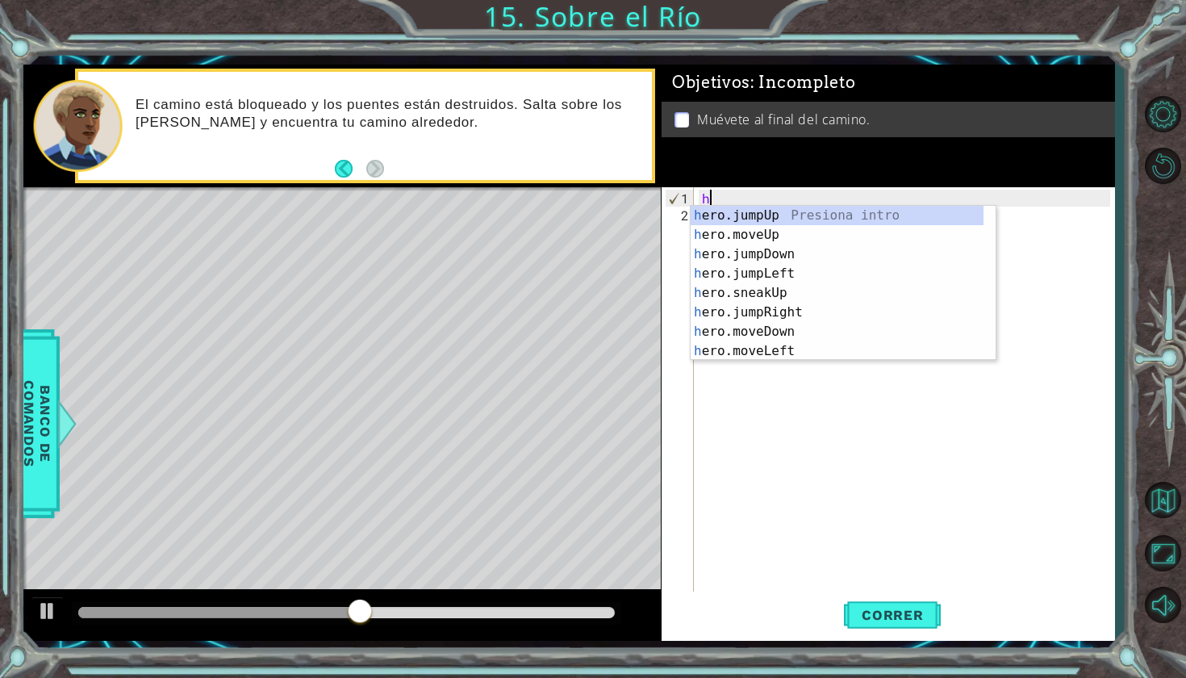
click at [767, 437] on div "h" at bounding box center [909, 410] width 420 height 441
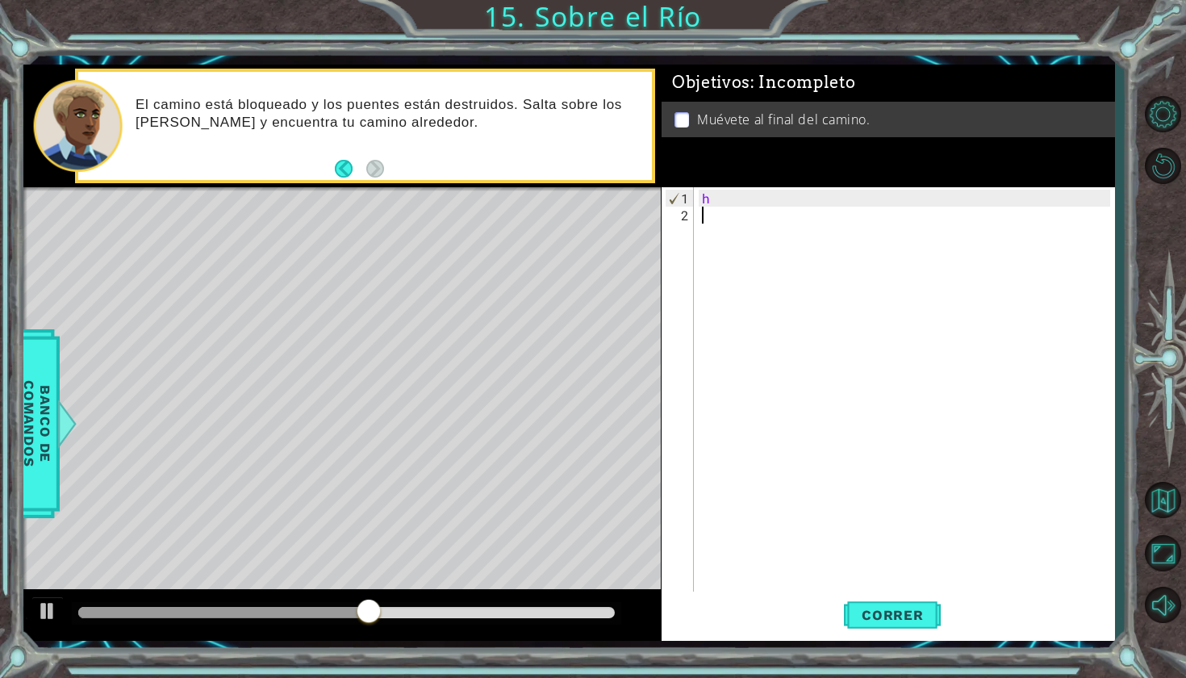
type textarea "h"
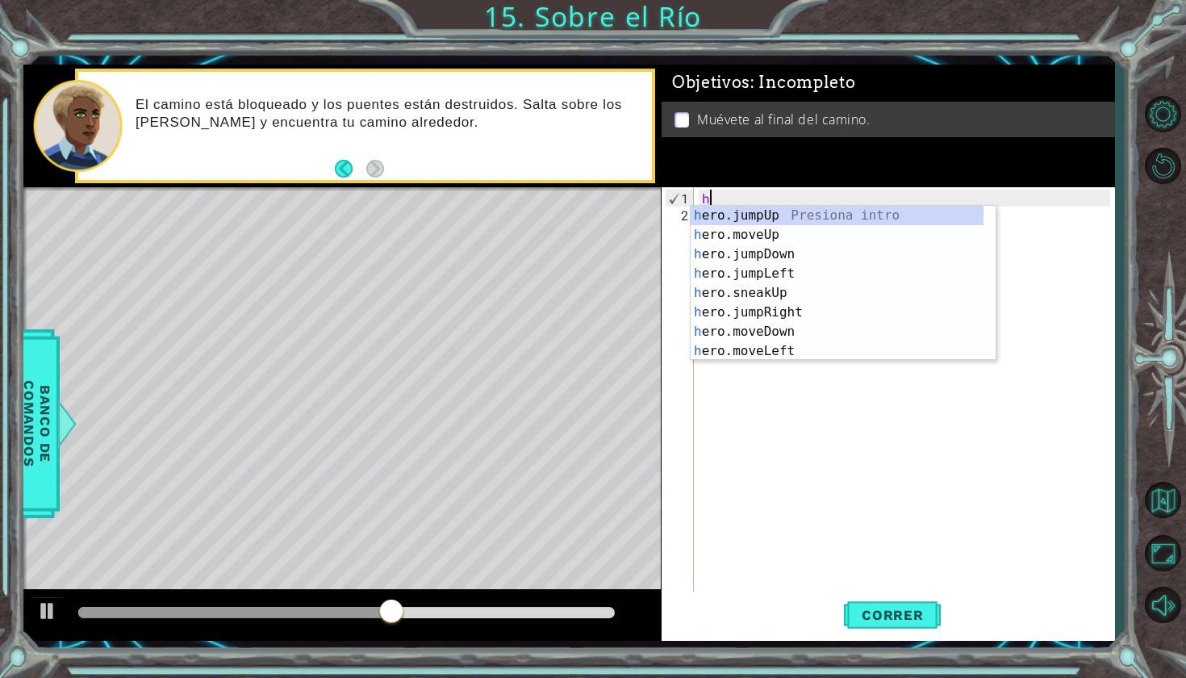
click at [767, 437] on div "h" at bounding box center [909, 410] width 420 height 441
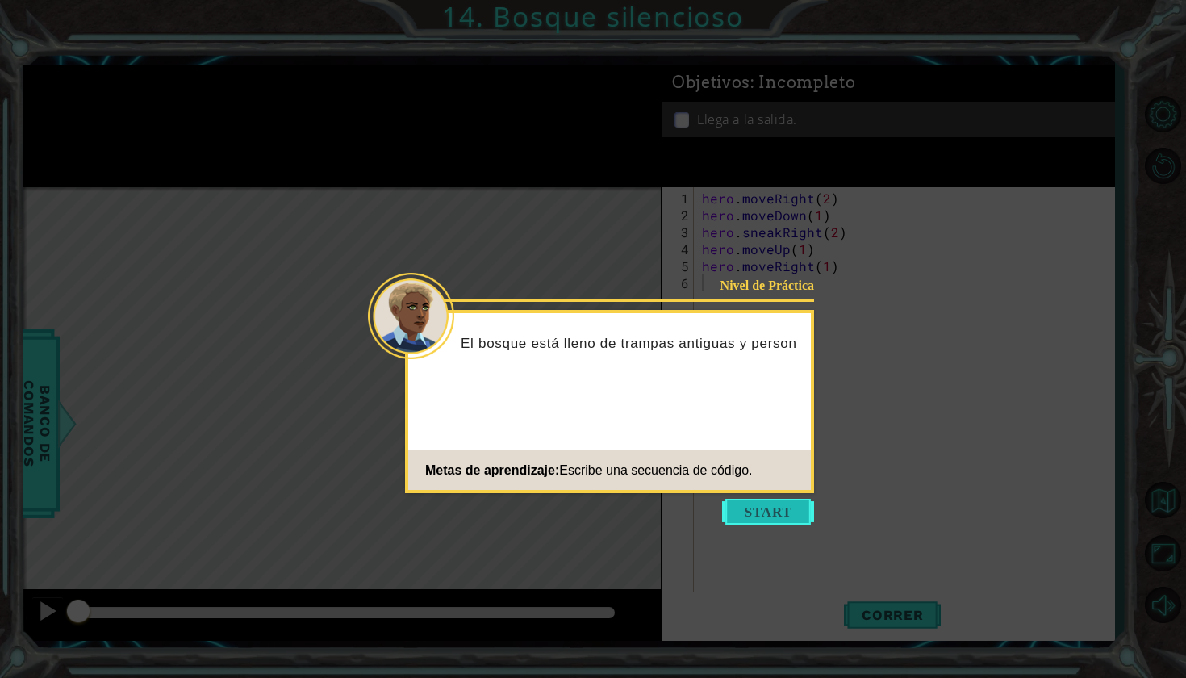
click at [768, 521] on button "Start" at bounding box center [768, 512] width 92 height 26
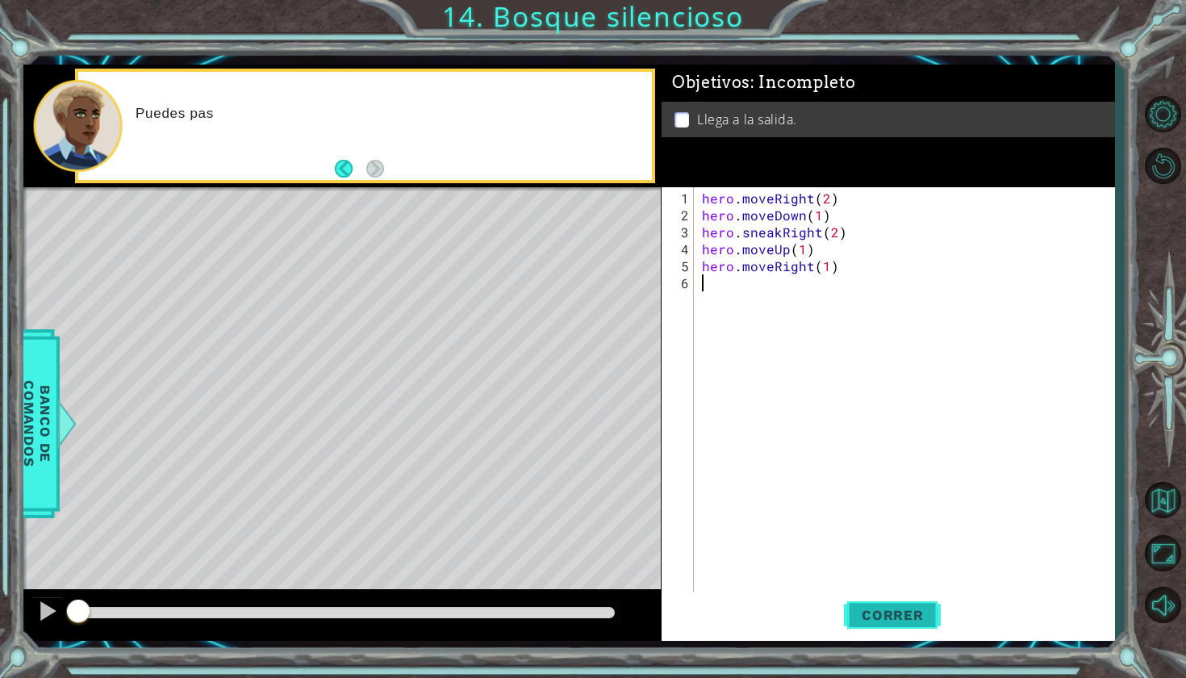
click at [882, 615] on span "Correr" at bounding box center [893, 615] width 94 height 16
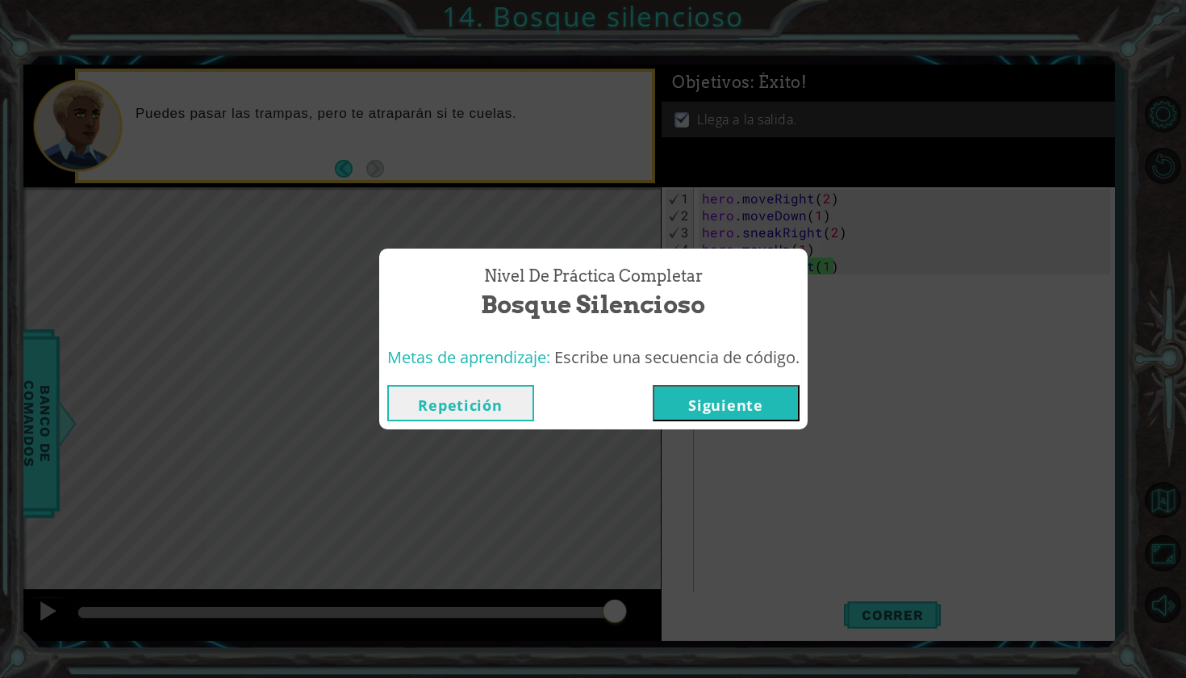
click at [732, 414] on button "Siguiente" at bounding box center [726, 403] width 147 height 36
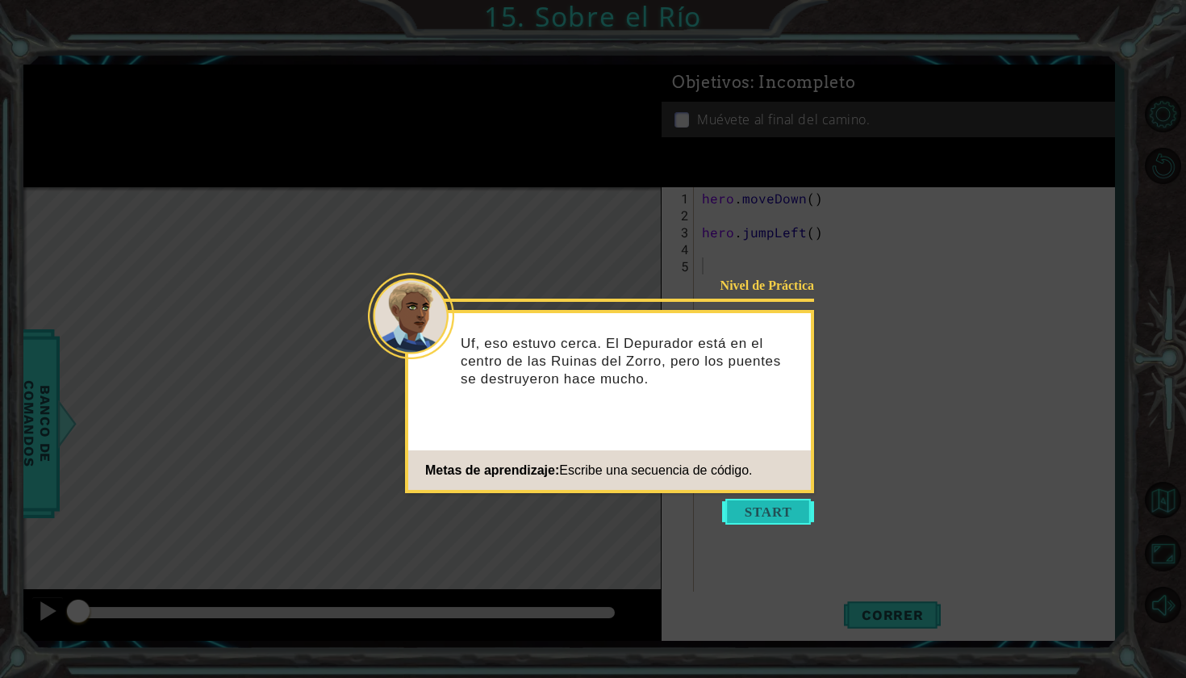
click at [785, 506] on button "Start" at bounding box center [768, 512] width 92 height 26
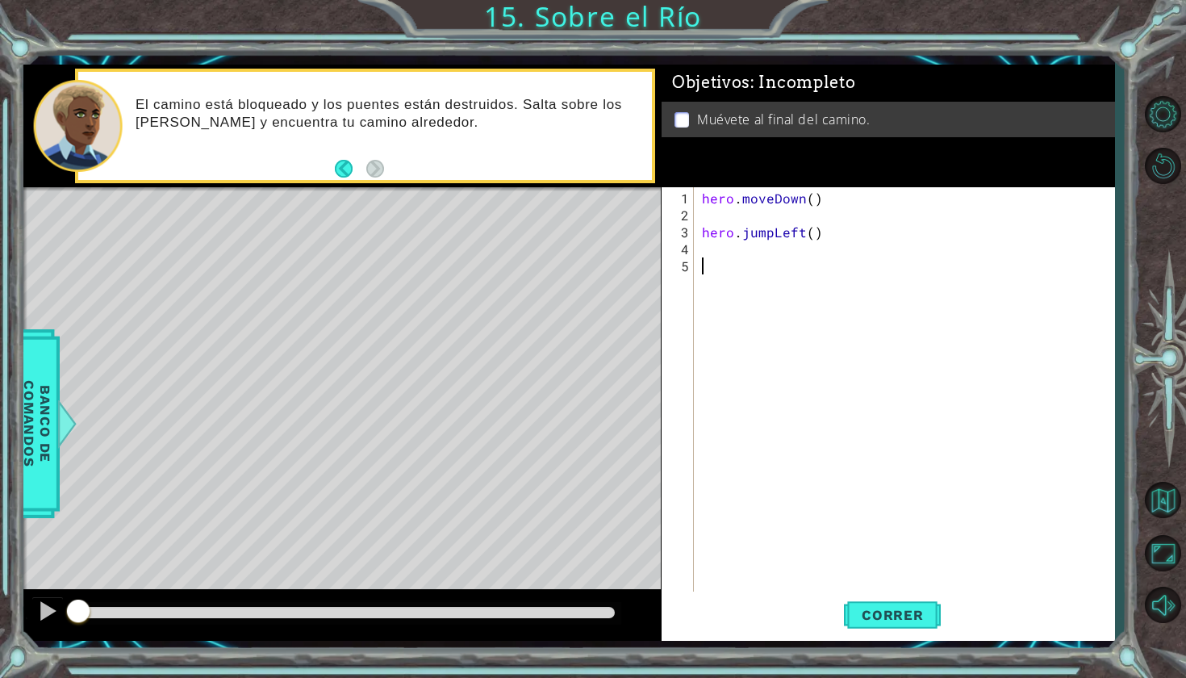
click at [697, 248] on div "1 2 3 4 5 hero . moveDown ( ) hero . jumpLeft ( ) ההההההההההההההההההההההההההההה…" at bounding box center [886, 390] width 449 height 407
click at [710, 244] on div "hero . moveDown ( ) hero . jumpLeft ( )" at bounding box center [909, 410] width 420 height 441
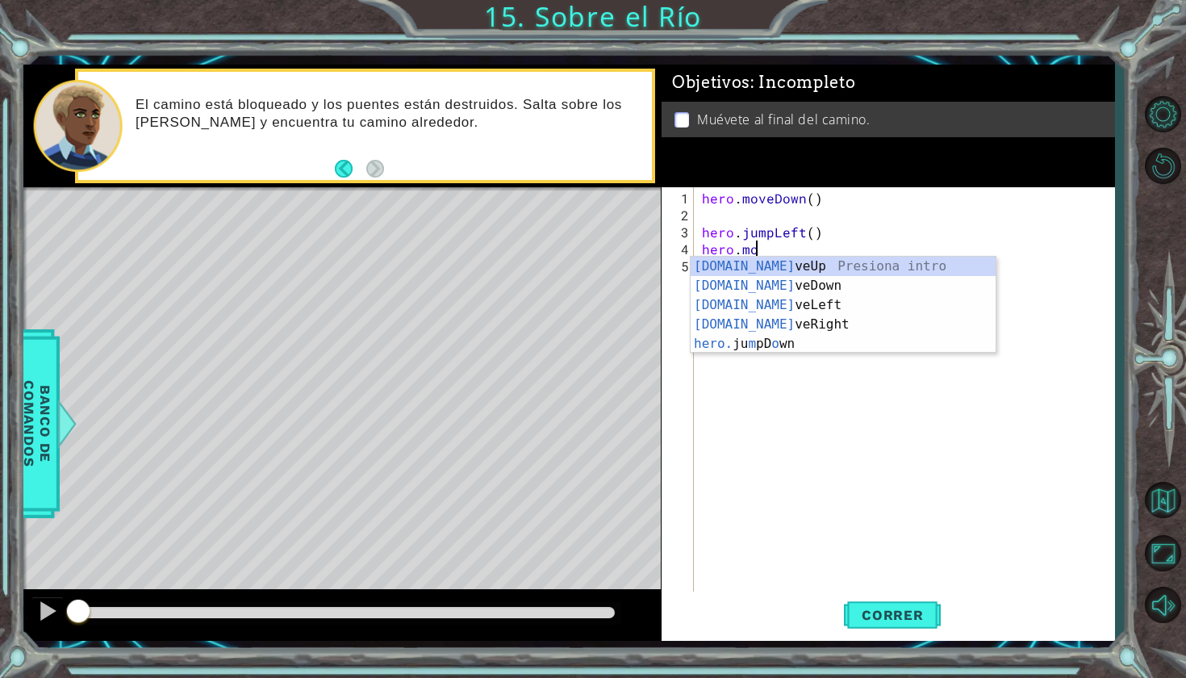
scroll to position [0, 2]
click at [706, 304] on div "[DOMAIN_NAME] veUp Presiona intro [DOMAIN_NAME] veDown Presiona intro [DOMAIN_N…" at bounding box center [843, 325] width 305 height 136
type textarea "hero.moveLeft(1)"
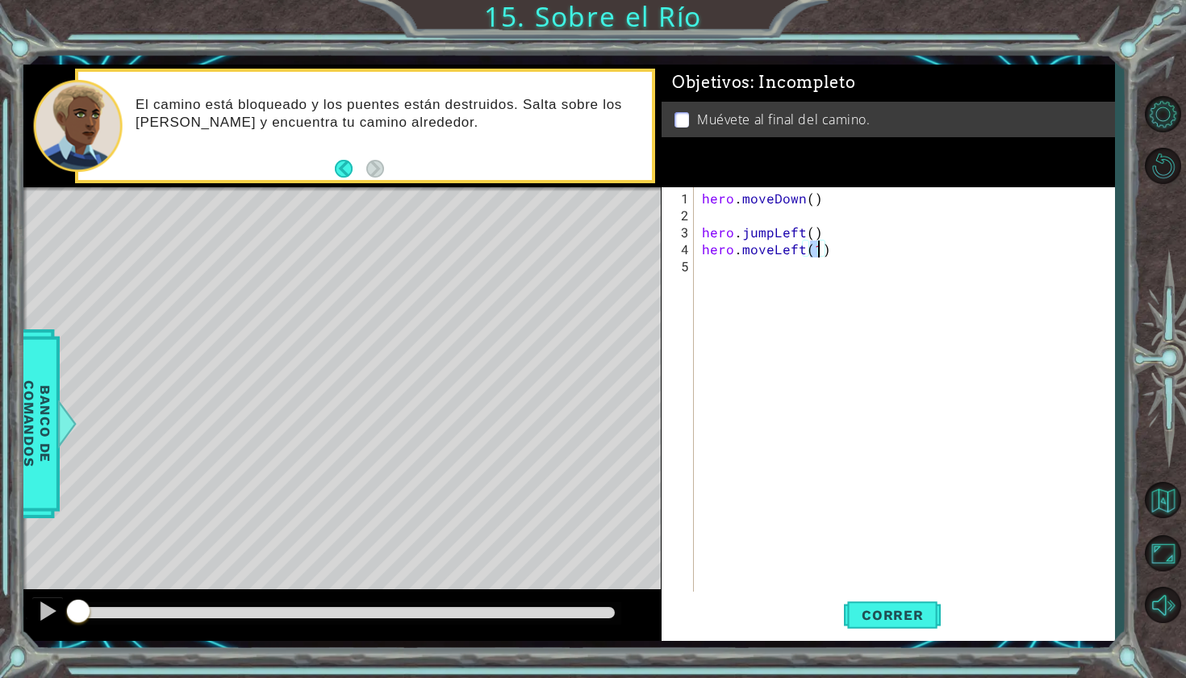
click at [704, 263] on div "hero . moveDown ( ) hero . jumpLeft ( ) hero . moveLeft ( 1 )" at bounding box center [909, 410] width 420 height 441
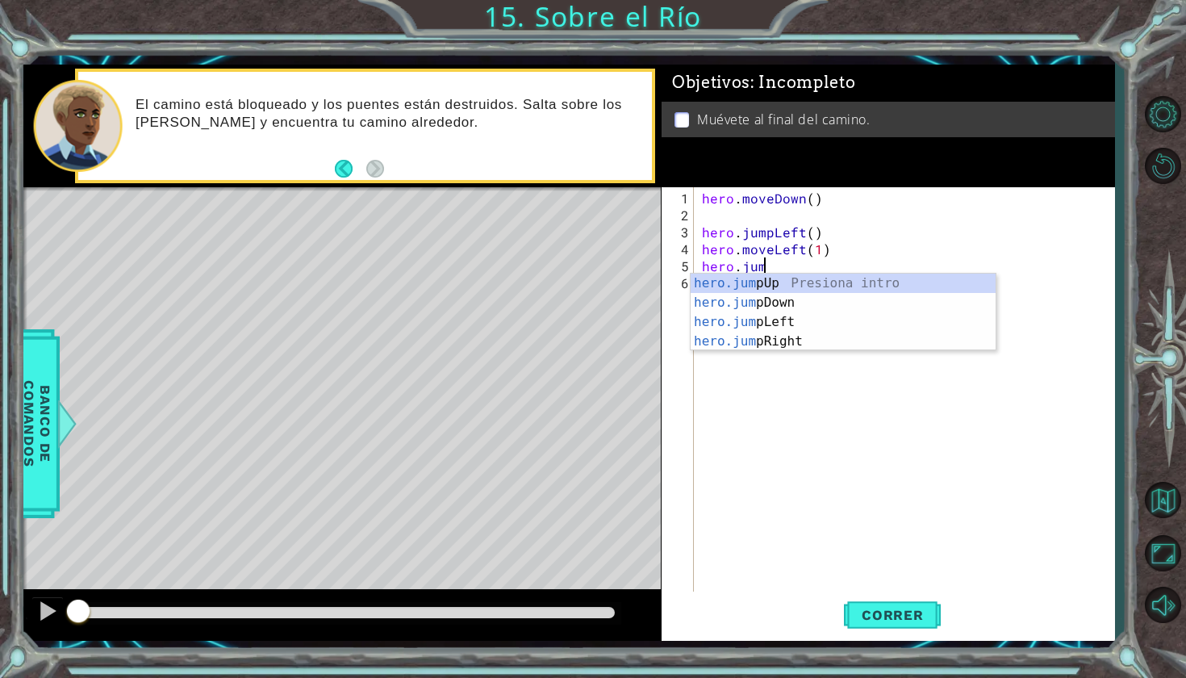
type textarea "hero.jump"
click at [777, 307] on div "hero.jump Up Presiona intro hero.jump Down Presiona intro hero.jump Left Presio…" at bounding box center [843, 332] width 305 height 116
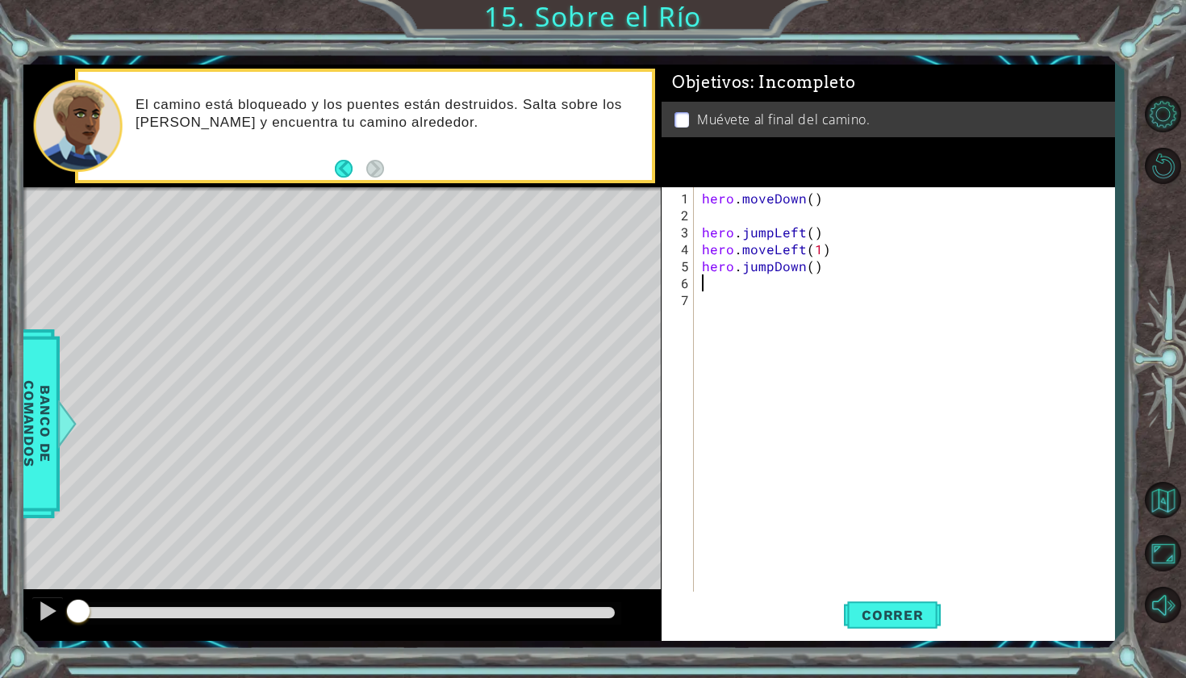
scroll to position [0, 0]
click at [887, 616] on span "Correr" at bounding box center [893, 615] width 94 height 16
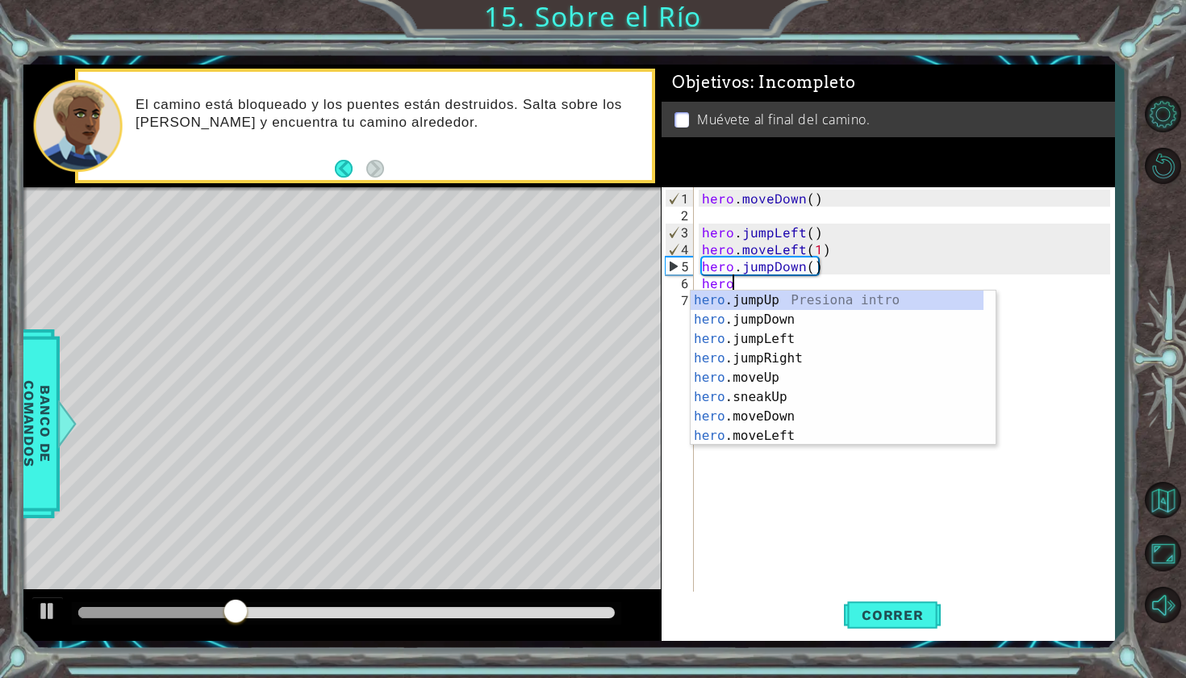
scroll to position [0, 2]
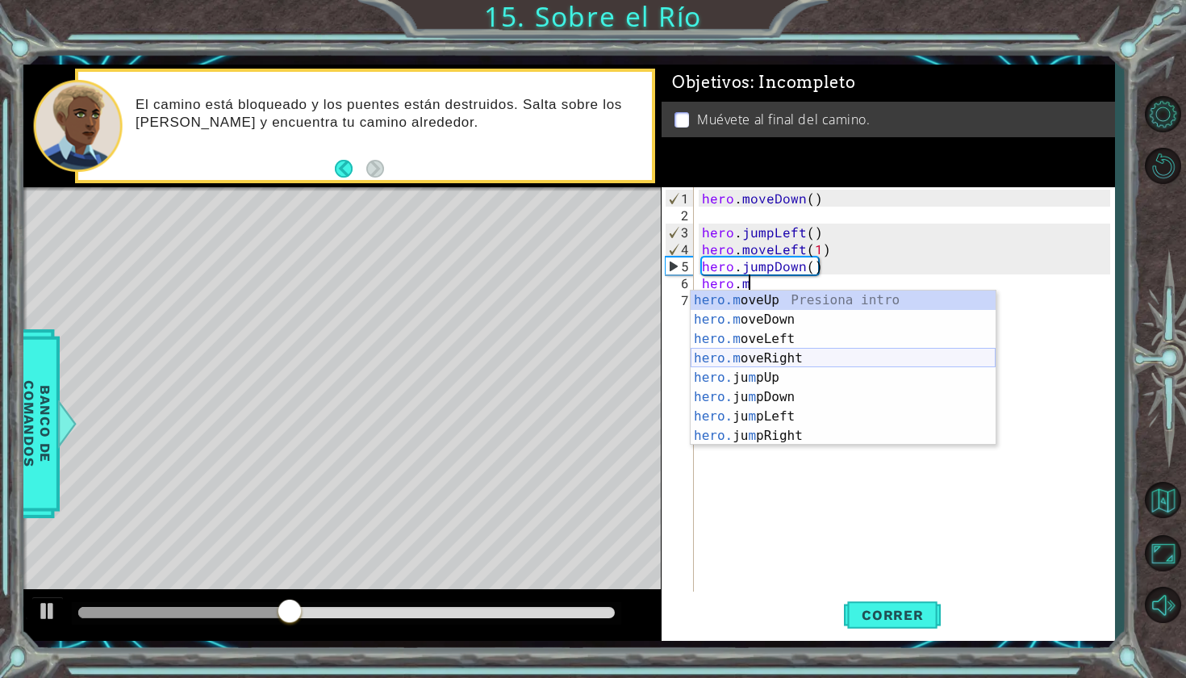
click at [824, 358] on div "hero.m oveUp Presiona intro hero.m oveDown Presiona intro hero.m oveLeft Presio…" at bounding box center [843, 387] width 305 height 194
type textarea "hero.moveRight(1)"
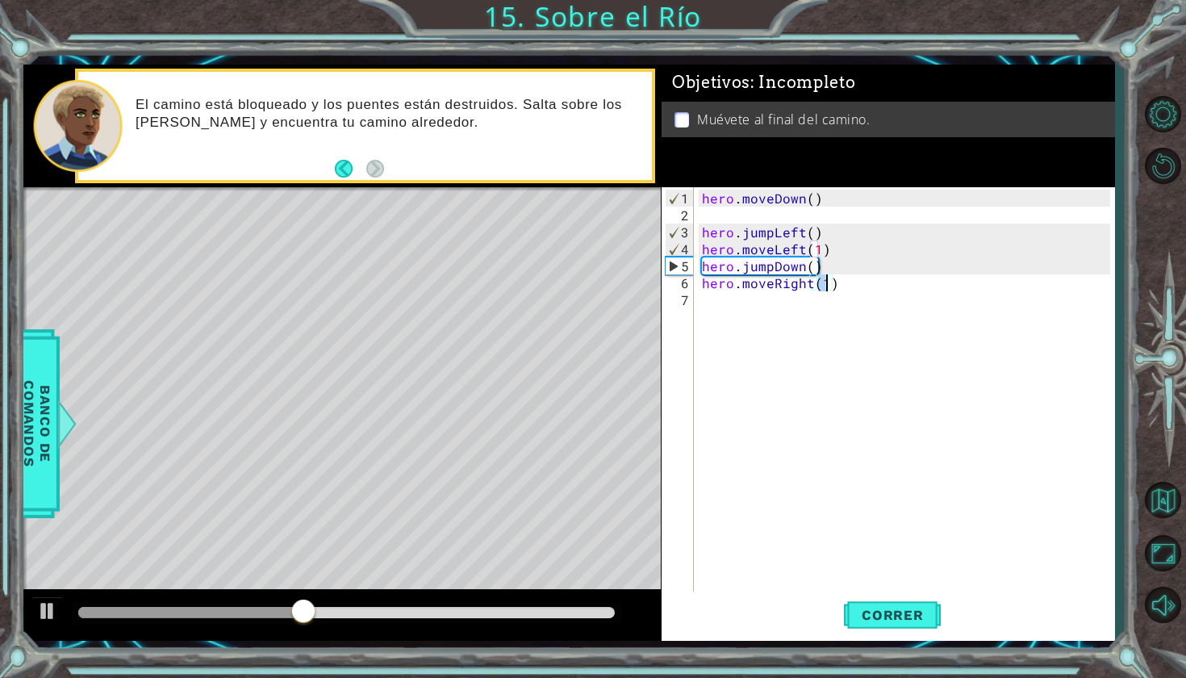
click at [731, 308] on div "hero . moveDown ( ) hero . jumpLeft ( ) hero . moveLeft ( 1 ) hero . jumpDown (…" at bounding box center [909, 410] width 420 height 441
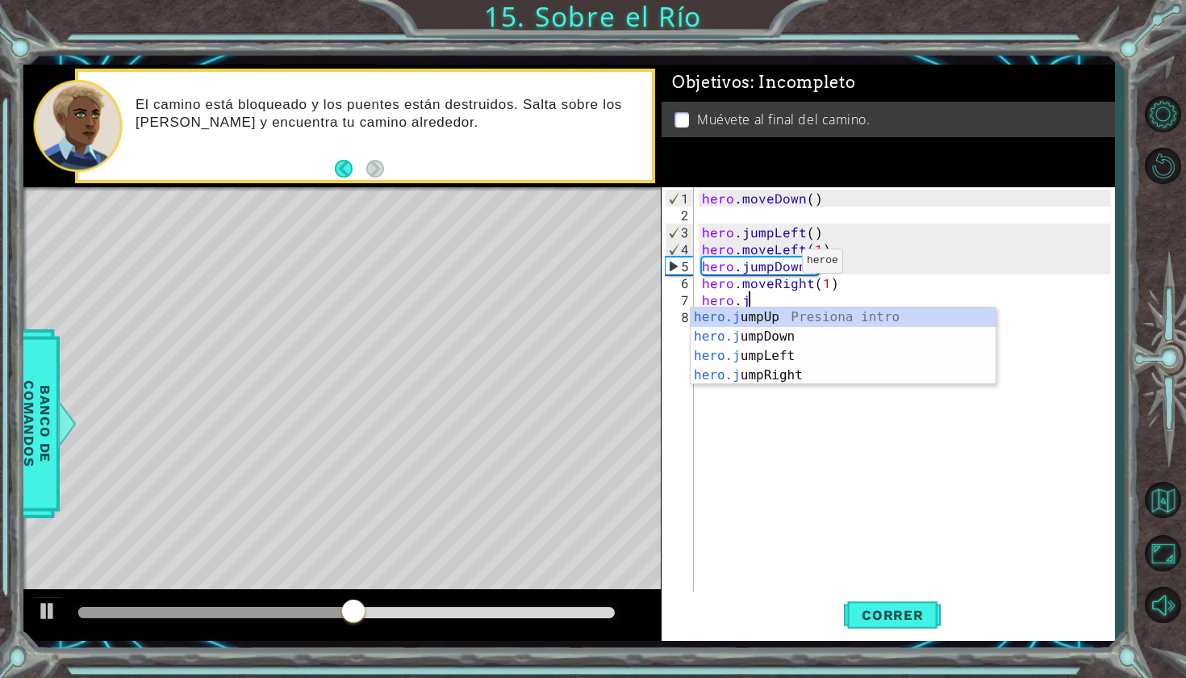
type textarea "hero.ju"
click at [767, 375] on div "hero.ju mpUp Presiona intro hero.ju mpDown Presiona intro hero.ju mpLeft Presio…" at bounding box center [843, 365] width 305 height 116
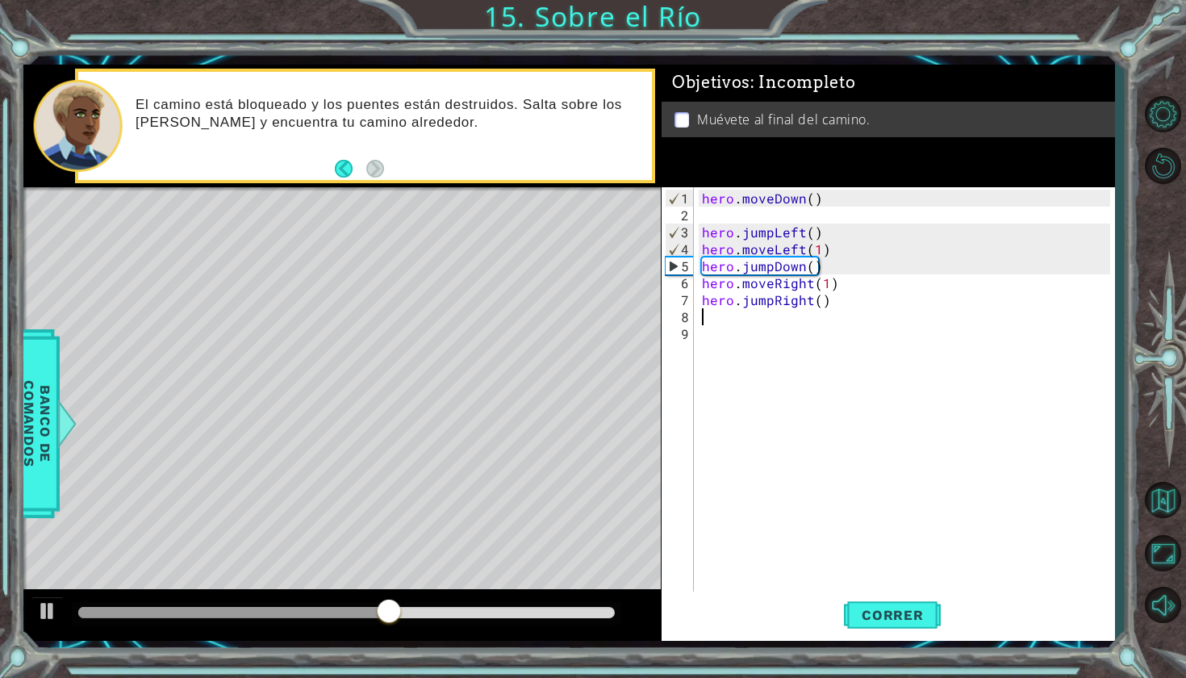
scroll to position [0, 0]
click at [884, 623] on button "Correr" at bounding box center [892, 613] width 97 height 45
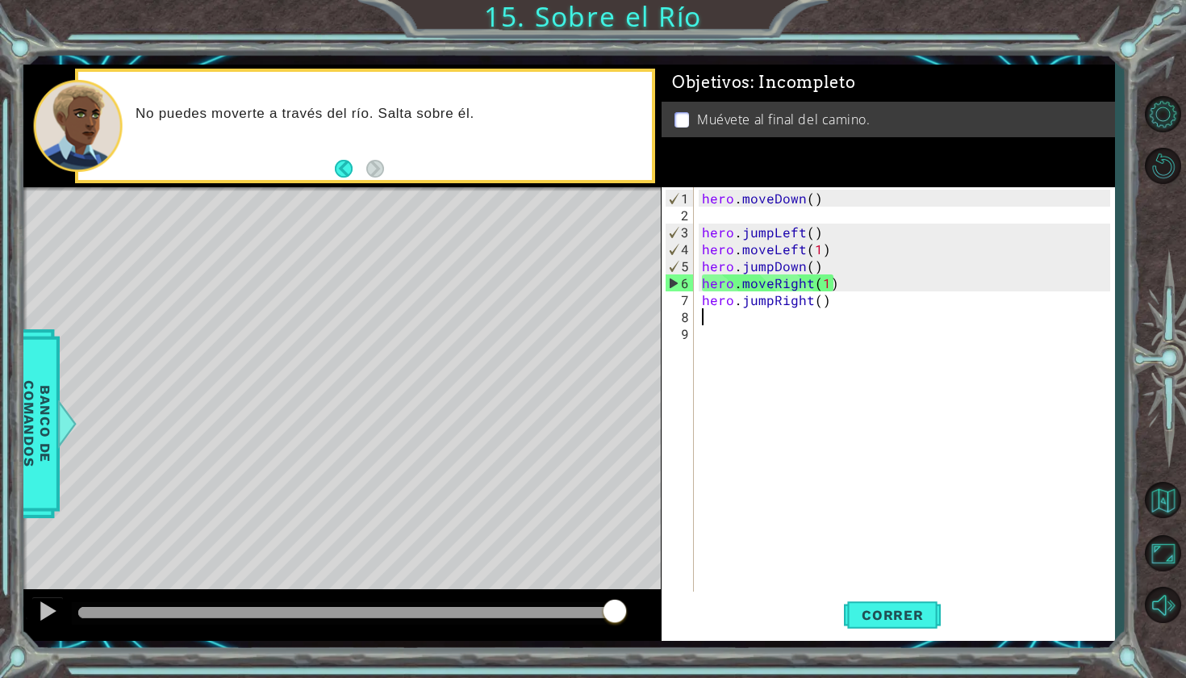
click at [849, 289] on div "hero . moveDown ( ) hero . jumpLeft ( ) hero . moveLeft ( 1 ) hero . jumpDown (…" at bounding box center [909, 410] width 420 height 441
click at [833, 284] on div "hero . moveDown ( ) hero . jumpLeft ( ) hero . moveLeft ( 1 ) hero . jumpDown (…" at bounding box center [909, 410] width 420 height 441
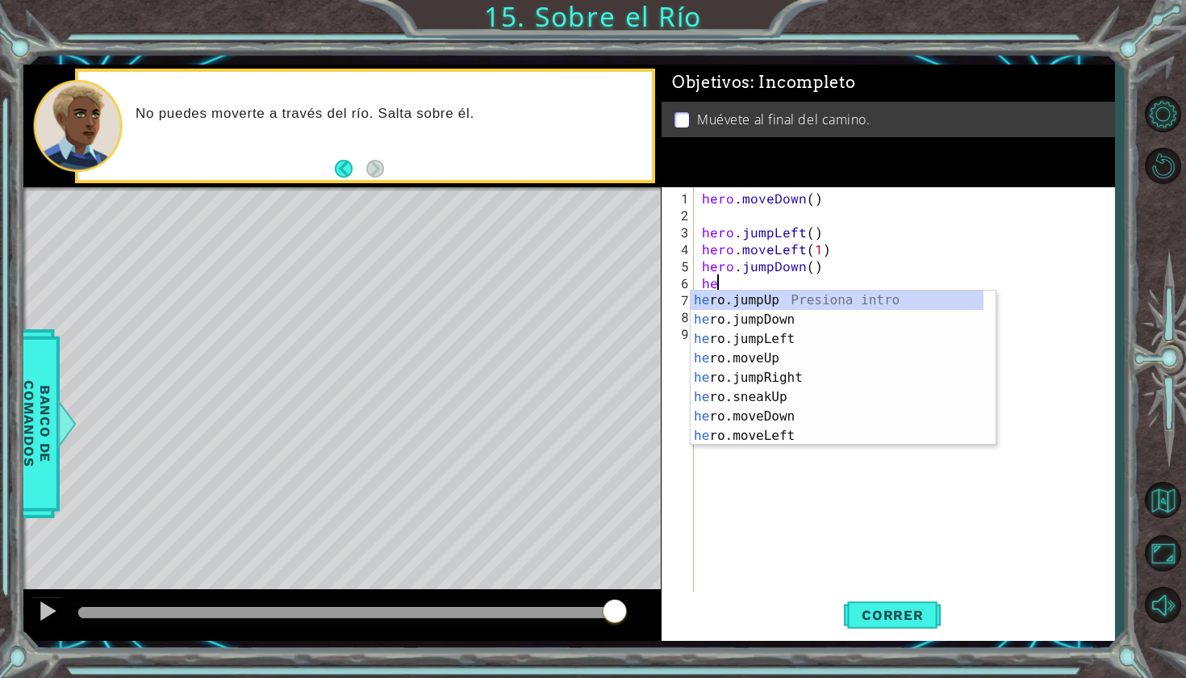
type textarea "h"
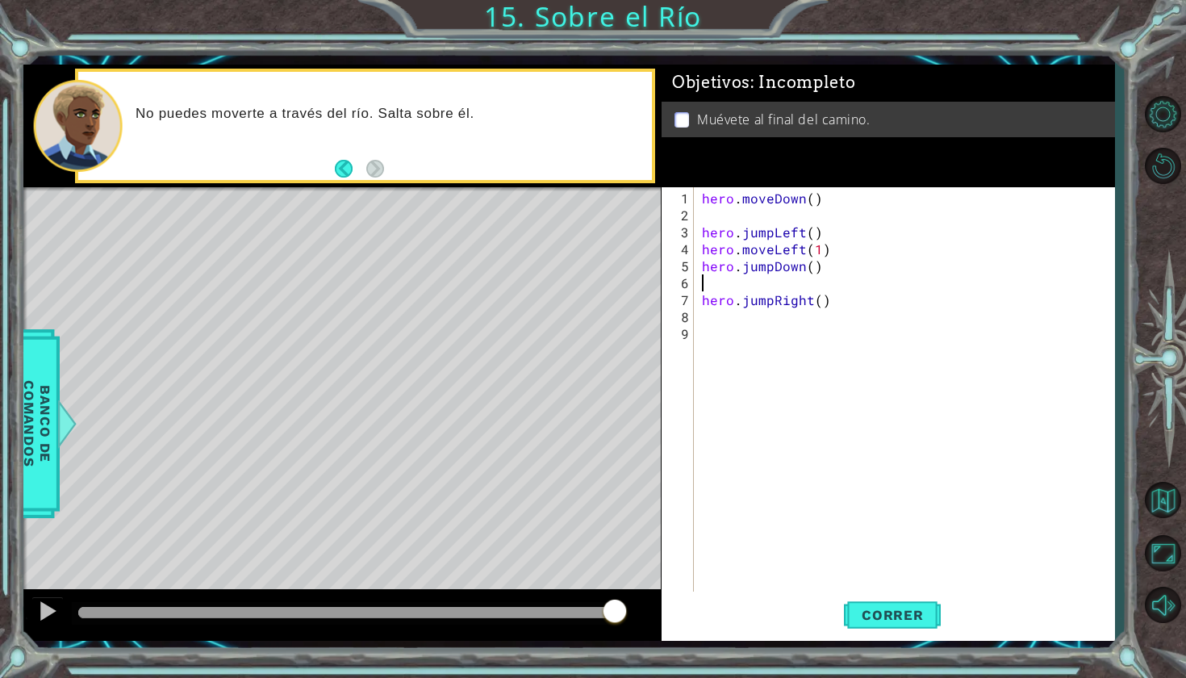
type textarea "hero.jumpDown()"
click at [895, 604] on button "Correr" at bounding box center [892, 613] width 97 height 45
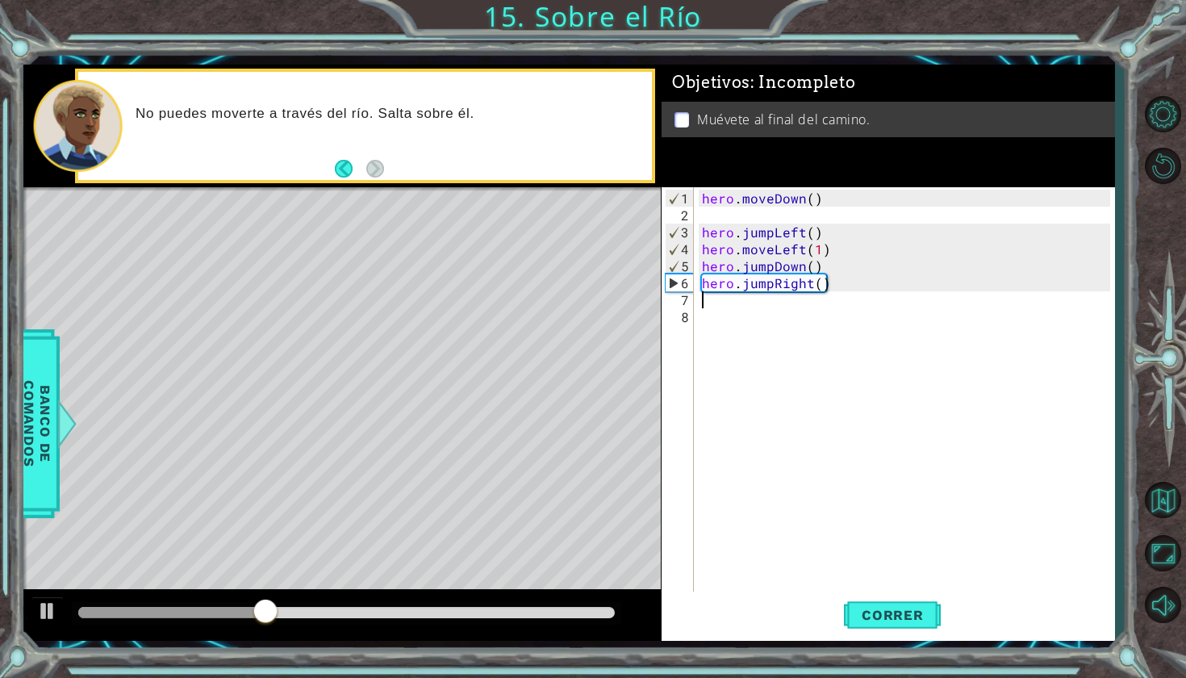
click at [713, 299] on div "hero . moveDown ( ) hero . jumpLeft ( ) hero . moveLeft ( 1 ) hero . jumpDown (…" at bounding box center [909, 410] width 420 height 441
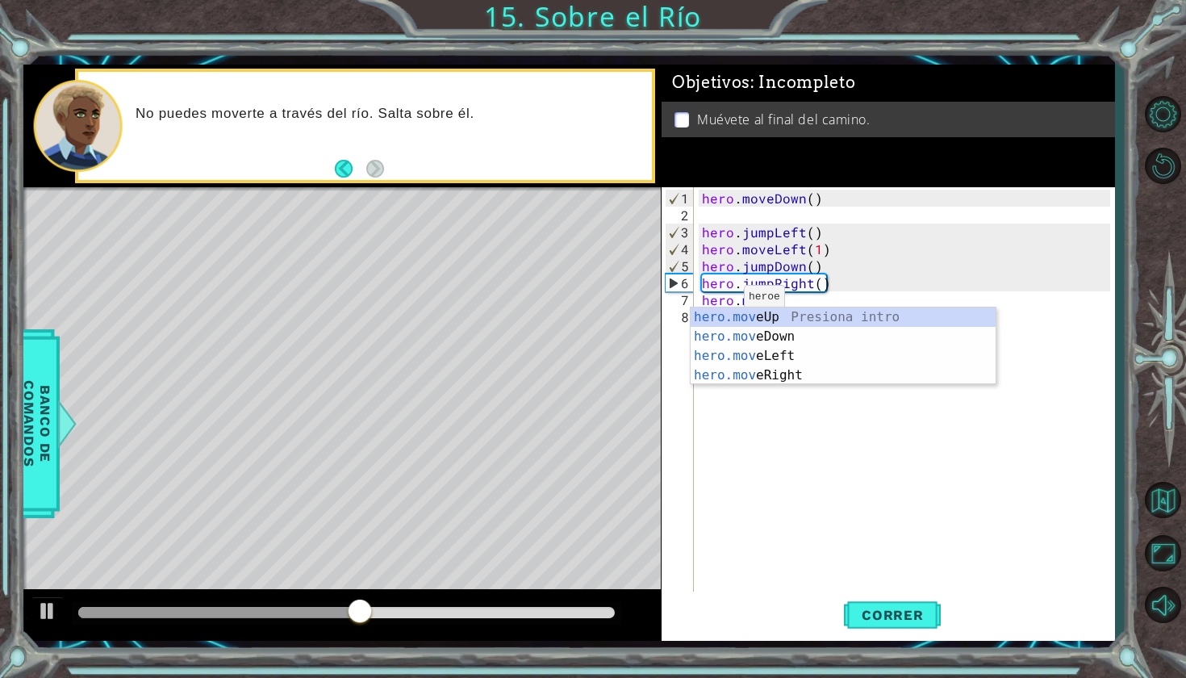
scroll to position [0, 3]
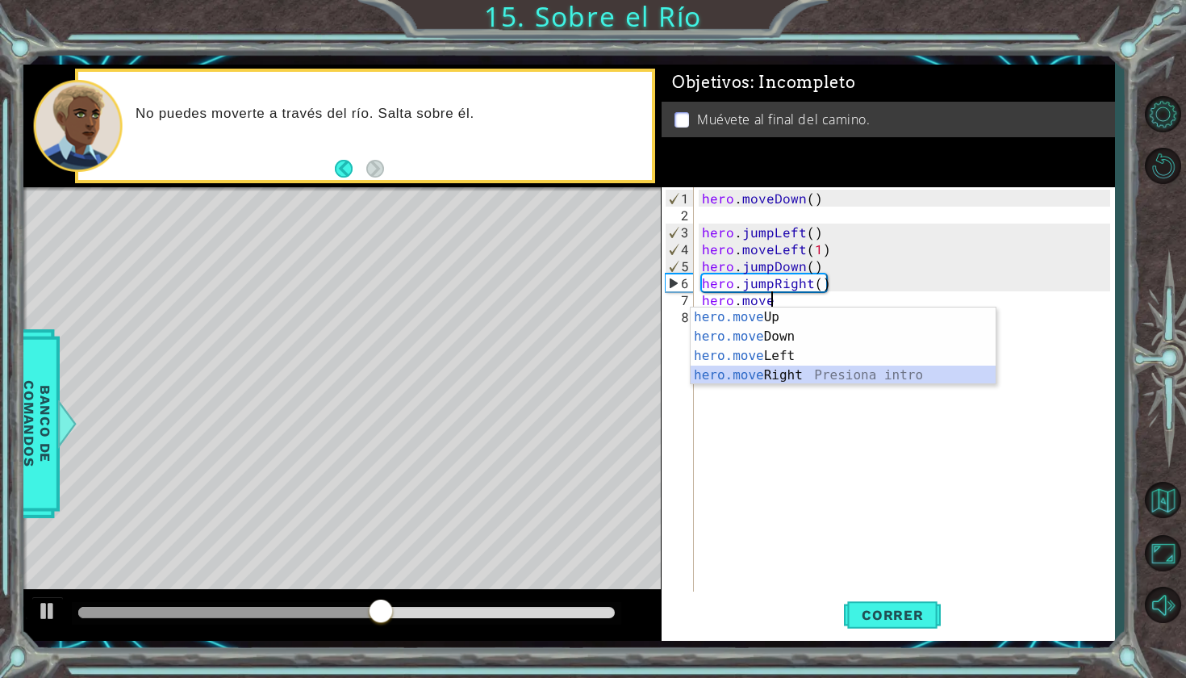
click at [790, 378] on div "hero.move Up Presiona intro hero.move Down Presiona intro hero.move Left Presio…" at bounding box center [843, 365] width 305 height 116
type textarea "hero.moveRight(1)"
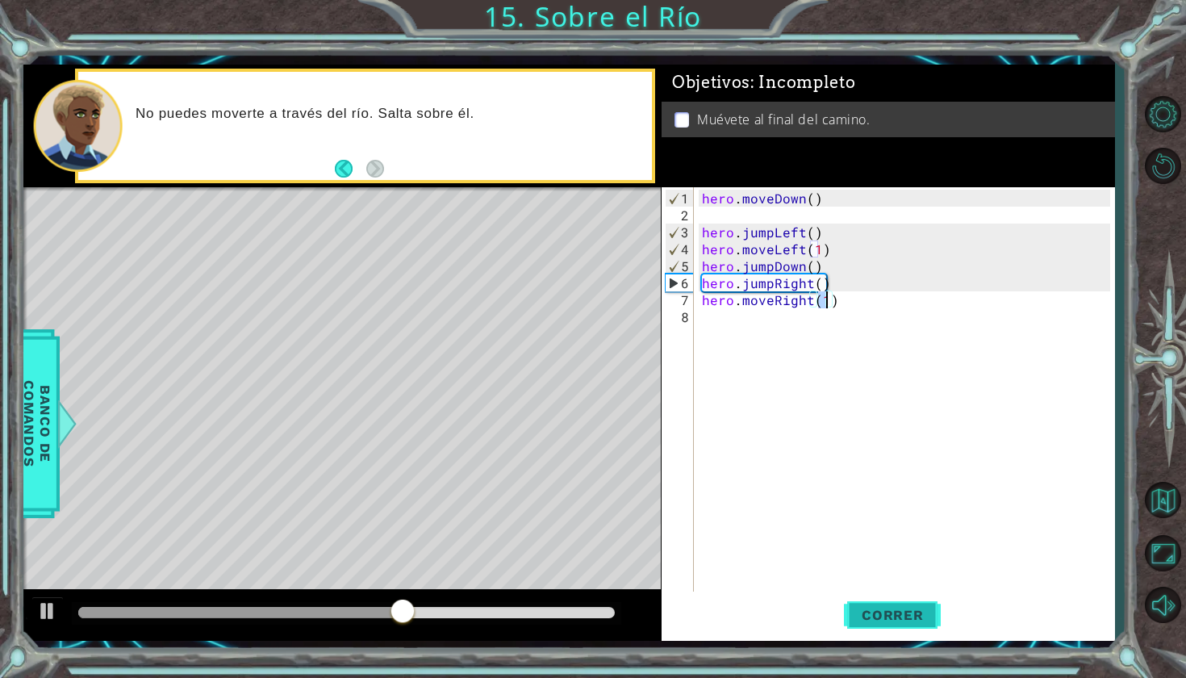
click at [871, 612] on span "Correr" at bounding box center [893, 615] width 94 height 16
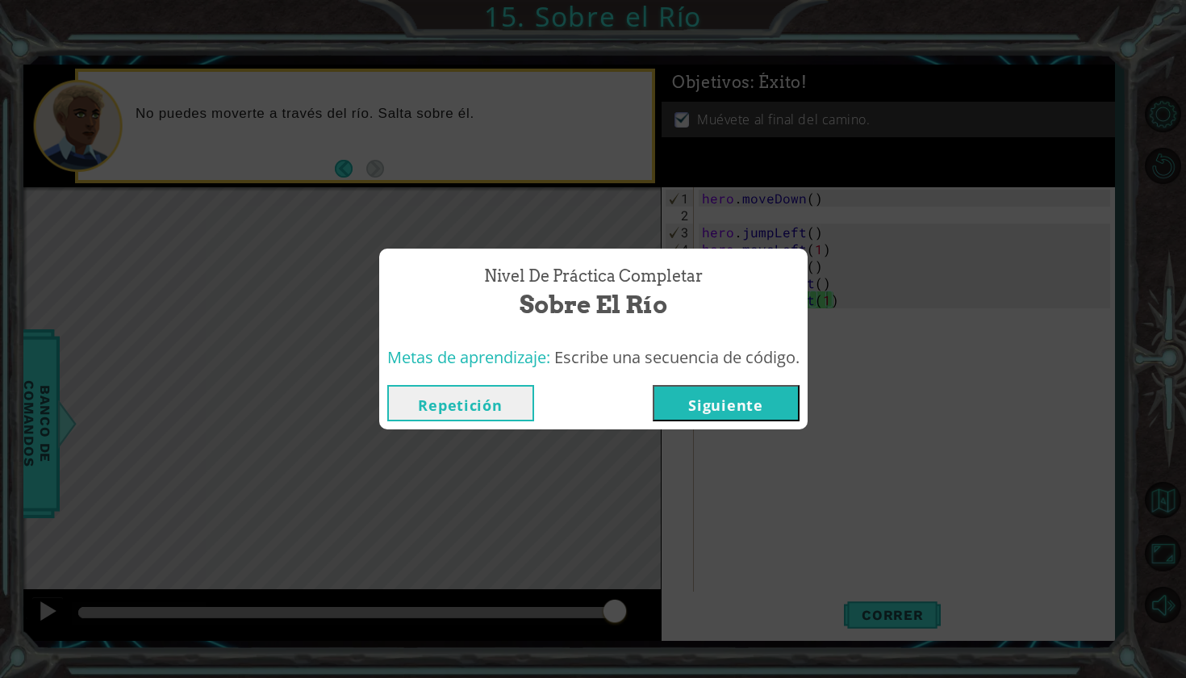
click at [779, 403] on button "Siguiente" at bounding box center [726, 403] width 147 height 36
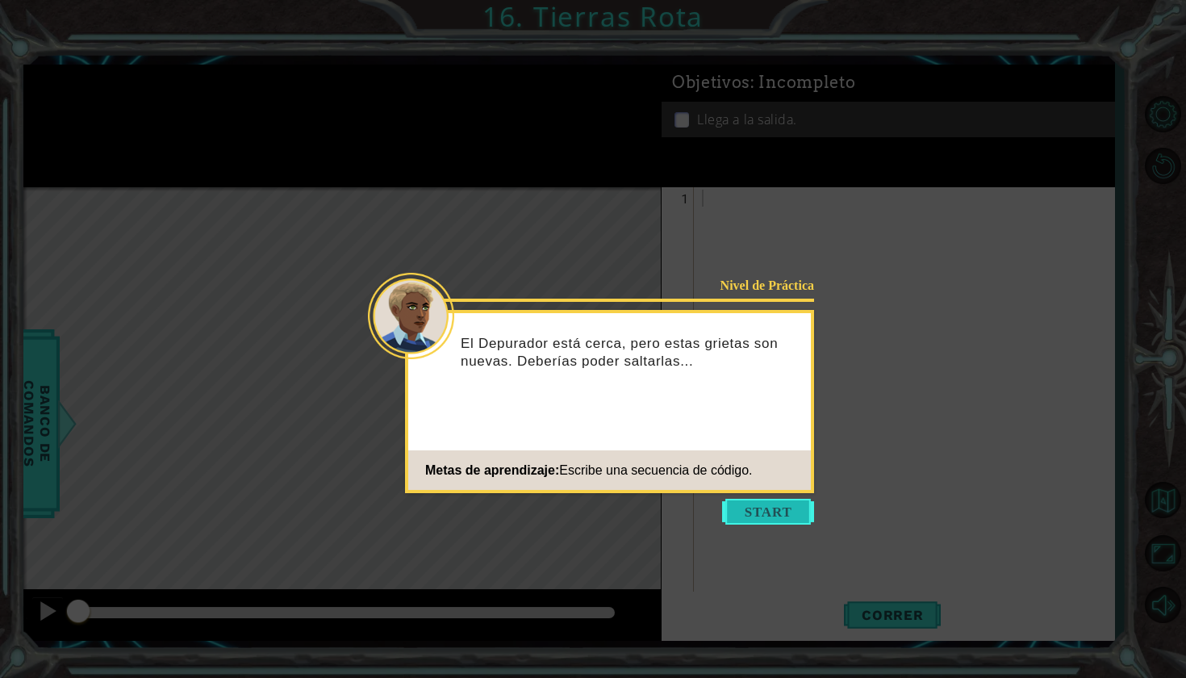
click at [779, 513] on button "Start" at bounding box center [768, 512] width 92 height 26
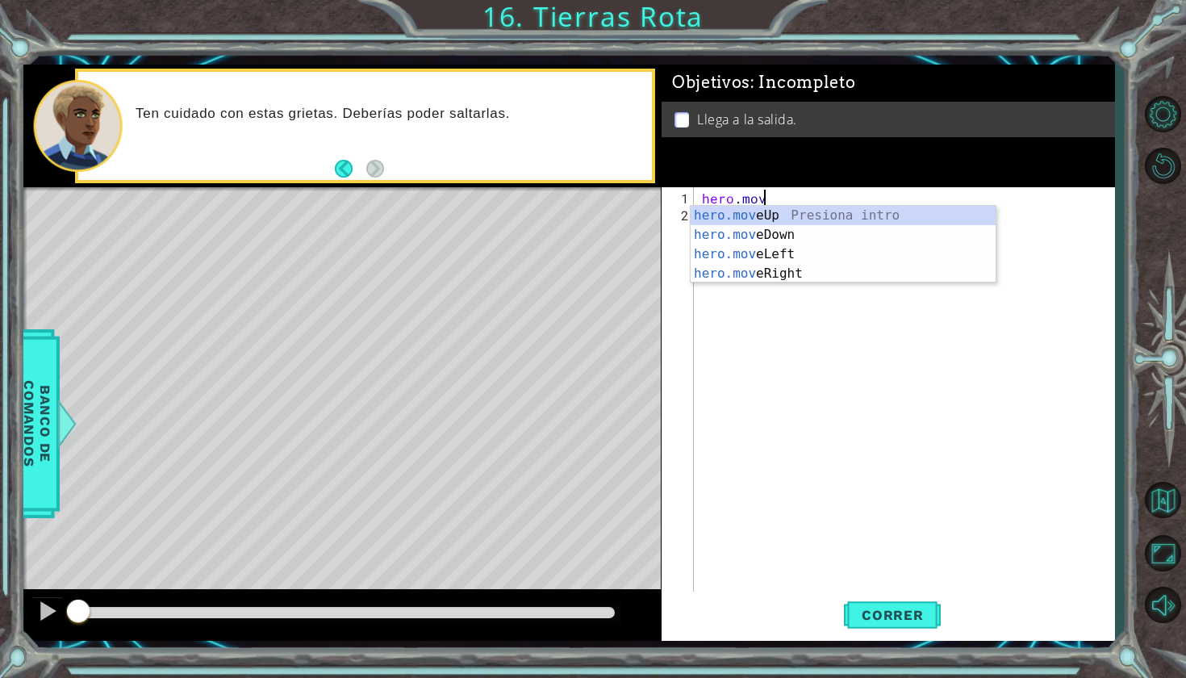
scroll to position [0, 3]
click at [754, 276] on div "hero.move Up Presiona intro hero.move Down Presiona intro hero.move Left Presio…" at bounding box center [843, 264] width 305 height 116
type textarea "hero.moveRight(1)"
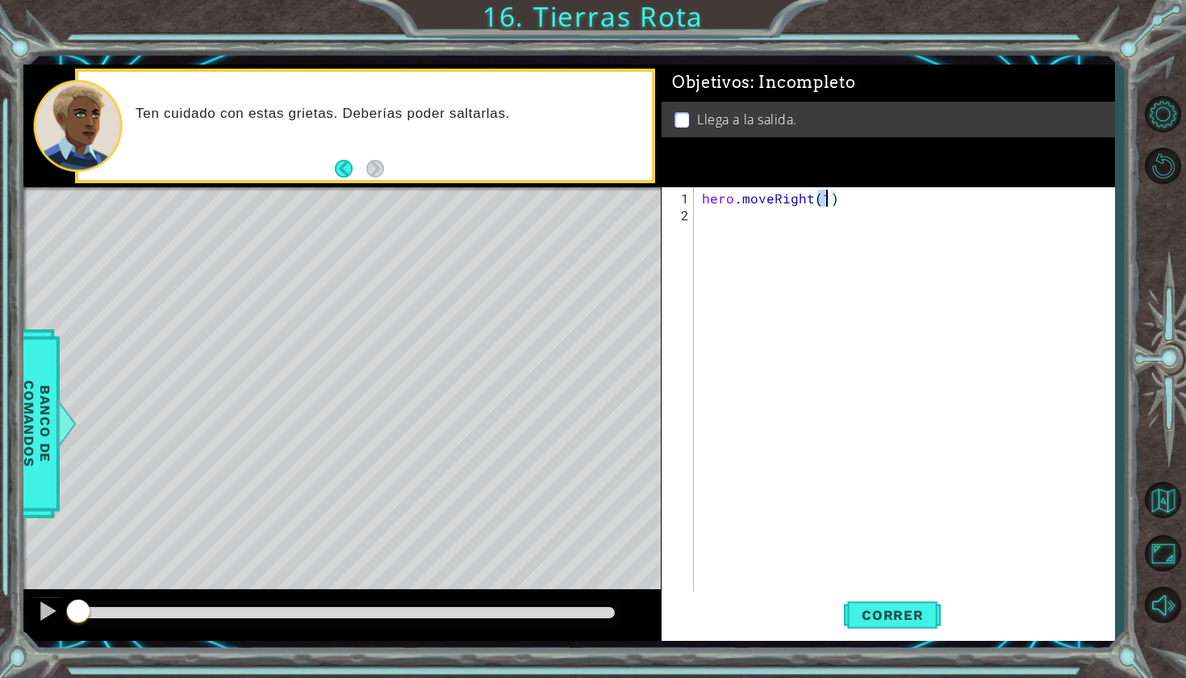
click at [707, 229] on div "hero . moveRight ( 1 )" at bounding box center [909, 410] width 420 height 441
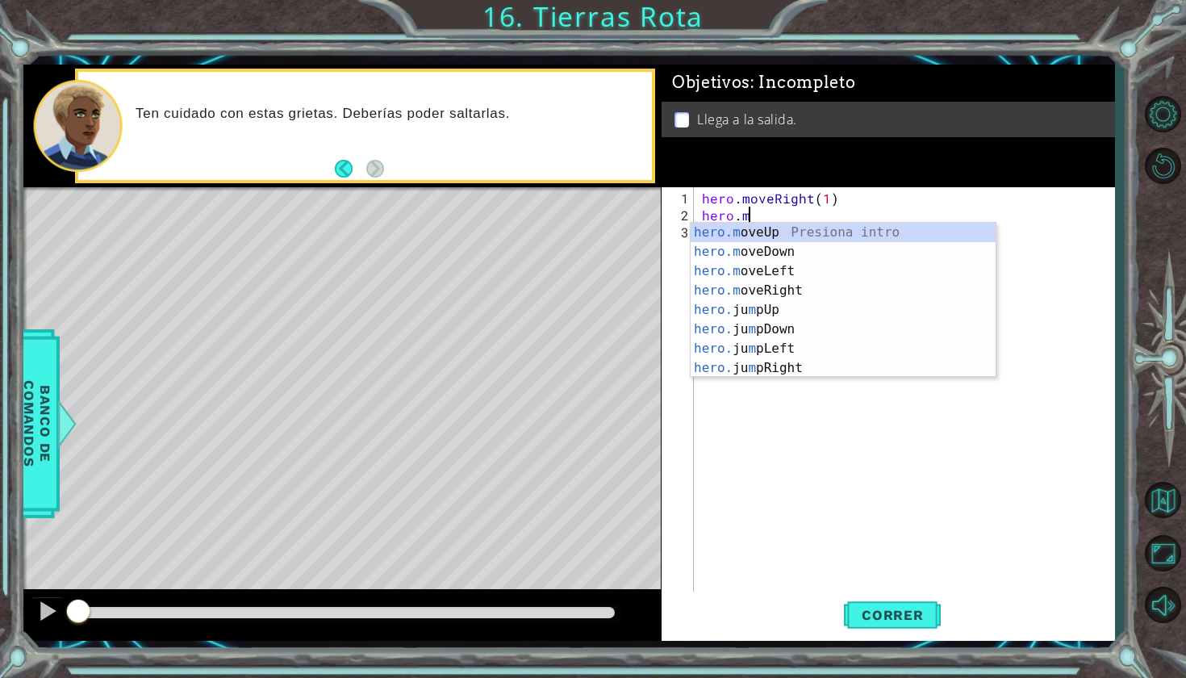
scroll to position [0, 2]
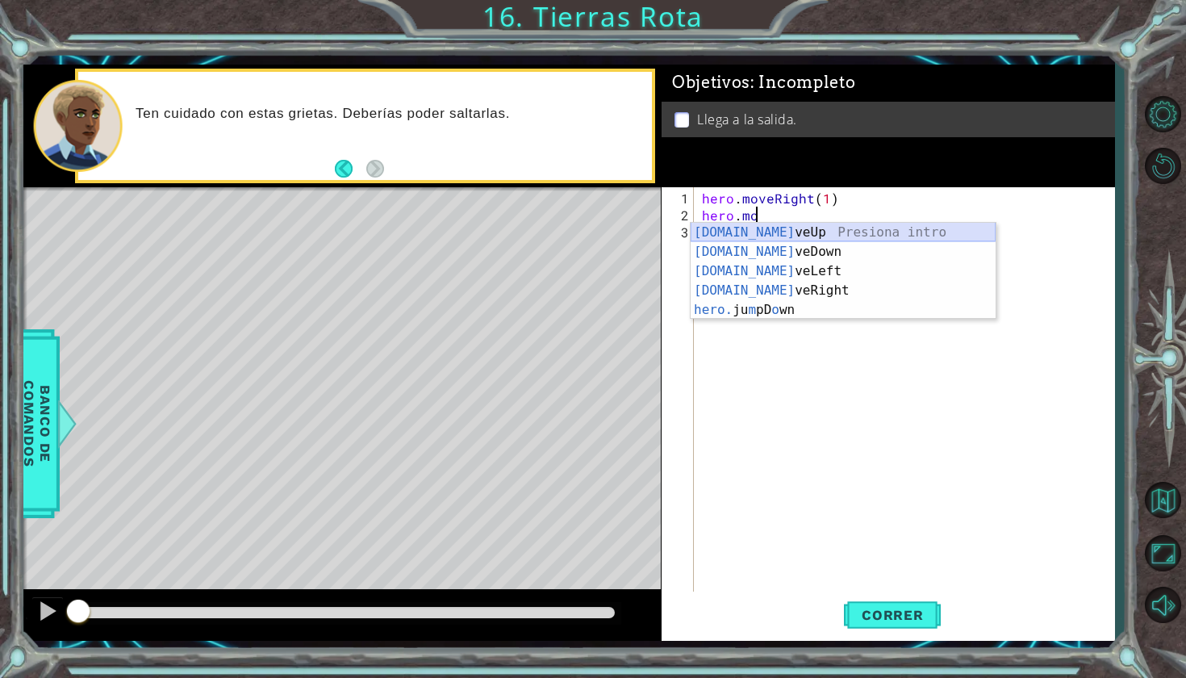
click at [780, 236] on div "[DOMAIN_NAME] veUp Presiona intro [DOMAIN_NAME] veDown Presiona intro [DOMAIN_N…" at bounding box center [843, 291] width 305 height 136
type textarea "hero.moveUp(1)"
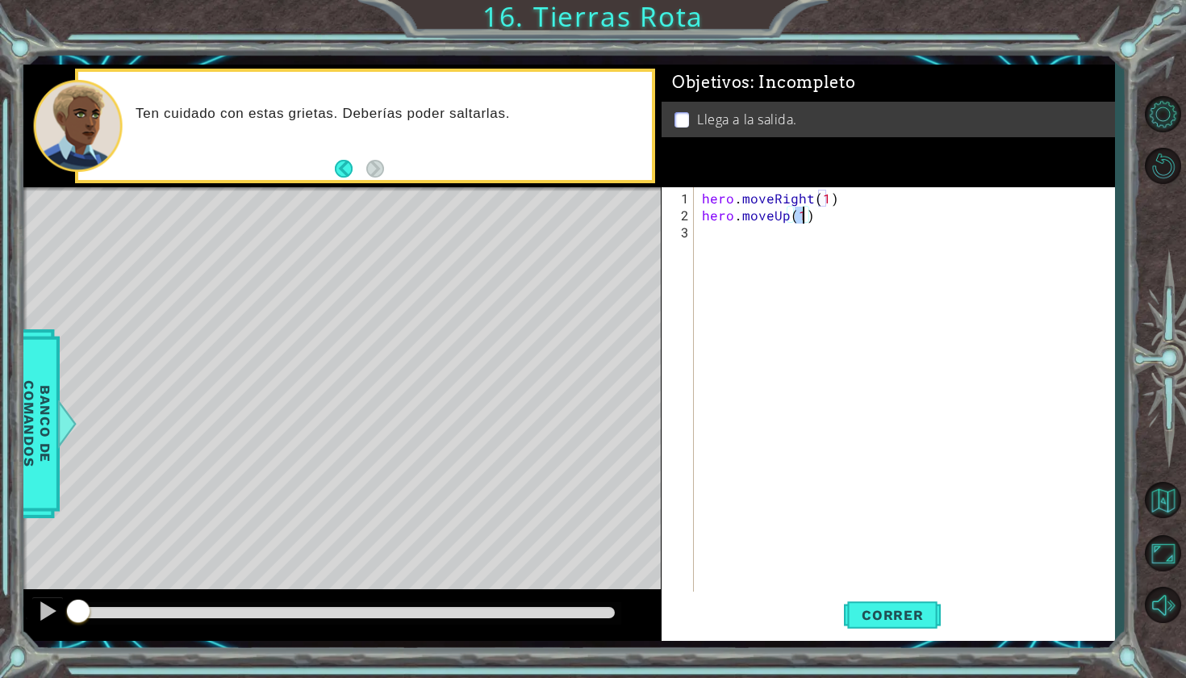
click at [708, 233] on div "hero . moveRight ( 1 ) hero . moveUp ( 1 )" at bounding box center [909, 410] width 420 height 441
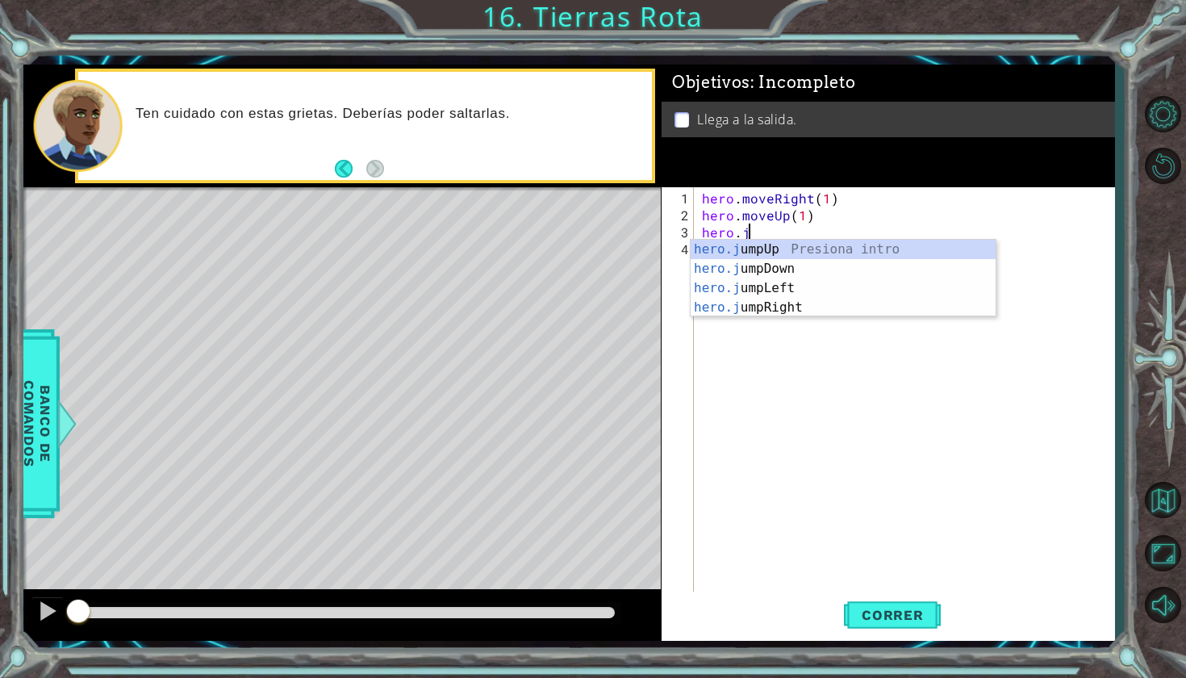
type textarea "hero.ju"
click at [763, 251] on div "hero.ju mpUp Presiona intro hero.ju mpDown Presiona intro hero.ju mpLeft Presio…" at bounding box center [843, 298] width 305 height 116
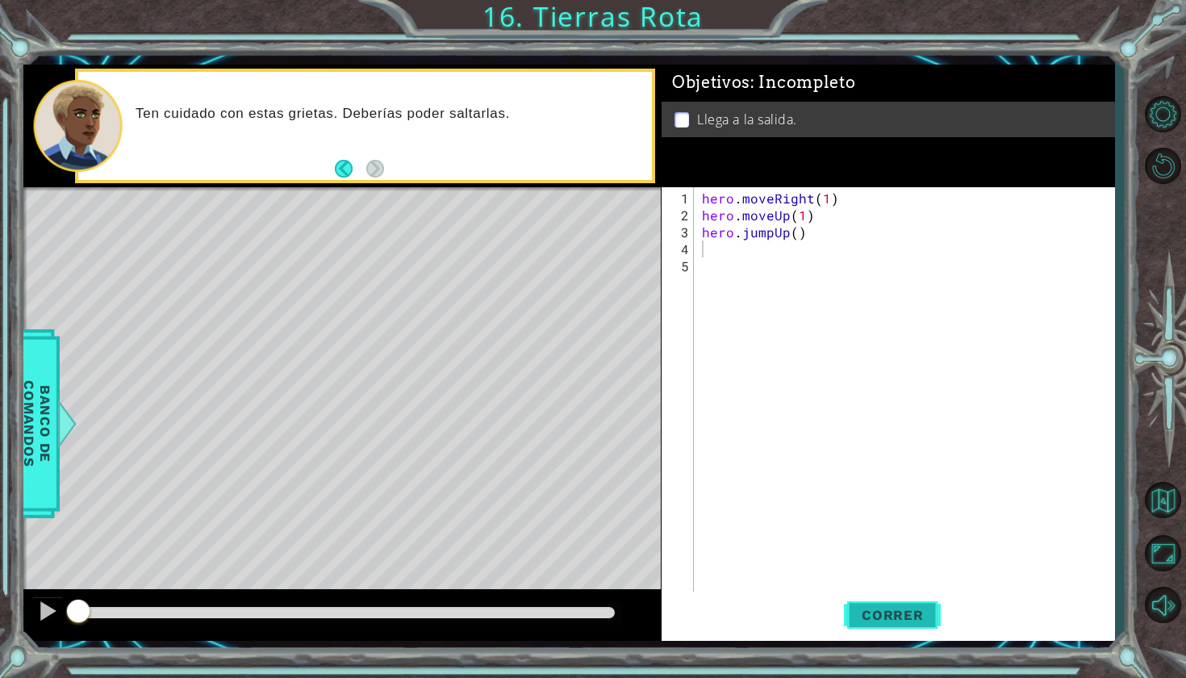
click at [882, 610] on span "Correr" at bounding box center [893, 615] width 94 height 16
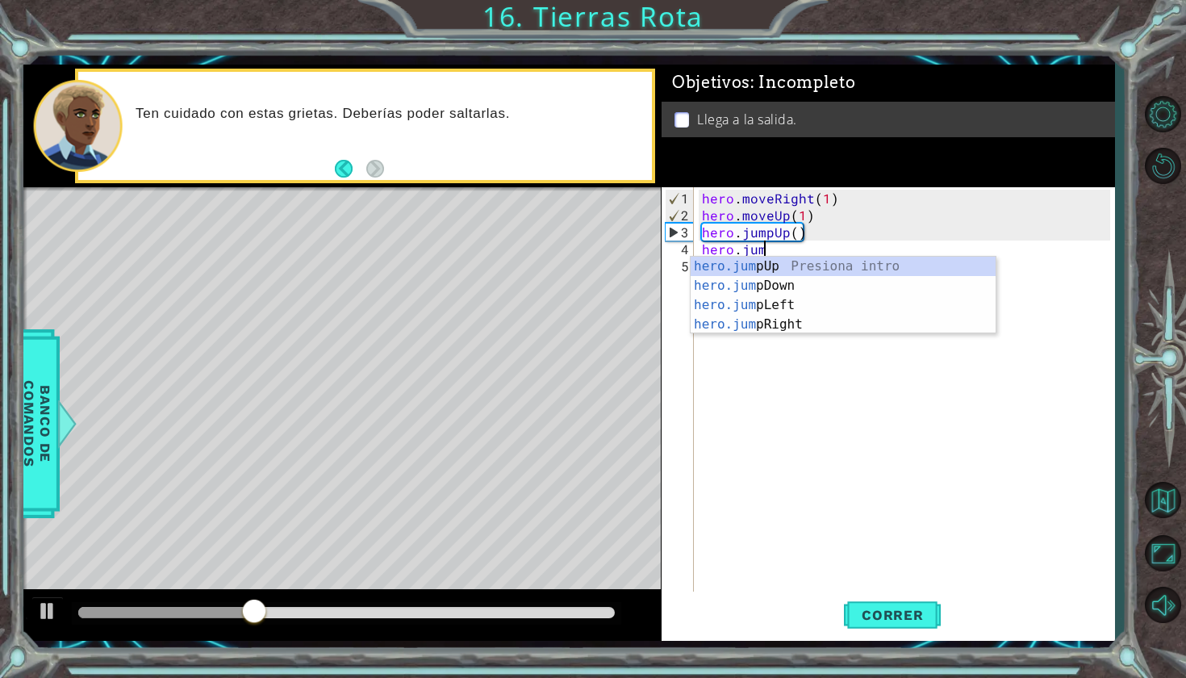
type textarea "hero.jump"
click at [779, 319] on div "hero.jump Up Presiona intro hero.jump Down Presiona intro hero.jump Left Presio…" at bounding box center [843, 315] width 305 height 116
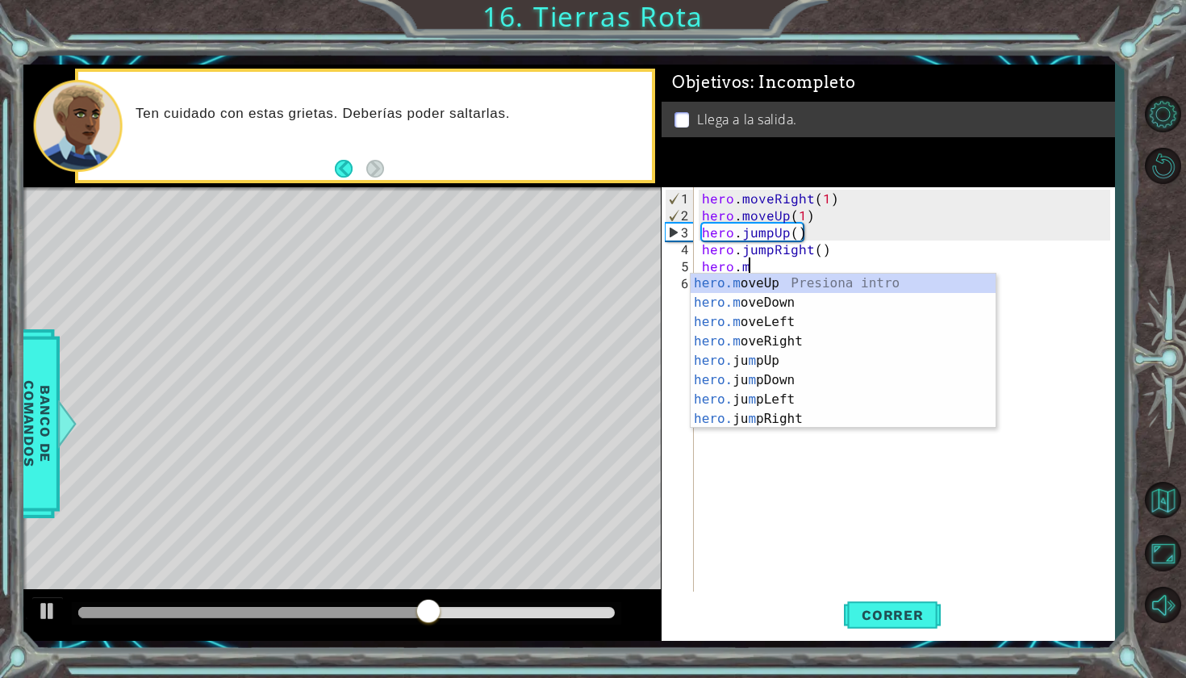
scroll to position [0, 2]
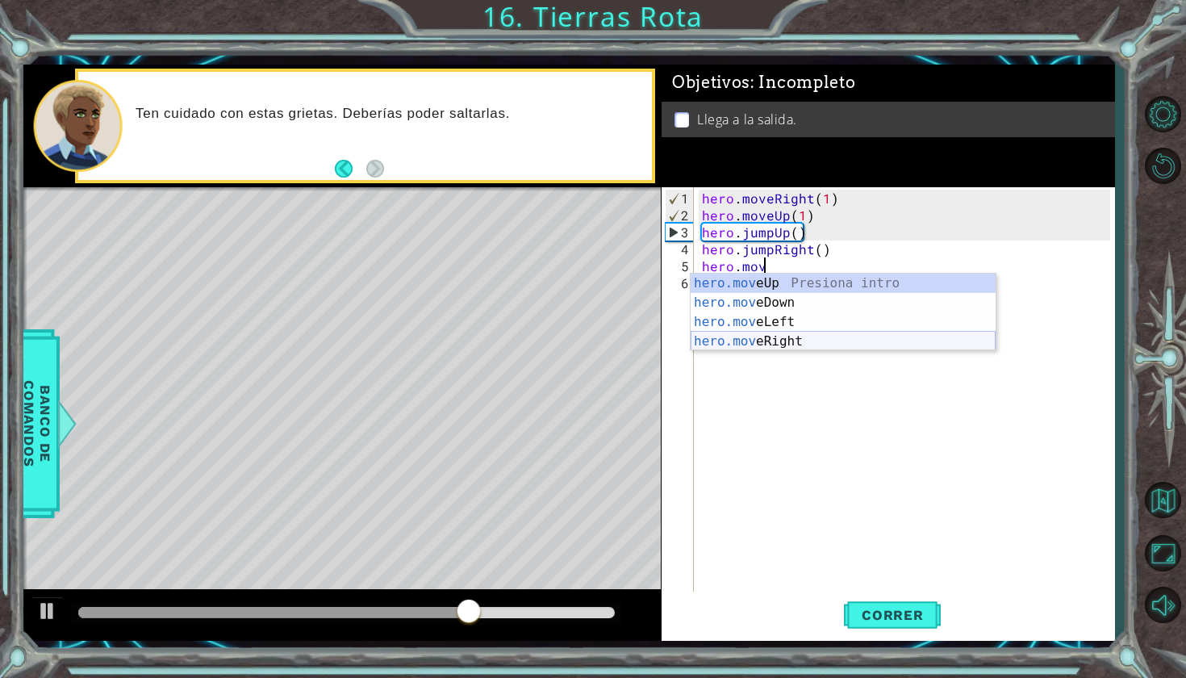
click at [769, 339] on div "hero.mov eUp Presiona intro hero.mov eDown Presiona intro hero.mov eLeft Presio…" at bounding box center [843, 332] width 305 height 116
type textarea "hero.moveRight(1)"
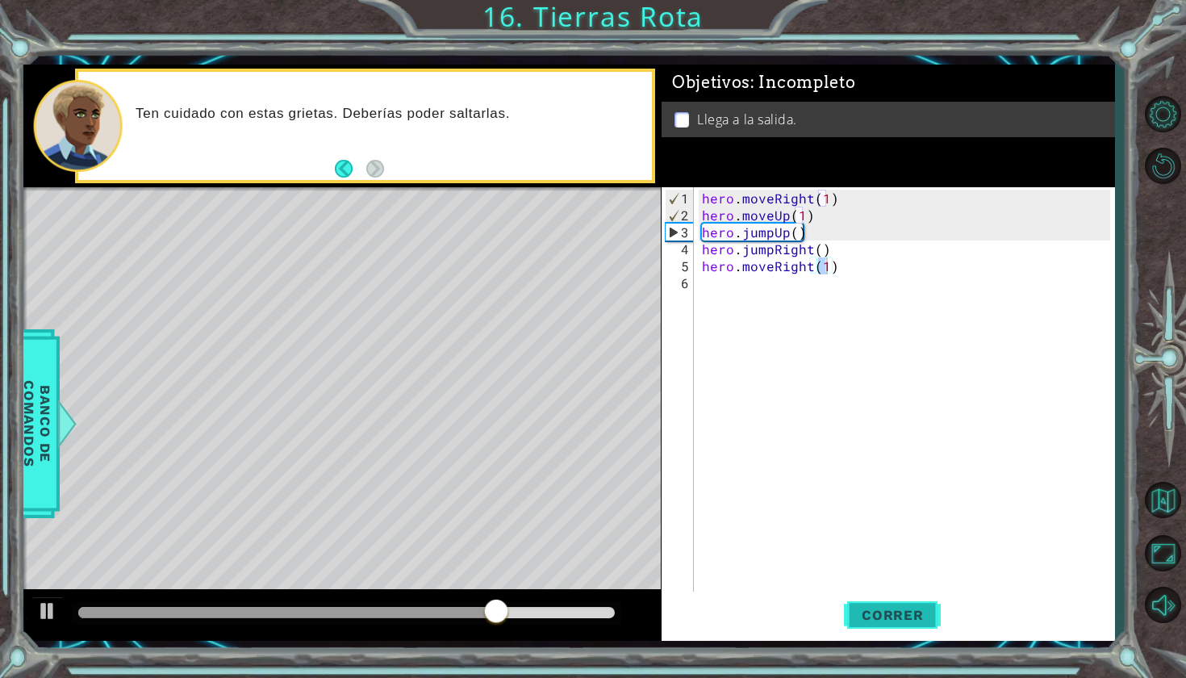
click at [889, 614] on span "Correr" at bounding box center [893, 615] width 94 height 16
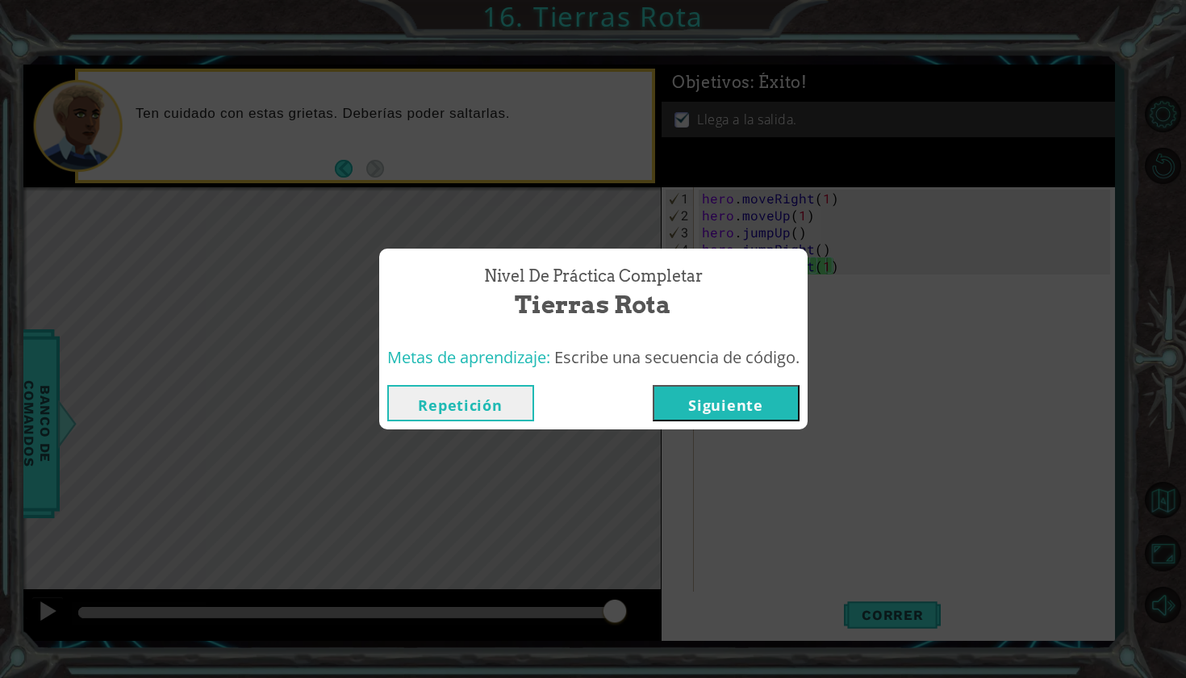
click at [704, 420] on button "Siguiente" at bounding box center [726, 403] width 147 height 36
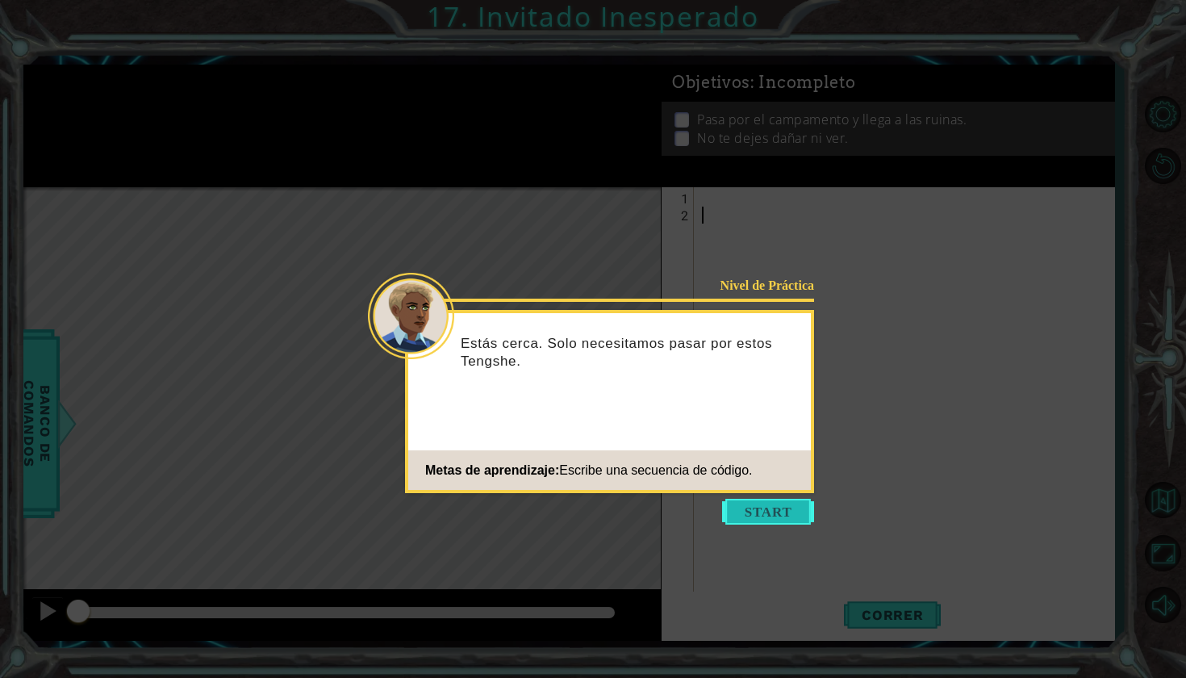
click at [768, 512] on button "Start" at bounding box center [768, 512] width 92 height 26
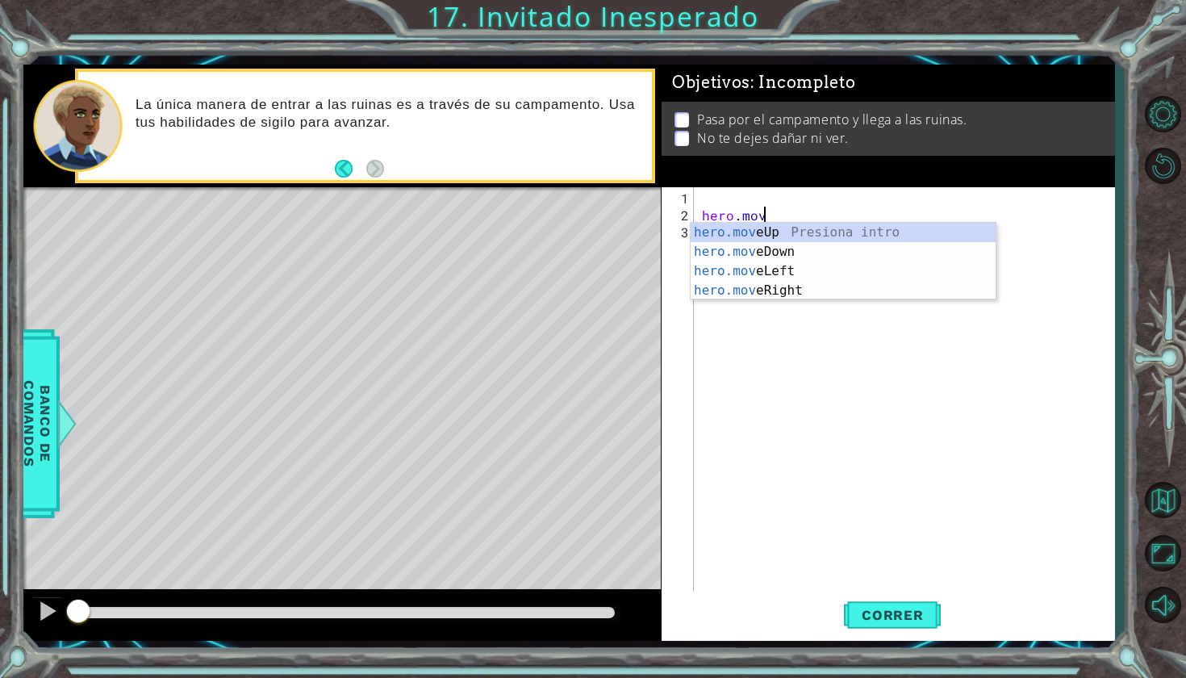
scroll to position [0, 3]
click at [764, 232] on div "hero.move Up Presiona intro hero.move Down Presiona intro hero.move Left Presio…" at bounding box center [843, 281] width 305 height 116
type textarea "hero.moveUp(1)"
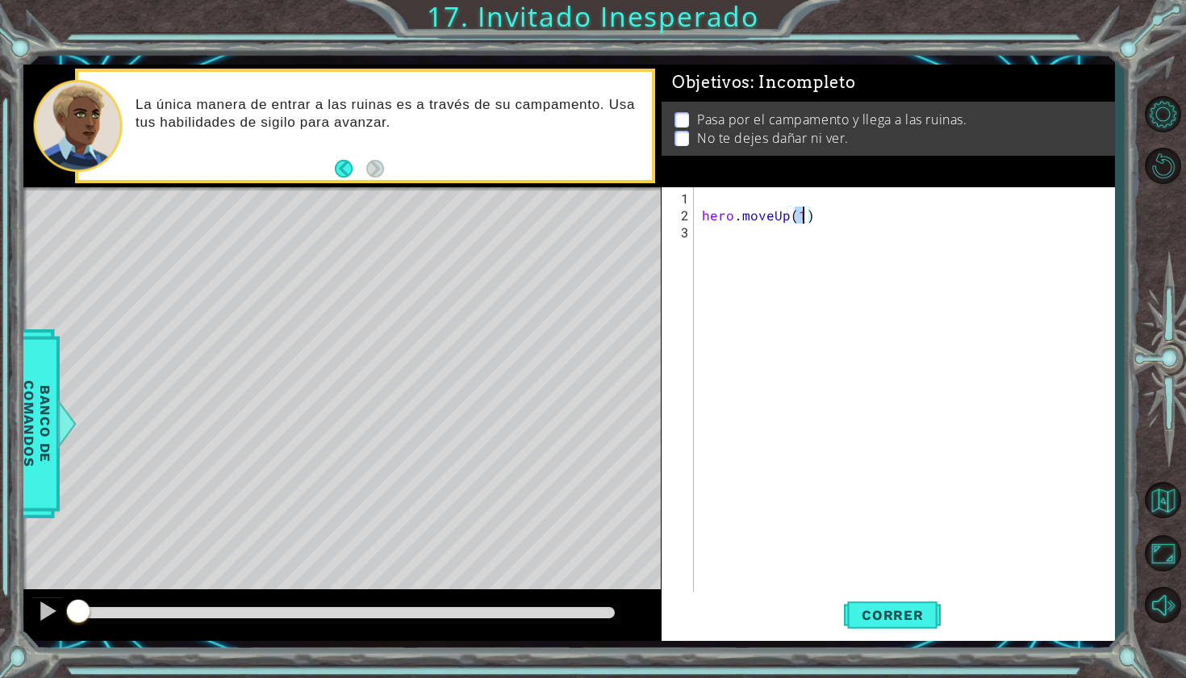
click at [696, 249] on div "hero.moveUp(1) 1 2 3 hero . moveUp ( 1 ) הההההההההההההההההההההההההההההההההההההה…" at bounding box center [886, 390] width 449 height 407
click at [705, 228] on div "hero . moveUp ( 1 )" at bounding box center [909, 410] width 420 height 441
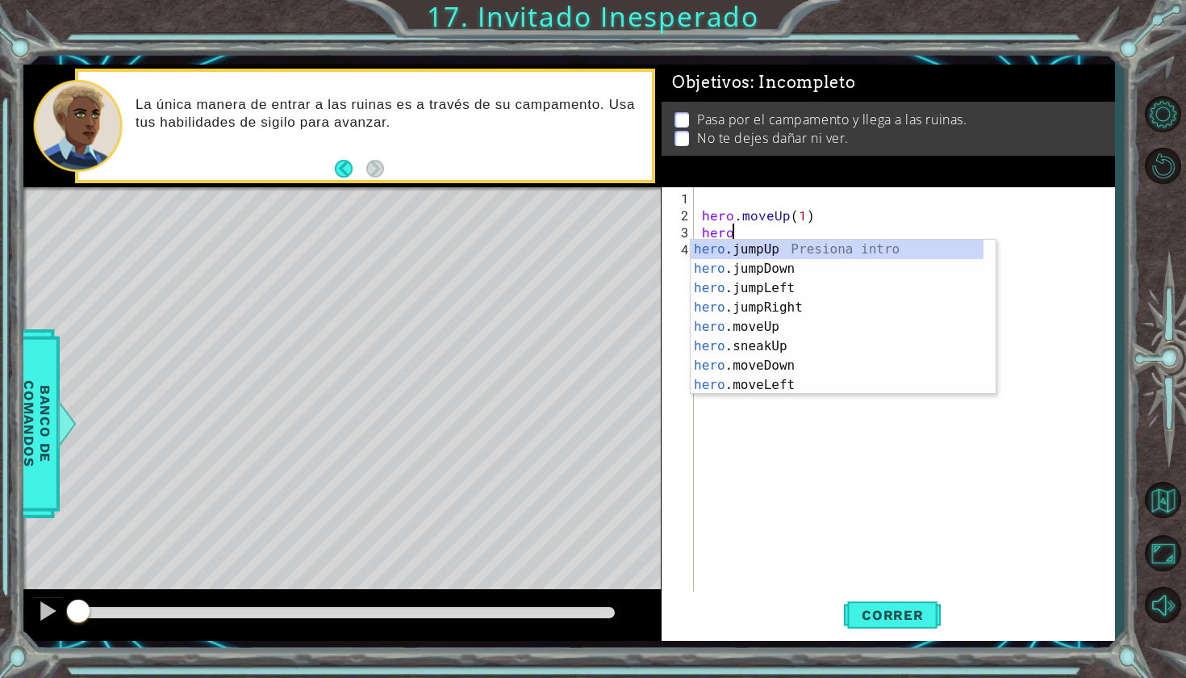
scroll to position [0, 2]
type textarea "hero.j"
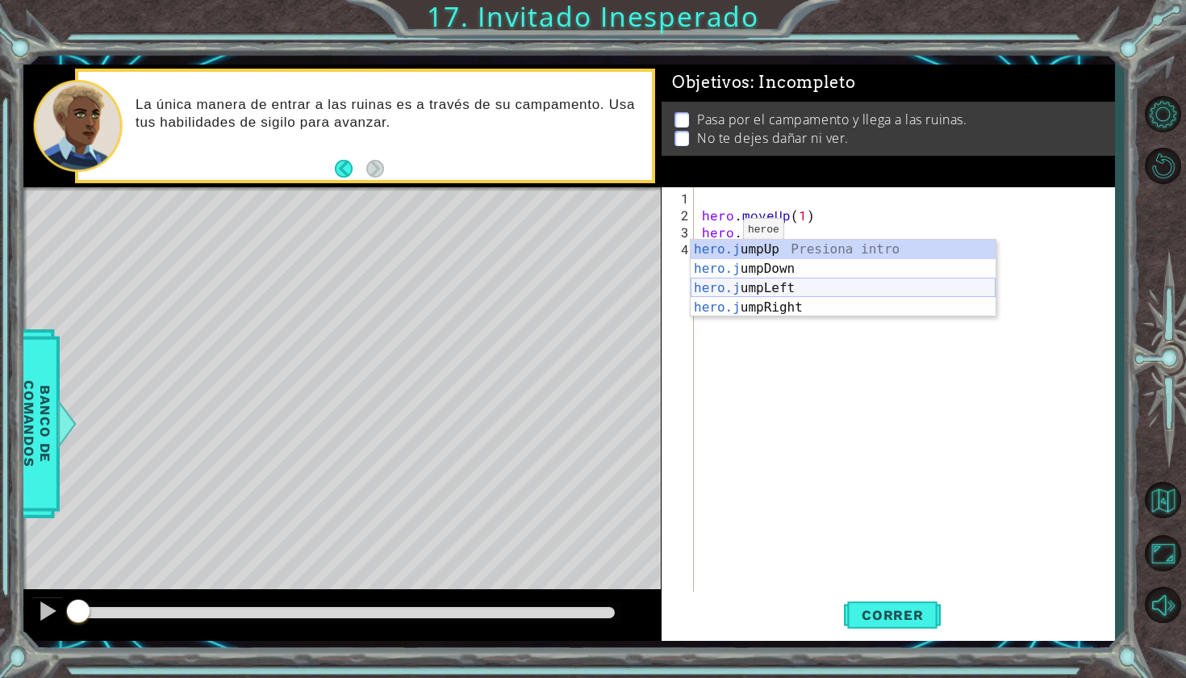
click at [747, 283] on div "hero.j umpUp Presiona intro hero.j umpDown Presiona intro hero.j umpLeft Presio…" at bounding box center [843, 298] width 305 height 116
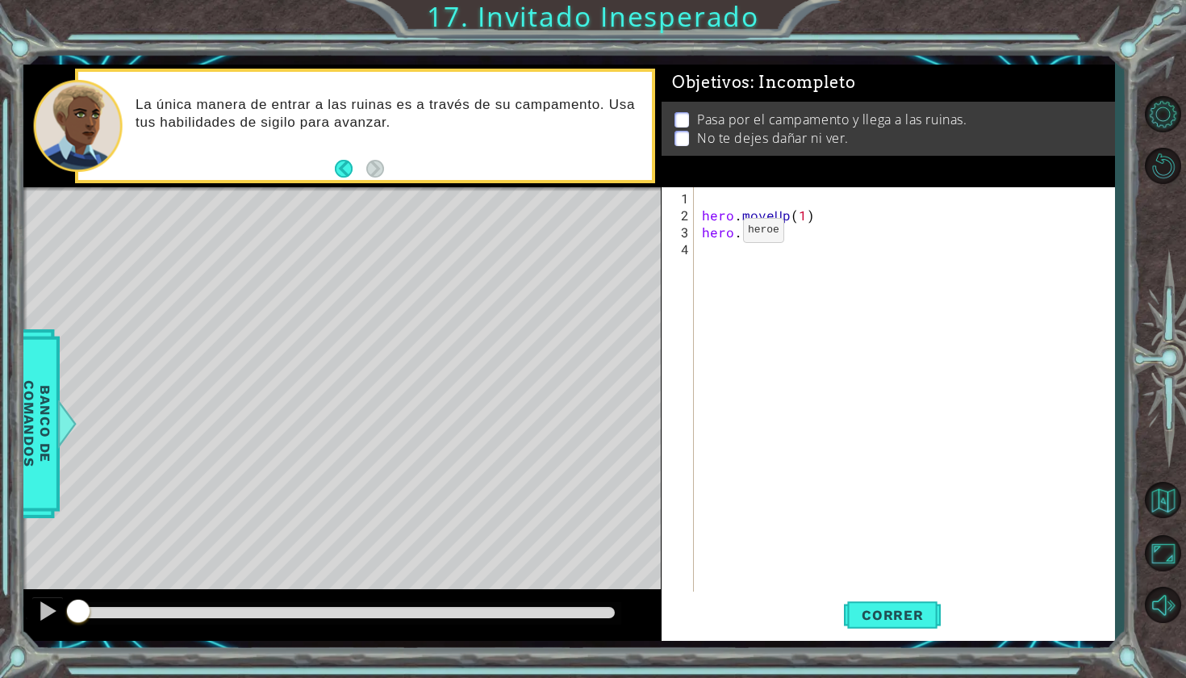
scroll to position [0, 0]
click at [854, 601] on button "Correr" at bounding box center [892, 613] width 97 height 45
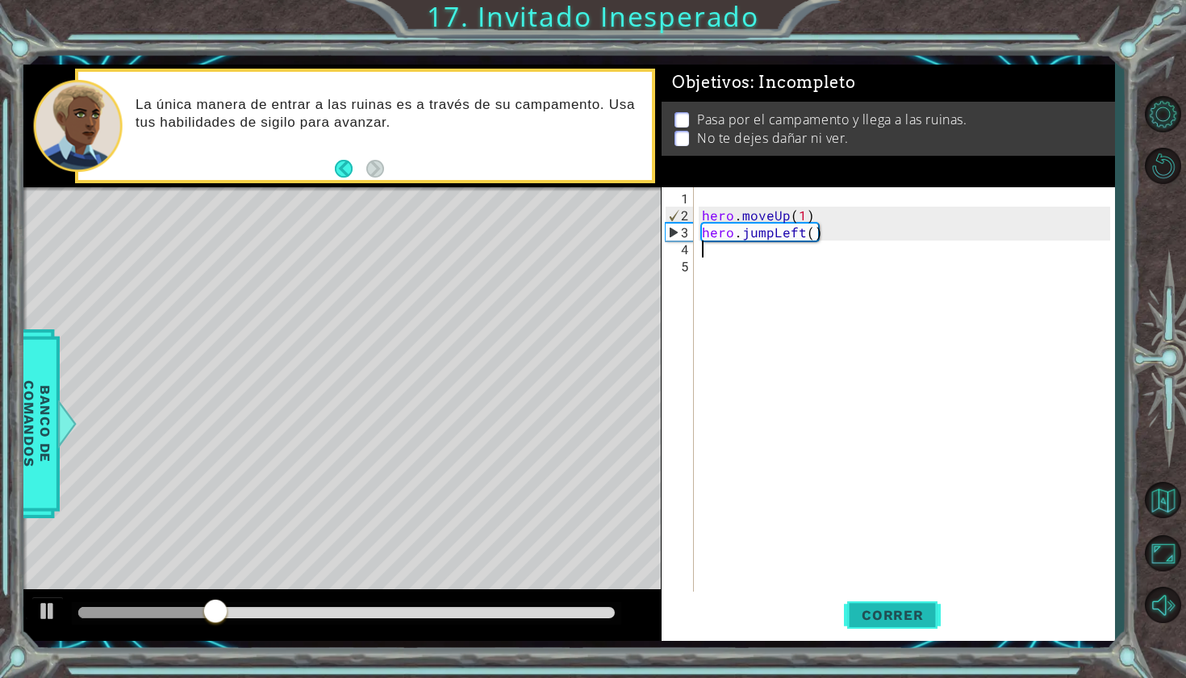
click at [870, 608] on span "Correr" at bounding box center [893, 615] width 94 height 16
click at [799, 228] on div "hero . moveUp ( 1 ) hero . jumpLeft ( )" at bounding box center [909, 410] width 420 height 441
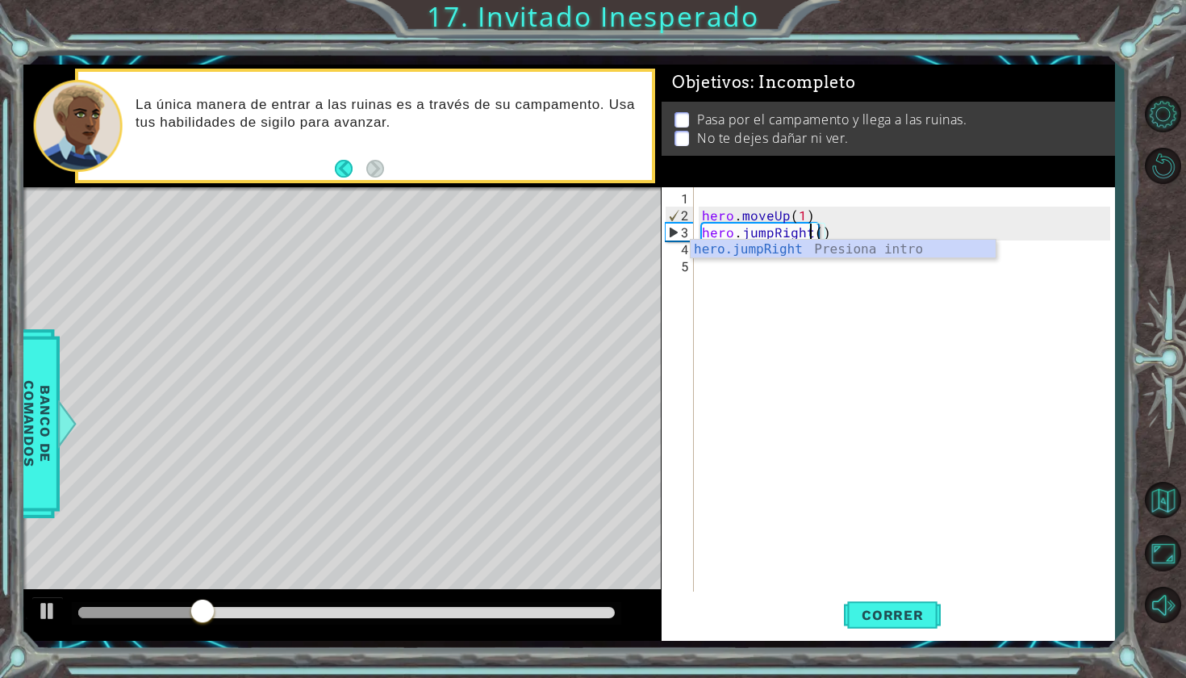
scroll to position [0, 6]
type textarea "hero.jumpRight()"
click at [914, 625] on button "Correr" at bounding box center [892, 613] width 97 height 45
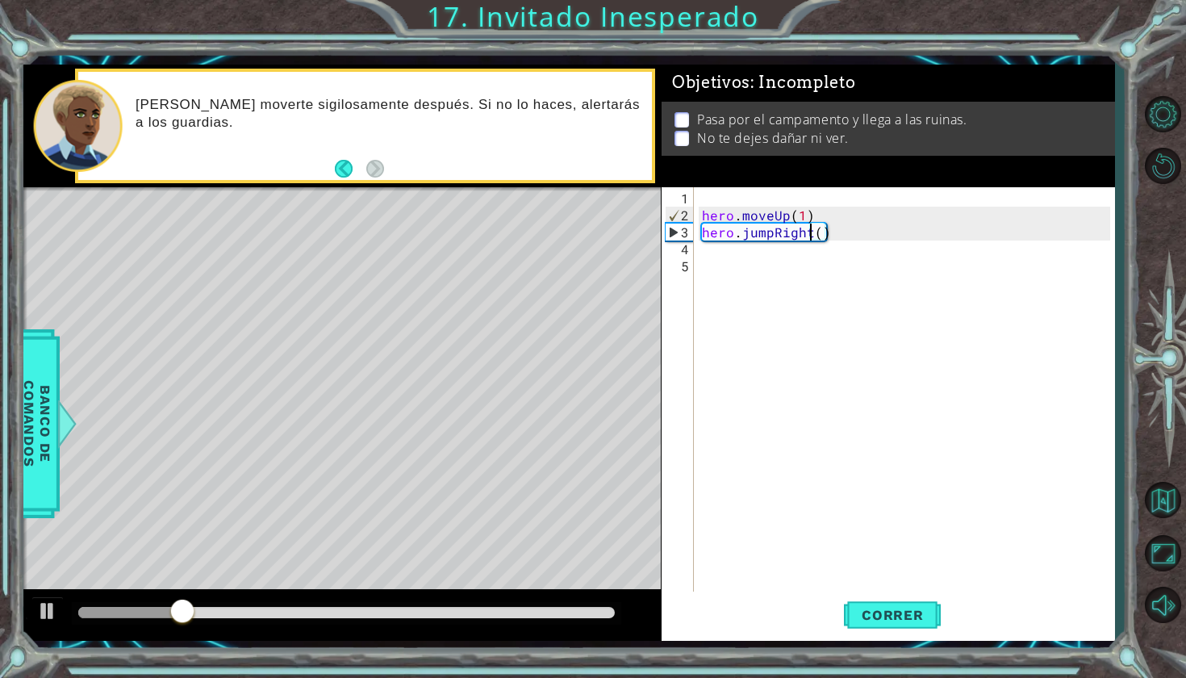
click at [705, 258] on div "hero . moveUp ( 1 ) hero . jumpRight ( )" at bounding box center [909, 410] width 420 height 441
click at [702, 253] on div "hero . moveUp ( 1 ) hero . jumpRight ( )" at bounding box center [909, 410] width 420 height 441
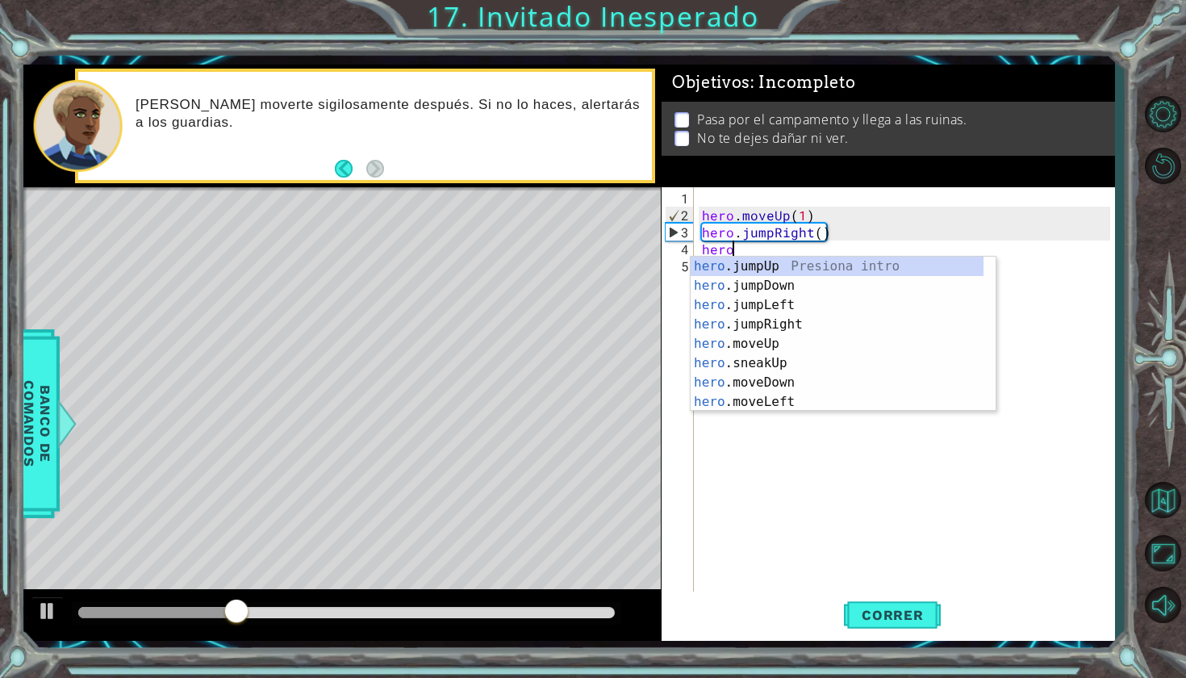
type textarea "hero."
click at [778, 282] on div "hero. jumpUp Presiona intro hero. jumpDown Presiona intro hero. jumpLeft Presio…" at bounding box center [837, 354] width 293 height 194
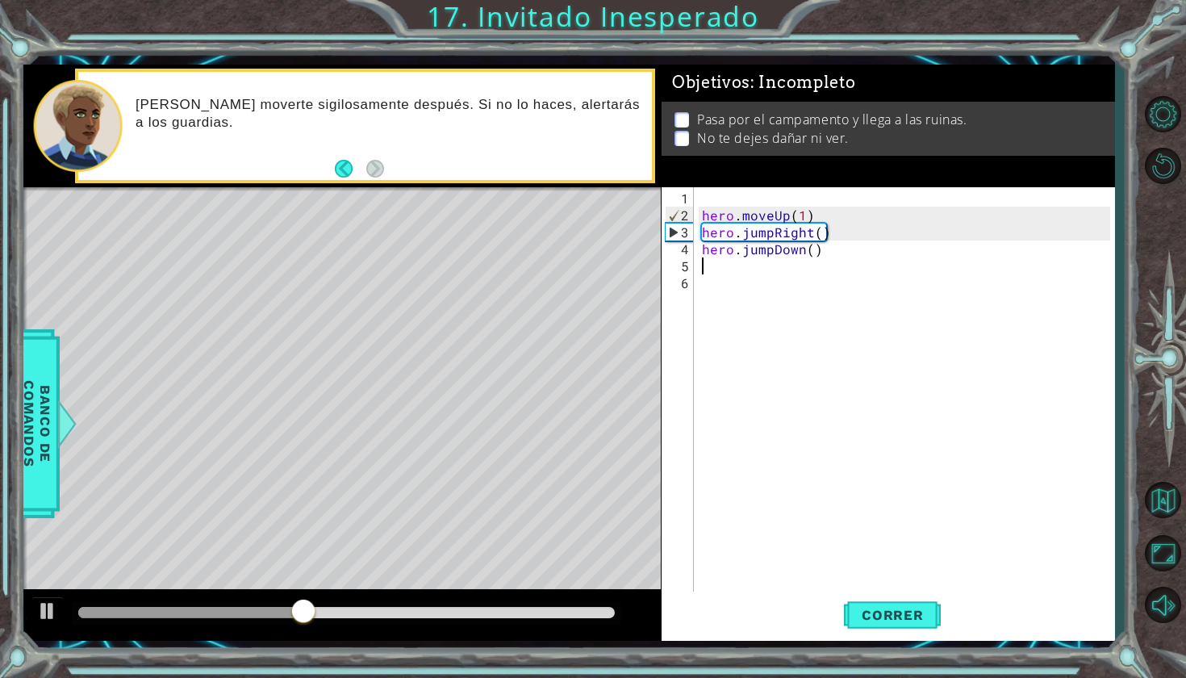
scroll to position [0, 0]
click at [879, 628] on button "Correr" at bounding box center [892, 613] width 97 height 45
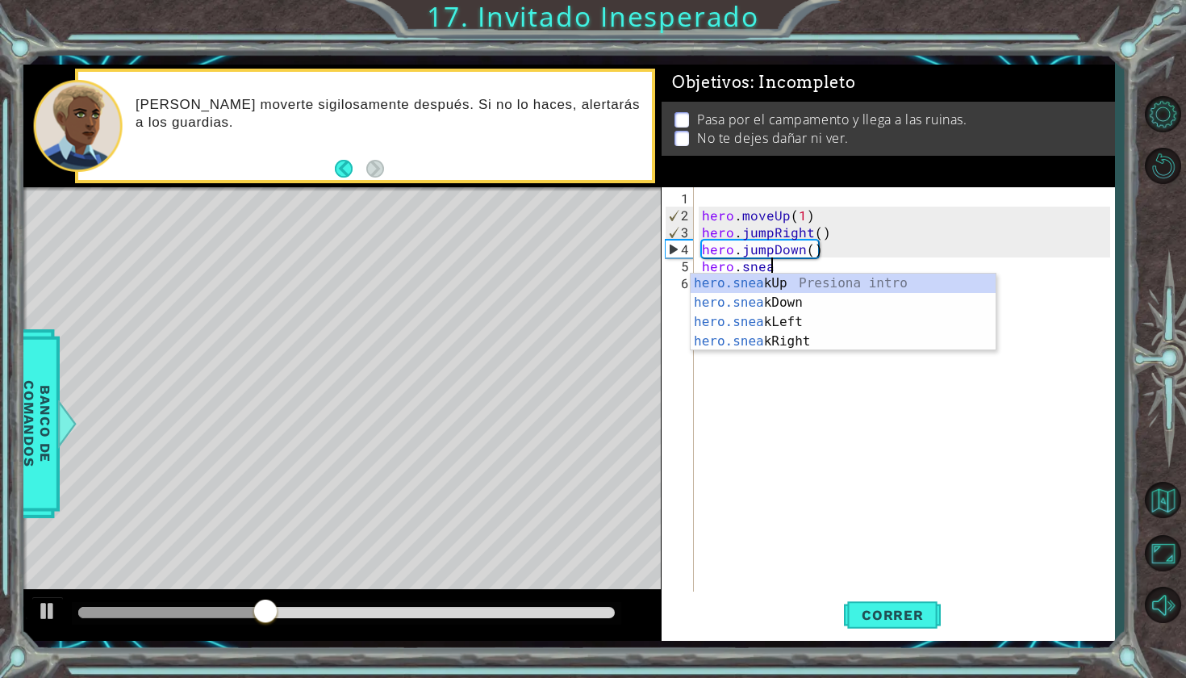
scroll to position [0, 4]
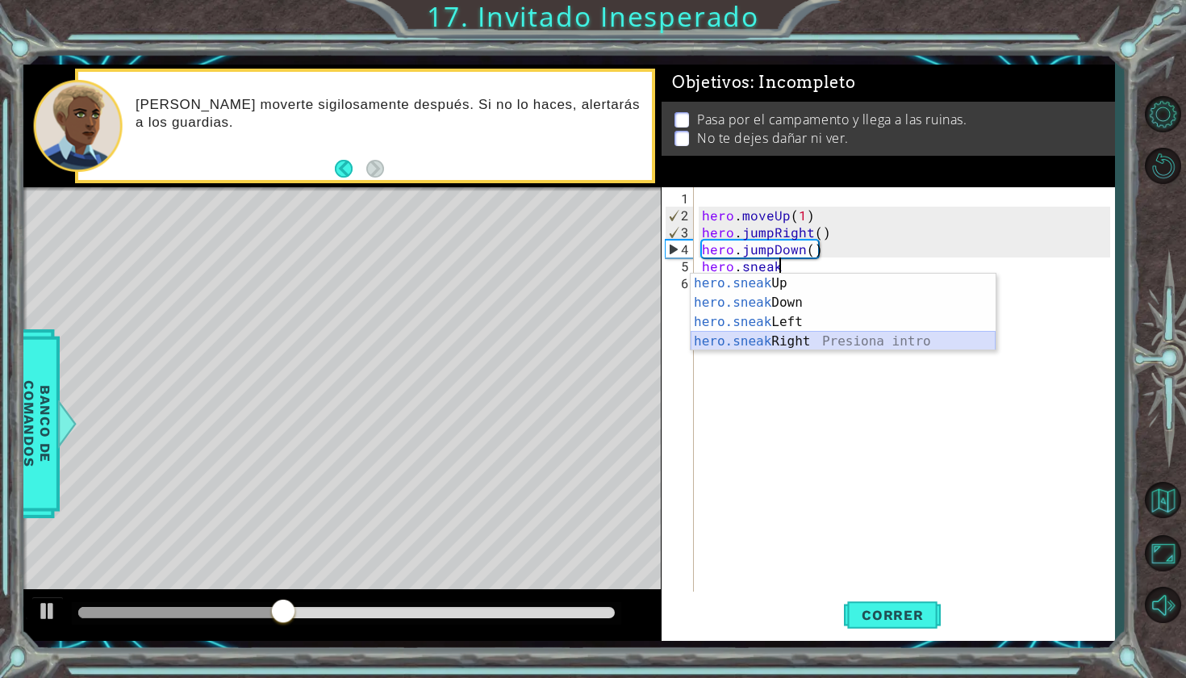
click at [738, 345] on div "hero.sneak Up Presiona intro hero.sneak Down Presiona intro hero.sneak Left Pre…" at bounding box center [843, 332] width 305 height 116
type textarea "hero.sneakRight(1)"
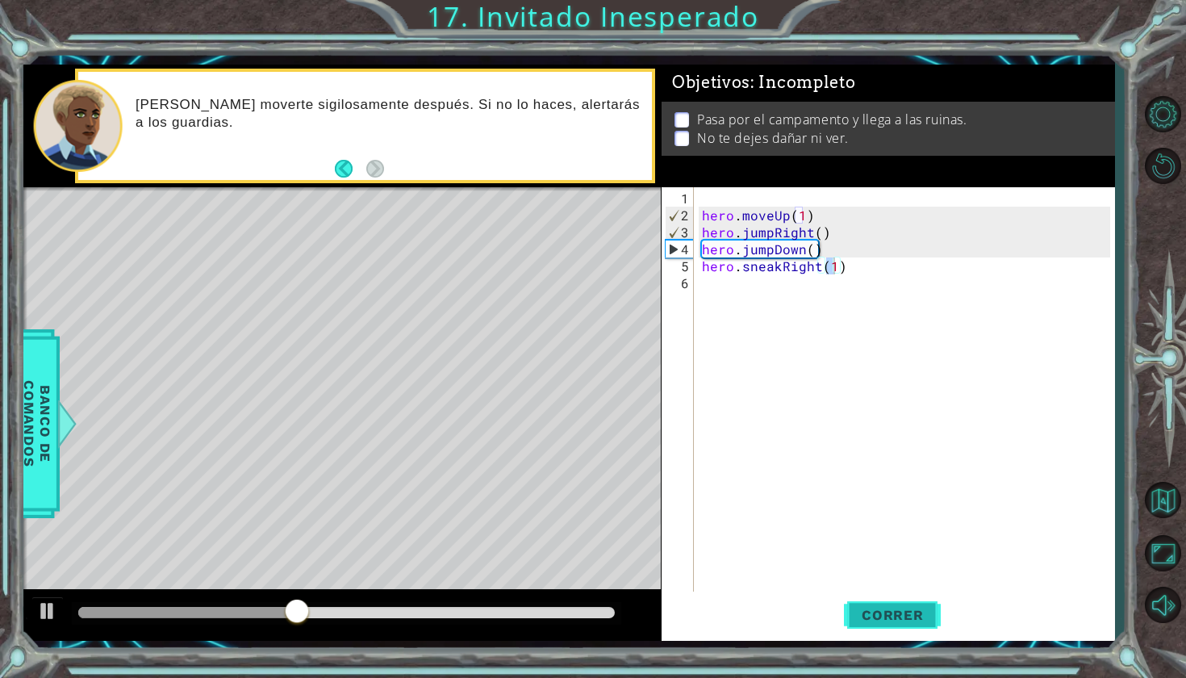
click at [882, 635] on button "Correr" at bounding box center [892, 613] width 97 height 45
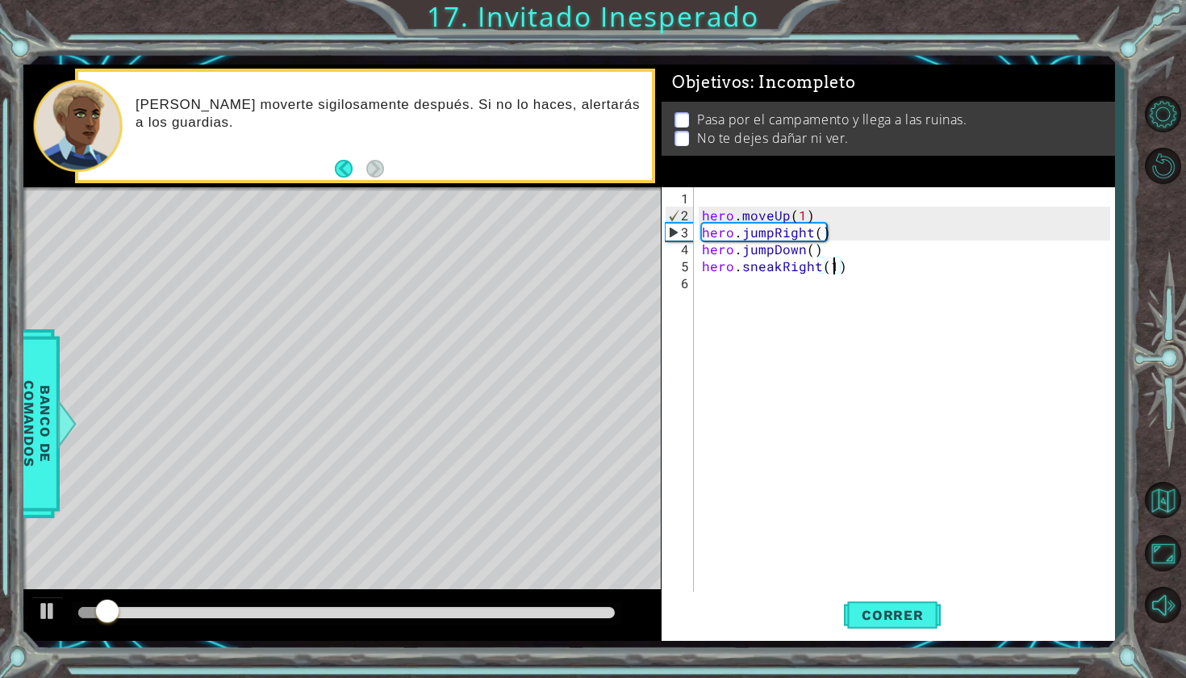
click at [725, 293] on div "hero . moveUp ( 1 ) hero . jumpRight ( ) hero . jumpDown ( ) hero . sneakRight …" at bounding box center [909, 410] width 420 height 441
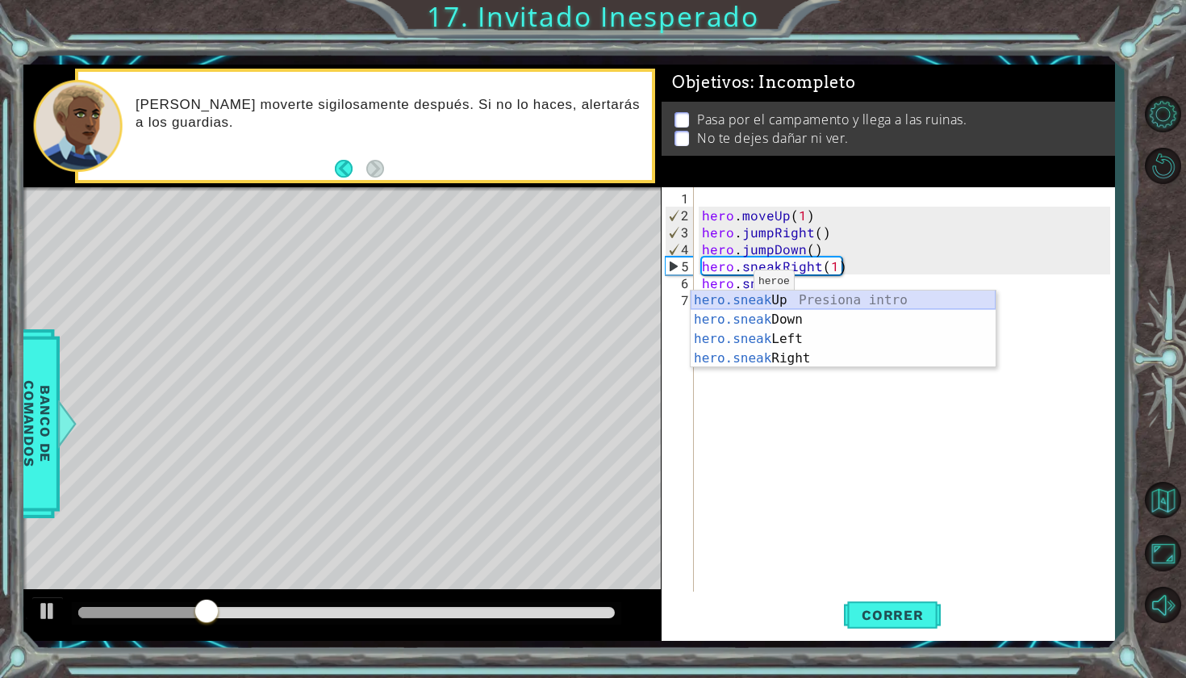
click at [733, 300] on div "hero.sneak Up Presiona intro hero.sneak Down Presiona intro hero.sneak Left Pre…" at bounding box center [843, 348] width 305 height 116
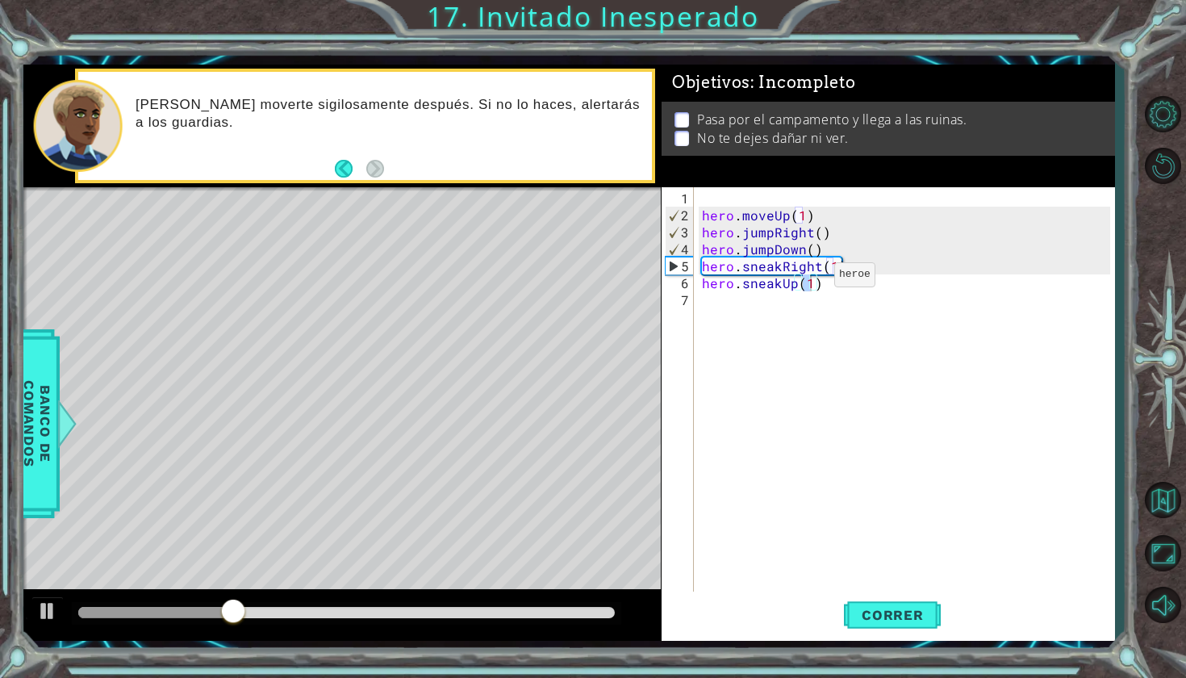
click at [807, 281] on div "hero . moveUp ( 1 ) hero . jumpRight ( ) hero . jumpDown ( ) hero . sneakRight …" at bounding box center [909, 410] width 420 height 441
type textarea "hero.sneakUp(2)"
click at [709, 290] on div "hero . moveUp ( 1 ) hero . jumpRight ( ) hero . jumpDown ( ) hero . sneakRight …" at bounding box center [909, 410] width 420 height 441
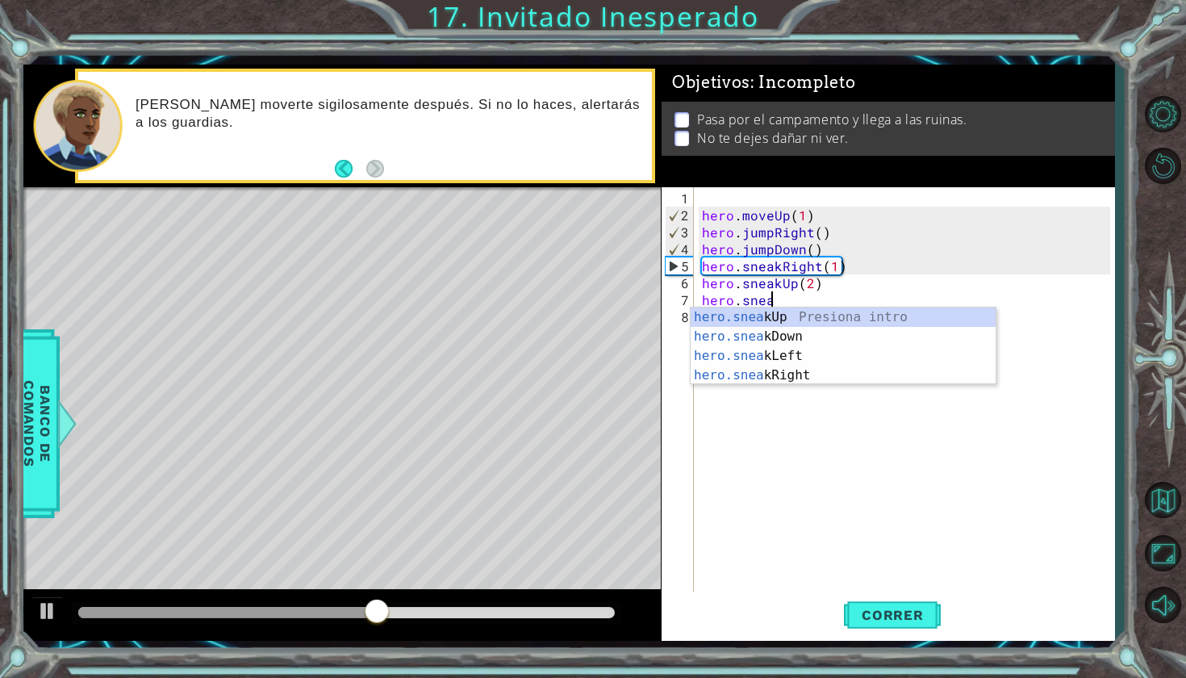
scroll to position [0, 4]
click at [750, 371] on div "hero.sneak Up Presiona intro hero.sneak Down Presiona intro hero.sneak Left Pre…" at bounding box center [843, 365] width 305 height 116
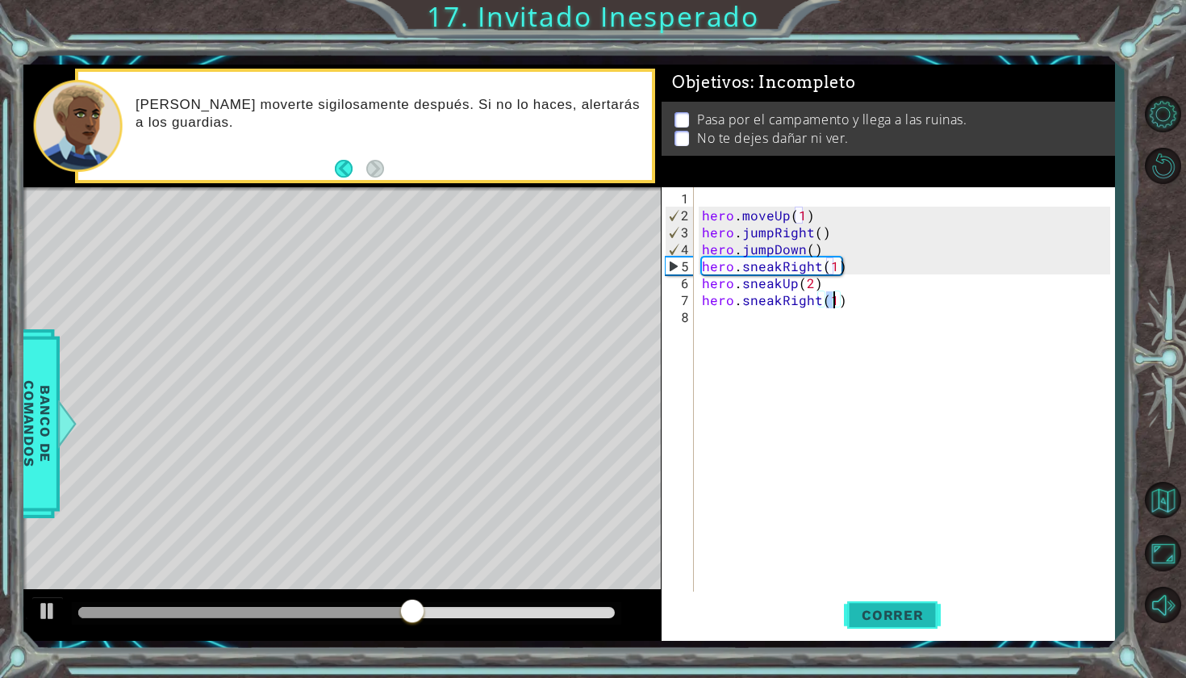
click at [902, 616] on span "Correr" at bounding box center [893, 615] width 94 height 16
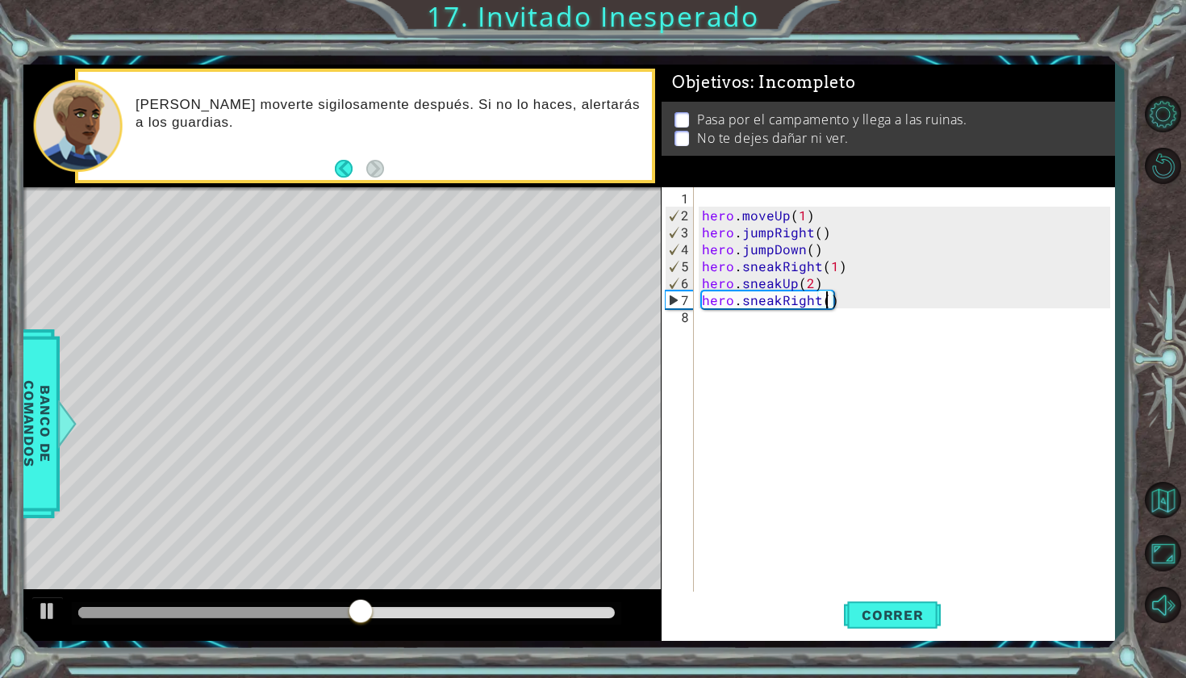
scroll to position [0, 8]
type textarea "hero.sneakRight(2)"
click at [907, 628] on button "Correr" at bounding box center [892, 613] width 97 height 45
click at [700, 324] on div "hero . moveUp ( 1 ) hero . jumpRight ( ) hero . jumpDown ( ) hero . sneakRight …" at bounding box center [909, 410] width 420 height 441
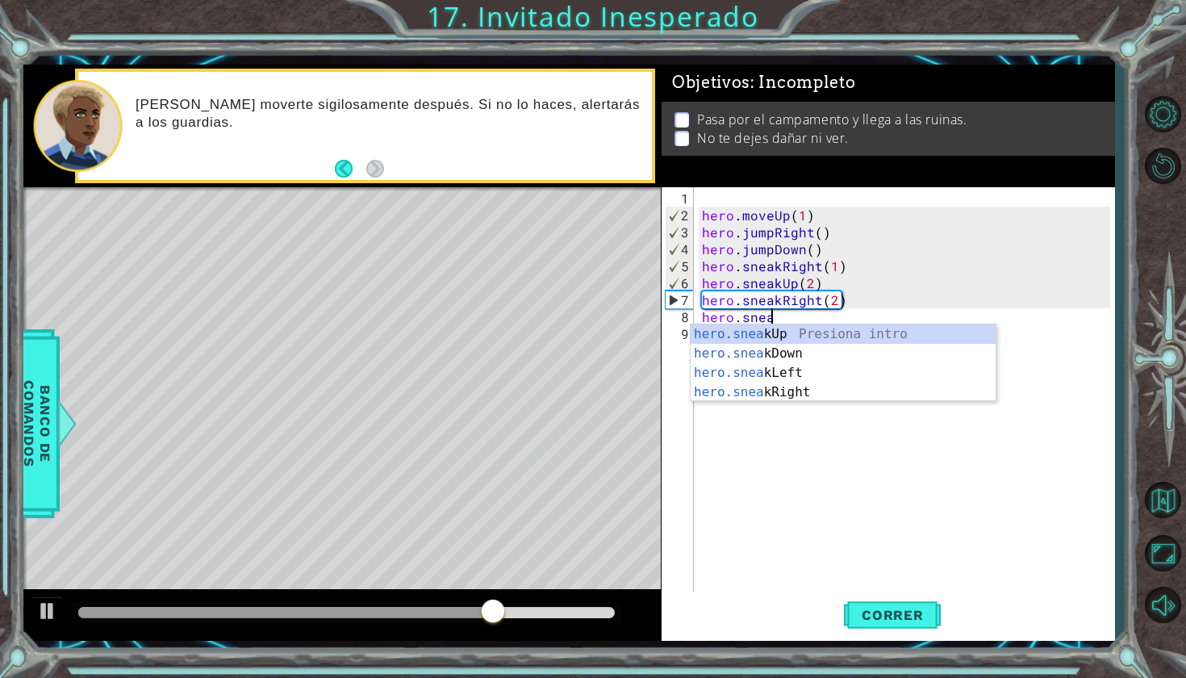
scroll to position [0, 4]
click at [778, 350] on div "hero.sneak Up Presiona intro hero.sneak Down Presiona intro hero.sneak Left Pre…" at bounding box center [843, 382] width 305 height 116
type textarea "hero.sneakDown(1)"
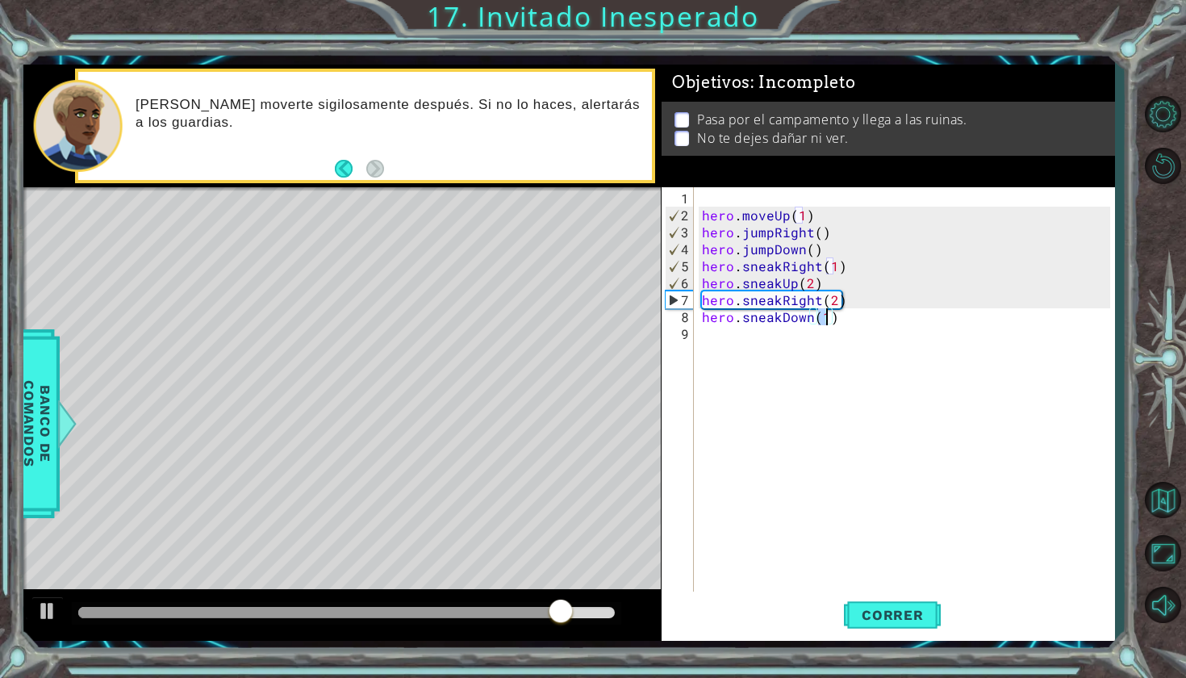
click at [825, 325] on div "hero . moveUp ( 1 ) hero . jumpRight ( ) hero . jumpDown ( ) hero . sneakRight …" at bounding box center [909, 410] width 420 height 441
click at [826, 316] on div "hero . moveUp ( 1 ) hero . jumpRight ( ) hero . jumpDown ( ) hero . sneakRight …" at bounding box center [909, 410] width 420 height 441
type textarea "hero.sneakDown(2)"
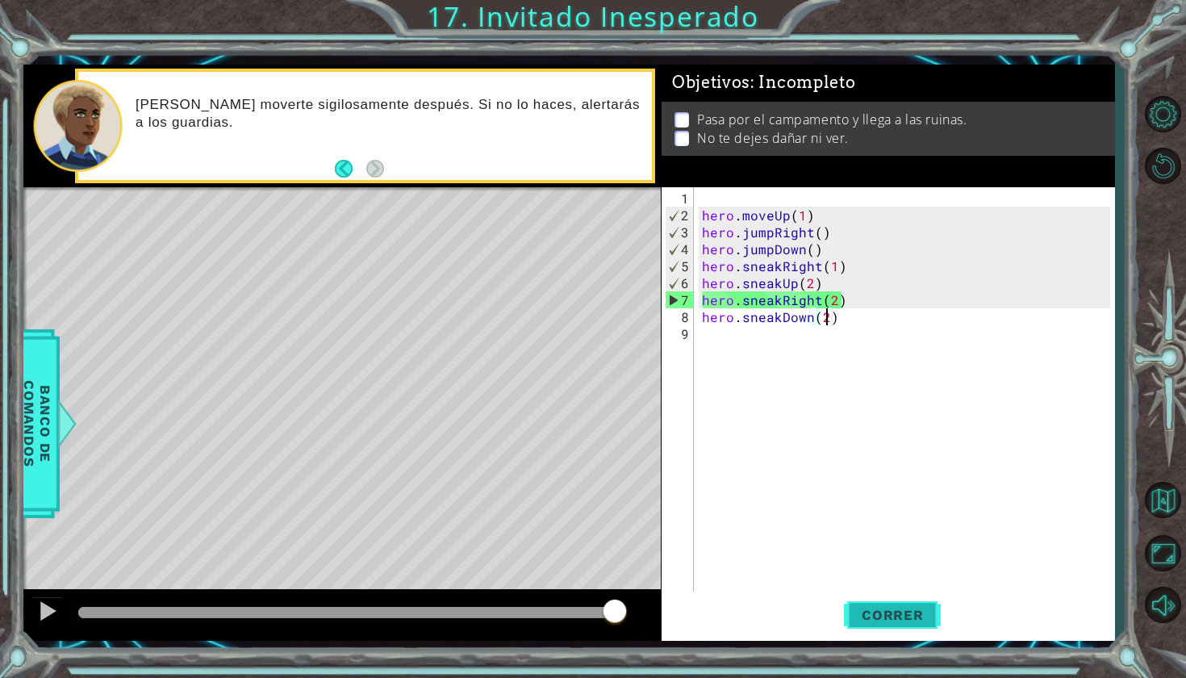
click at [880, 621] on span "Correr" at bounding box center [893, 615] width 94 height 16
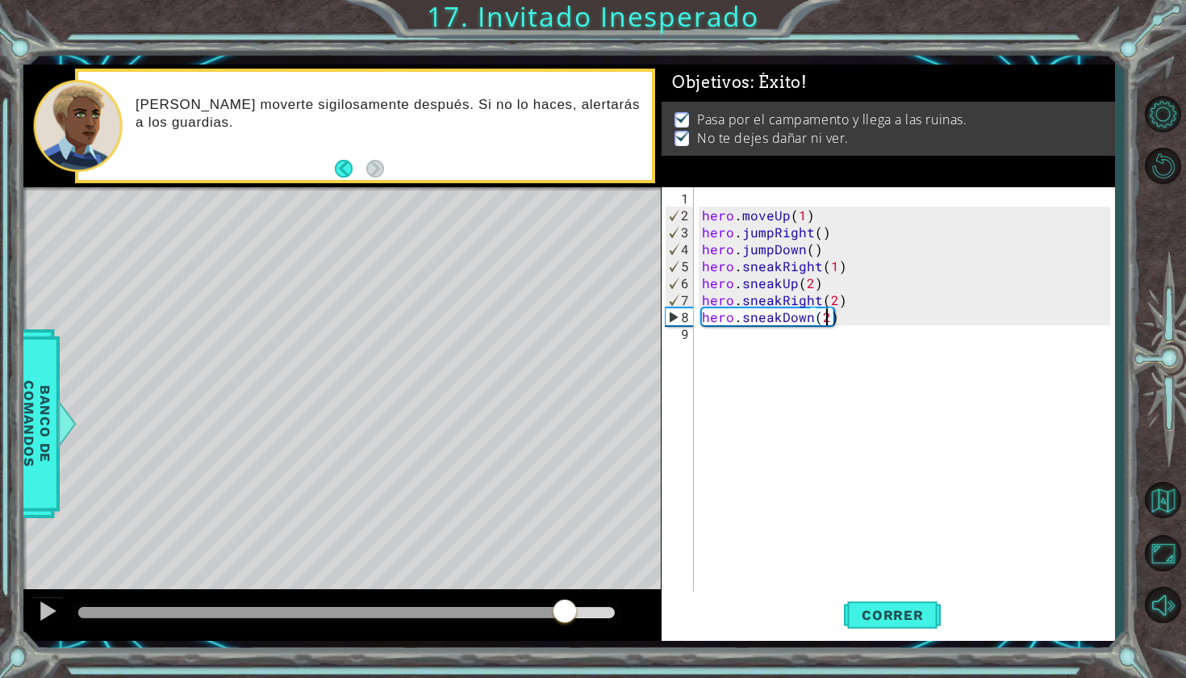
drag, startPoint x: 143, startPoint y: 621, endPoint x: 565, endPoint y: 609, distance: 422.2
click at [565, 609] on div at bounding box center [564, 612] width 29 height 29
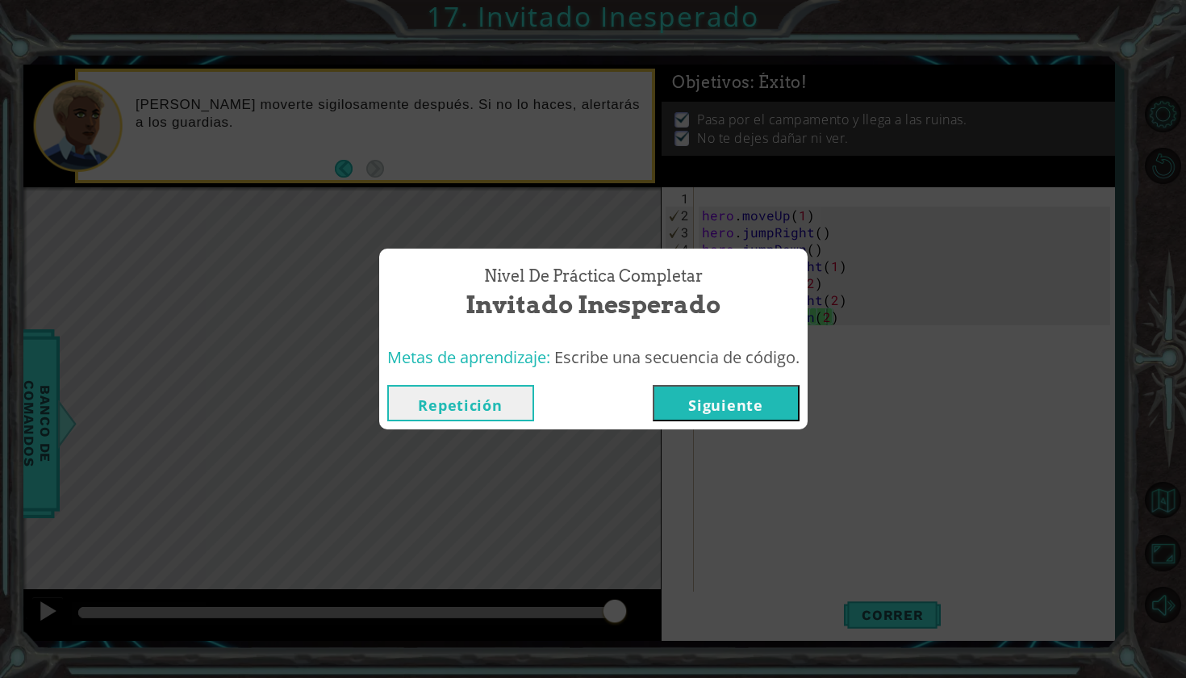
click at [752, 407] on button "Siguiente" at bounding box center [726, 403] width 147 height 36
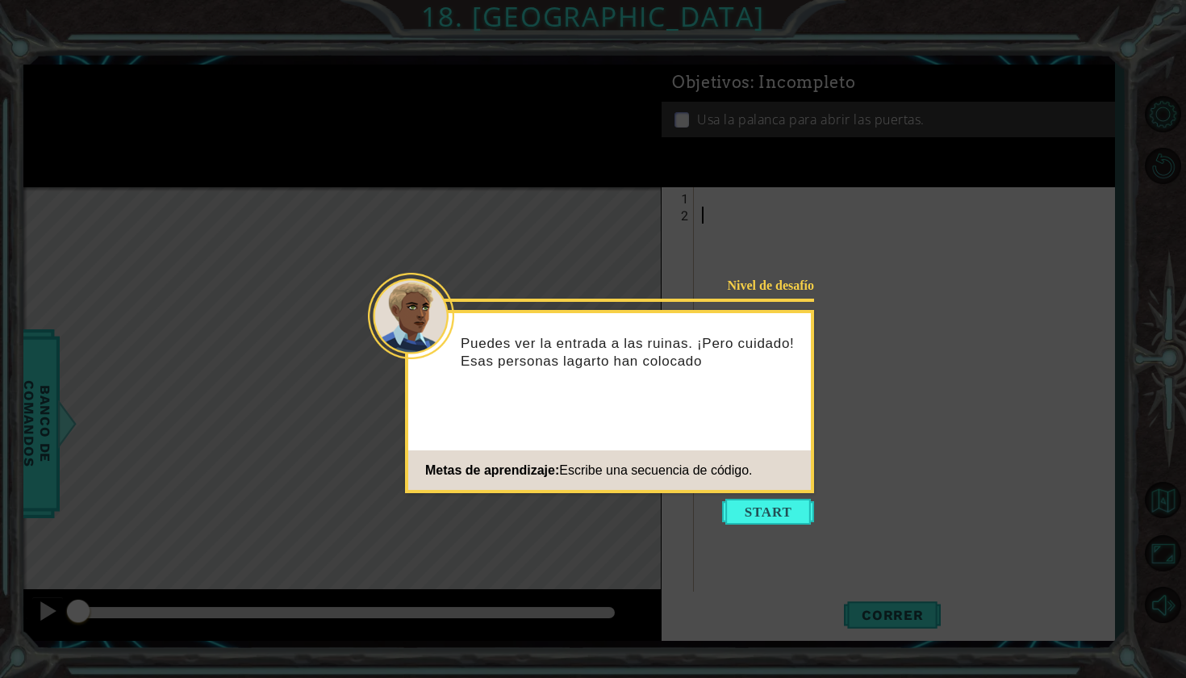
click at [643, 464] on span "Escribe una secuencia de código." at bounding box center [655, 470] width 193 height 14
click at [777, 516] on button "Start" at bounding box center [768, 512] width 92 height 26
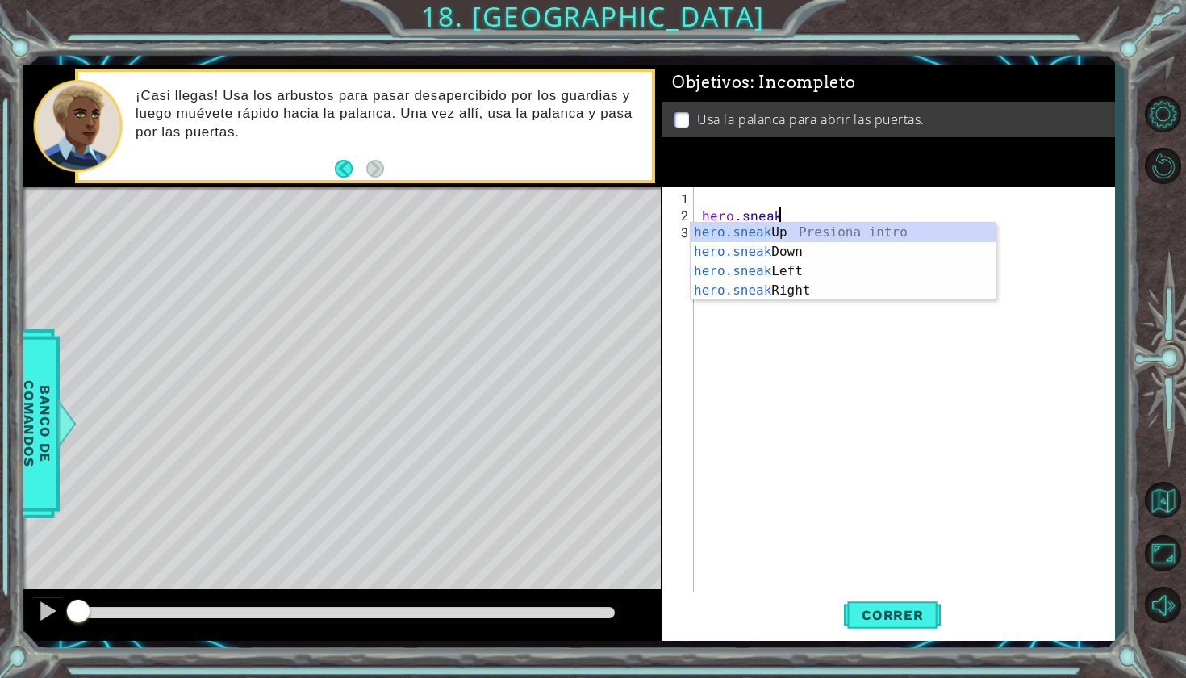
scroll to position [0, 4]
click at [752, 290] on div "hero.sneak Up Presiona intro hero.sneak Down Presiona intro hero.sneak Left Pre…" at bounding box center [843, 281] width 305 height 116
type textarea "hero.sneakRight(1)"
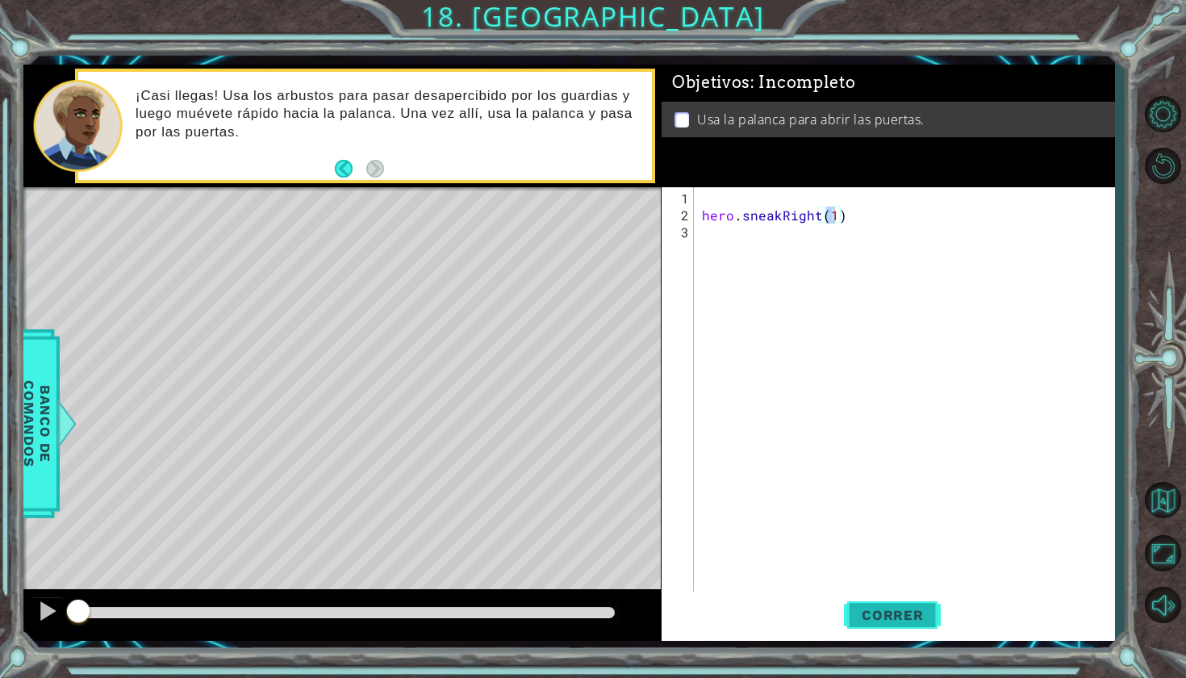
click at [906, 629] on button "Correr" at bounding box center [892, 613] width 97 height 45
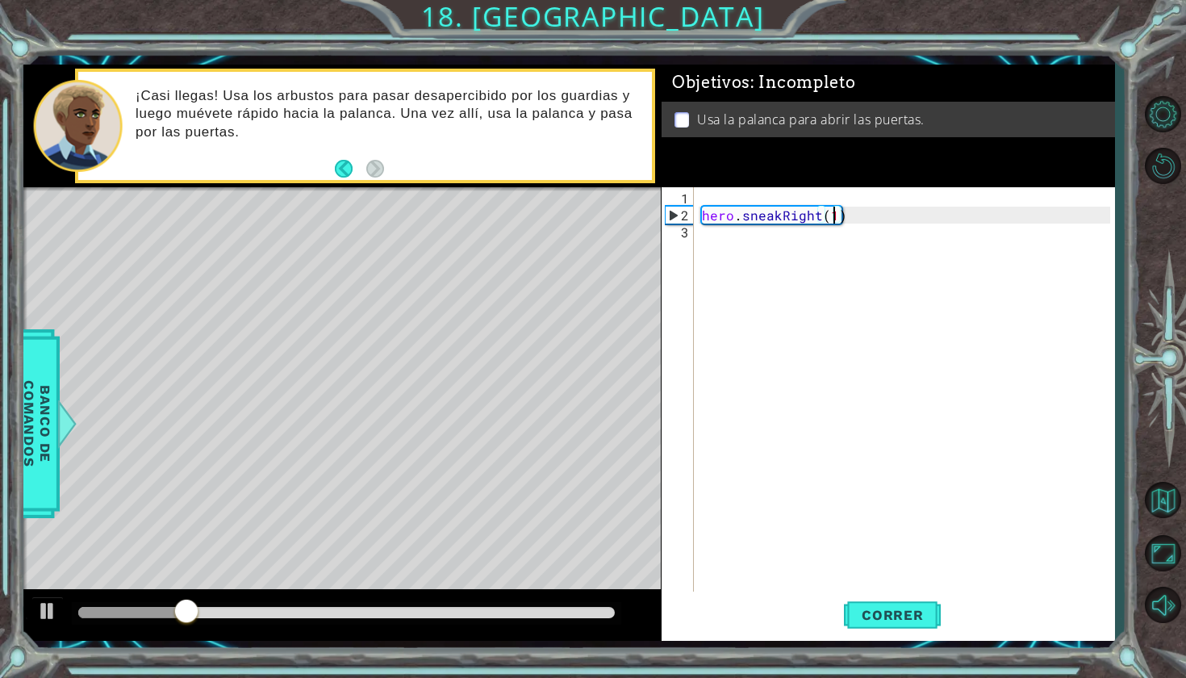
click at [729, 236] on div "hero . sneakRight ( 1 )" at bounding box center [909, 410] width 420 height 441
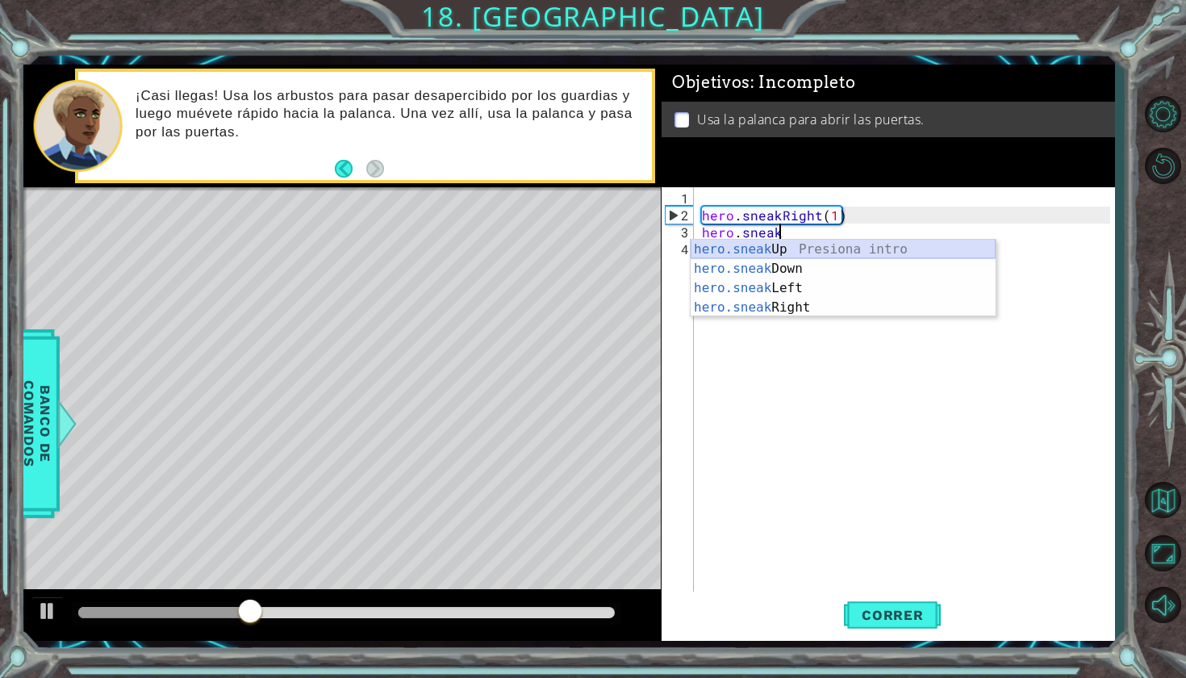
click at [717, 252] on div "hero.sneak Up Presiona intro hero.sneak Down Presiona intro hero.sneak Left Pre…" at bounding box center [843, 298] width 305 height 116
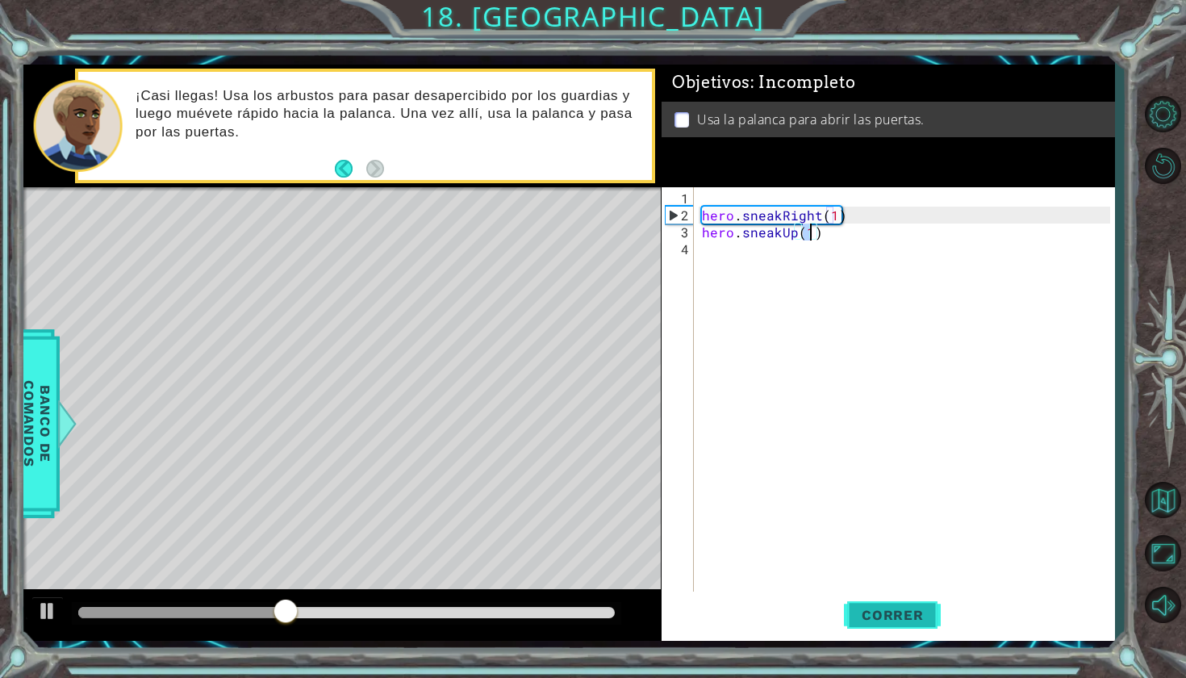
click at [901, 616] on span "Correr" at bounding box center [893, 615] width 94 height 16
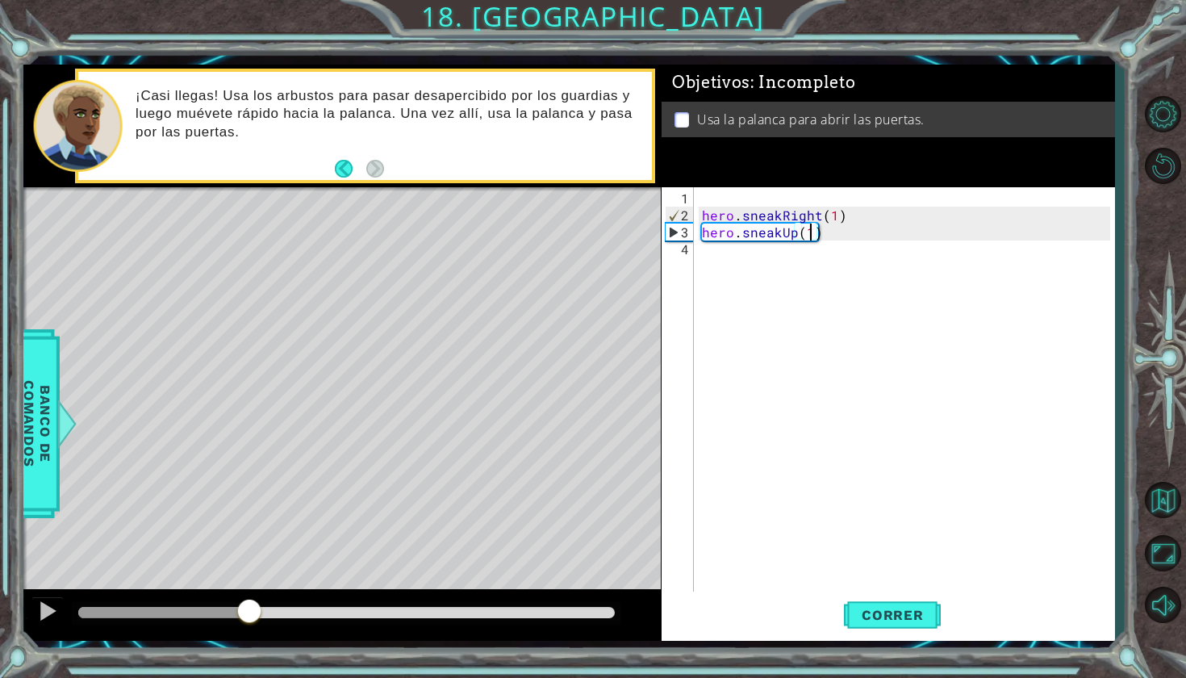
drag, startPoint x: 95, startPoint y: 609, endPoint x: 247, endPoint y: 619, distance: 152.0
click at [247, 619] on div at bounding box center [249, 612] width 29 height 29
type textarea "hero.sneakUp(2)"
click at [881, 596] on button "Correr" at bounding box center [892, 613] width 97 height 45
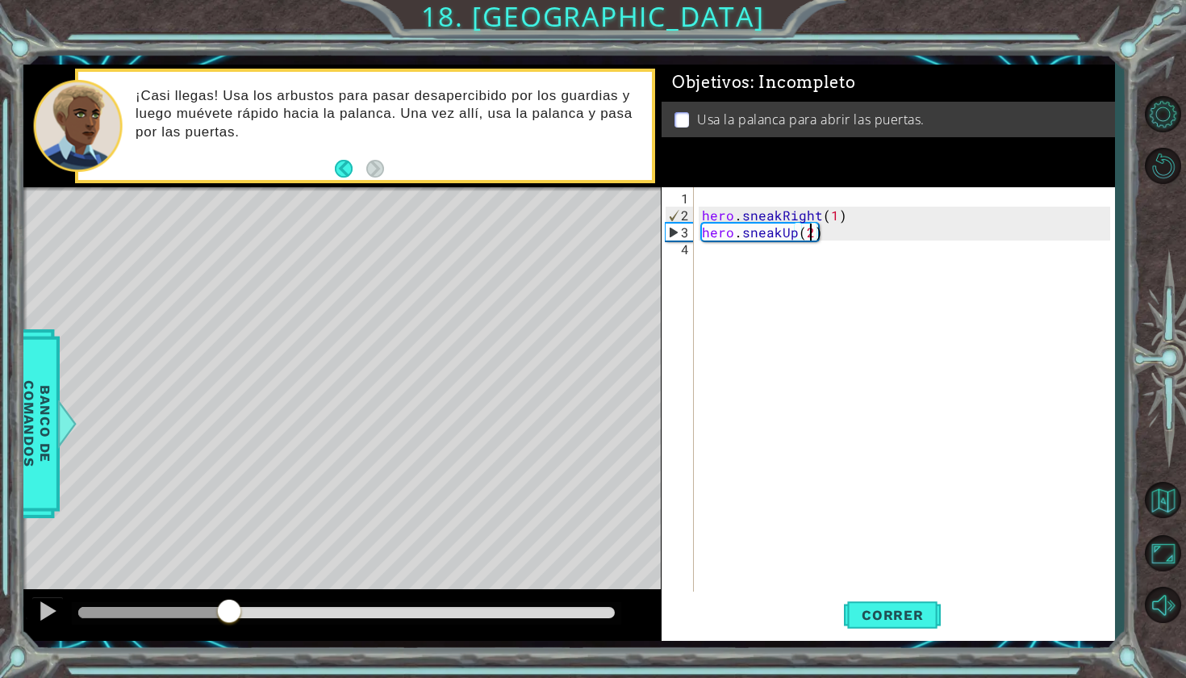
drag, startPoint x: 121, startPoint y: 607, endPoint x: 230, endPoint y: 629, distance: 111.1
click at [230, 629] on div at bounding box center [341, 615] width 637 height 52
click at [715, 259] on div "hero . sneakRight ( 1 ) hero . sneakUp ( 2 )" at bounding box center [909, 410] width 420 height 441
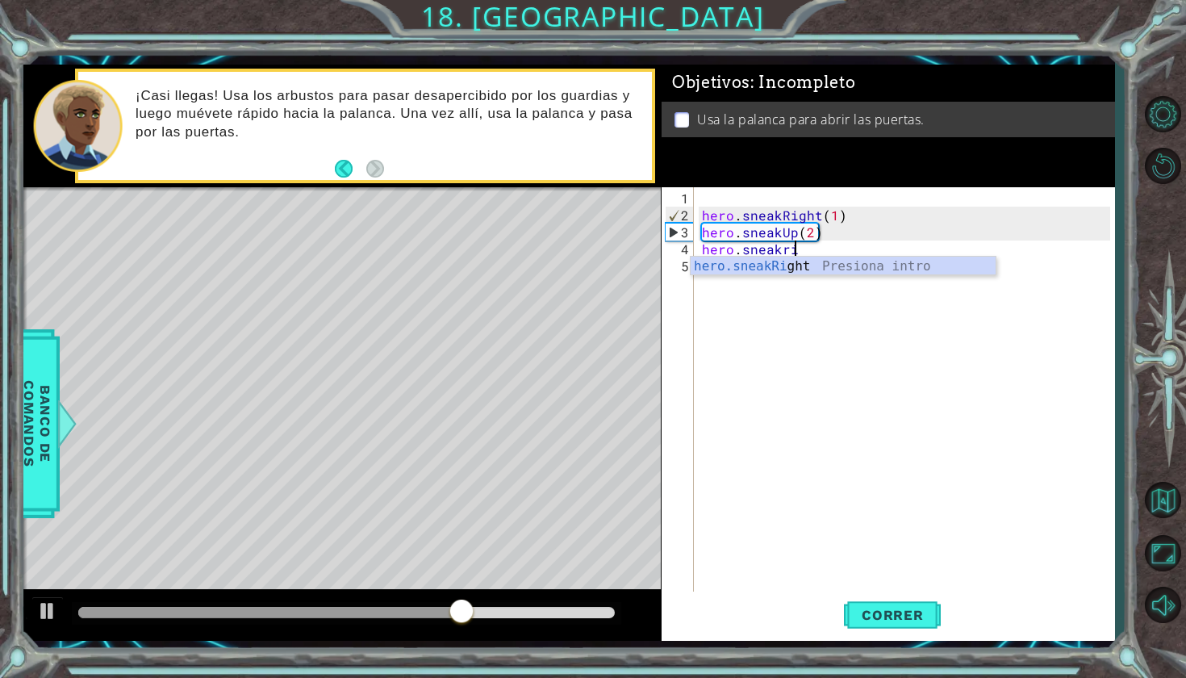
scroll to position [0, 5]
click at [754, 270] on div "hero.sneakRi ght Presiona intro" at bounding box center [843, 286] width 305 height 58
type textarea "hero.sneakRight(1)"
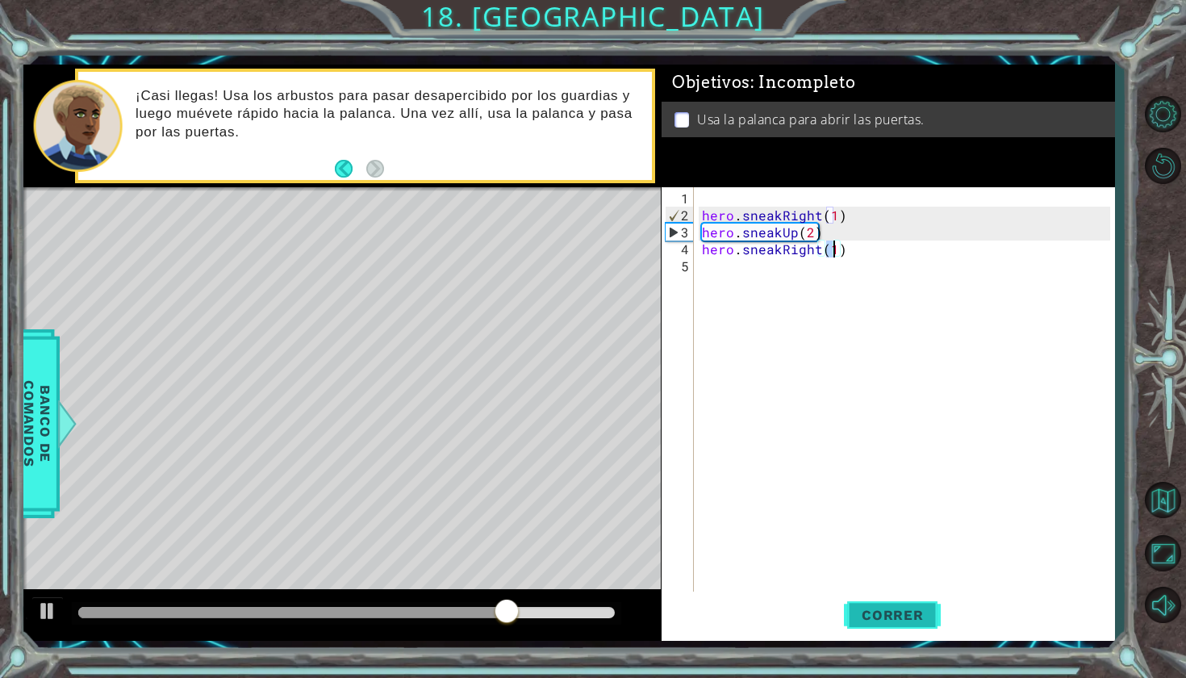
click at [884, 621] on span "Correr" at bounding box center [893, 615] width 94 height 16
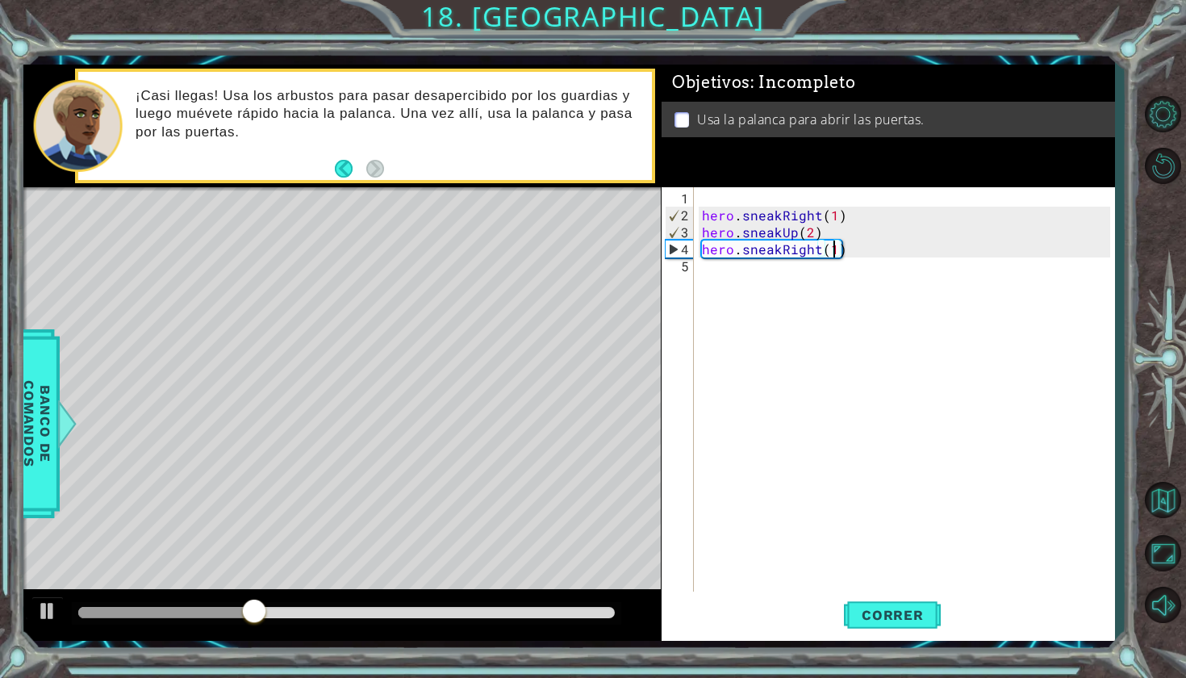
click at [693, 278] on div "1 2 3 4 5" at bounding box center [679, 390] width 29 height 407
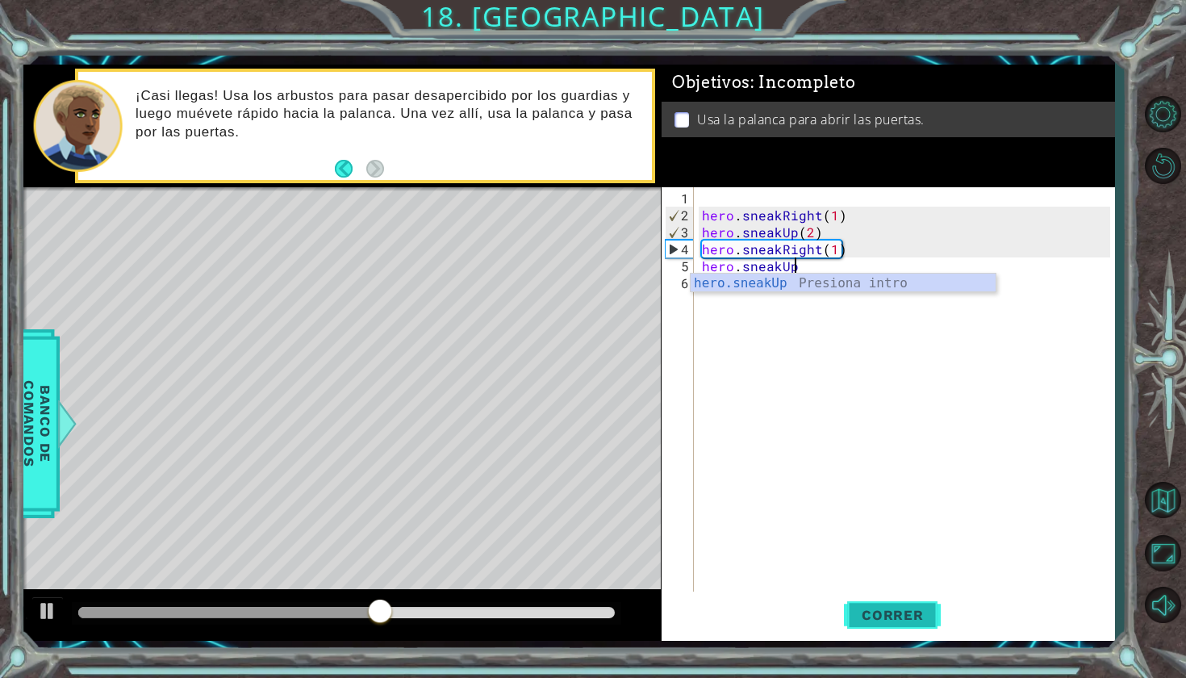
type textarea "hero.sneakUp"
click at [883, 619] on span "Correr" at bounding box center [893, 615] width 94 height 16
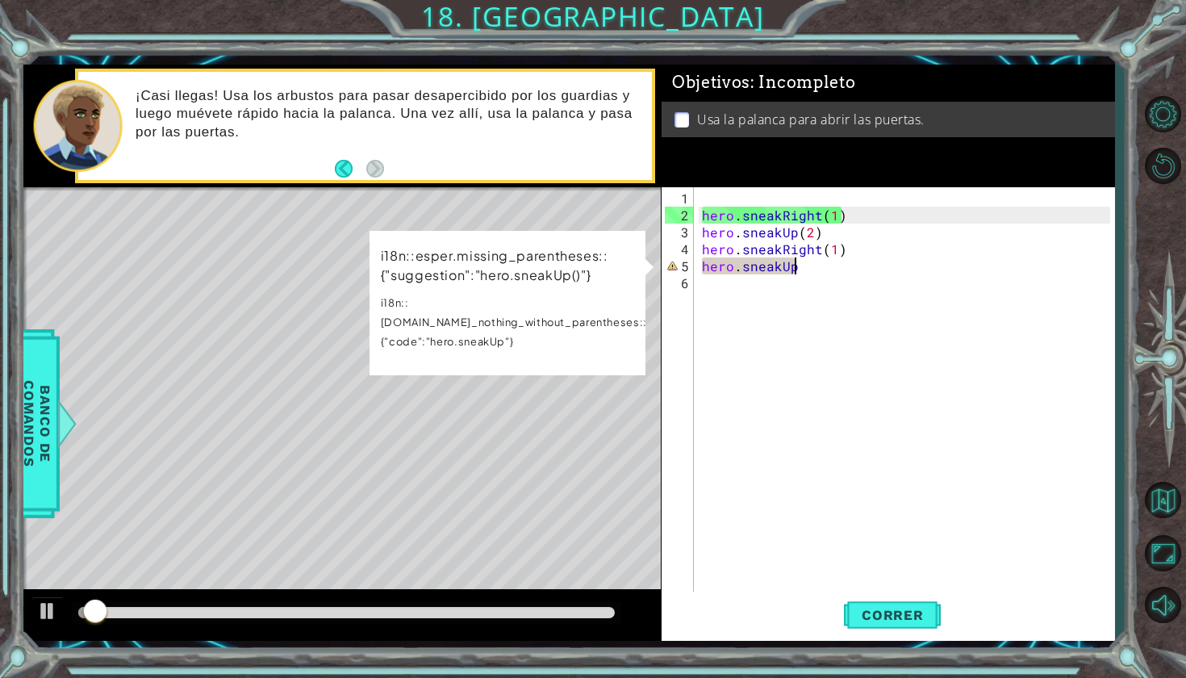
click at [713, 295] on div "hero . sneakRight ( 1 ) hero . sneakUp ( 2 ) hero . sneakRight ( 1 ) hero . sne…" at bounding box center [909, 410] width 420 height 441
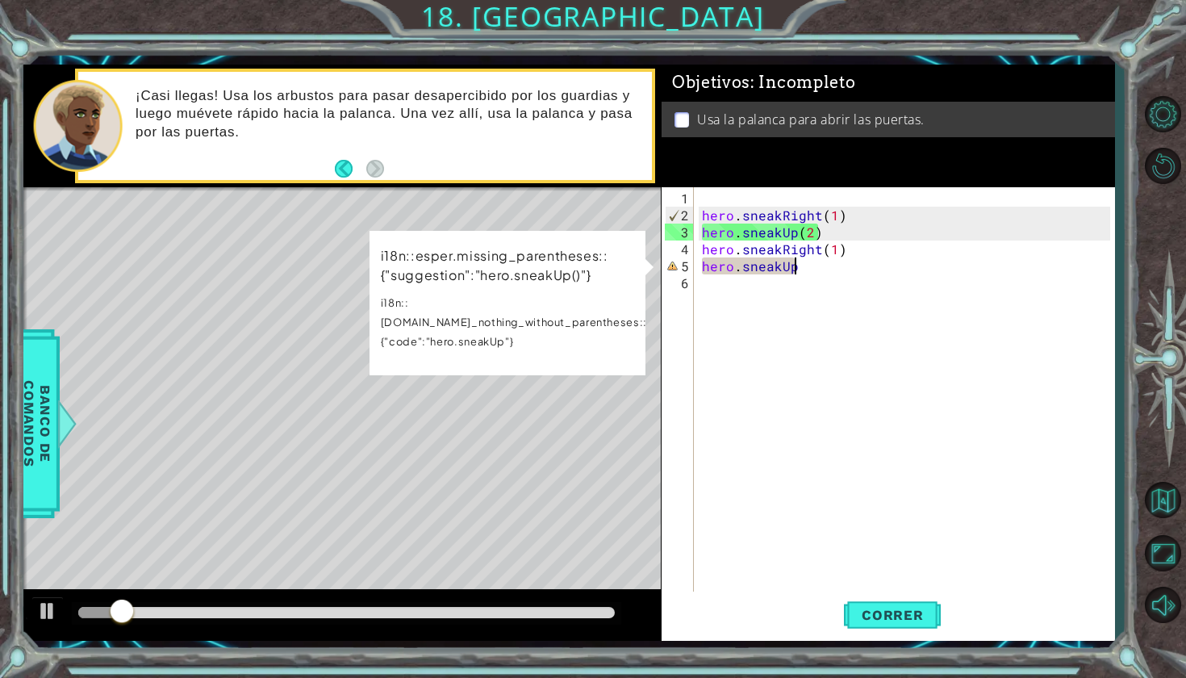
click at [801, 269] on div "hero . sneakRight ( 1 ) hero . sneakUp ( 2 ) hero . sneakRight ( 1 ) hero . sne…" at bounding box center [909, 410] width 420 height 441
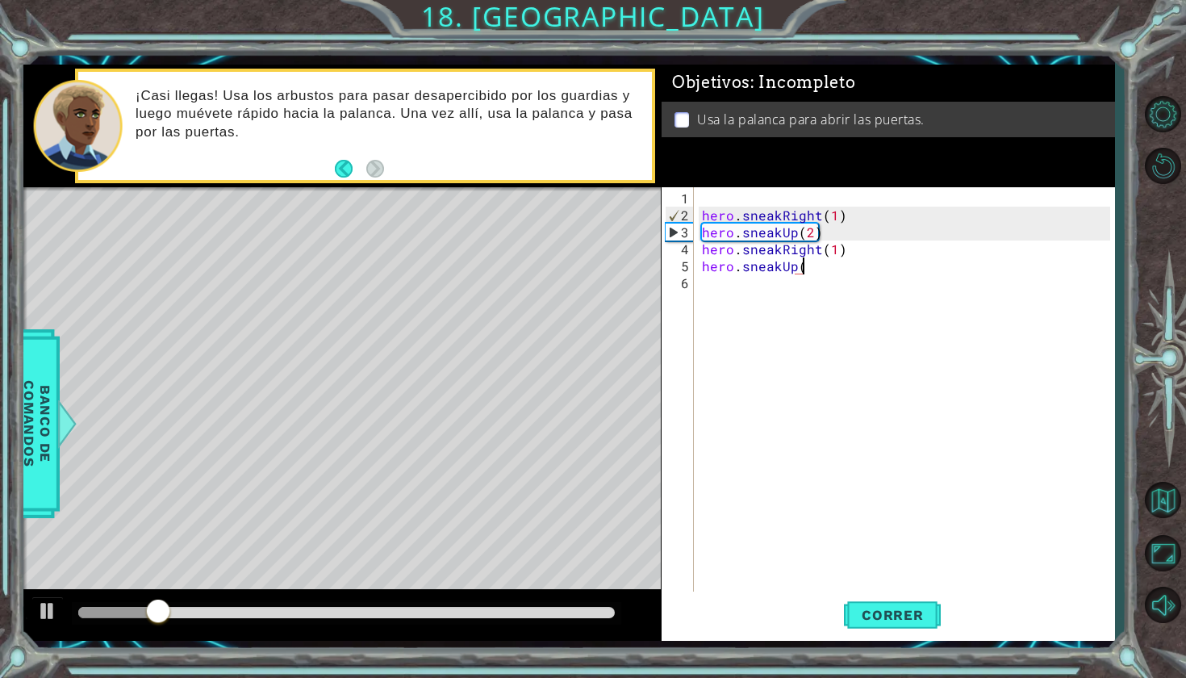
type textarea "hero.sneakUp()"
click at [706, 290] on div "hero . sneakRight ( 1 ) hero . sneakUp ( 2 ) hero . sneakRight ( 1 ) hero . sne…" at bounding box center [909, 410] width 420 height 441
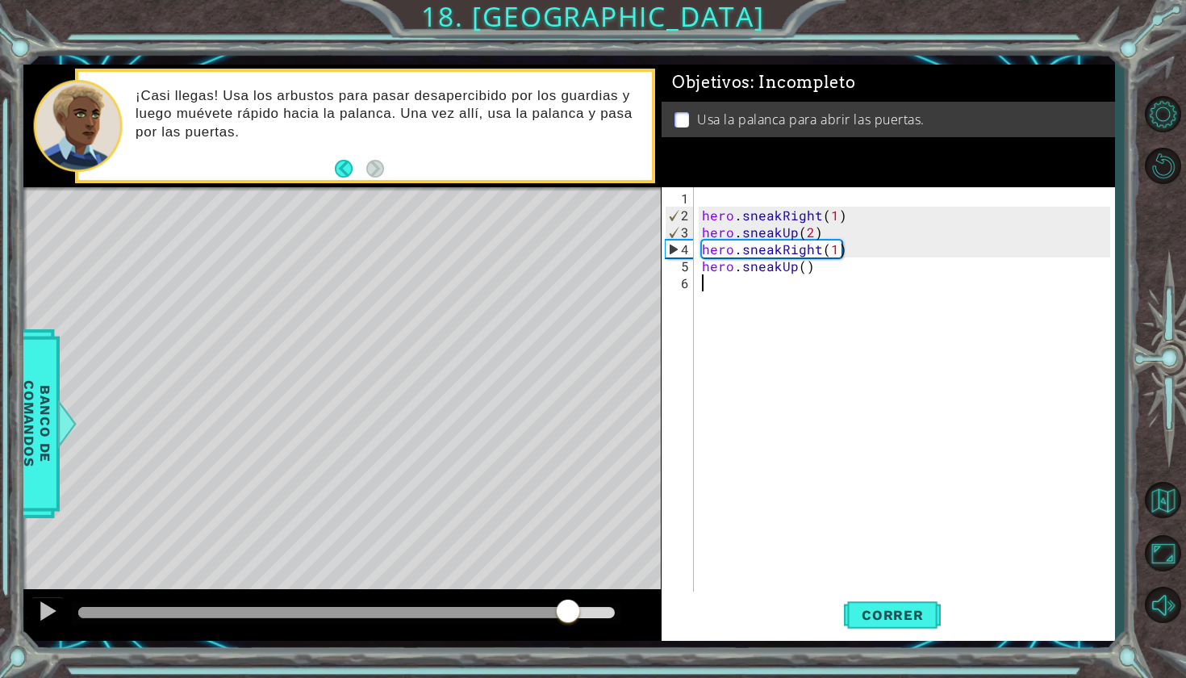
drag, startPoint x: 260, startPoint y: 607, endPoint x: 568, endPoint y: 609, distance: 308.2
click at [568, 609] on div at bounding box center [568, 612] width 29 height 29
drag, startPoint x: 568, startPoint y: 610, endPoint x: 626, endPoint y: 610, distance: 58.1
click at [626, 610] on div at bounding box center [614, 612] width 29 height 29
click at [806, 266] on div "hero . sneakRight ( 1 ) hero . sneakUp ( 2 ) hero . sneakRight ( 1 ) hero . sne…" at bounding box center [909, 410] width 420 height 441
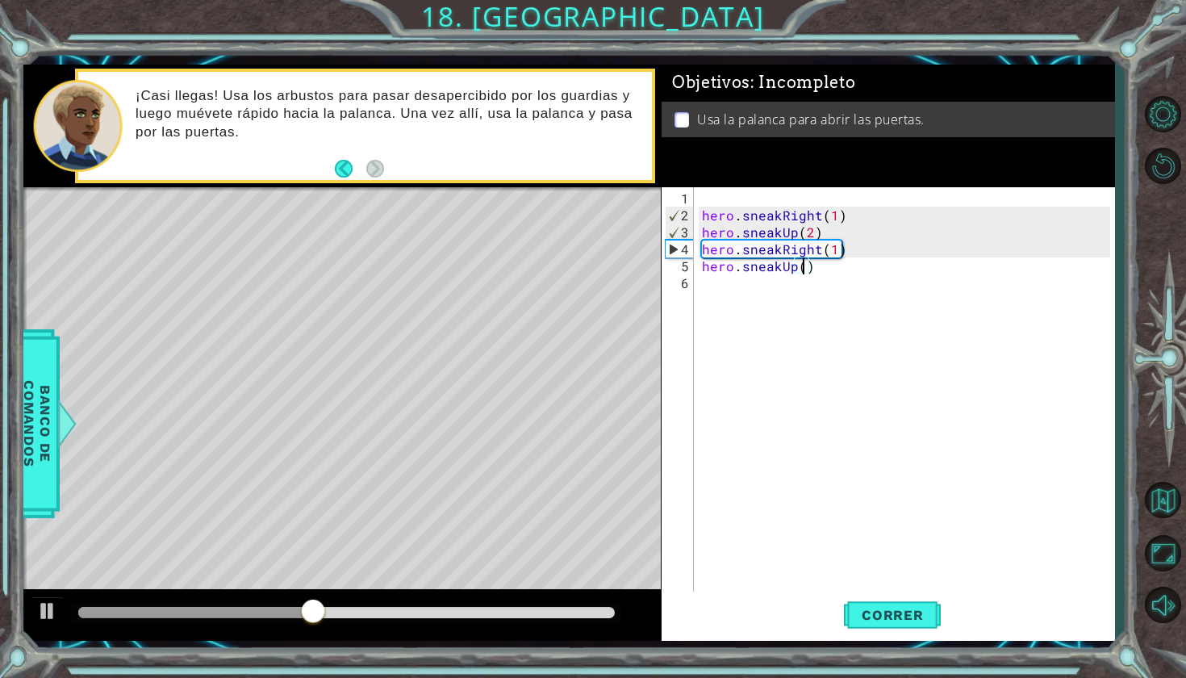
type textarea "hero.sneakUp(1)"
click at [709, 283] on div "hero . sneakRight ( 1 ) hero . sneakUp ( 2 ) hero . sneakRight ( 1 ) hero . sne…" at bounding box center [909, 410] width 420 height 441
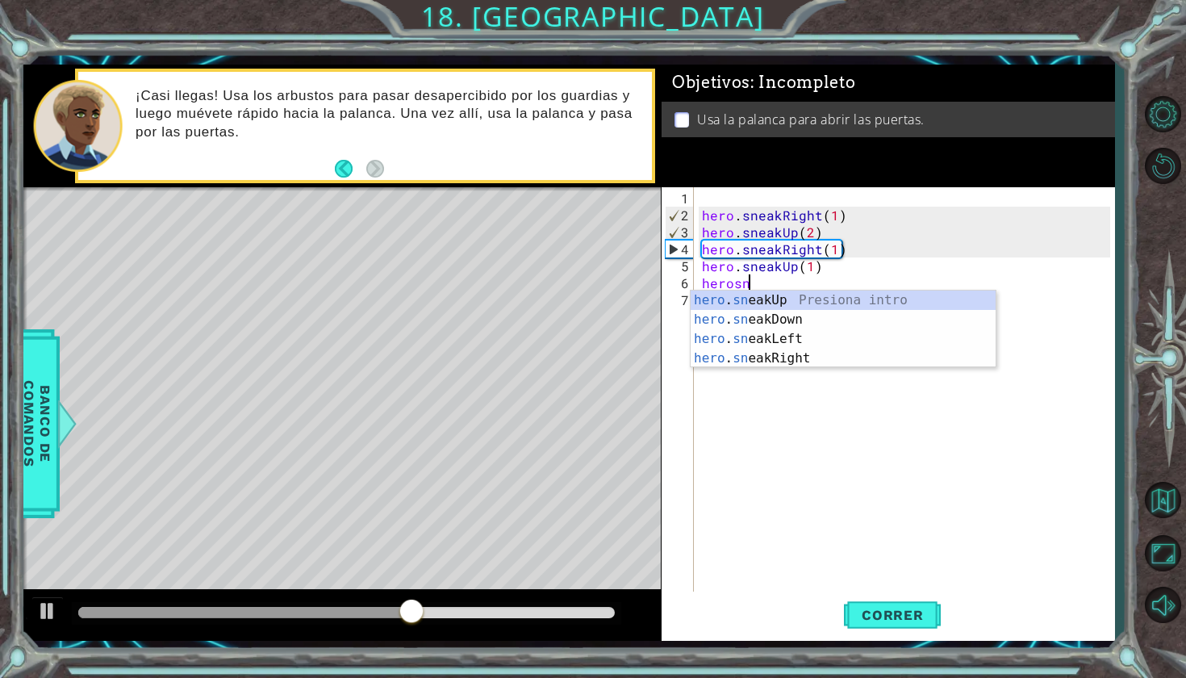
scroll to position [0, 2]
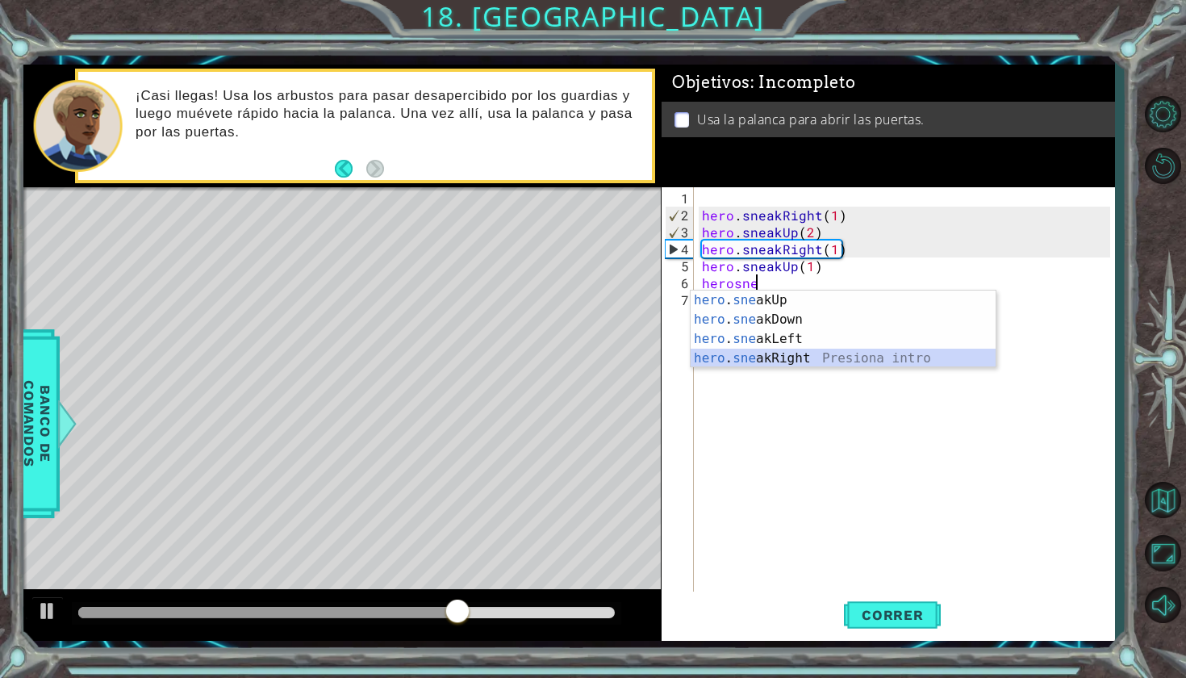
click at [794, 354] on div "hero . sne akUp Presiona intro hero . sne akDown Presiona intro hero . sne akLe…" at bounding box center [843, 348] width 305 height 116
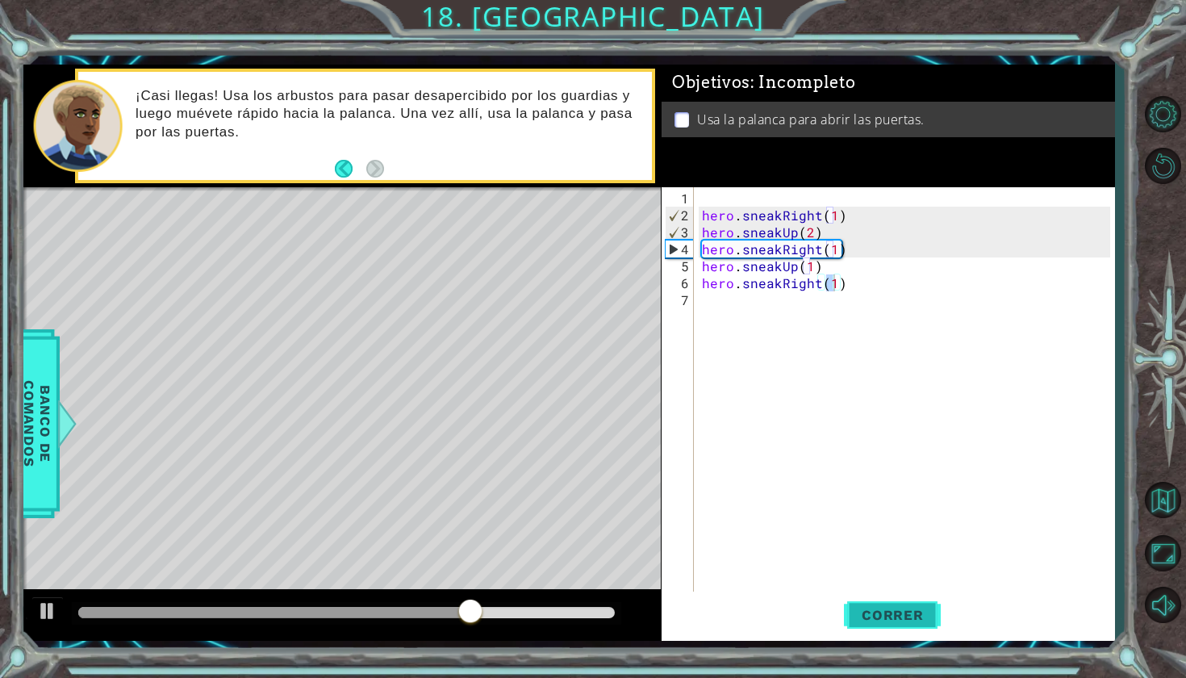
click at [875, 617] on span "Correr" at bounding box center [893, 615] width 94 height 16
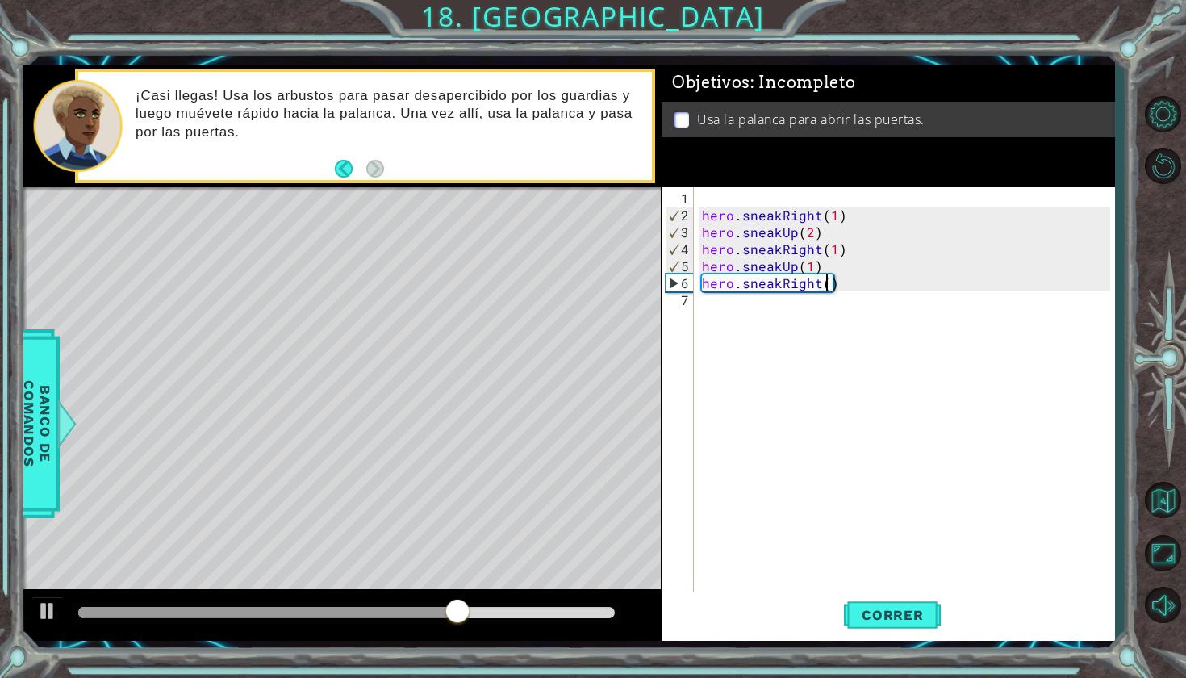
click at [512, 382] on div "Level Map" at bounding box center [396, 424] width 746 height 475
click at [826, 270] on div "hero . sneakRight ( 1 ) hero . sneakUp ( 2 ) hero . sneakRight ( 1 ) hero . sne…" at bounding box center [909, 410] width 420 height 441
click at [825, 278] on div "hero . sneakRight ( 1 ) hero . sneakUp ( 2 ) hero . sneakRight ( 1 ) hero . sne…" at bounding box center [909, 410] width 420 height 441
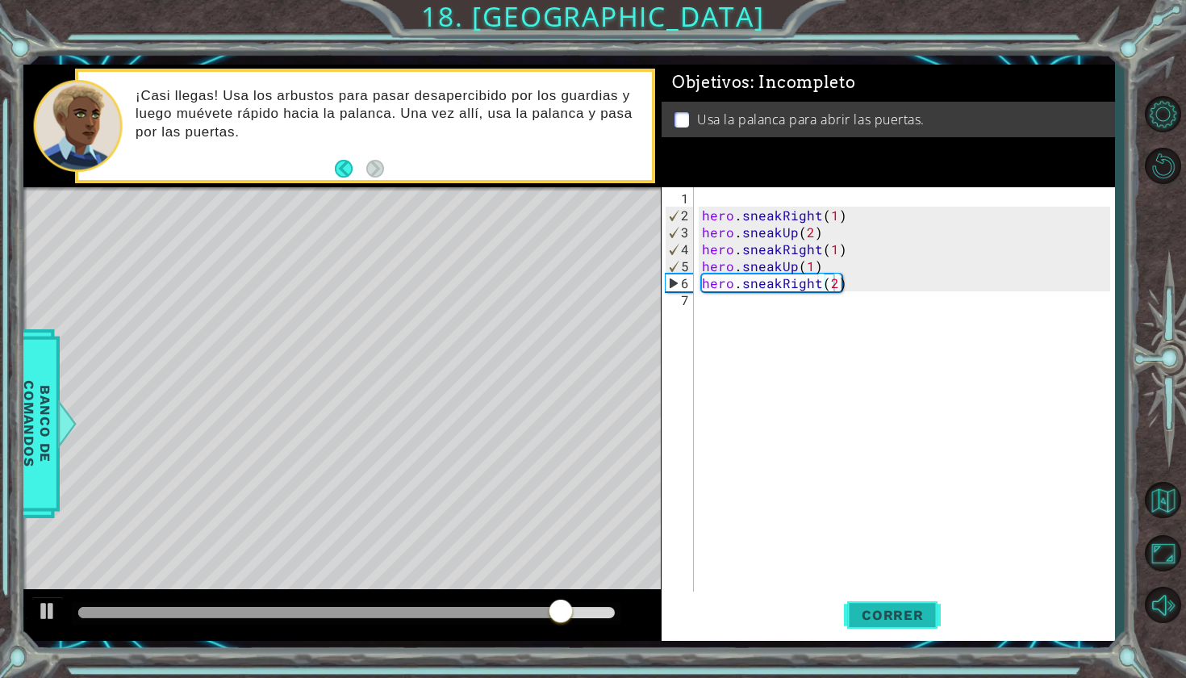
click at [894, 602] on button "Correr" at bounding box center [892, 613] width 97 height 45
click at [816, 286] on div "hero . sneakRight ( 1 ) hero . sneakUp ( 2 ) hero . sneakRight ( 1 ) hero . sne…" at bounding box center [909, 410] width 420 height 441
click at [833, 287] on div "hero . sneakRight ( 1 ) hero . sneakUp ( 2 ) hero . sneakRight ( 1 ) hero . sne…" at bounding box center [909, 410] width 420 height 441
type textarea "hero.sneakRight(1)"
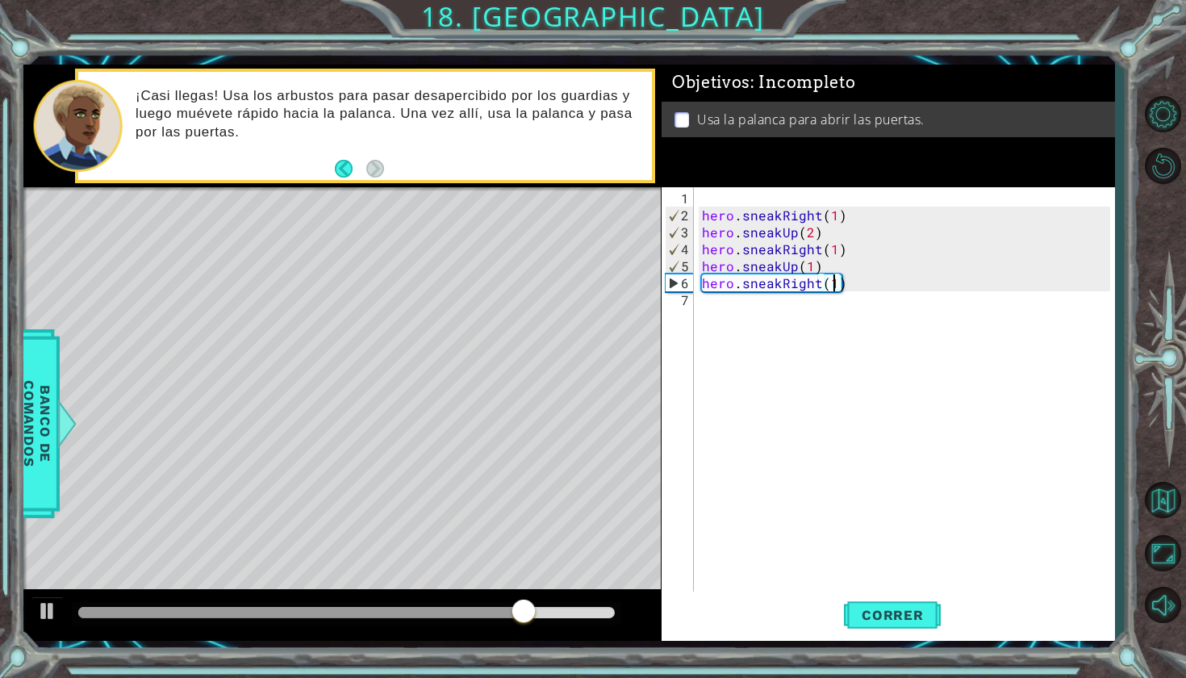
click at [699, 300] on div "hero . sneakRight ( 1 ) hero . sneakUp ( 2 ) hero . sneakRight ( 1 ) hero . sne…" at bounding box center [909, 410] width 420 height 441
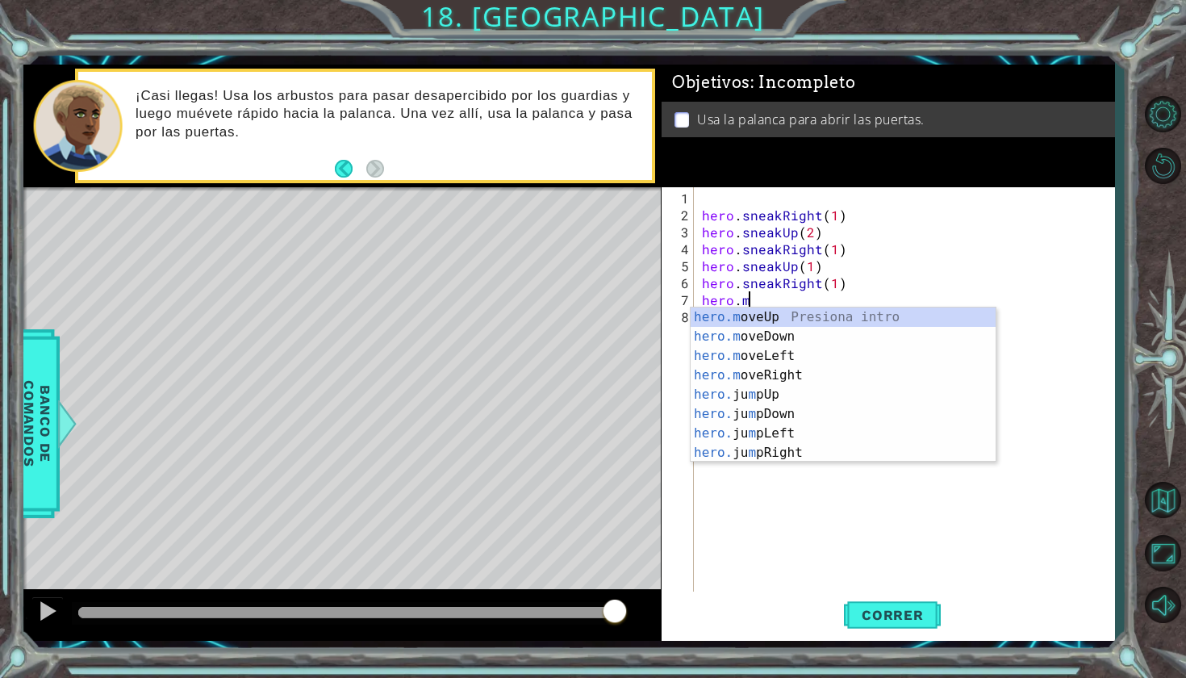
scroll to position [0, 2]
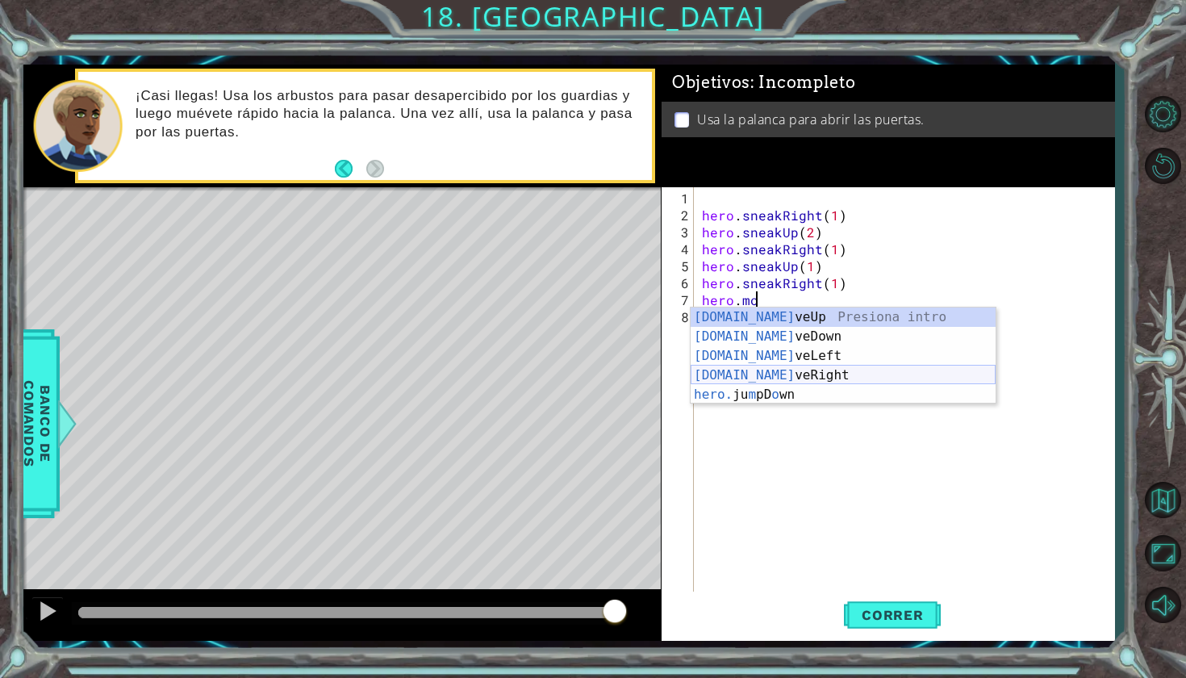
click at [820, 380] on div "[DOMAIN_NAME] veUp Presiona intro [DOMAIN_NAME] veDown Presiona intro [DOMAIN_N…" at bounding box center [843, 375] width 305 height 136
type textarea "hero.moveRight(1)"
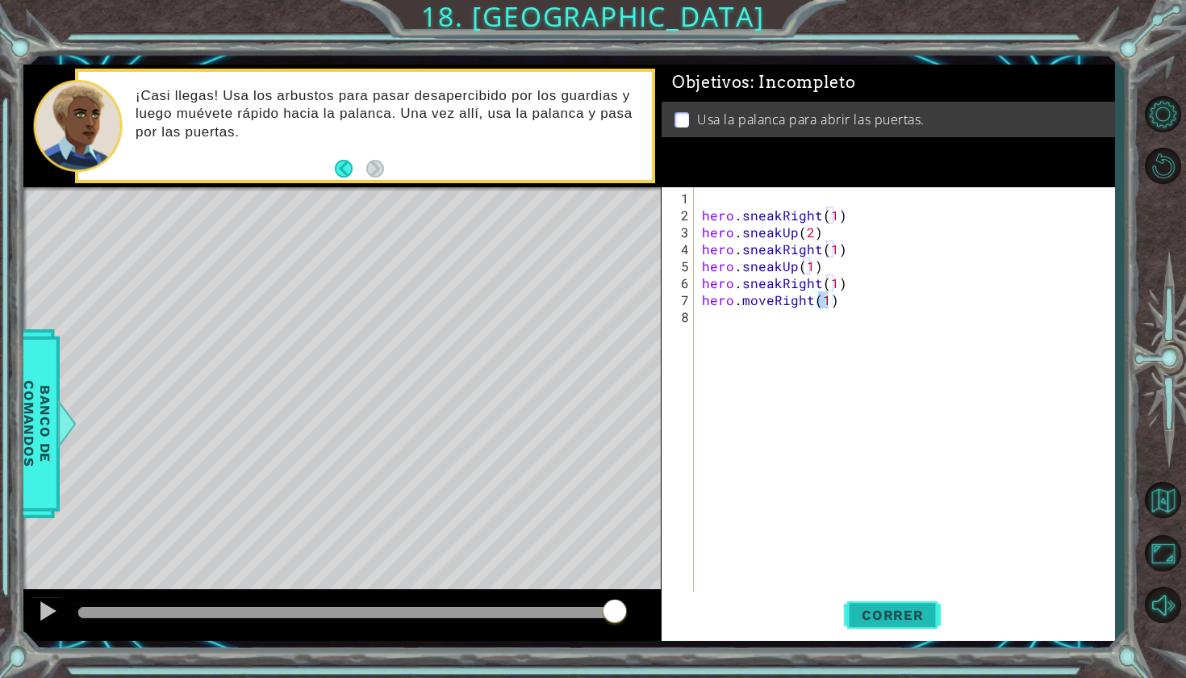
click at [897, 611] on span "Correr" at bounding box center [893, 615] width 94 height 16
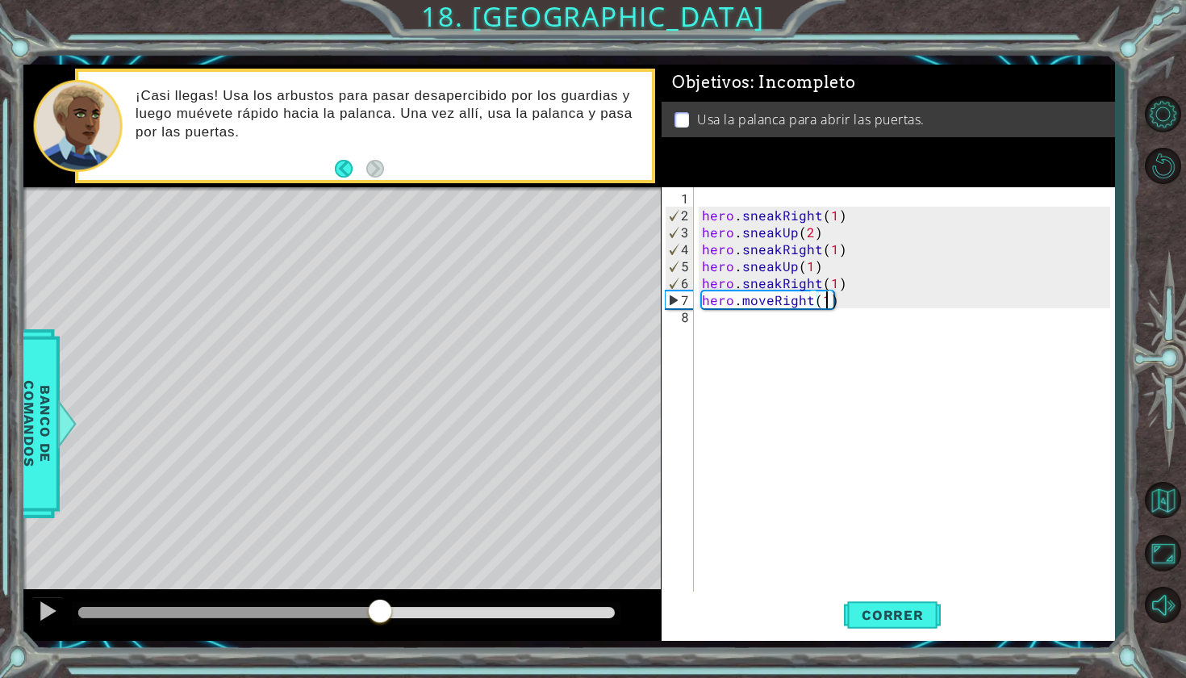
drag, startPoint x: 109, startPoint y: 608, endPoint x: 378, endPoint y: 624, distance: 269.1
click at [379, 624] on div at bounding box center [380, 612] width 29 height 29
click at [720, 334] on div "hero . sneakRight ( 1 ) hero . sneakUp ( 2 ) hero . sneakRight ( 1 ) hero . sne…" at bounding box center [909, 410] width 420 height 441
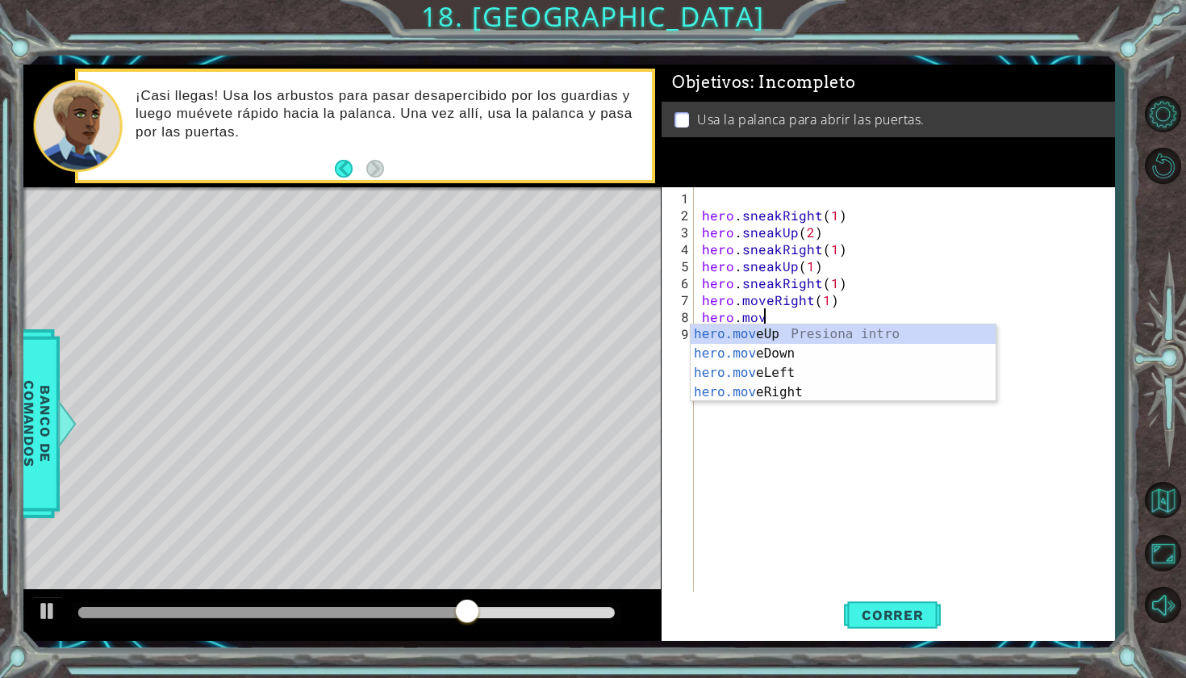
scroll to position [0, 3]
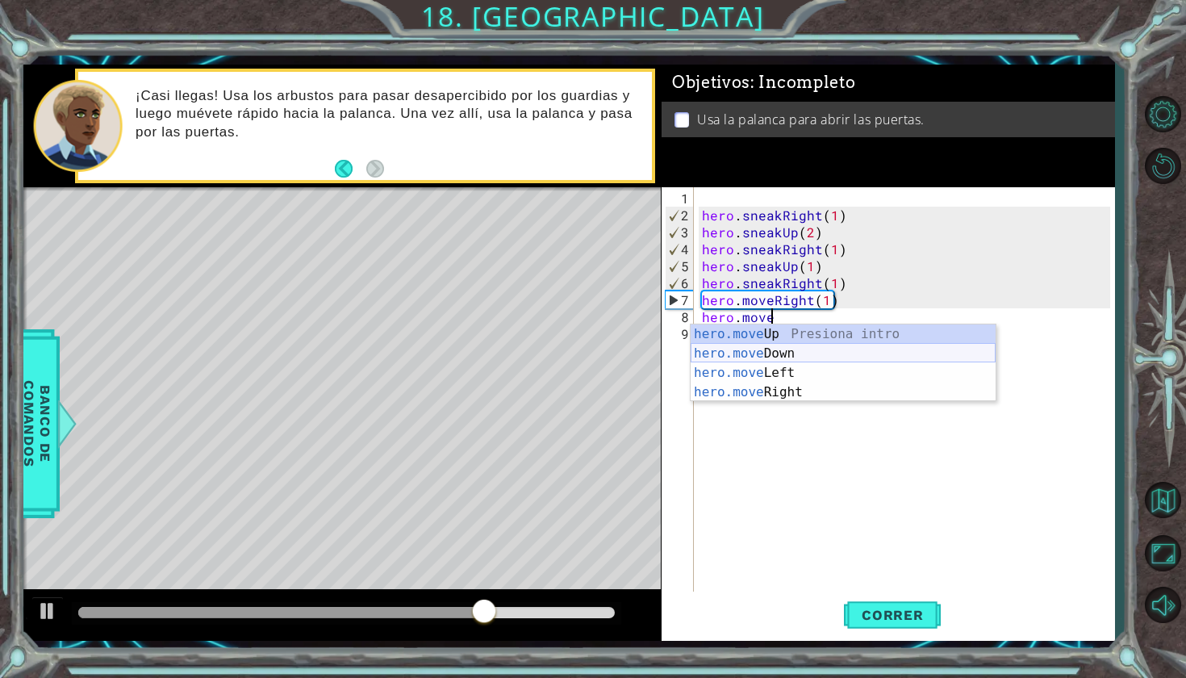
click at [757, 354] on div "hero.move Up Presiona intro hero.move Down Presiona intro hero.move Left Presio…" at bounding box center [843, 382] width 305 height 116
type textarea "hero.moveDown(1)"
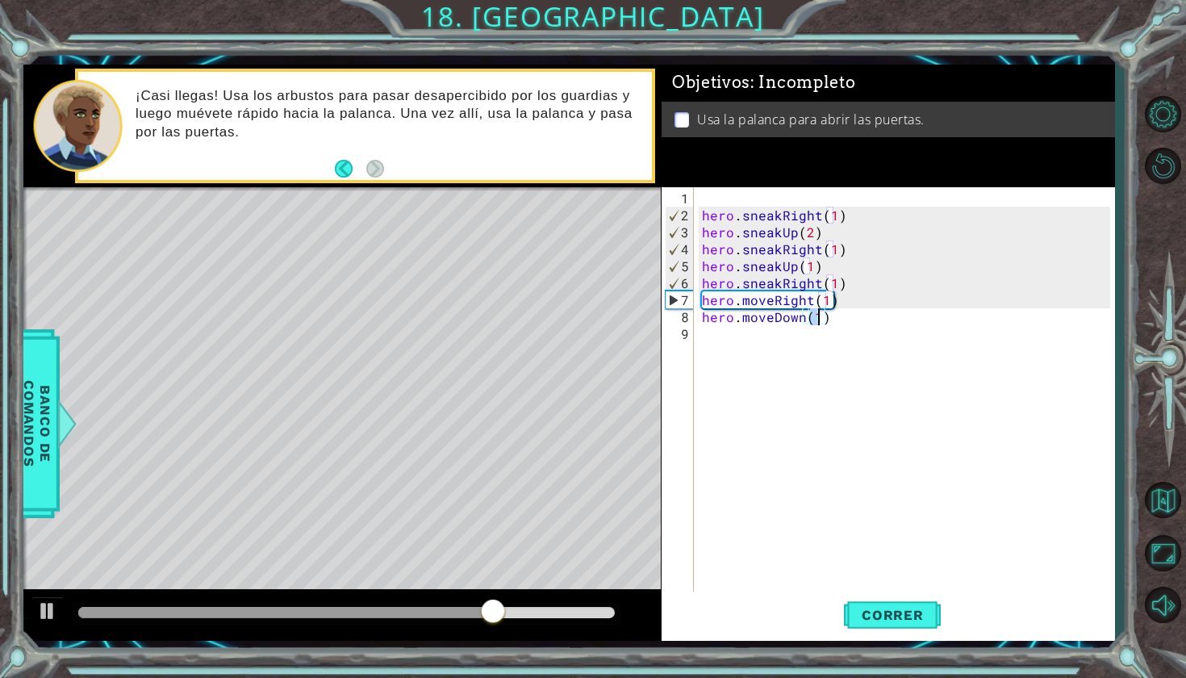
click at [696, 344] on div "hero.moveDown(1) 1 2 3 4 5 6 7 8 9 hero . sneakRight ( 1 ) hero . sneakUp ( 2 )…" at bounding box center [886, 390] width 449 height 407
click at [704, 339] on div "hero . sneakRight ( 1 ) hero . sneakUp ( 2 ) hero . sneakRight ( 1 ) hero . sne…" at bounding box center [909, 410] width 420 height 441
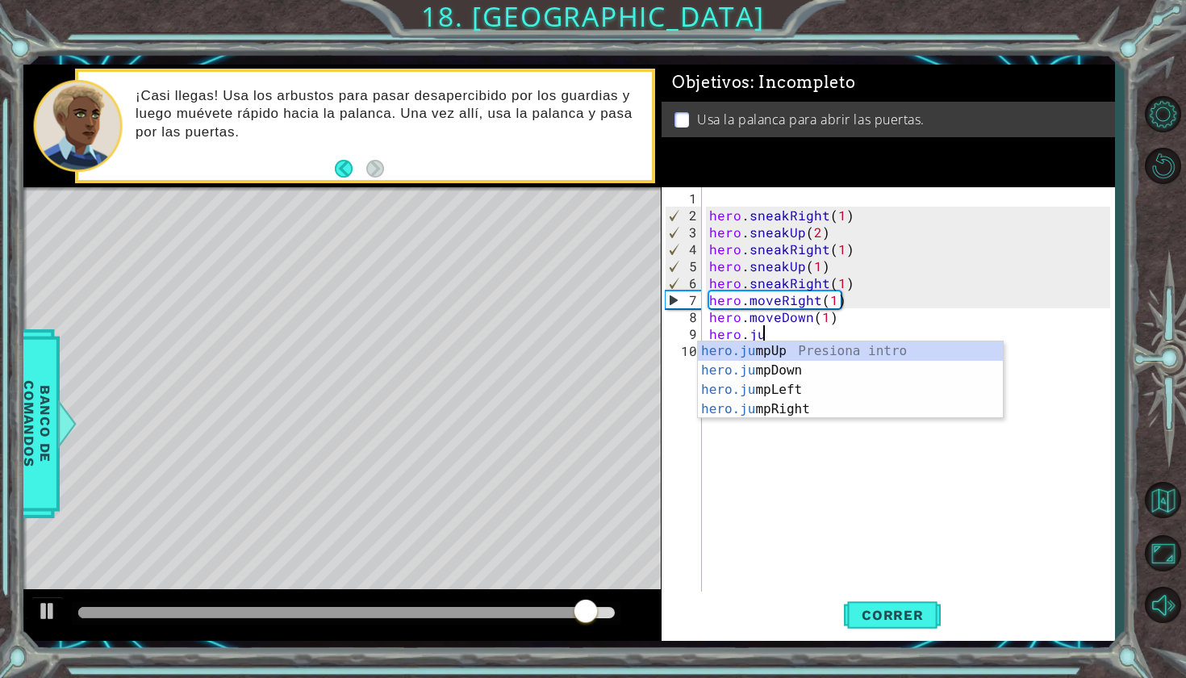
scroll to position [0, 2]
type textarea "hero.jum"
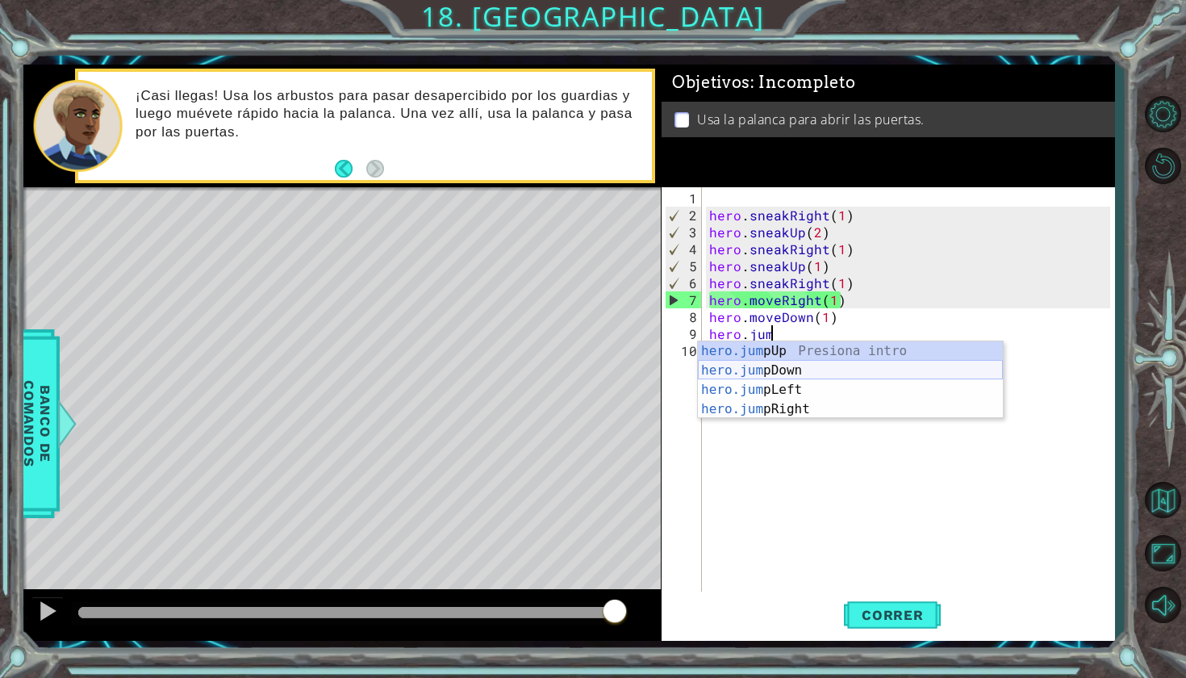
click at [790, 366] on div "hero.jum pUp Presiona intro hero.jum pDown Presiona intro hero.jum pLeft Presio…" at bounding box center [850, 399] width 305 height 116
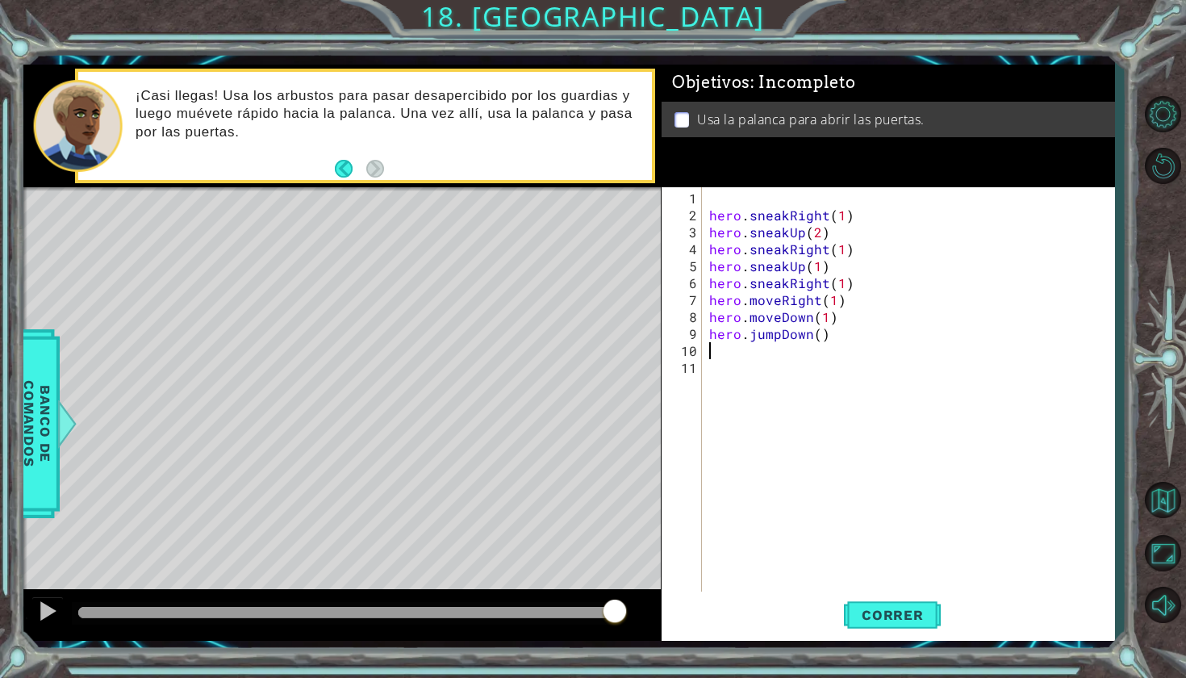
scroll to position [0, 0]
click at [897, 615] on span "Correr" at bounding box center [893, 615] width 94 height 16
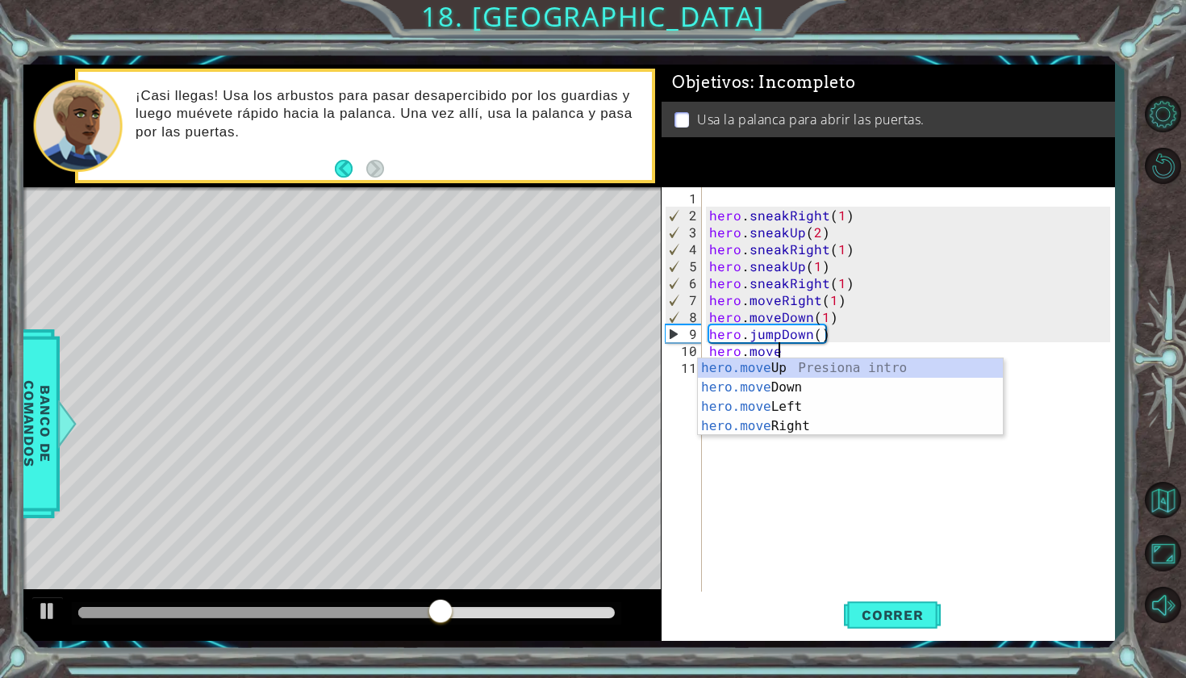
scroll to position [0, 3]
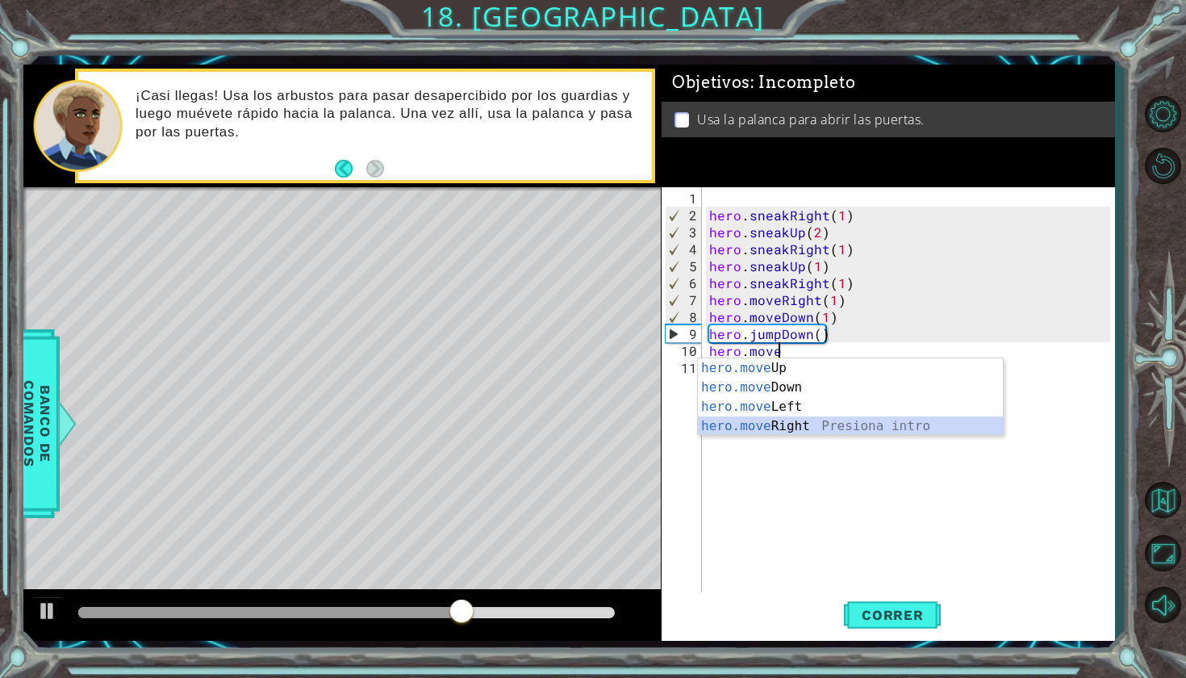
click at [749, 427] on div "hero.move Up Presiona intro hero.move Down Presiona intro hero.move Left Presio…" at bounding box center [850, 416] width 305 height 116
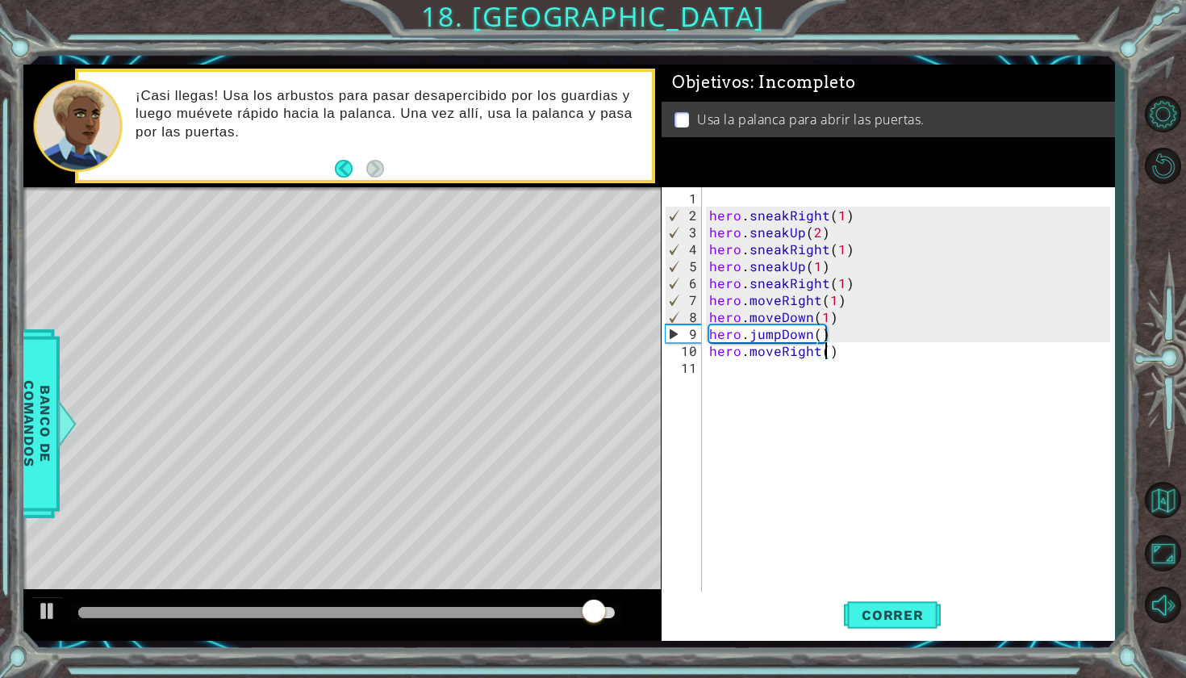
type textarea "hero.moveRight(2)"
click at [715, 369] on div "hero . sneakRight ( 1 ) hero . sneakUp ( 2 ) hero . sneakRight ( 1 ) hero . sne…" at bounding box center [912, 410] width 412 height 441
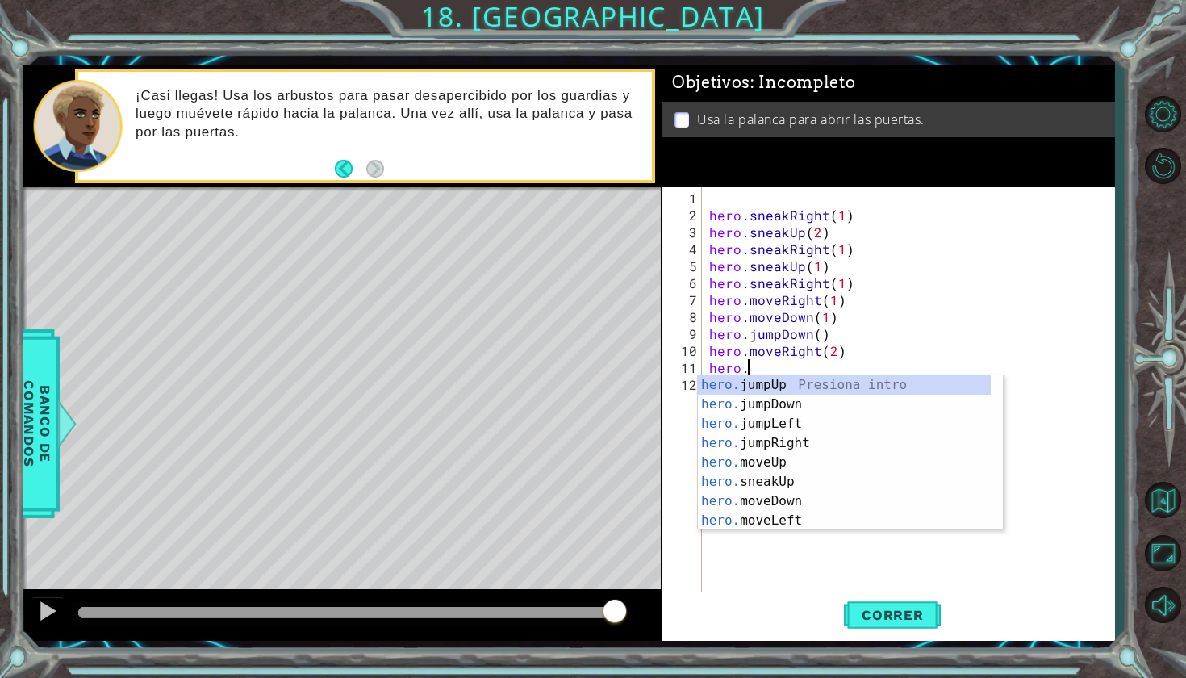
scroll to position [0, 2]
type textarea "hero.j"
click at [750, 383] on div "hero.j umpUp Presiona intro hero.j umpDown Presiona intro hero.j umpLeft Presio…" at bounding box center [850, 433] width 305 height 116
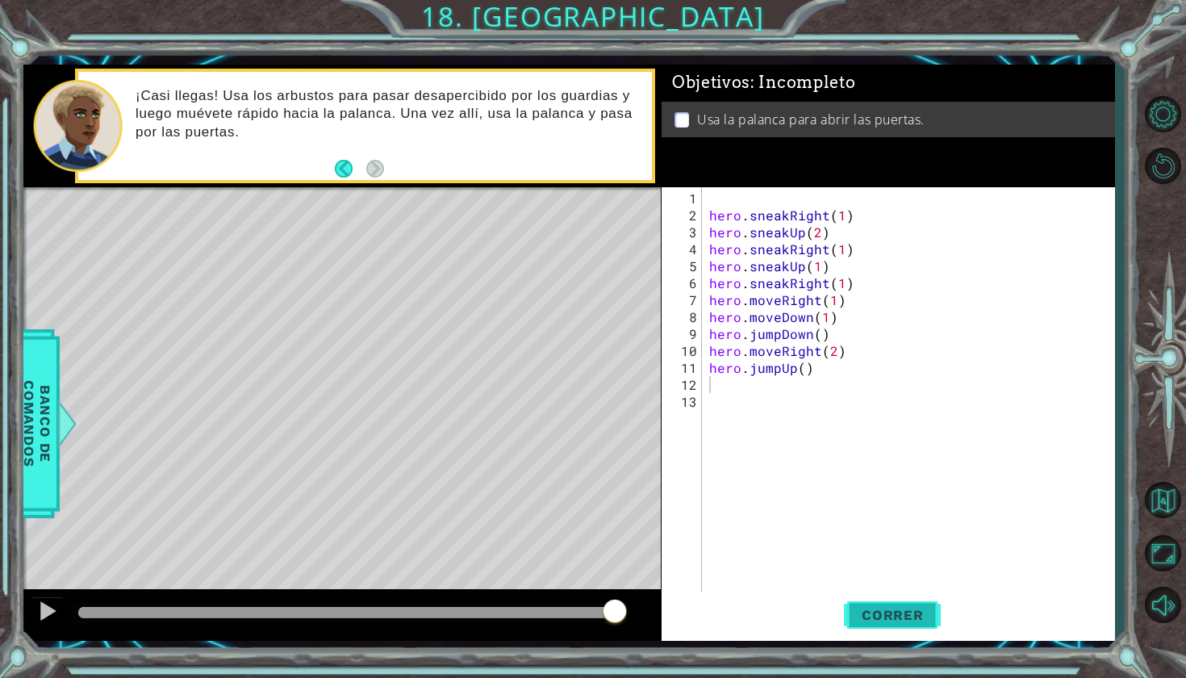
click at [910, 620] on span "Correr" at bounding box center [893, 615] width 94 height 16
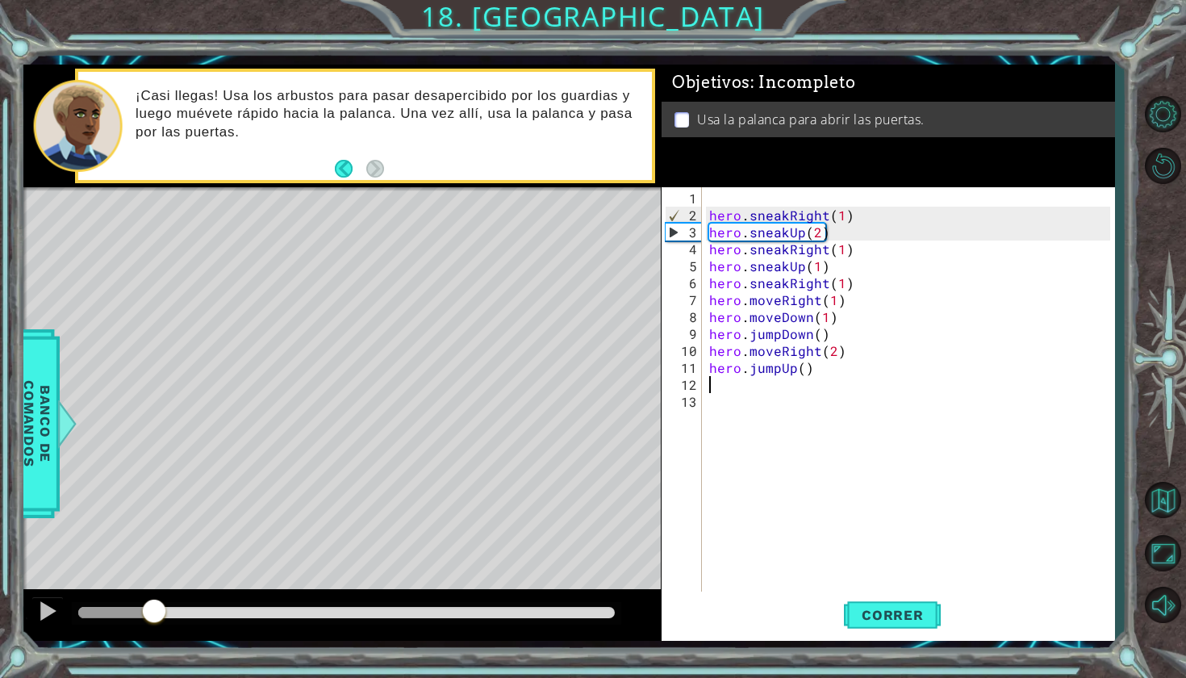
drag, startPoint x: 154, startPoint y: 615, endPoint x: 277, endPoint y: 615, distance: 122.7
click at [167, 615] on div at bounding box center [154, 612] width 29 height 29
click at [461, 620] on div at bounding box center [346, 613] width 549 height 23
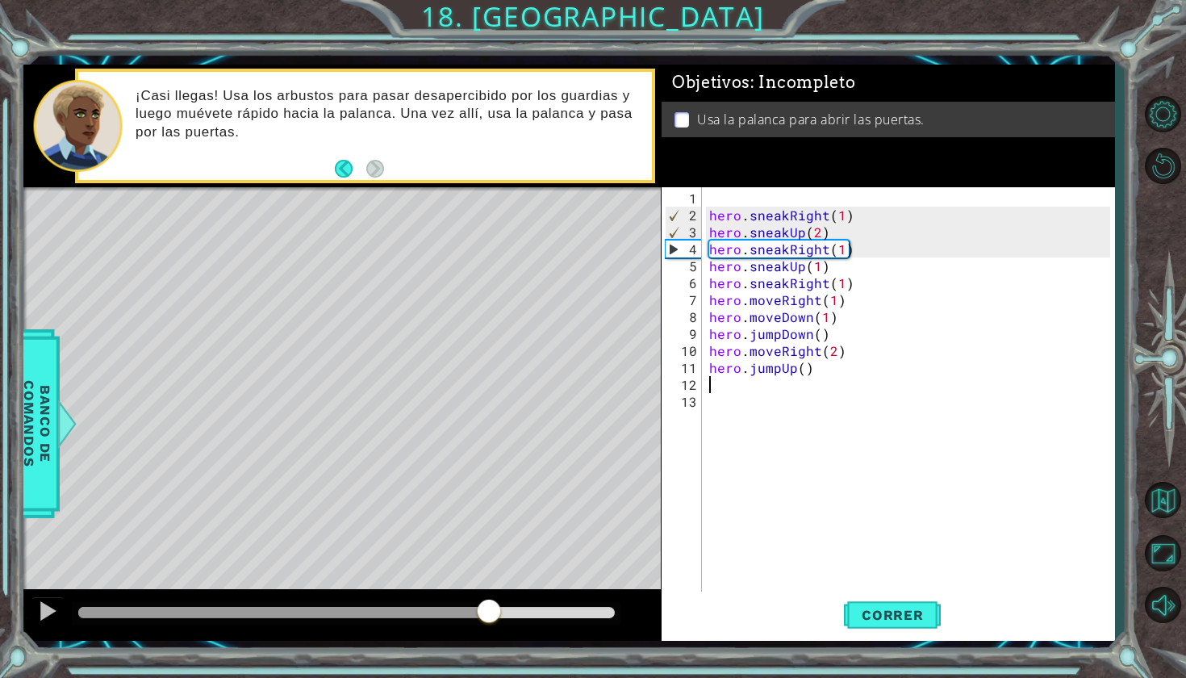
click at [489, 612] on div at bounding box center [346, 612] width 536 height 11
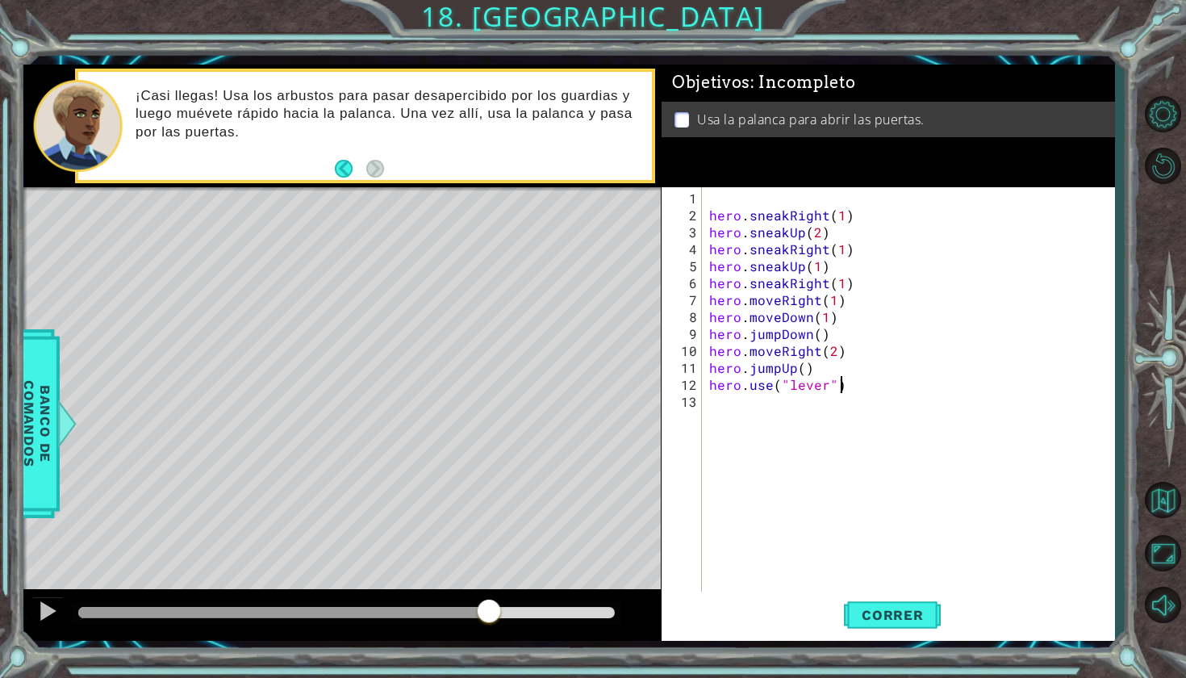
scroll to position [0, 7]
click at [863, 615] on span "Correr" at bounding box center [893, 615] width 94 height 16
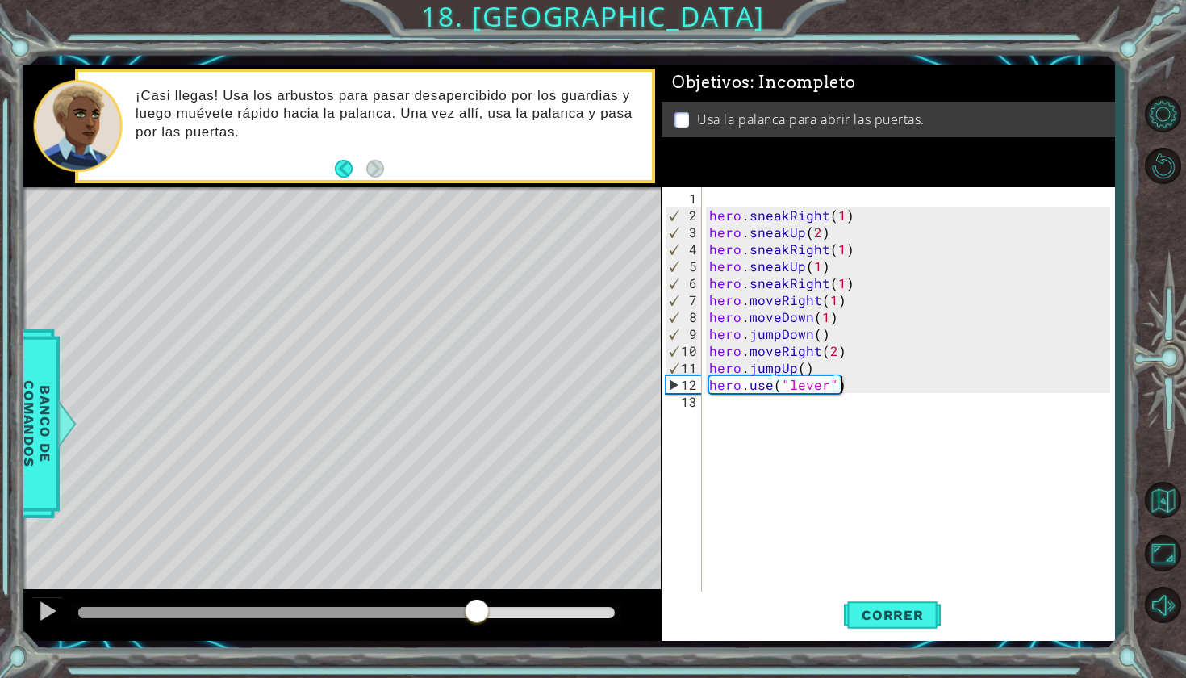
drag, startPoint x: 94, startPoint y: 610, endPoint x: 478, endPoint y: 596, distance: 384.3
click at [478, 596] on div at bounding box center [341, 615] width 637 height 52
click at [842, 361] on div "hero . sneakRight ( 1 ) hero . sneakUp ( 2 ) hero . sneakRight ( 1 ) hero . sne…" at bounding box center [912, 410] width 412 height 441
type textarea "hero.jumpUp()"
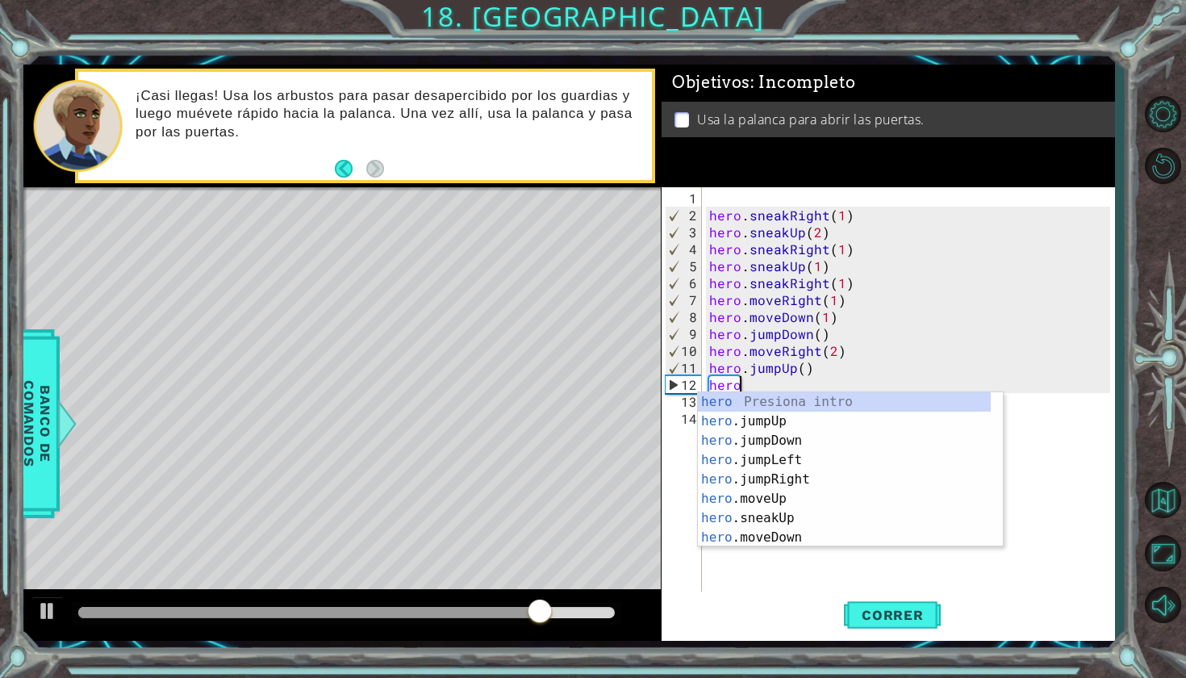
type textarea "hero."
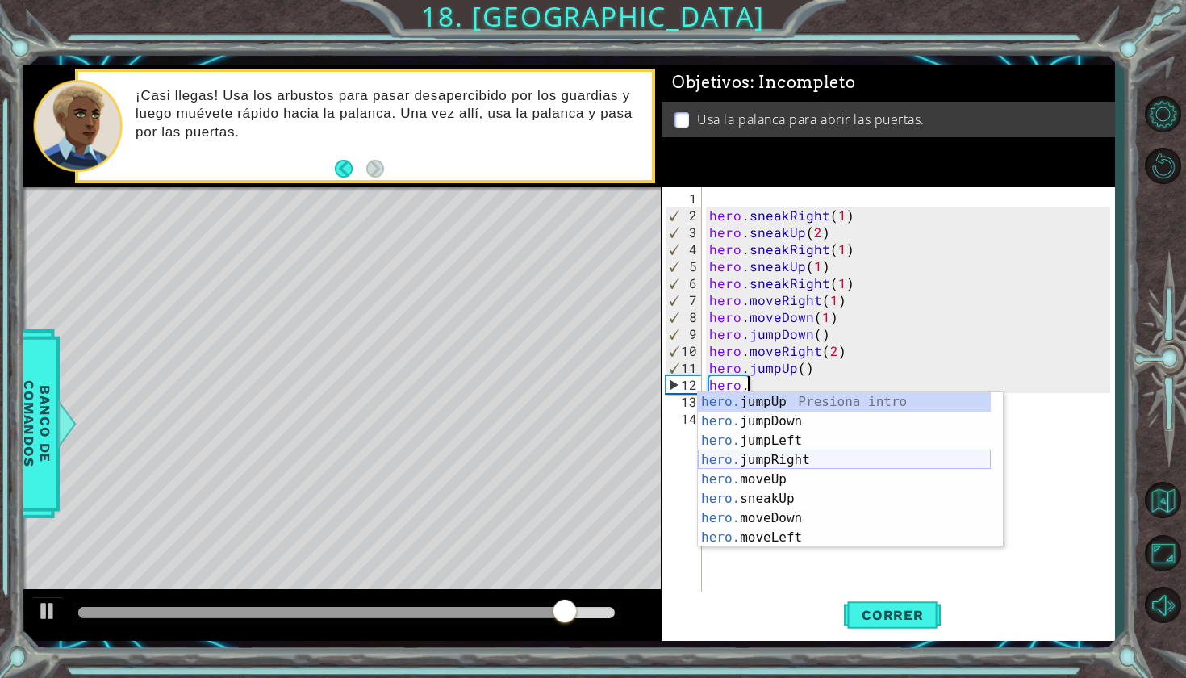
click at [836, 464] on div "hero. jumpUp Presiona intro hero. jumpDown Presiona intro hero. jumpLeft Presio…" at bounding box center [844, 489] width 293 height 194
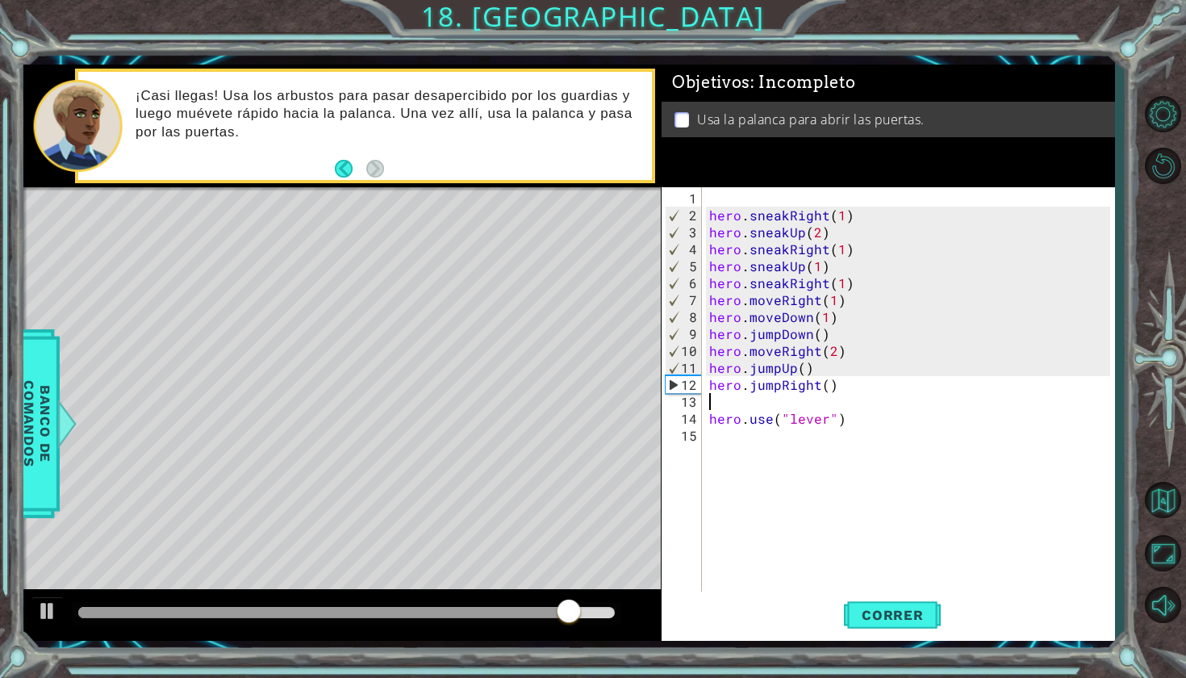
scroll to position [0, 0]
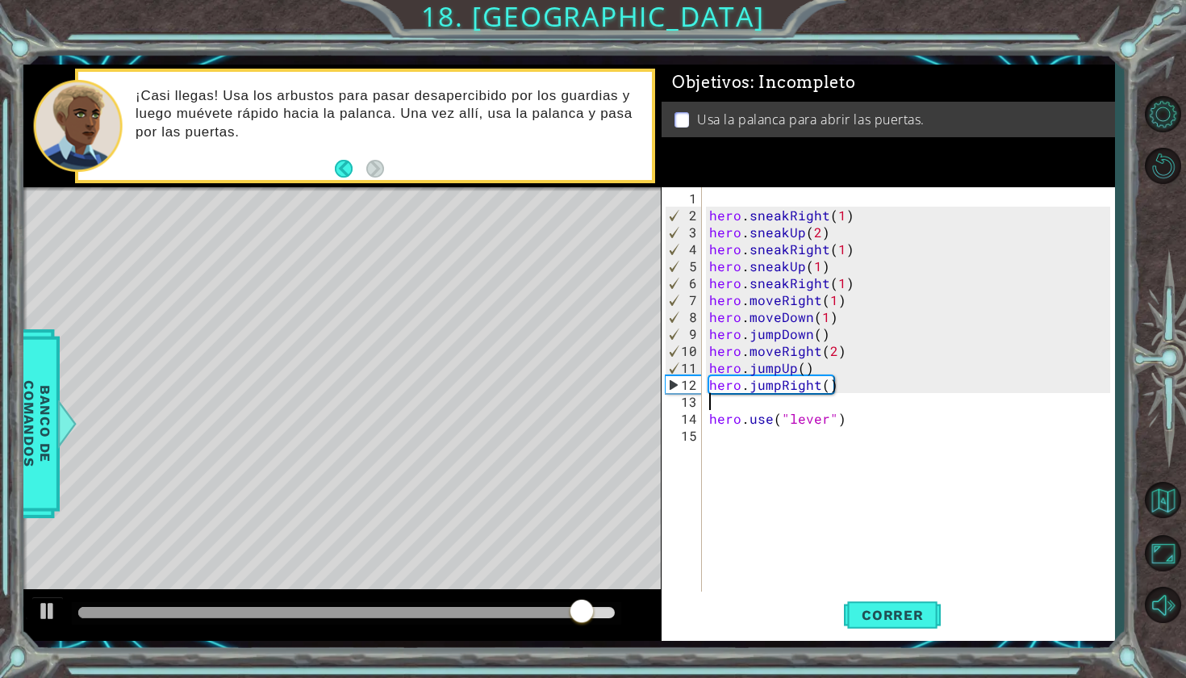
type textarea "m"
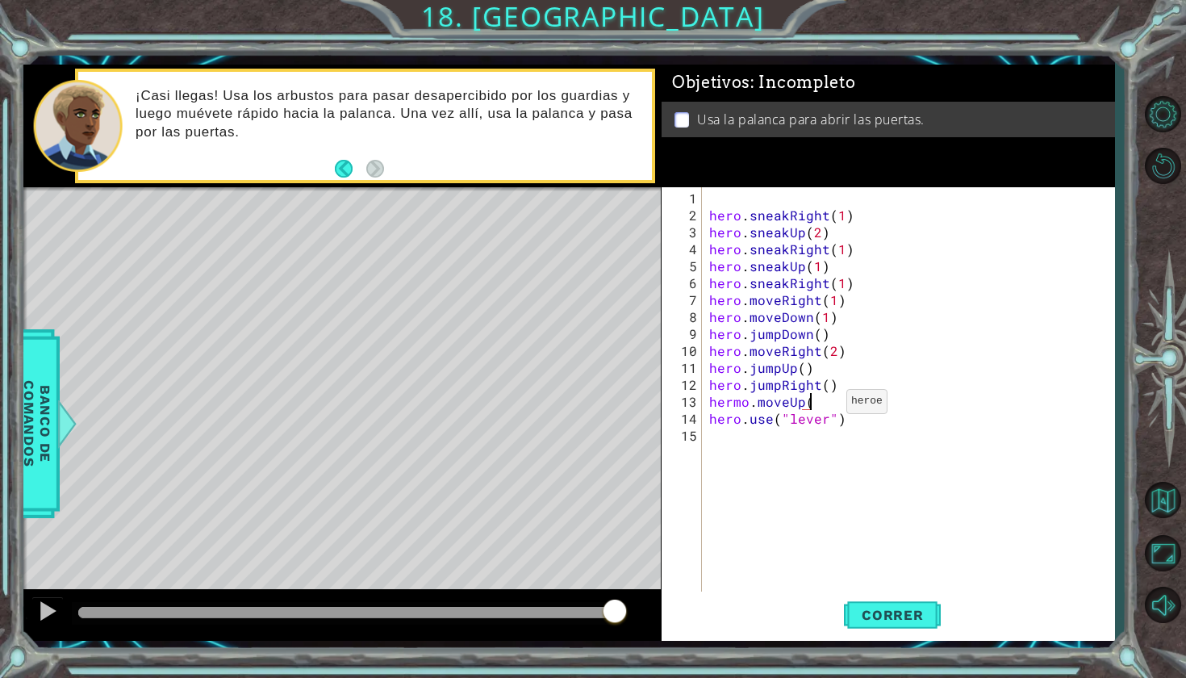
scroll to position [0, 6]
click at [919, 629] on button "Correr" at bounding box center [892, 613] width 97 height 45
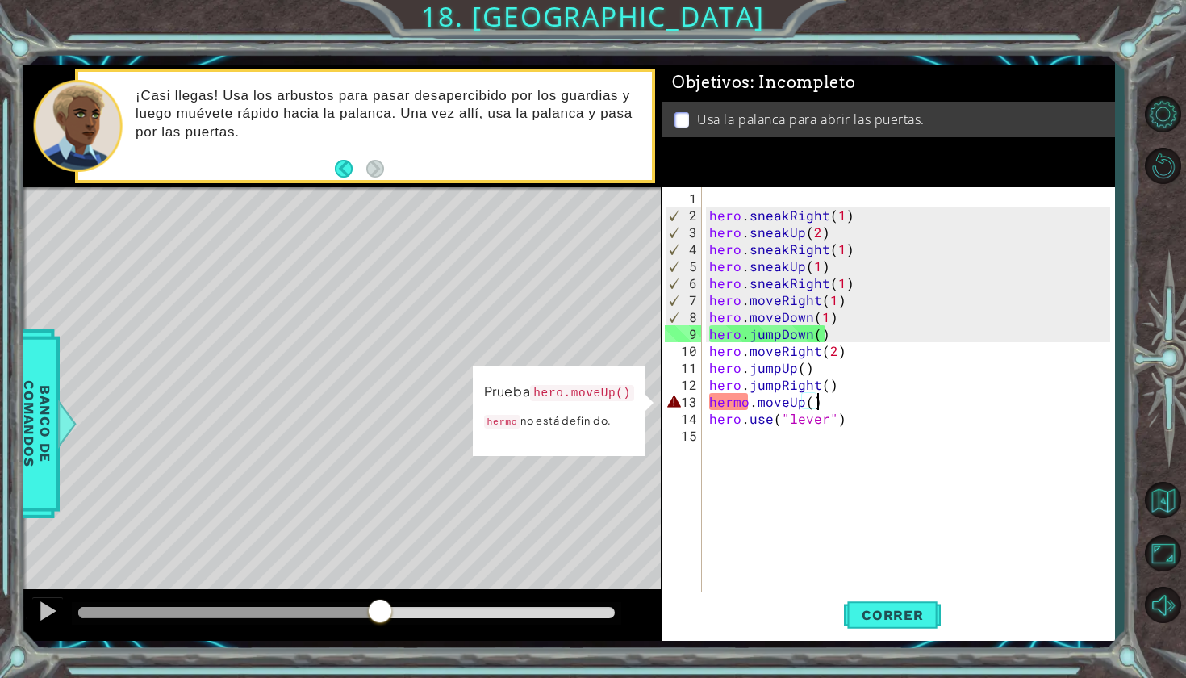
drag, startPoint x: 94, startPoint y: 616, endPoint x: 400, endPoint y: 633, distance: 306.3
click at [400, 633] on div at bounding box center [341, 615] width 637 height 52
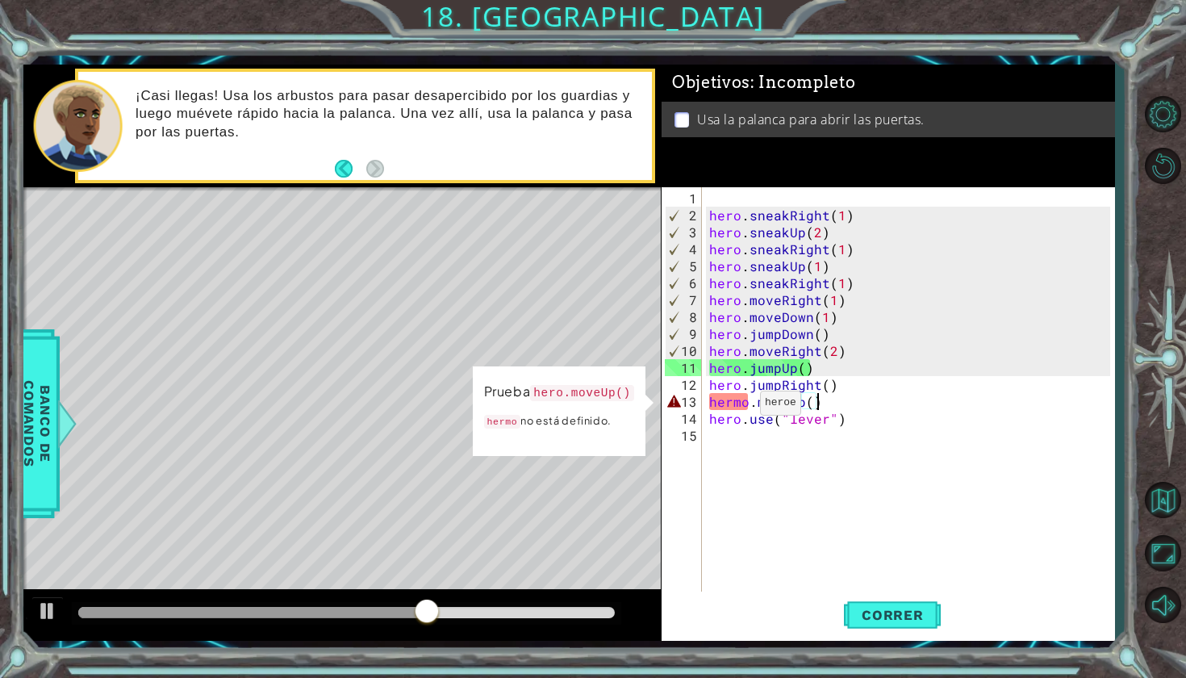
click at [739, 409] on div "hero . sneakRight ( 1 ) hero . sneakUp ( 2 ) hero . sneakRight ( 1 ) hero . sne…" at bounding box center [912, 410] width 412 height 441
click at [738, 399] on div "hero . sneakRight ( 1 ) hero . sneakUp ( 2 ) hero . sneakRight ( 1 ) hero . sne…" at bounding box center [912, 410] width 412 height 441
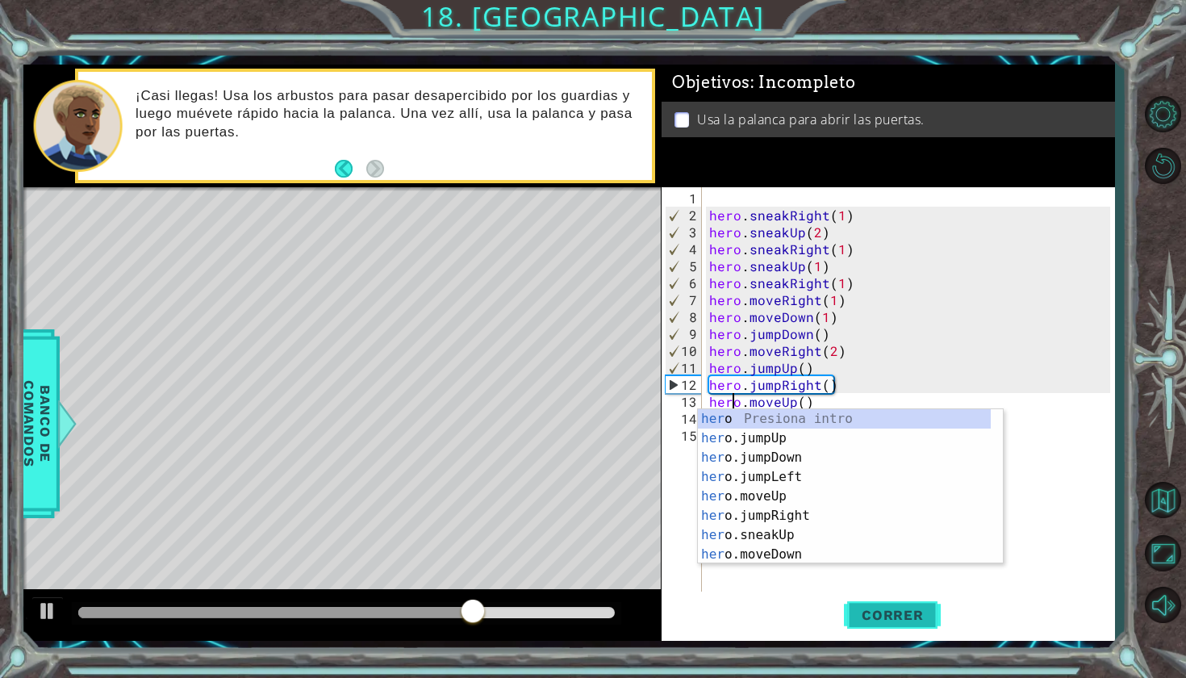
click at [928, 603] on button "Correr" at bounding box center [892, 613] width 97 height 45
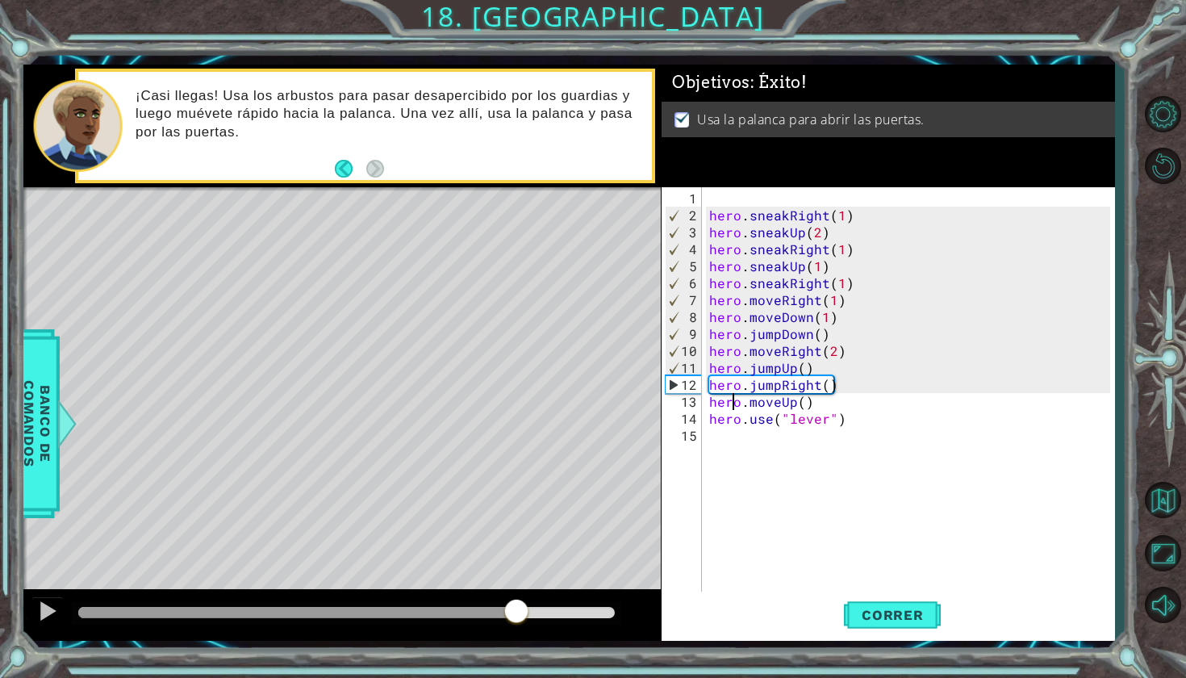
drag, startPoint x: 101, startPoint y: 605, endPoint x: 515, endPoint y: 625, distance: 414.4
click at [515, 625] on div at bounding box center [516, 612] width 29 height 29
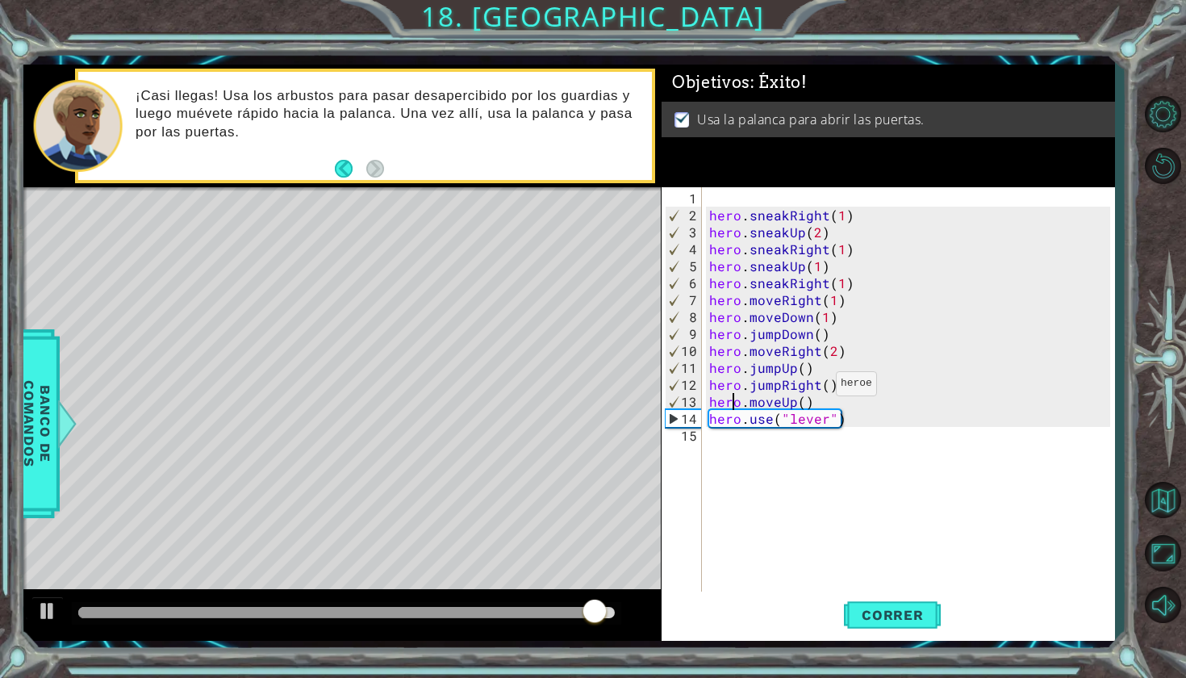
click at [816, 390] on div "hero . sneakRight ( 1 ) hero . sneakUp ( 2 ) hero . sneakRight ( 1 ) hero . sne…" at bounding box center [912, 410] width 412 height 441
type textarea "hero.jumpRight()"
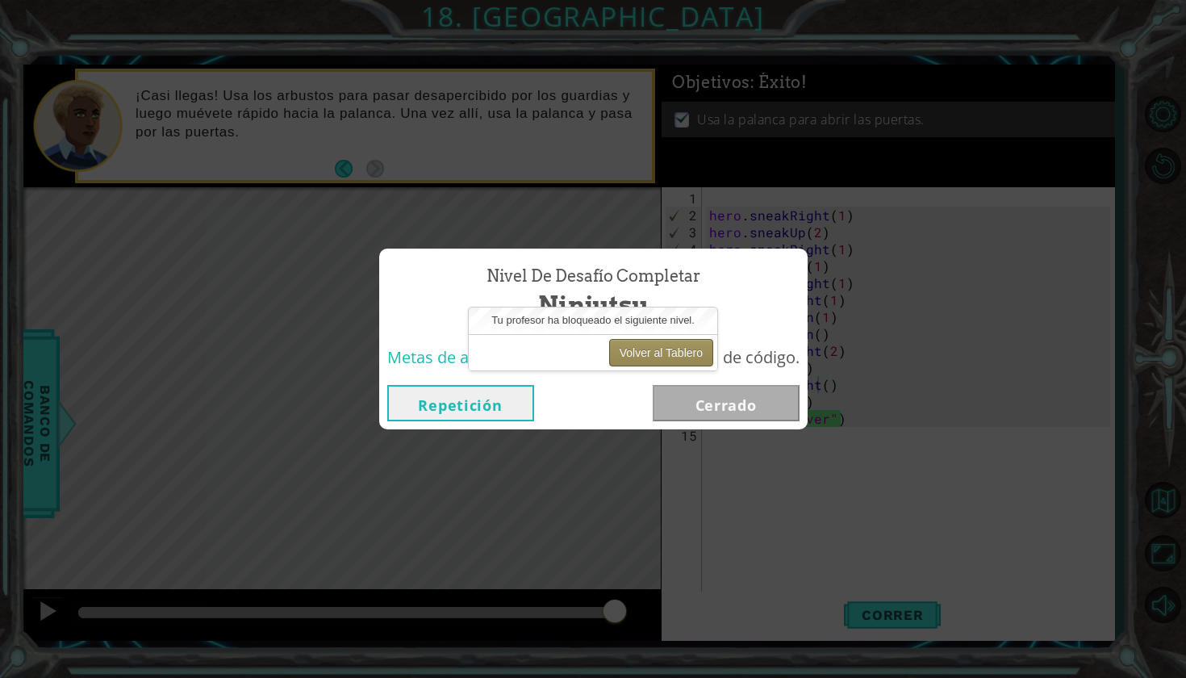
click at [686, 355] on button "Volver al Tablero" at bounding box center [661, 352] width 104 height 27
click at [654, 357] on button "Volver al Tablero" at bounding box center [661, 352] width 104 height 27
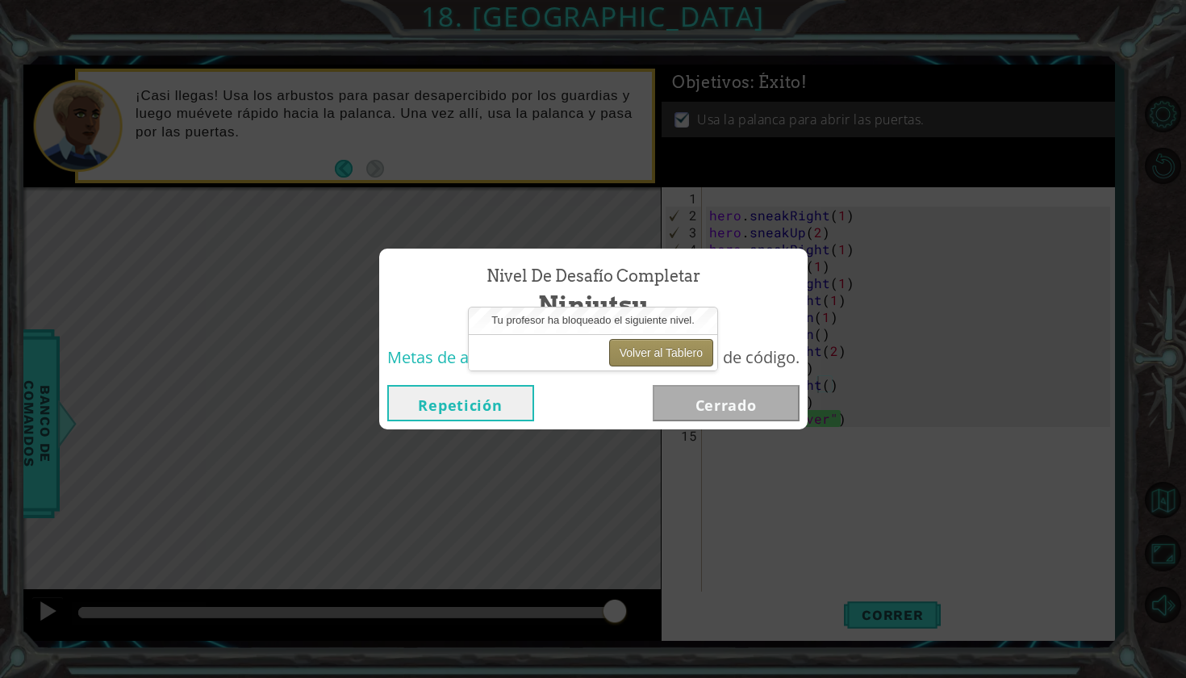
click at [654, 357] on button "Volver al Tablero" at bounding box center [661, 352] width 104 height 27
click at [674, 345] on button "Volver al Tablero" at bounding box center [661, 352] width 104 height 27
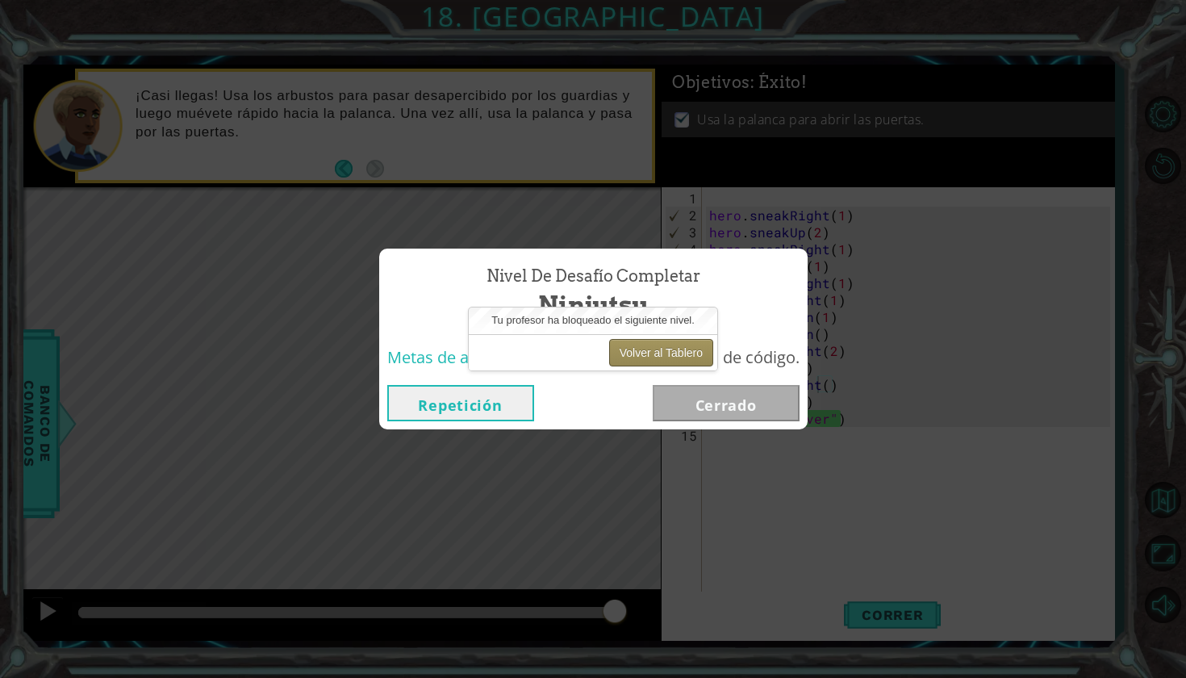
click at [674, 345] on button "Volver al Tablero" at bounding box center [661, 352] width 104 height 27
click at [541, 348] on div "Volver al Tablero" at bounding box center [593, 352] width 249 height 36
click at [704, 351] on button "Volver al Tablero" at bounding box center [661, 352] width 104 height 27
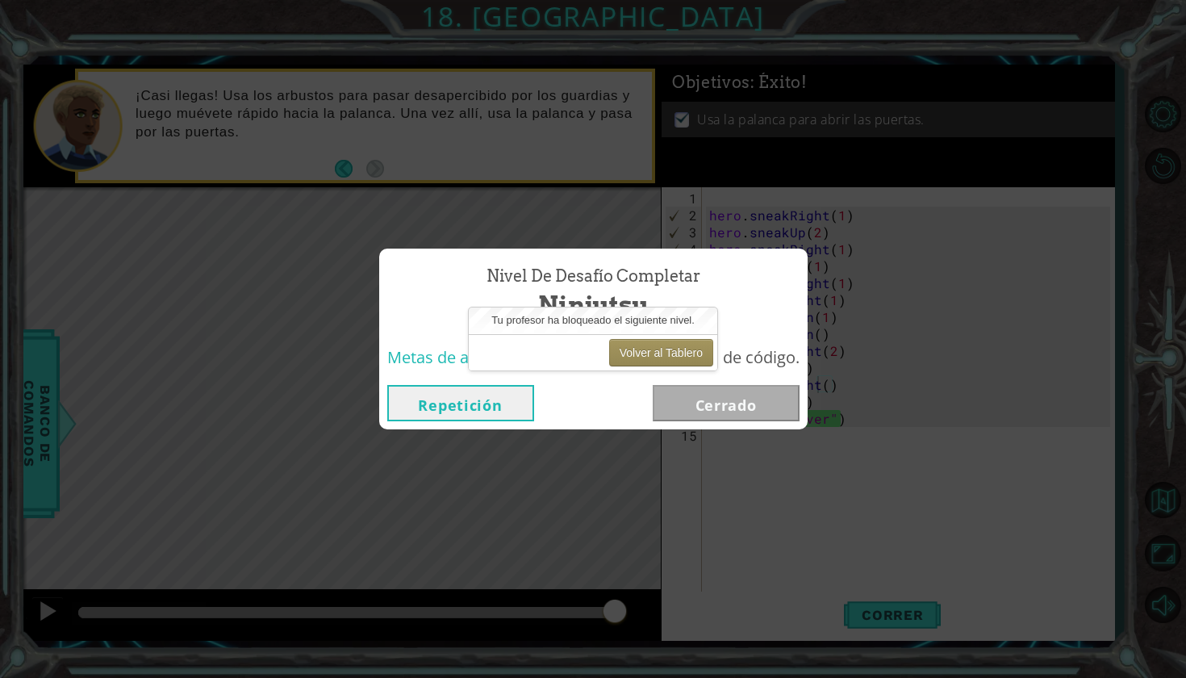
click at [447, 413] on button "Repetición" at bounding box center [460, 403] width 147 height 36
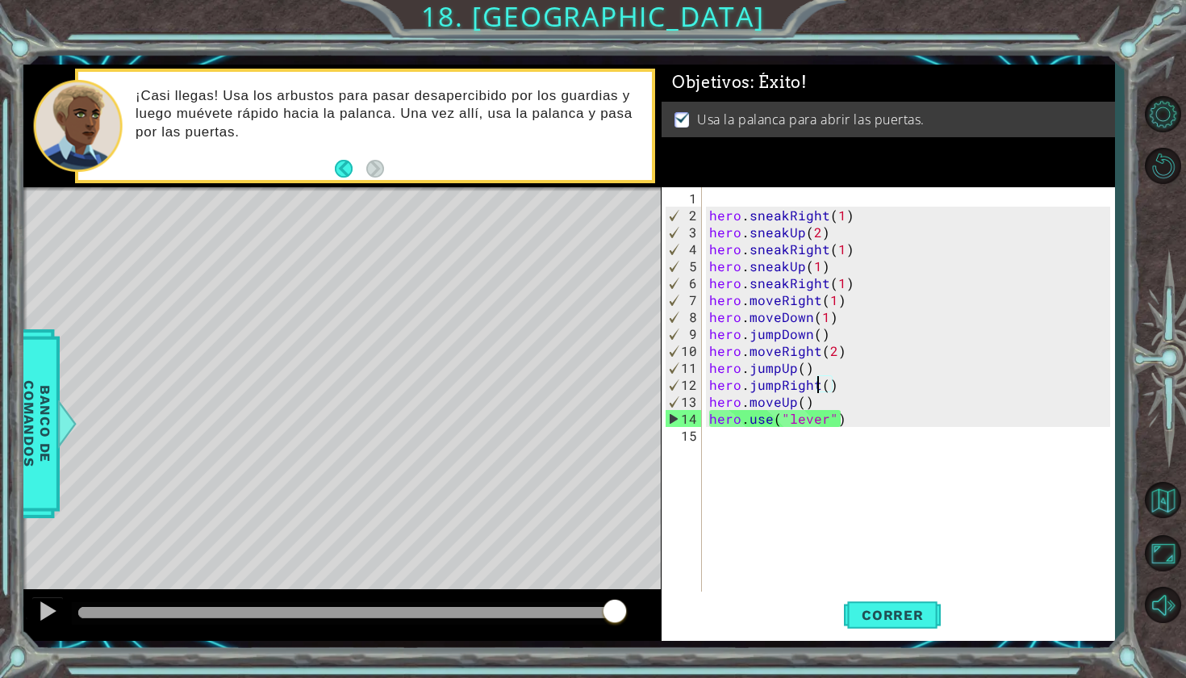
click at [863, 451] on div "hero . sneakRight ( 1 ) hero . sneakUp ( 2 ) hero . sneakRight ( 1 ) hero . sne…" at bounding box center [912, 410] width 412 height 441
click at [918, 622] on span "Correr" at bounding box center [893, 615] width 94 height 16
drag, startPoint x: 100, startPoint y: 613, endPoint x: 604, endPoint y: 577, distance: 504.8
click at [602, 577] on div "methods hero use(thing) moveUp(steps) moveDown(steps) moveLeft(steps) moveRight…" at bounding box center [568, 353] width 1091 height 576
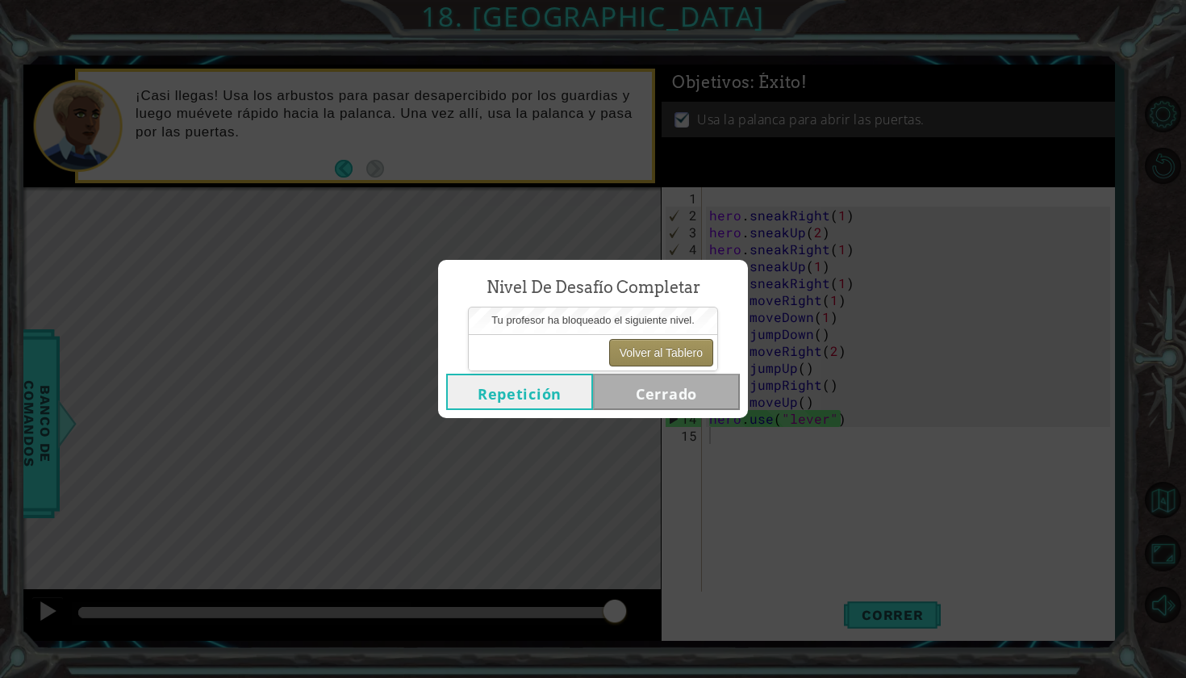
click at [667, 351] on button "Volver al Tablero" at bounding box center [661, 352] width 104 height 27
click at [568, 382] on button "Repetición" at bounding box center [519, 392] width 147 height 36
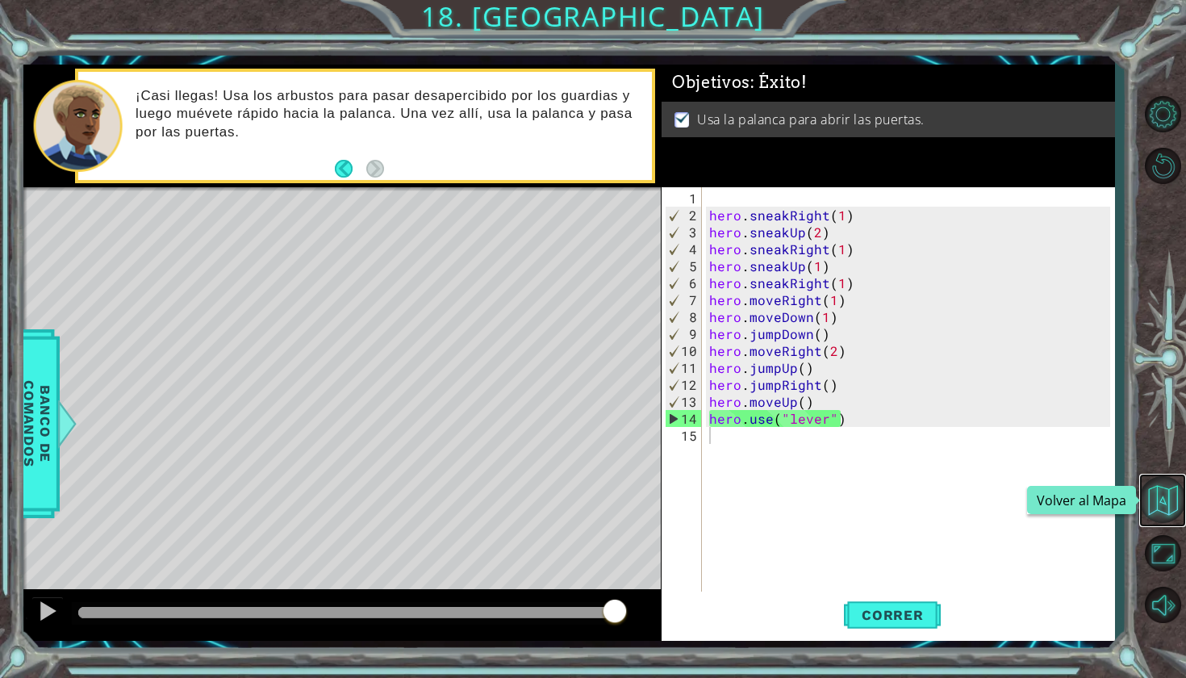
click at [1158, 499] on button "Volver al Mapa" at bounding box center [1162, 499] width 47 height 47
